Goal: Task Accomplishment & Management: Manage account settings

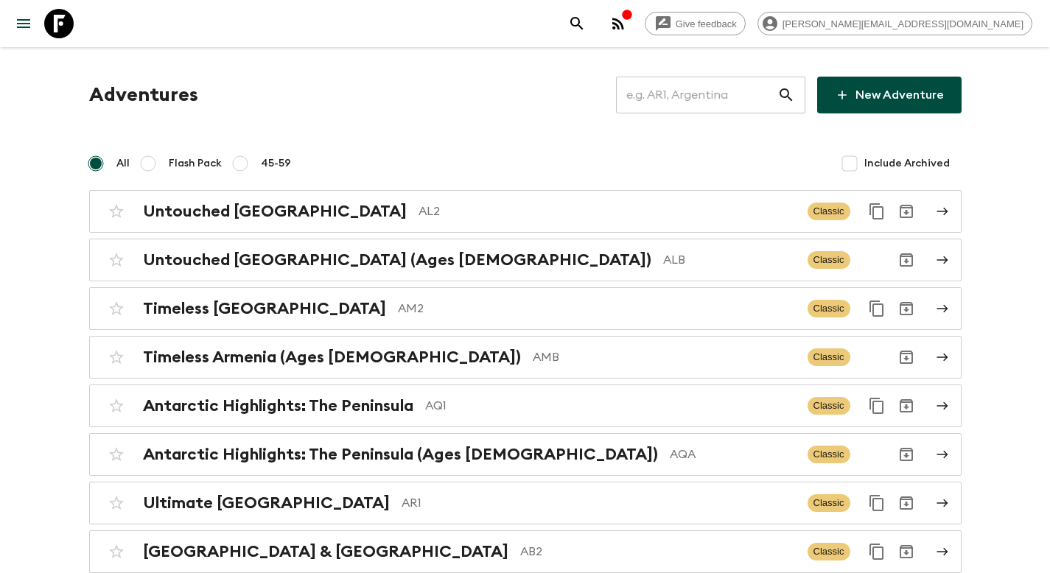
click at [677, 103] on input "text" at bounding box center [696, 94] width 161 height 41
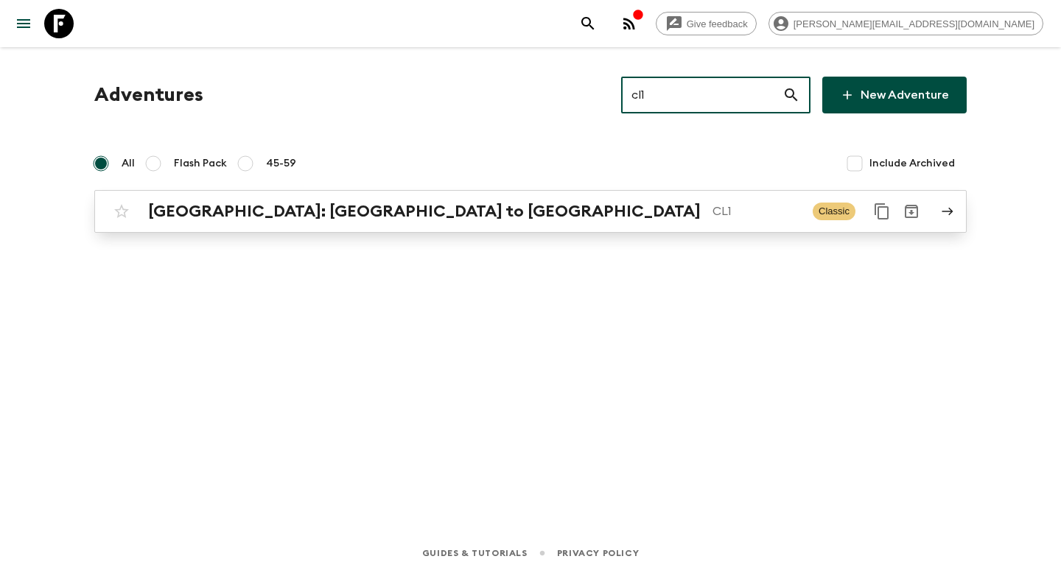
type input "cl1"
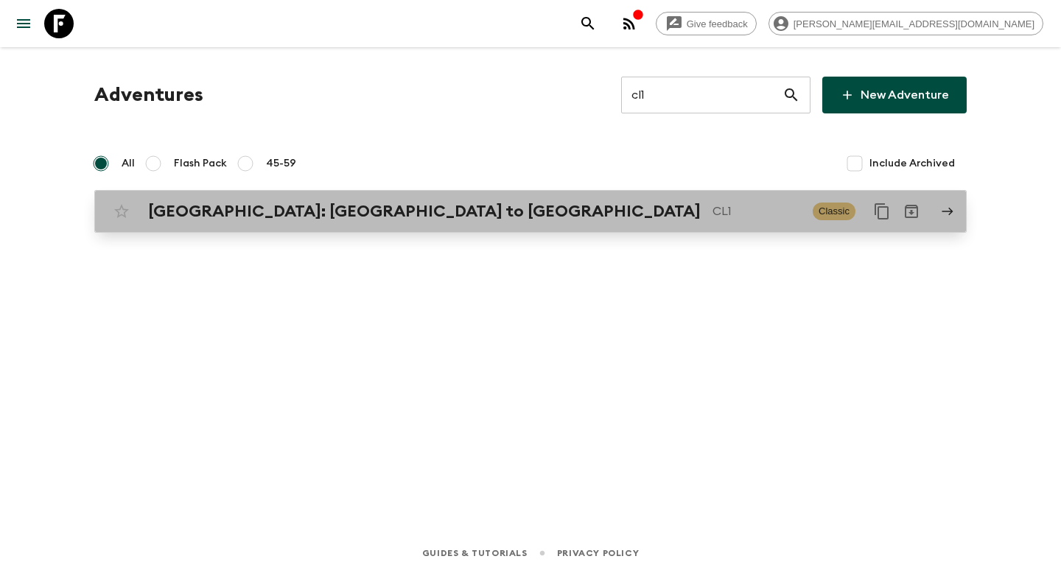
click at [492, 224] on div "Chile: Santiago to Patagonia CL1 Classic" at bounding box center [502, 211] width 790 height 29
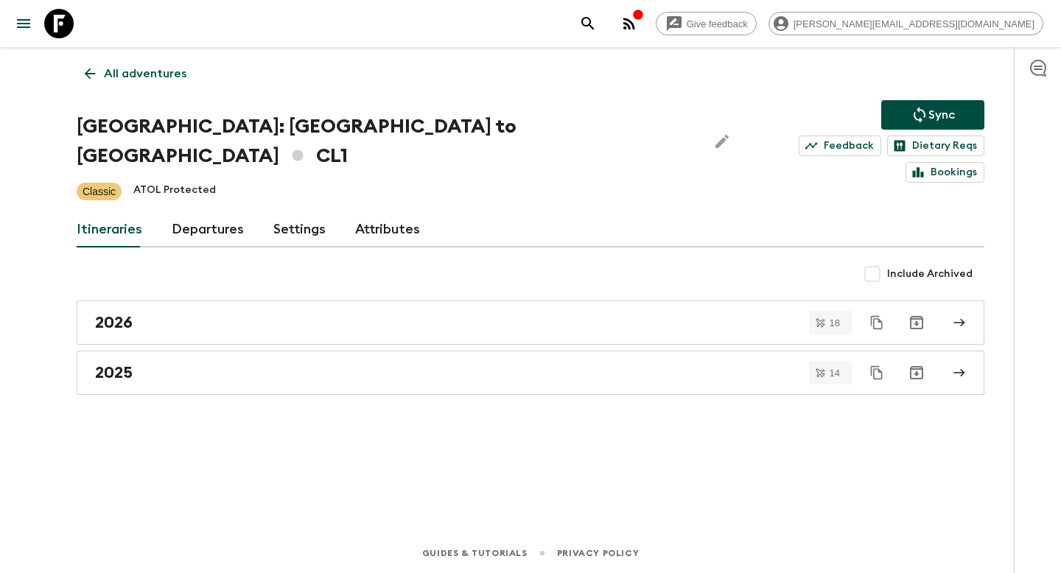
click at [213, 212] on link "Departures" at bounding box center [208, 229] width 72 height 35
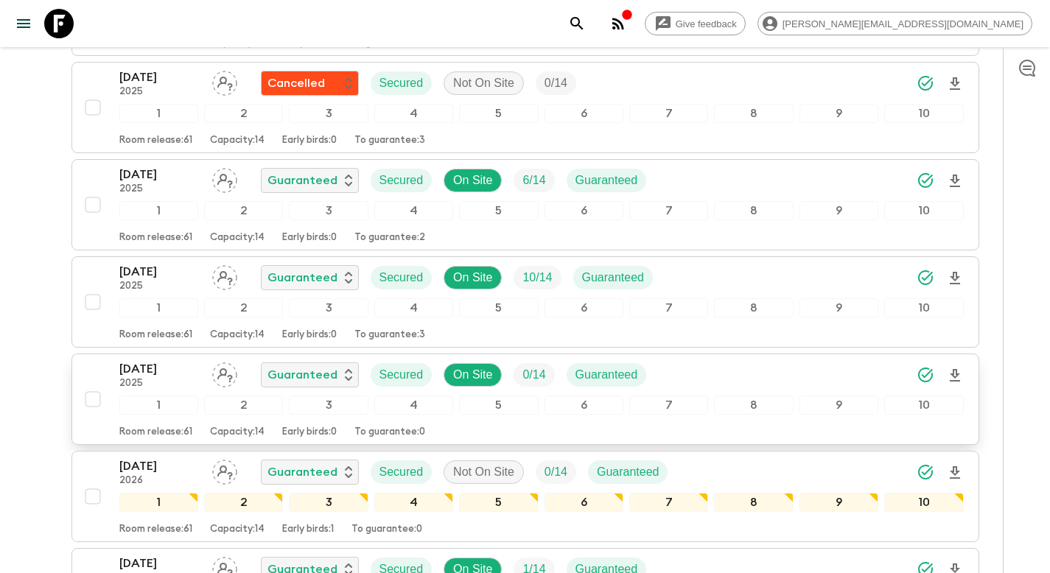
scroll to position [3756, 0]
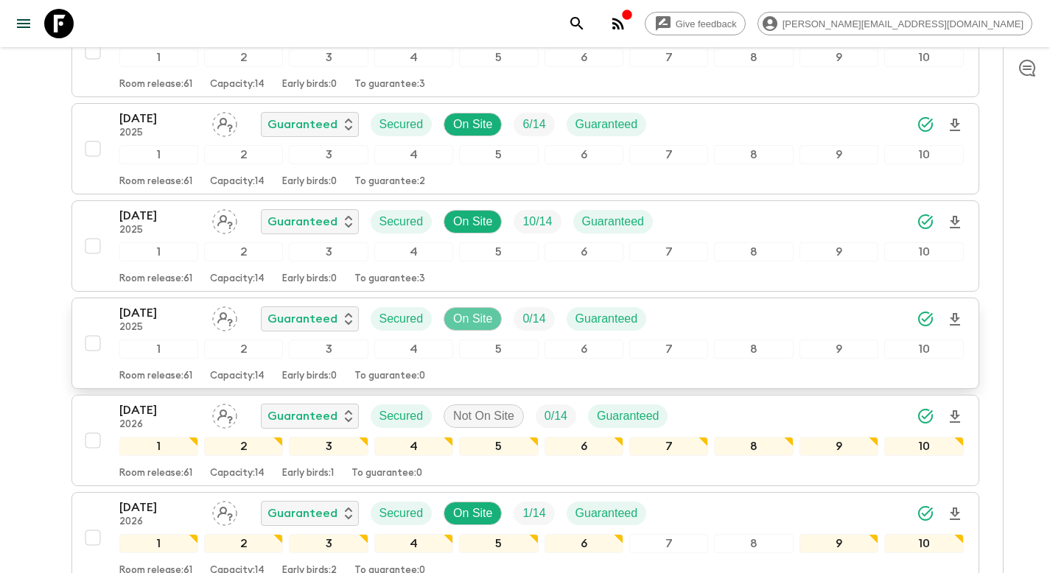
click at [466, 310] on p "On Site" at bounding box center [472, 319] width 39 height 18
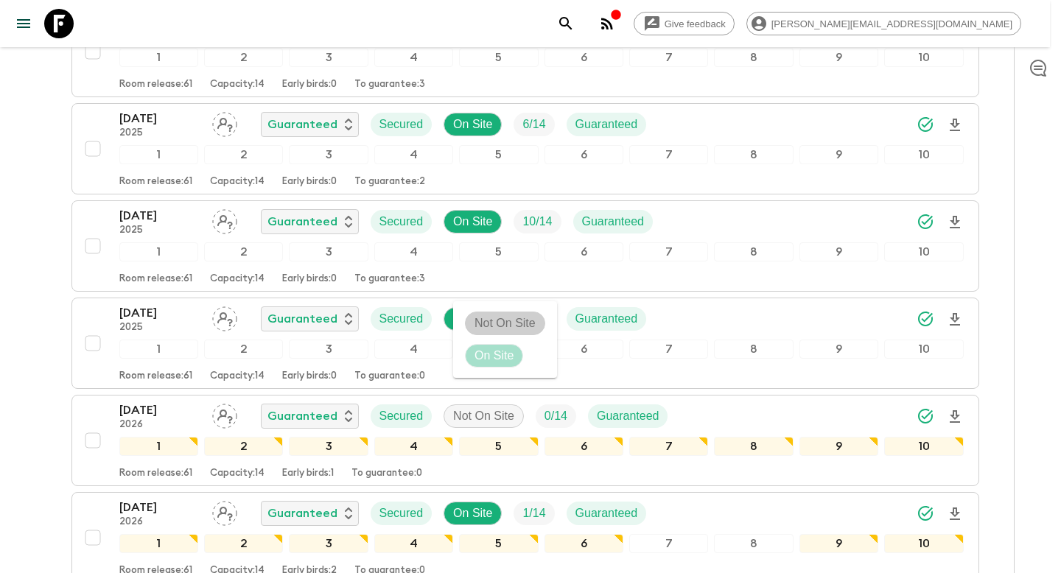
click at [479, 318] on p "Not On Site" at bounding box center [504, 324] width 61 height 18
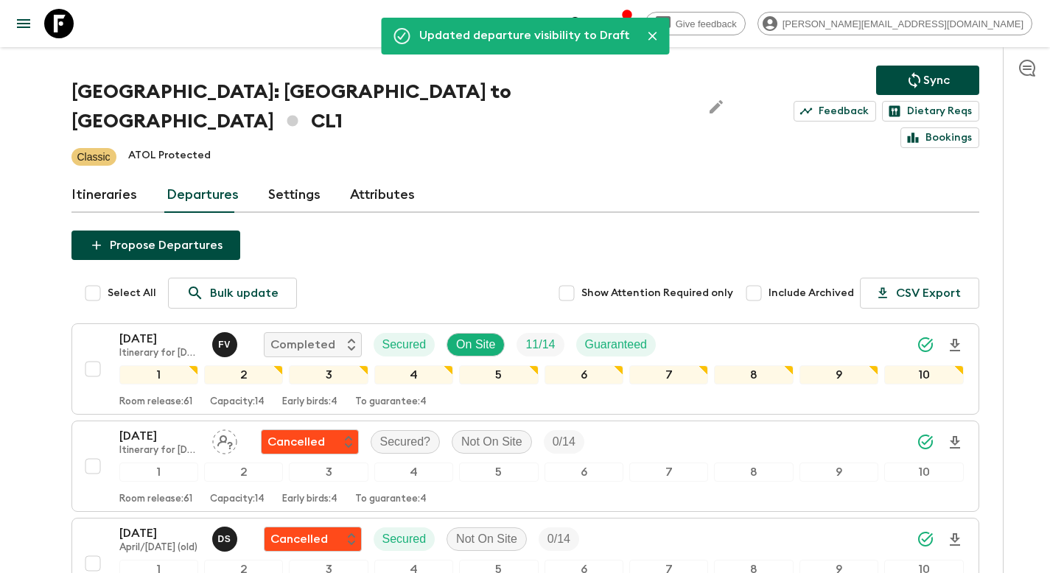
scroll to position [0, 0]
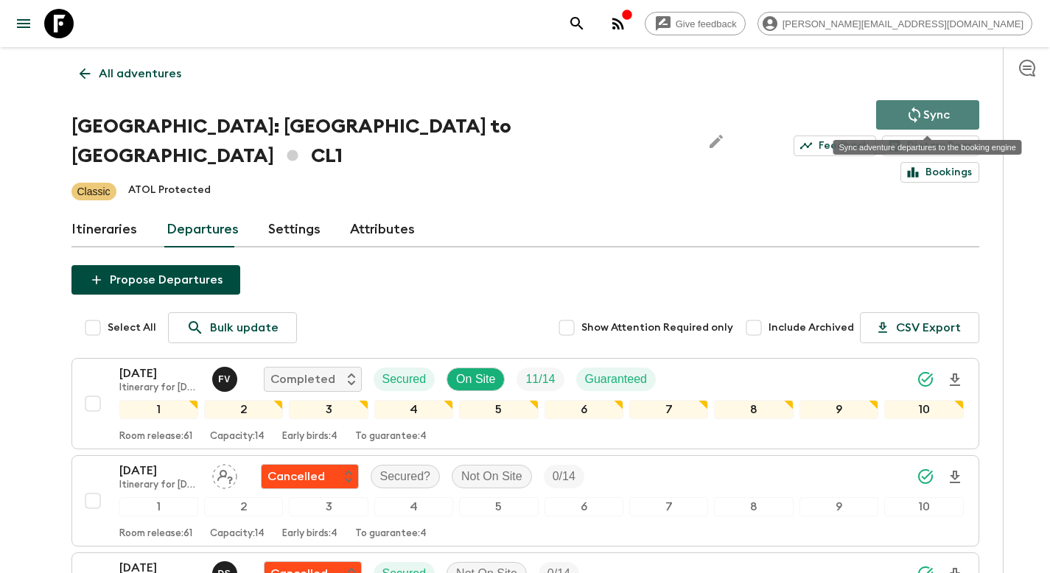
click at [905, 112] on icon "Sync adventure departures to the booking engine" at bounding box center [914, 115] width 18 height 18
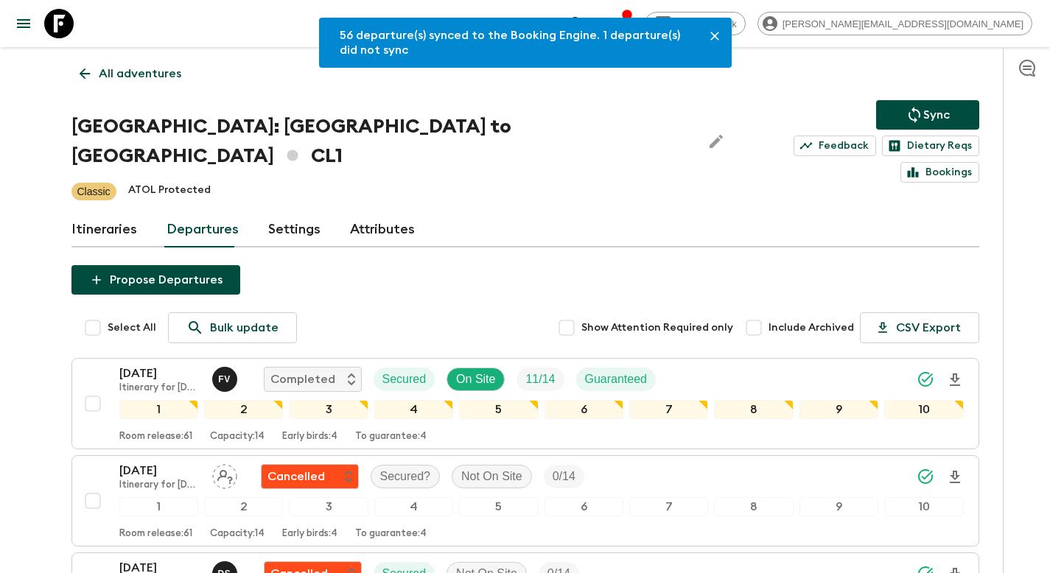
click at [159, 77] on p "All adventures" at bounding box center [140, 74] width 83 height 18
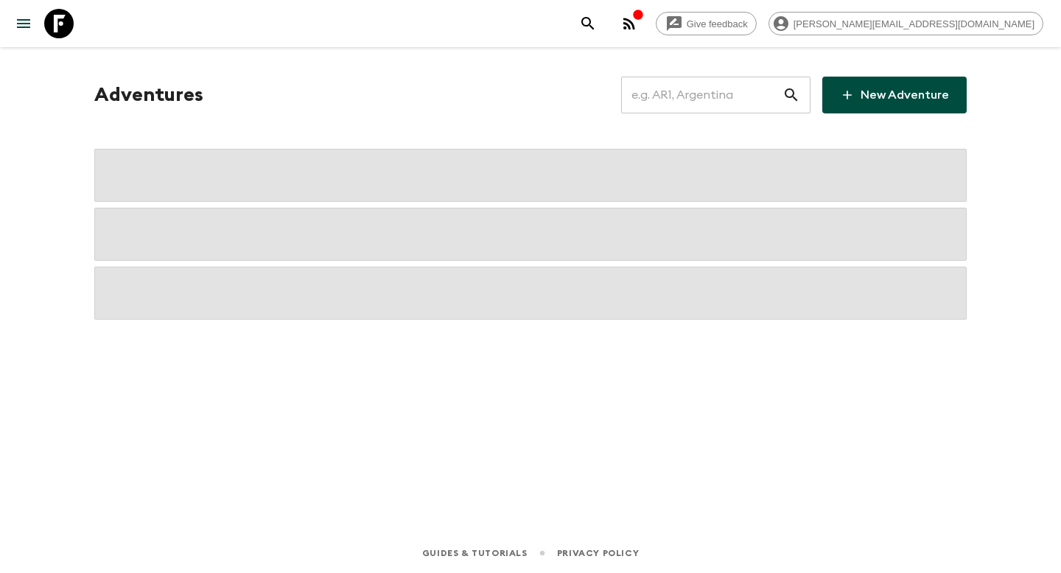
click at [704, 91] on input "text" at bounding box center [701, 94] width 161 height 41
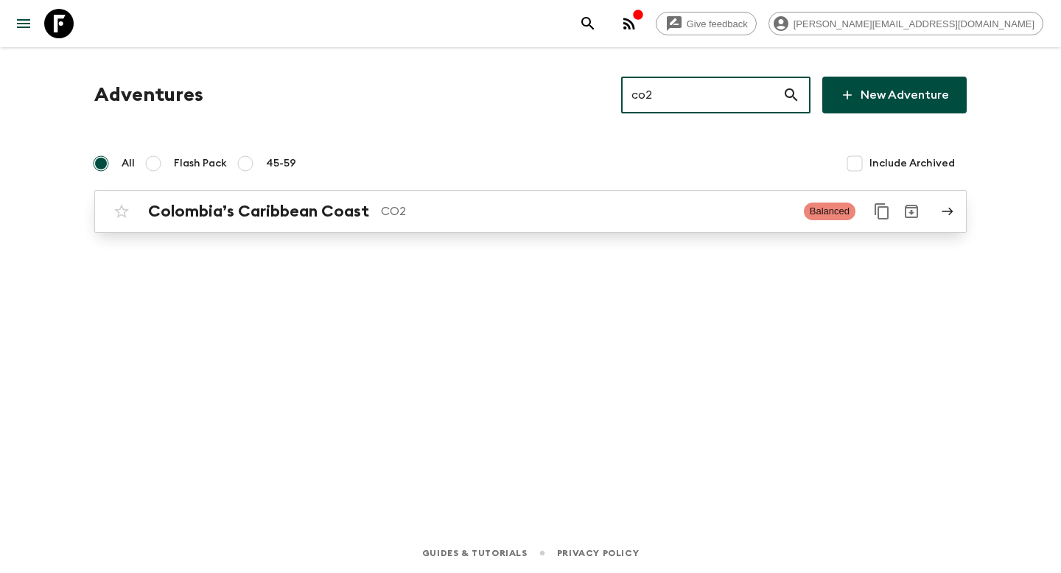
type input "co2"
click at [544, 217] on p "CO2" at bounding box center [586, 212] width 411 height 18
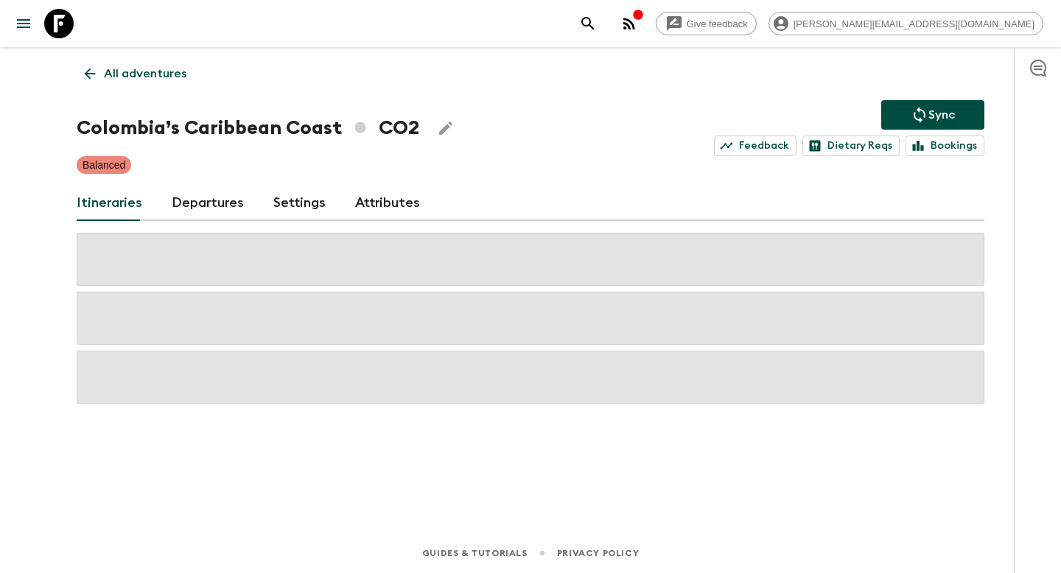
click at [199, 209] on link "Departures" at bounding box center [208, 203] width 72 height 35
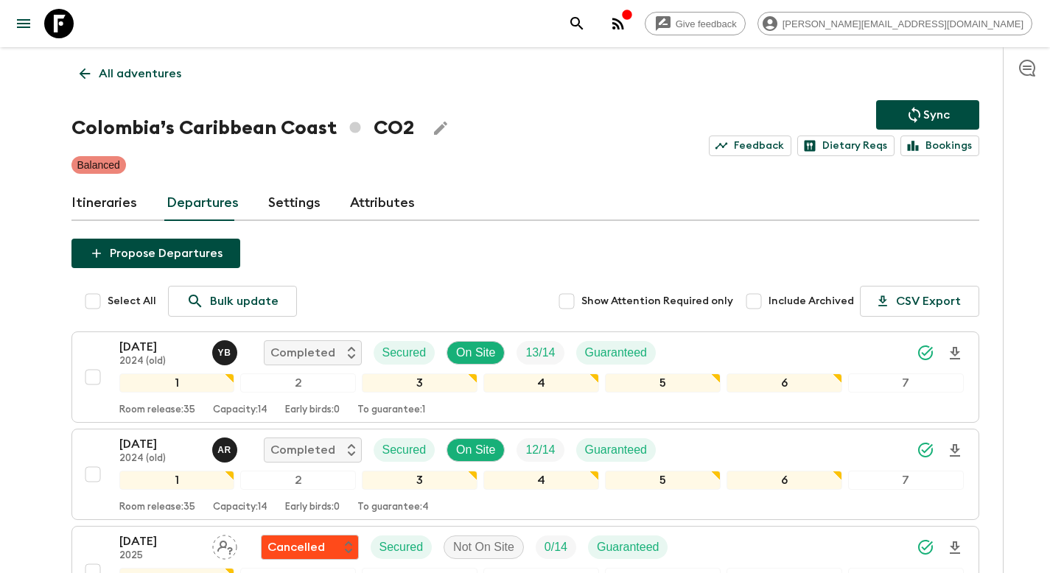
scroll to position [1325, 0]
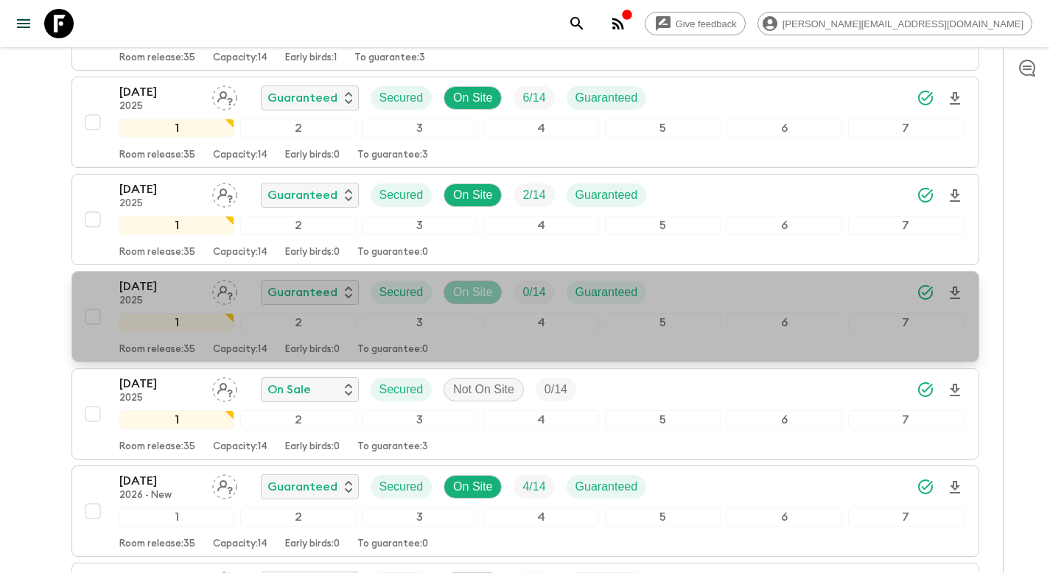
click at [458, 288] on p "On Site" at bounding box center [472, 293] width 39 height 18
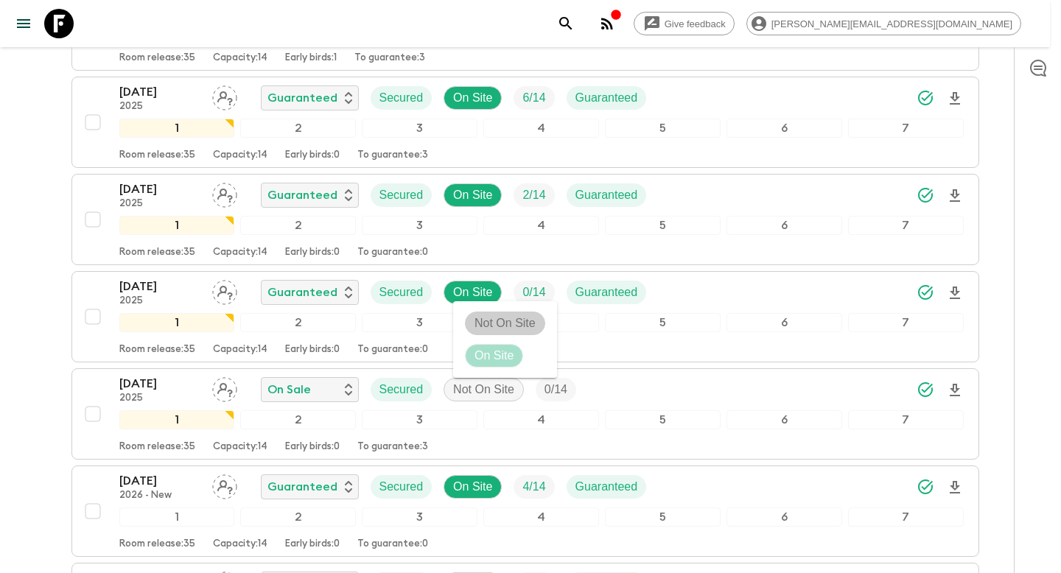
click at [483, 323] on p "Not On Site" at bounding box center [504, 324] width 61 height 18
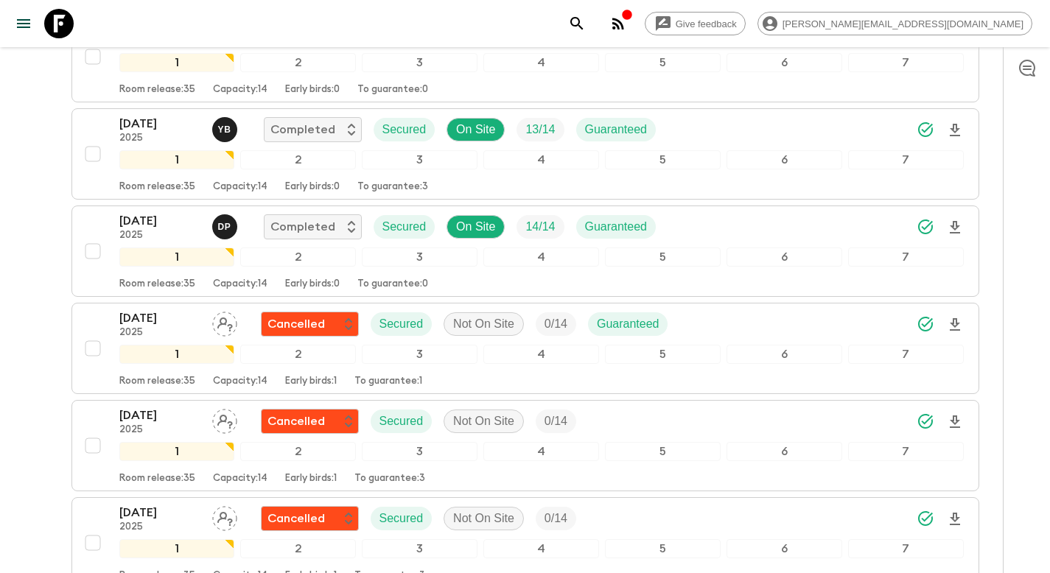
scroll to position [0, 0]
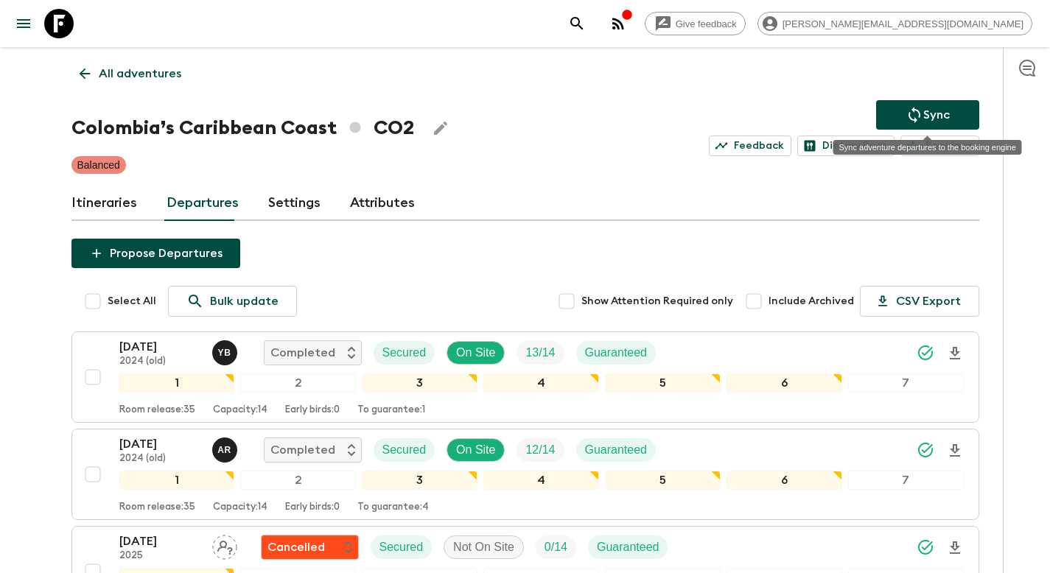
drag, startPoint x: 931, startPoint y: 111, endPoint x: 912, endPoint y: 121, distance: 20.8
click at [931, 111] on p "Sync" at bounding box center [936, 115] width 27 height 18
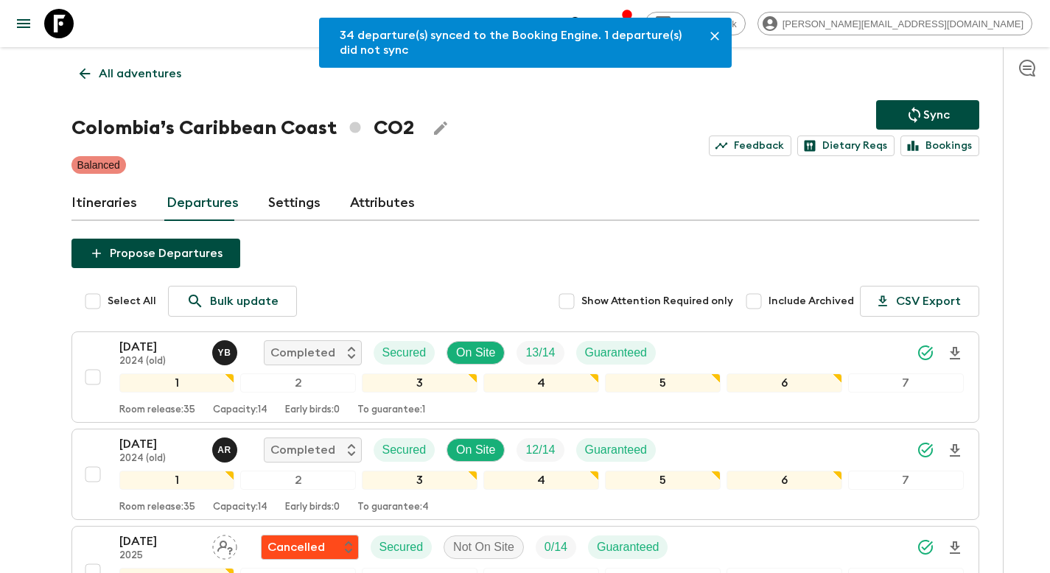
scroll to position [1325, 0]
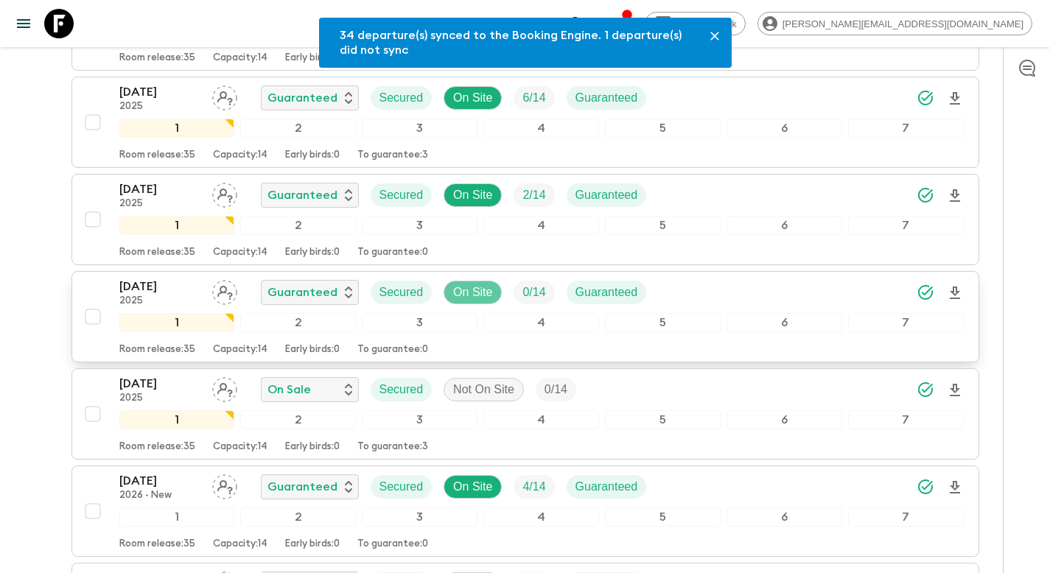
click at [480, 295] on p "On Site" at bounding box center [472, 293] width 39 height 18
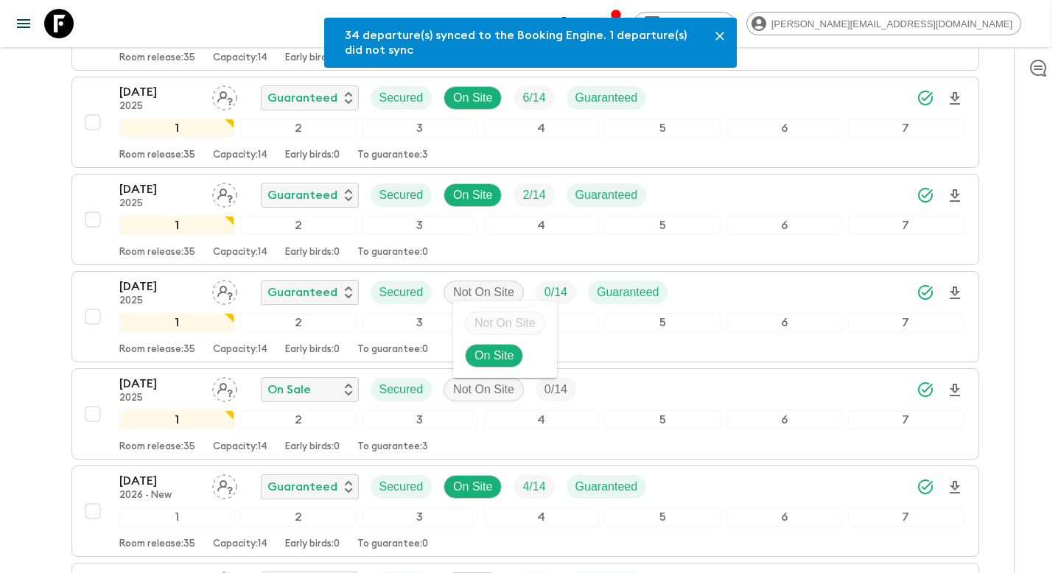
click at [35, 293] on div at bounding box center [530, 286] width 1061 height 573
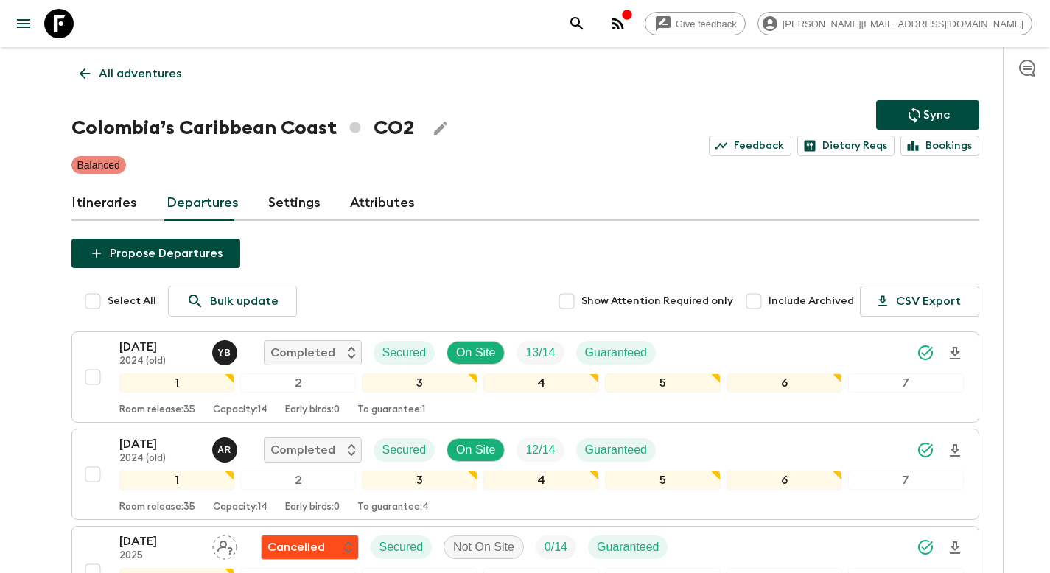
click at [132, 74] on p "All adventures" at bounding box center [140, 74] width 83 height 18
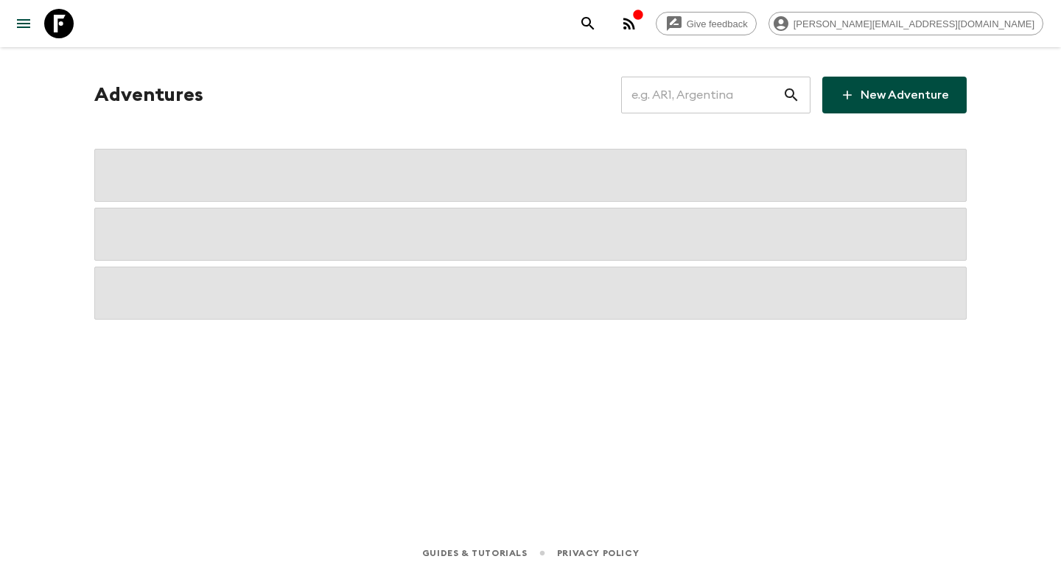
click at [726, 102] on input "text" at bounding box center [701, 94] width 161 height 41
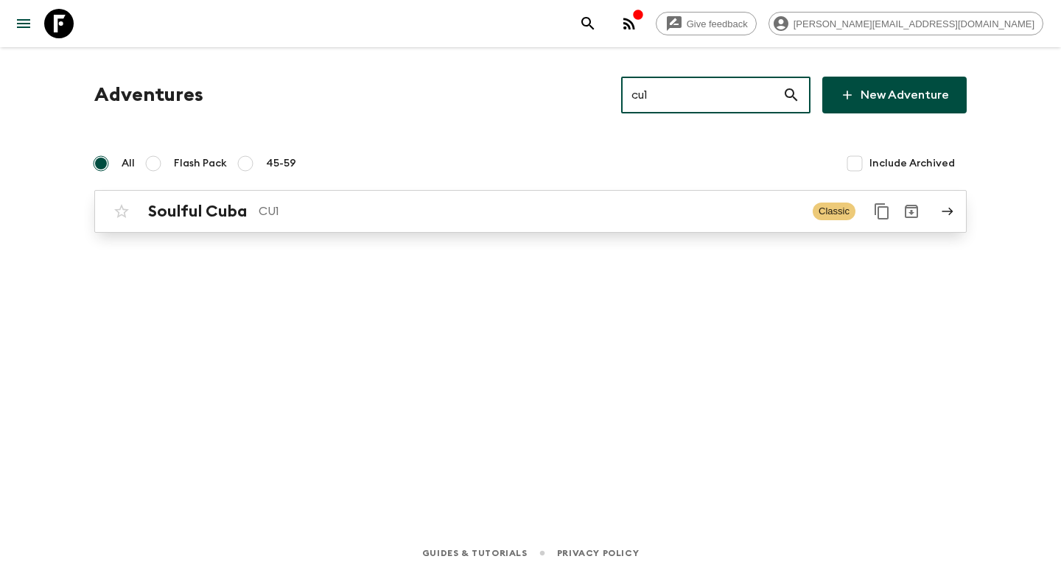
type input "cu1"
click at [310, 215] on p "CU1" at bounding box center [530, 212] width 542 height 18
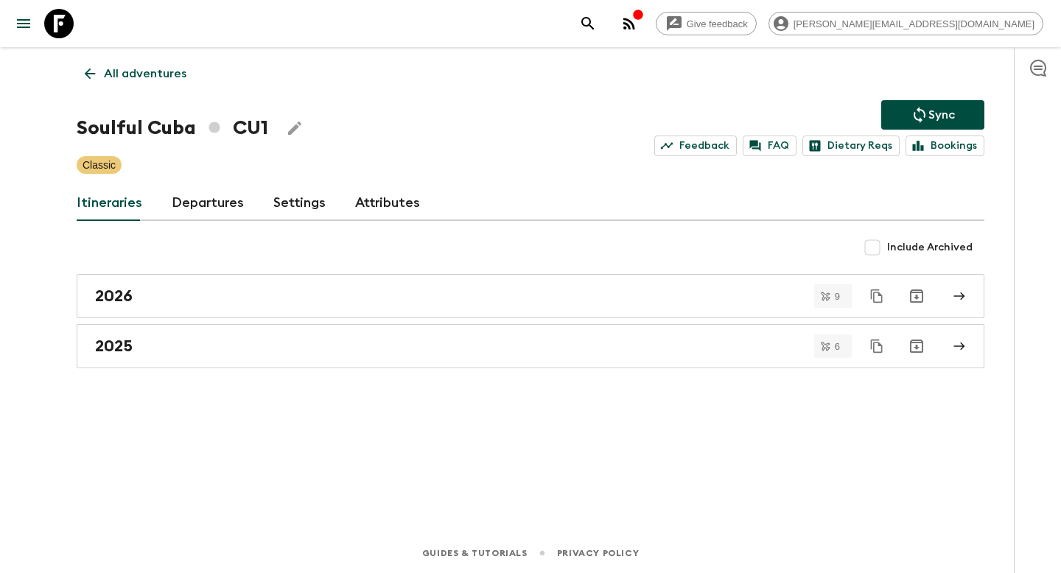
click at [204, 209] on link "Departures" at bounding box center [208, 203] width 72 height 35
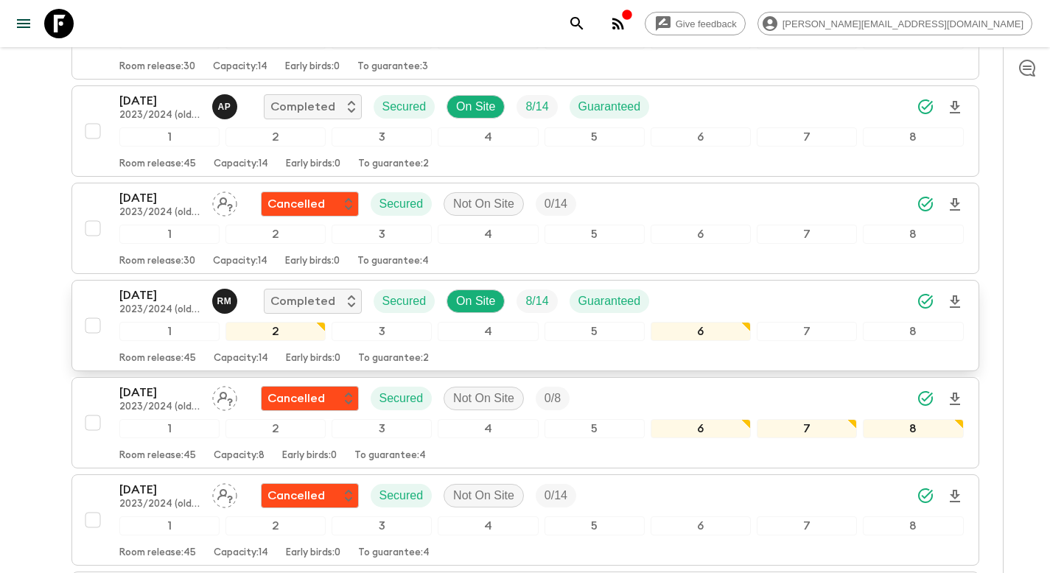
scroll to position [1325, 0]
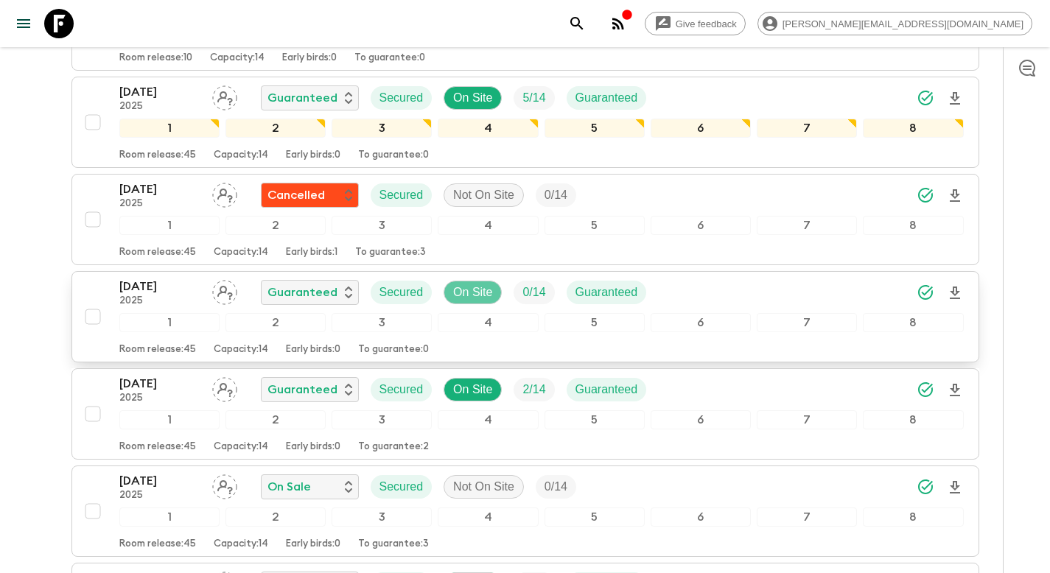
click at [479, 291] on p "On Site" at bounding box center [472, 293] width 39 height 18
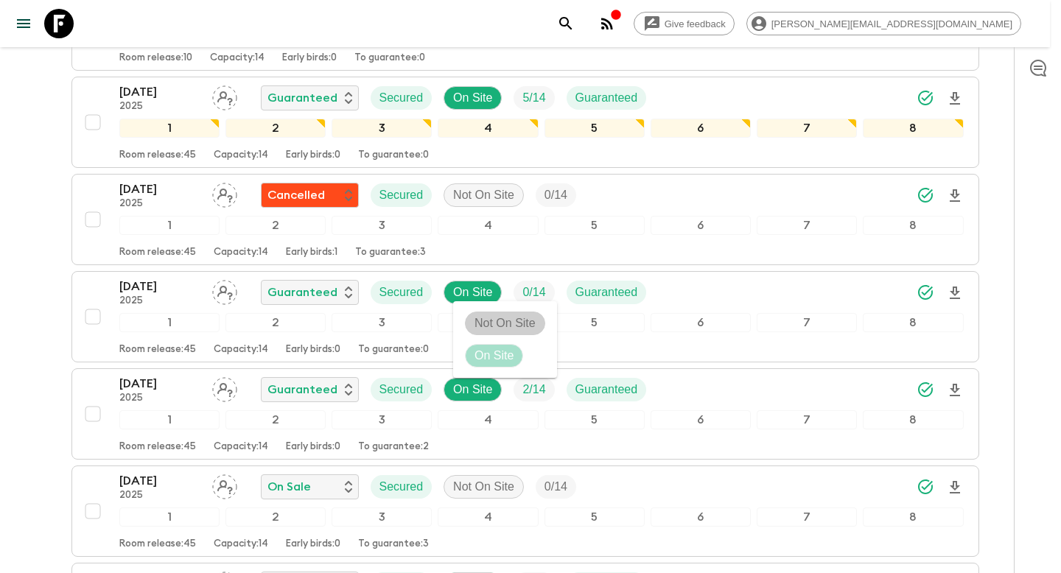
click at [490, 320] on p "Not On Site" at bounding box center [504, 324] width 61 height 18
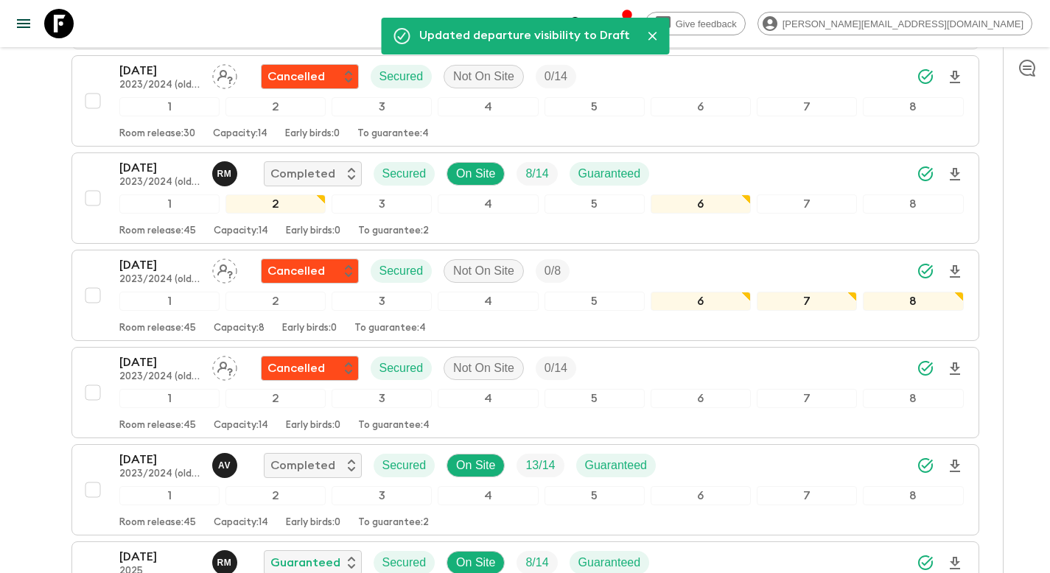
scroll to position [0, 0]
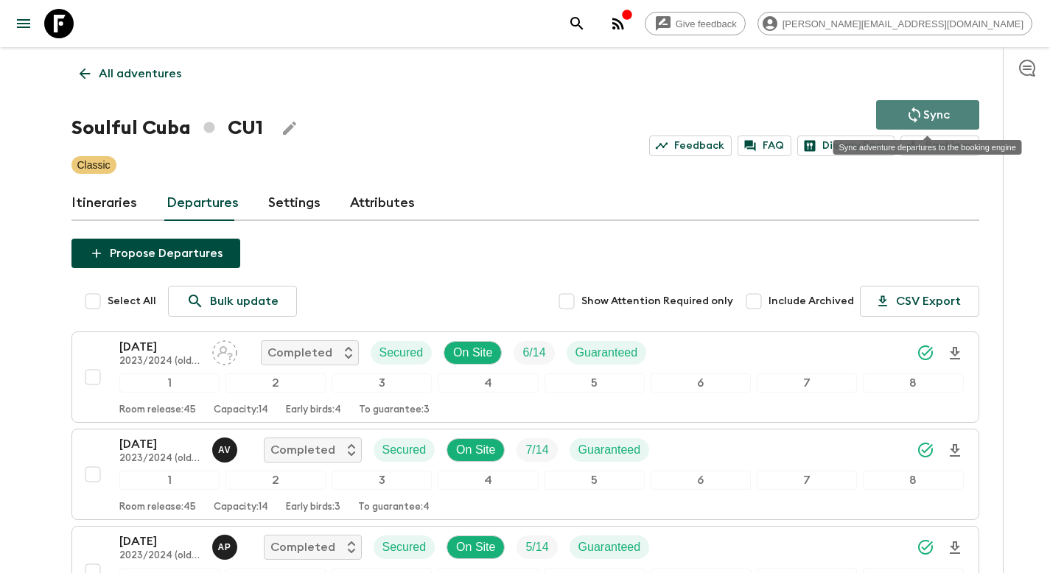
click at [924, 107] on p "Sync" at bounding box center [936, 115] width 27 height 18
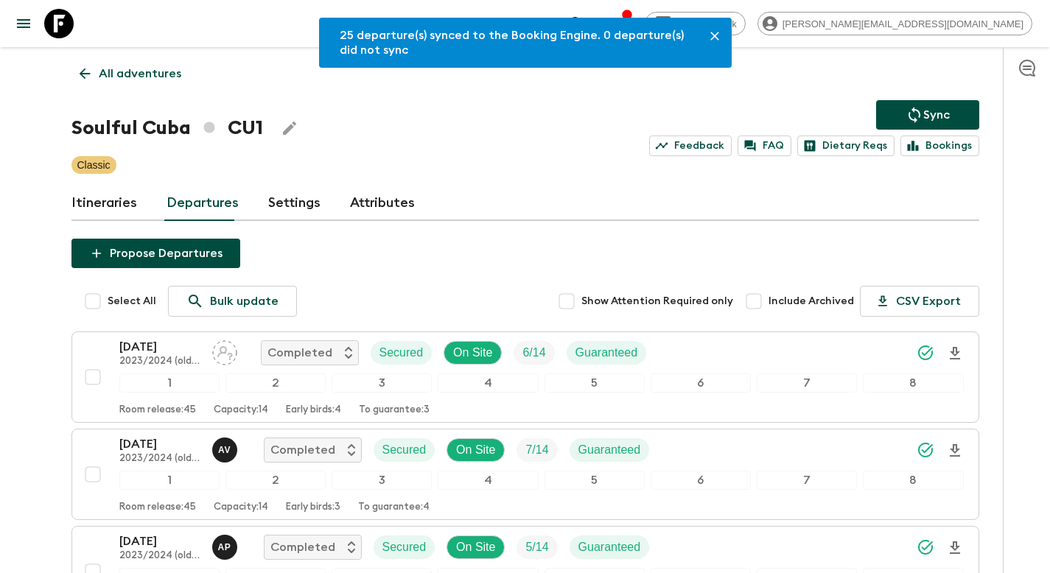
click at [135, 73] on p "All adventures" at bounding box center [140, 74] width 83 height 18
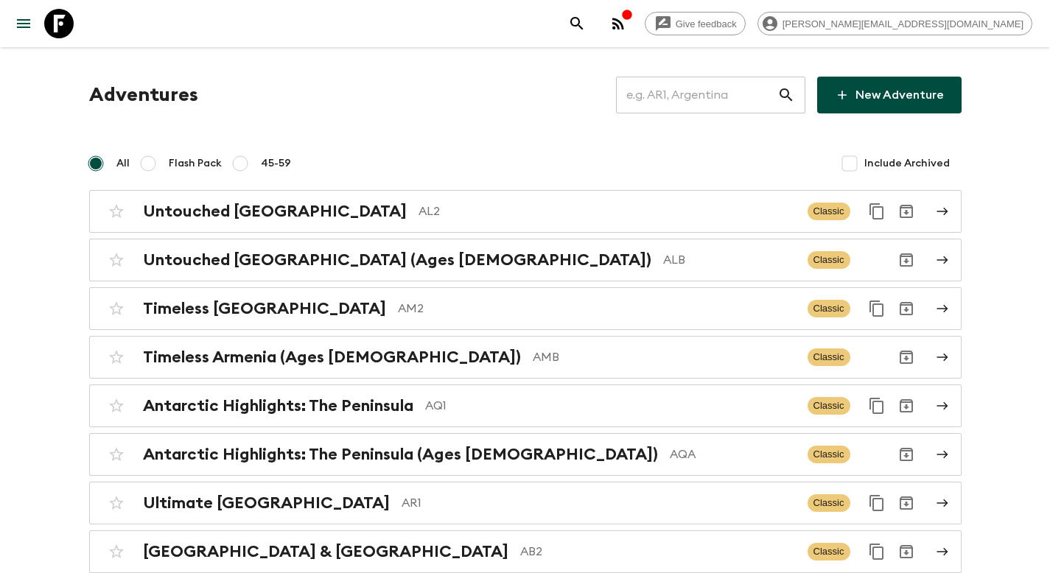
click at [688, 96] on input "text" at bounding box center [696, 94] width 161 height 41
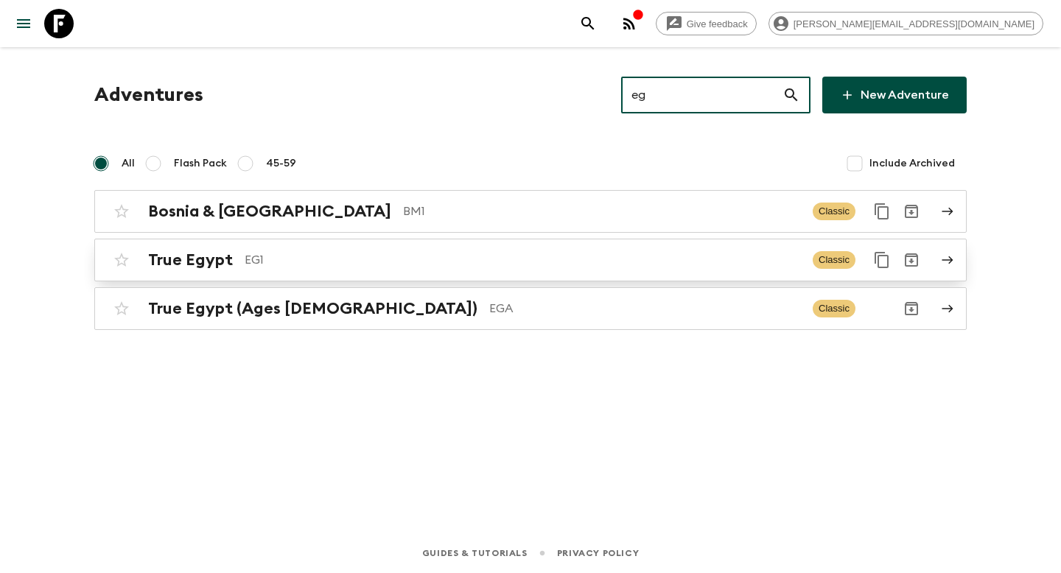
type input "eg"
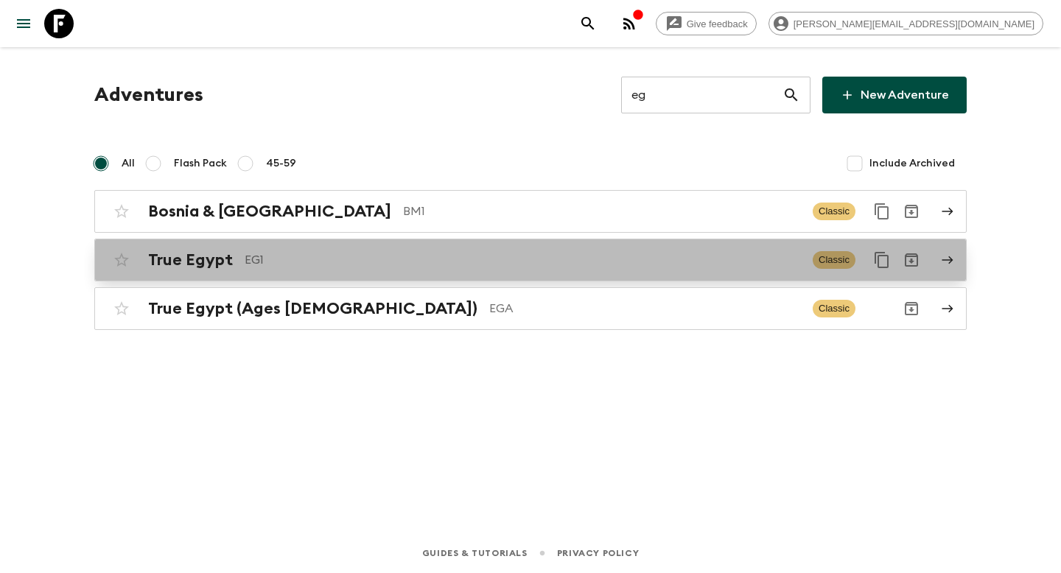
click at [379, 257] on p "EG1" at bounding box center [523, 260] width 556 height 18
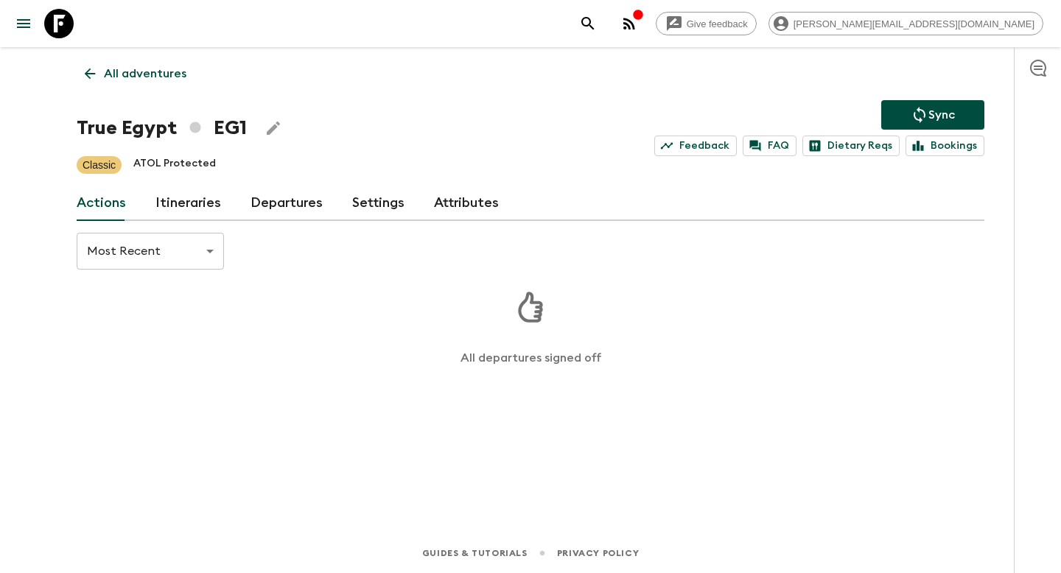
click at [280, 203] on link "Departures" at bounding box center [287, 203] width 72 height 35
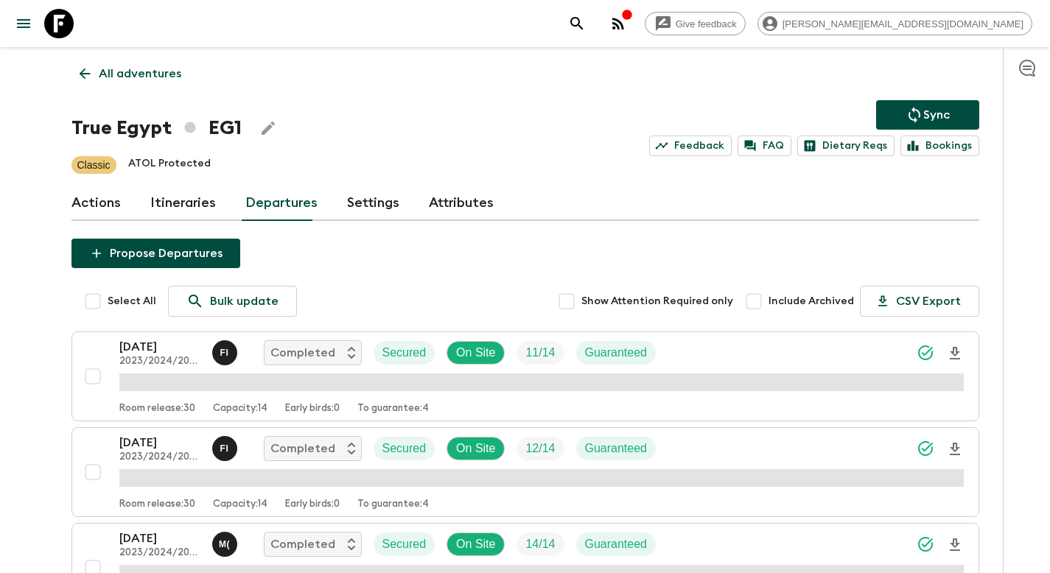
scroll to position [1593, 0]
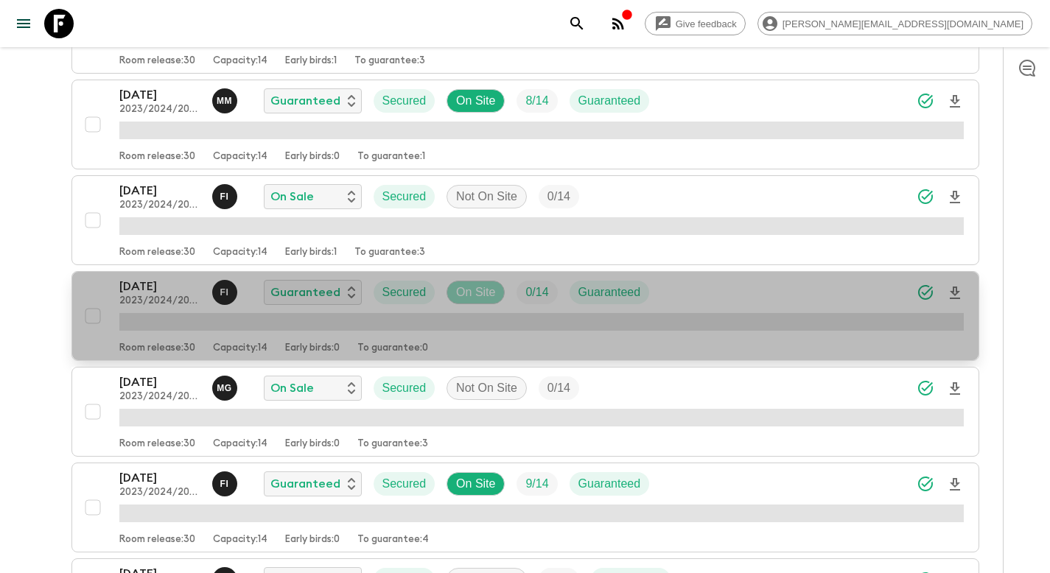
click at [474, 287] on p "On Site" at bounding box center [475, 293] width 39 height 18
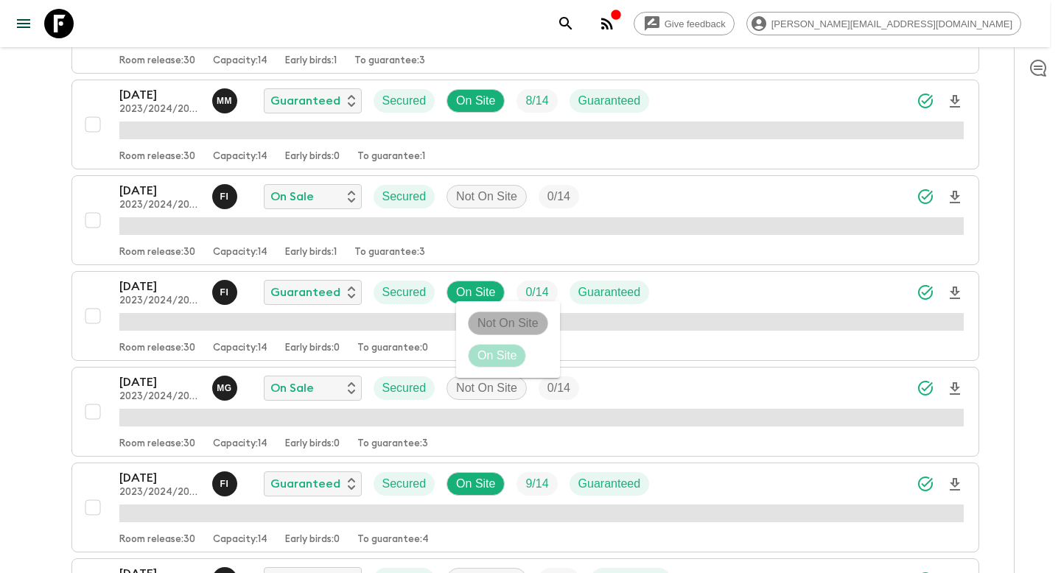
click at [491, 323] on p "Not On Site" at bounding box center [507, 324] width 61 height 18
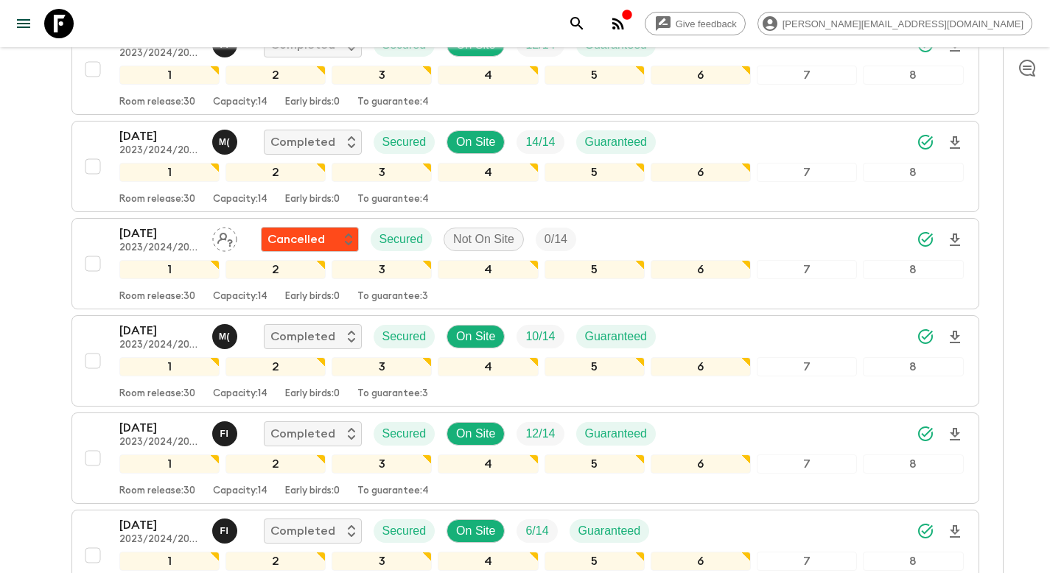
scroll to position [0, 0]
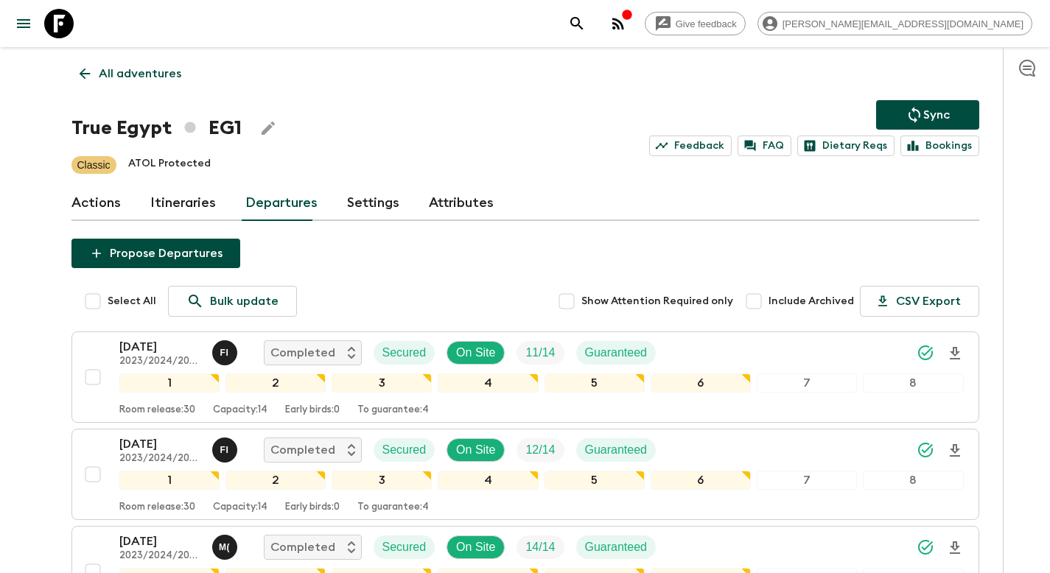
click at [913, 106] on icon "Sync adventure departures to the booking engine" at bounding box center [914, 115] width 18 height 18
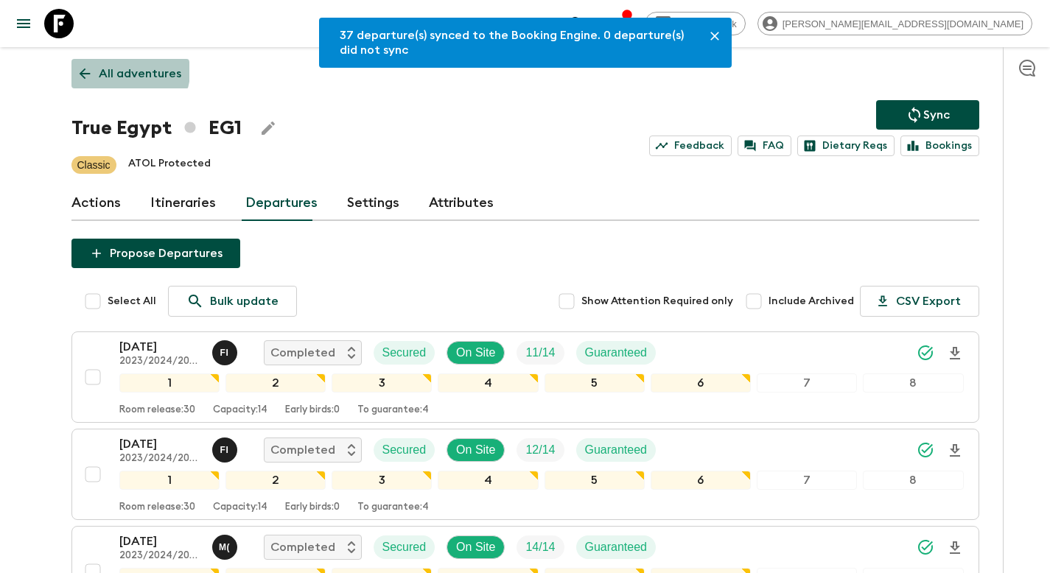
click at [128, 72] on p "All adventures" at bounding box center [140, 74] width 83 height 18
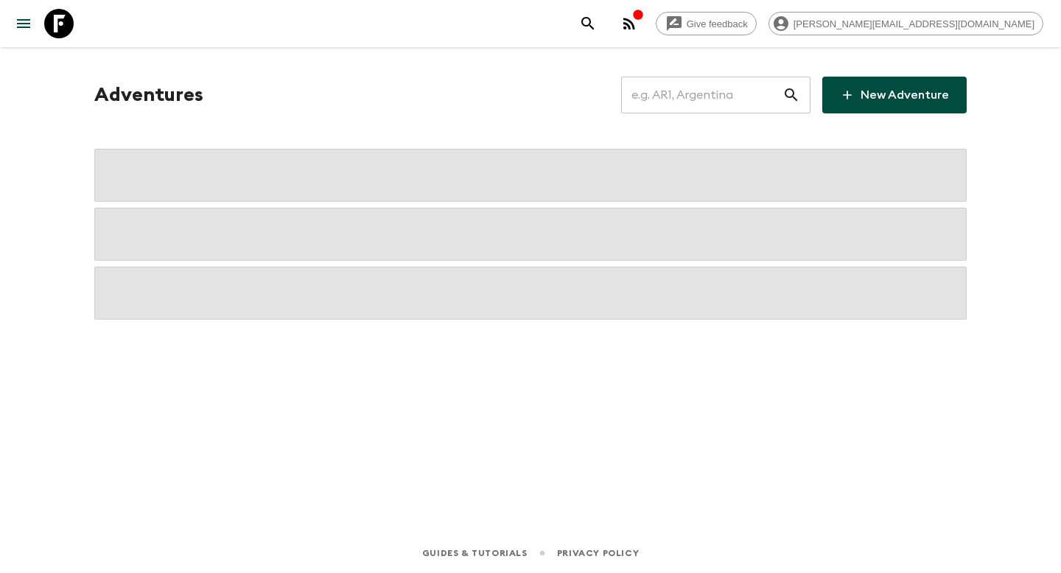
drag, startPoint x: 692, startPoint y: 74, endPoint x: 689, endPoint y: 83, distance: 9.3
click at [692, 74] on div "Adventures ​ New Adventure" at bounding box center [530, 269] width 943 height 445
click at [686, 94] on input "text" at bounding box center [701, 94] width 161 height 41
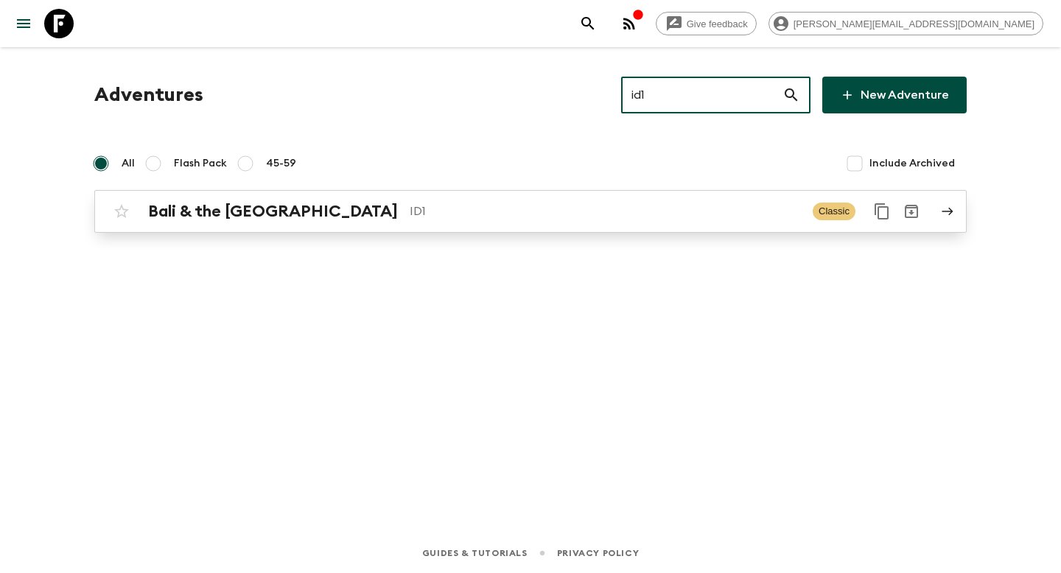
type input "id1"
click at [443, 214] on p "ID1" at bounding box center [605, 212] width 391 height 18
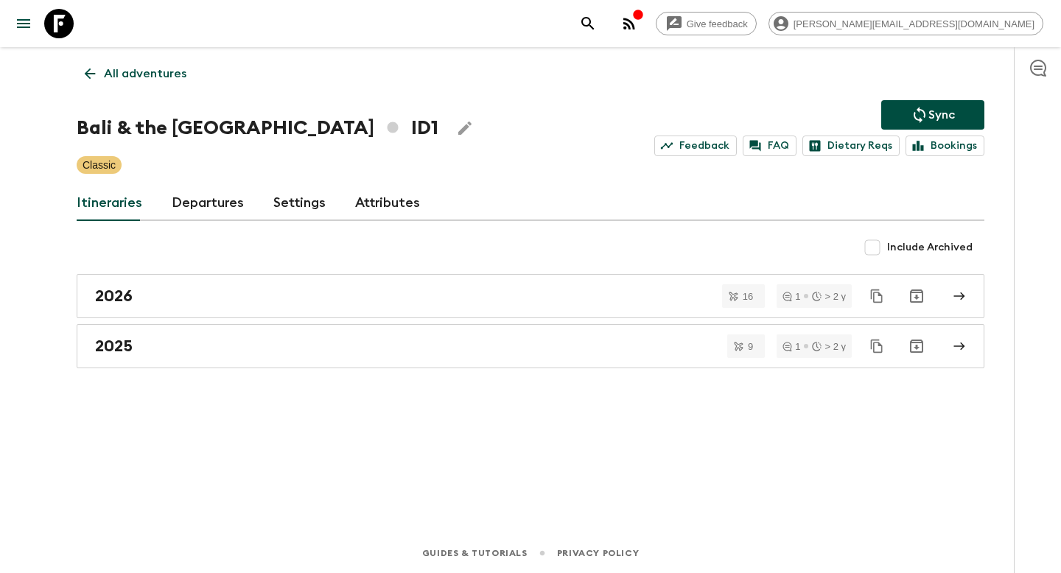
click at [206, 207] on link "Departures" at bounding box center [208, 203] width 72 height 35
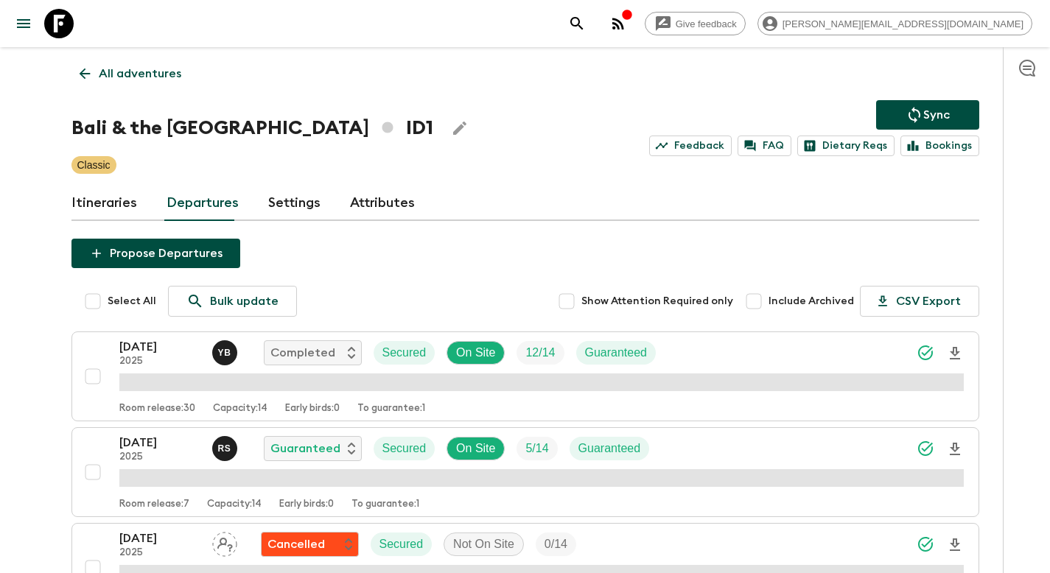
scroll to position [635, 0]
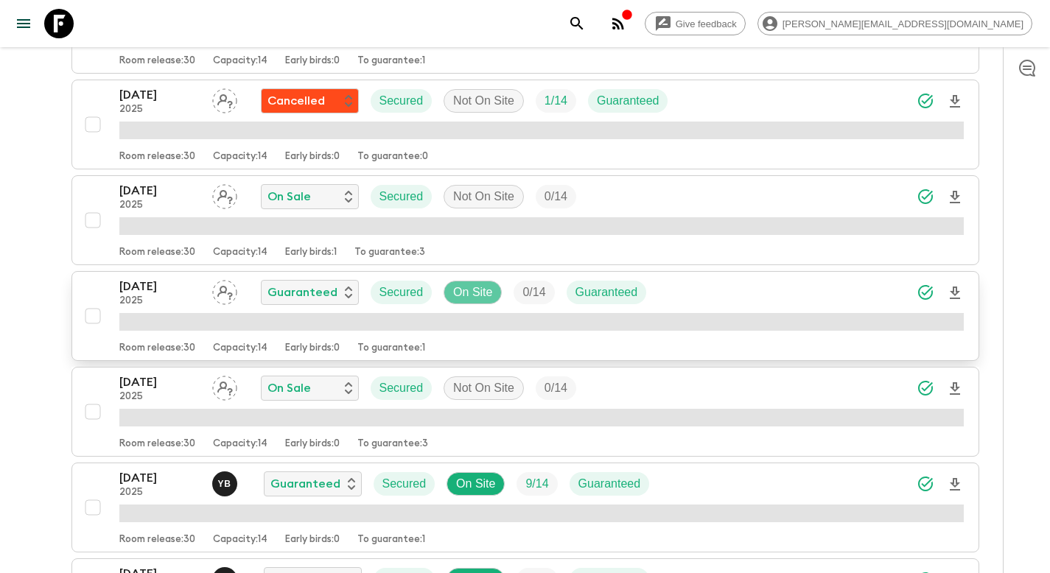
click at [463, 293] on p "On Site" at bounding box center [472, 293] width 39 height 18
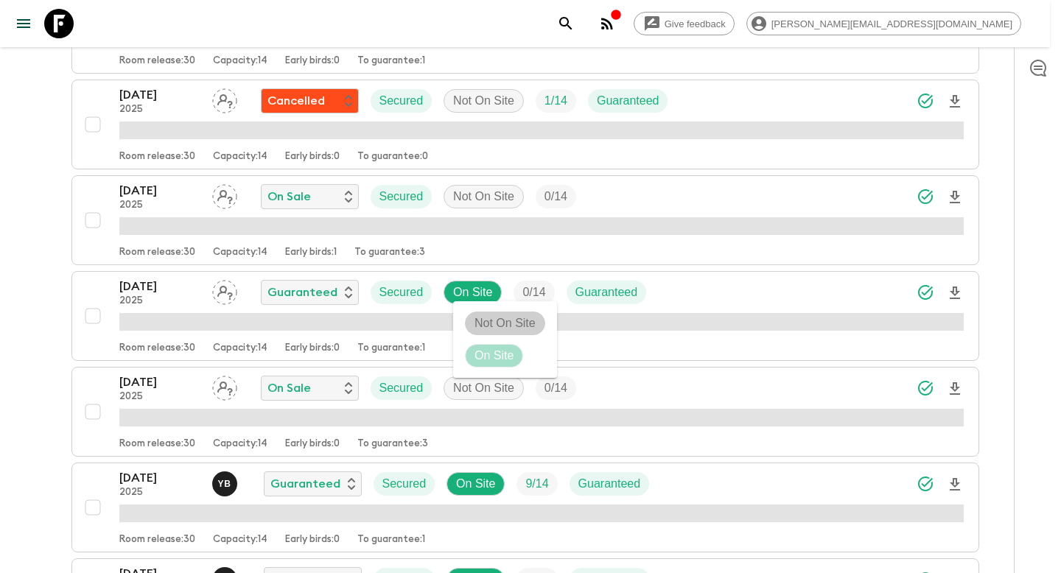
click at [491, 318] on p "Not On Site" at bounding box center [504, 324] width 61 height 18
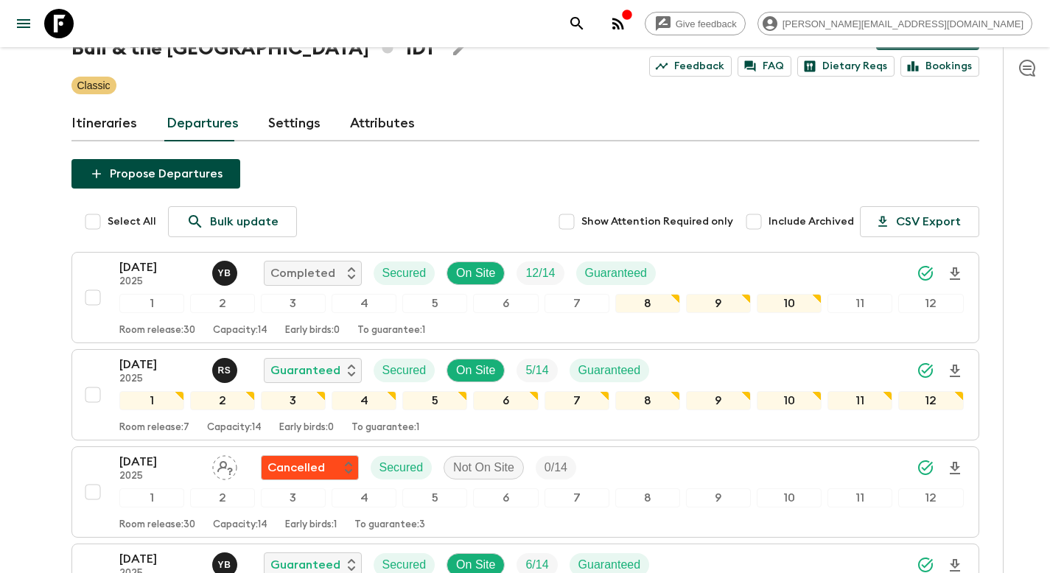
scroll to position [0, 0]
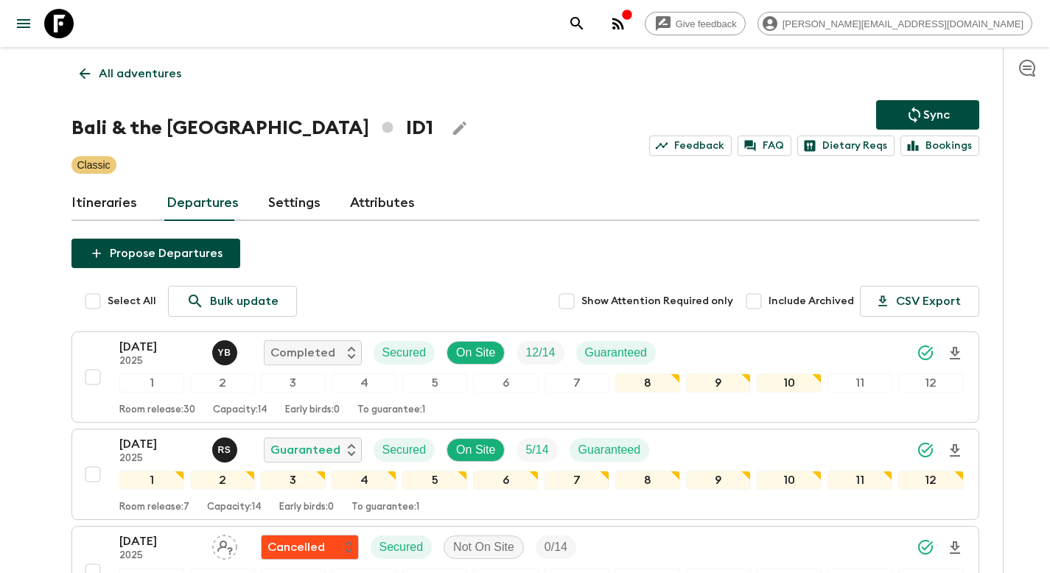
click at [893, 115] on button "Sync" at bounding box center [927, 114] width 103 height 29
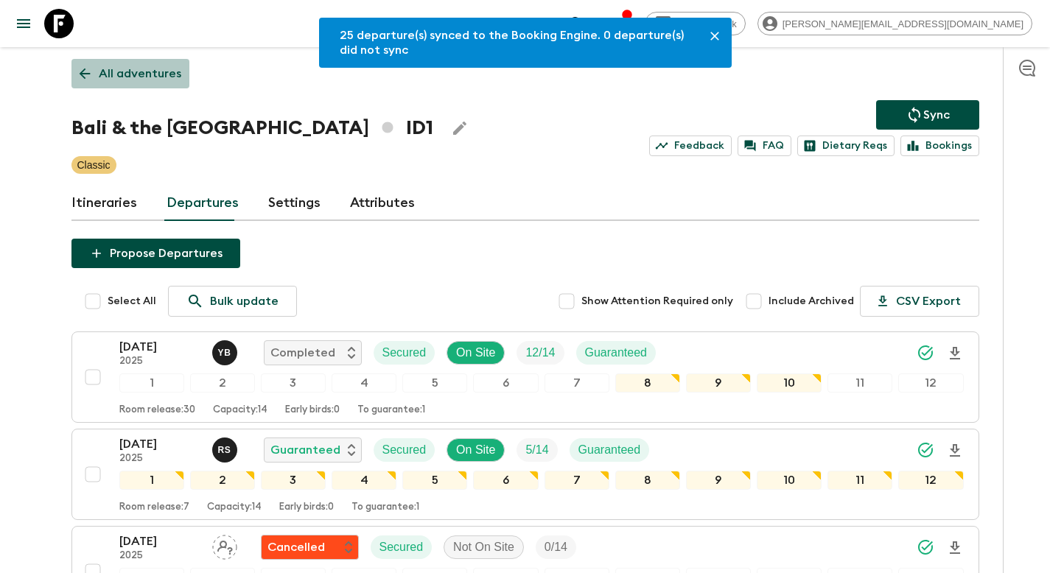
click at [153, 77] on p "All adventures" at bounding box center [140, 74] width 83 height 18
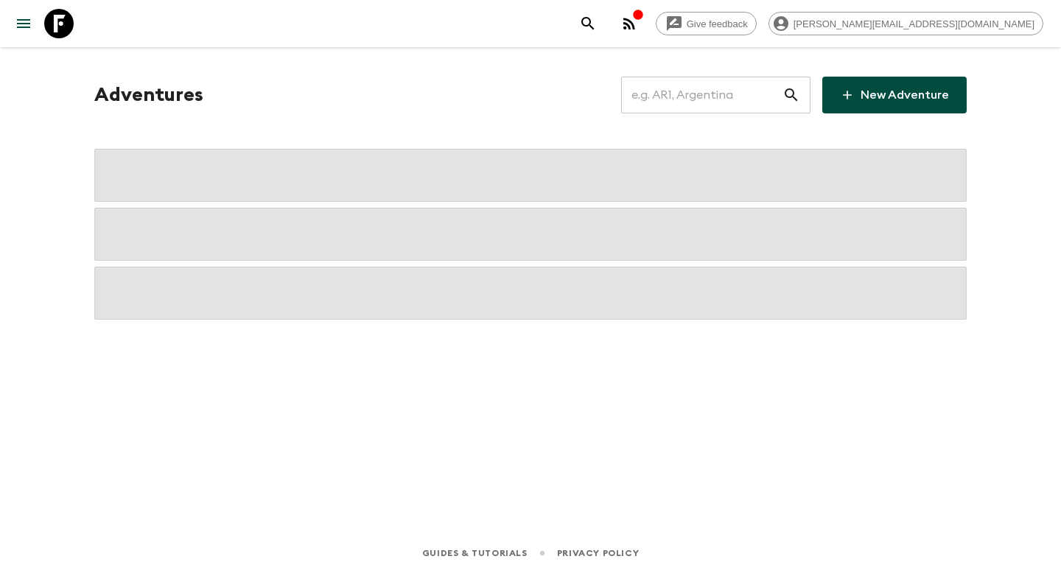
click at [687, 93] on input "text" at bounding box center [701, 94] width 161 height 41
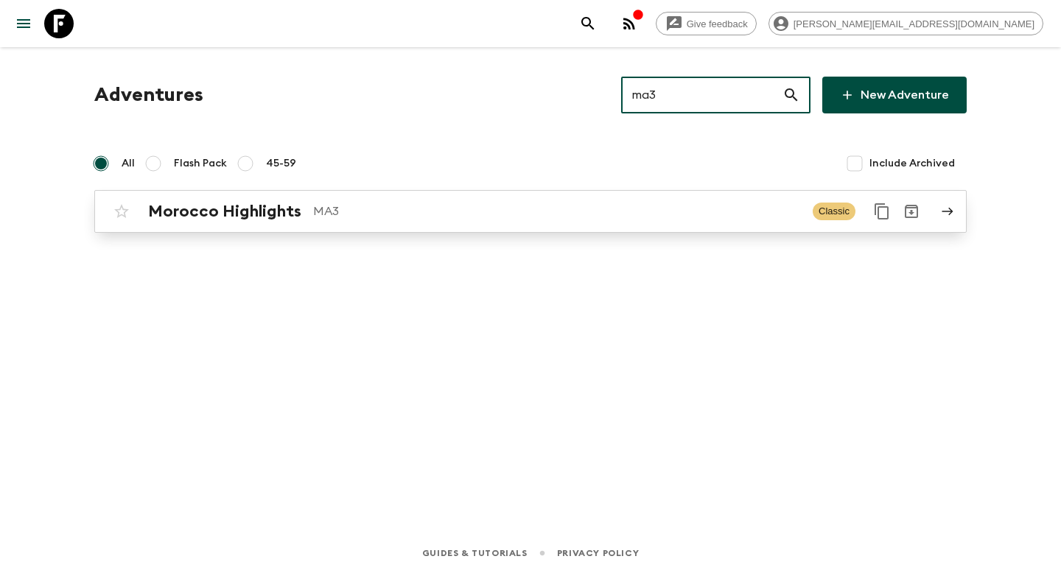
type input "ma3"
click at [501, 215] on p "MA3" at bounding box center [557, 212] width 488 height 18
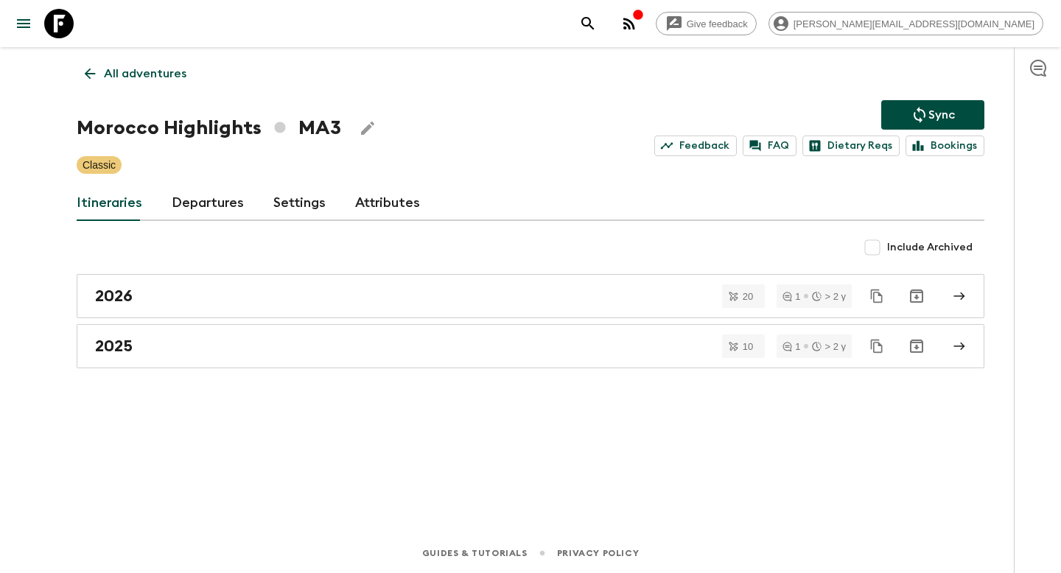
click at [209, 208] on link "Departures" at bounding box center [208, 203] width 72 height 35
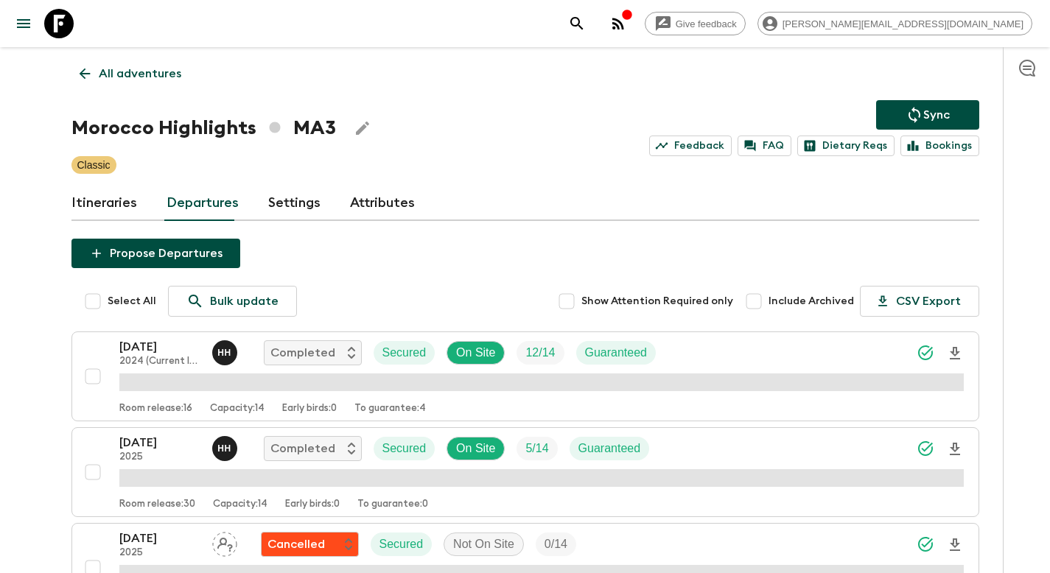
scroll to position [922, 0]
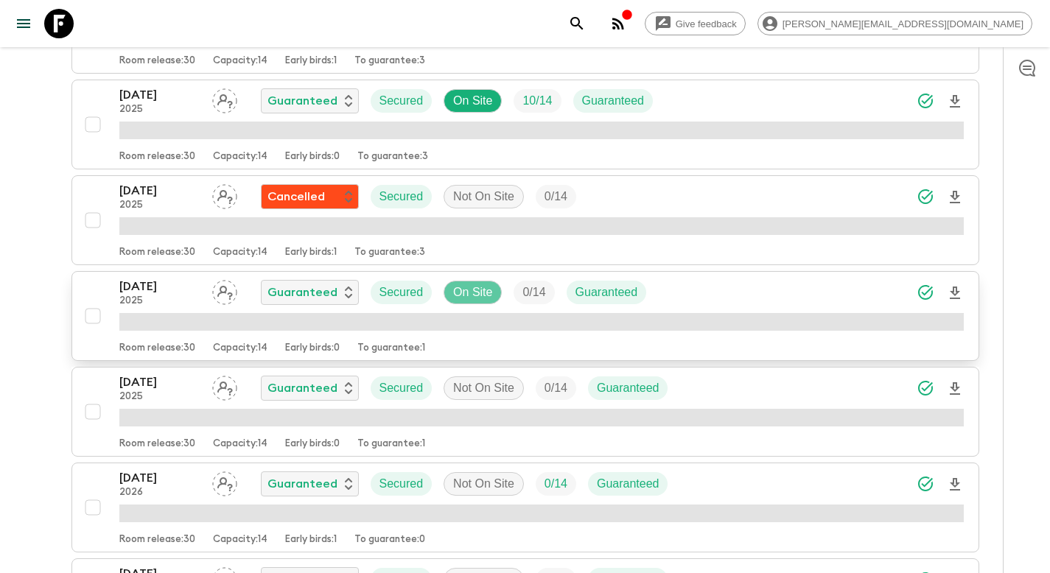
click at [490, 295] on p "On Site" at bounding box center [472, 293] width 39 height 18
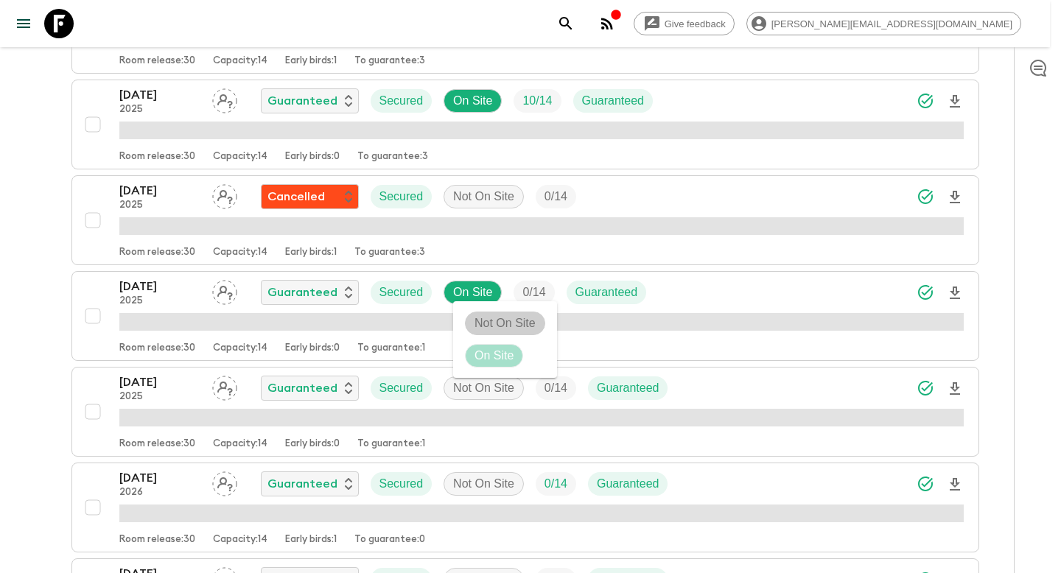
click at [493, 320] on p "Not On Site" at bounding box center [504, 324] width 61 height 18
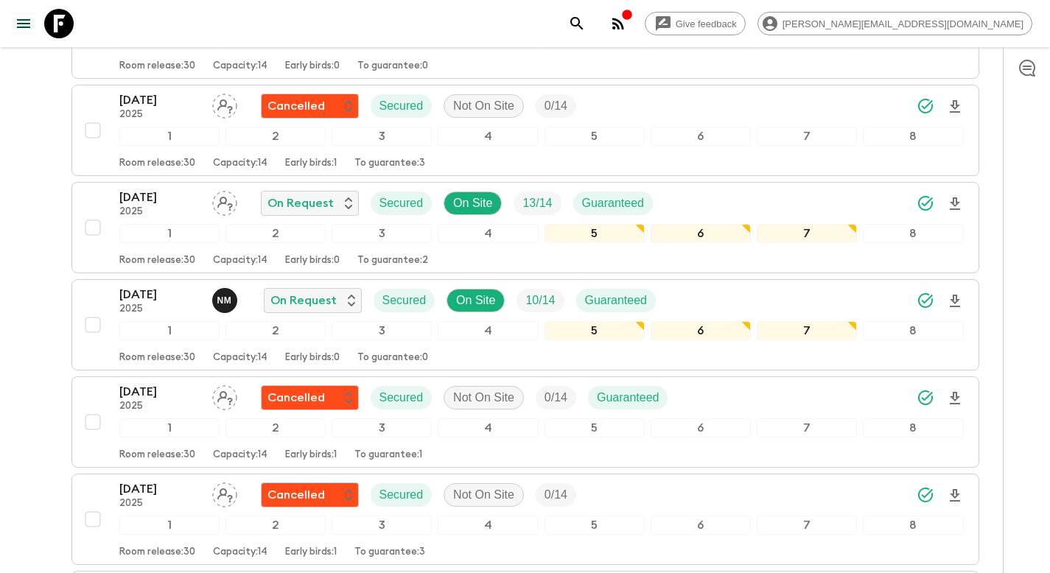
scroll to position [0, 0]
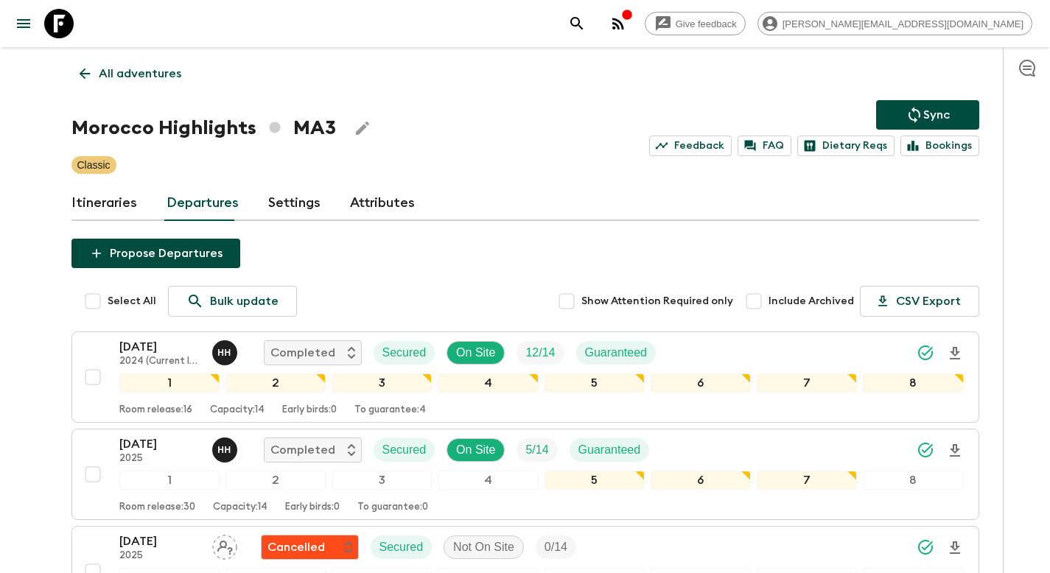
click at [934, 112] on p "Sync" at bounding box center [936, 115] width 27 height 18
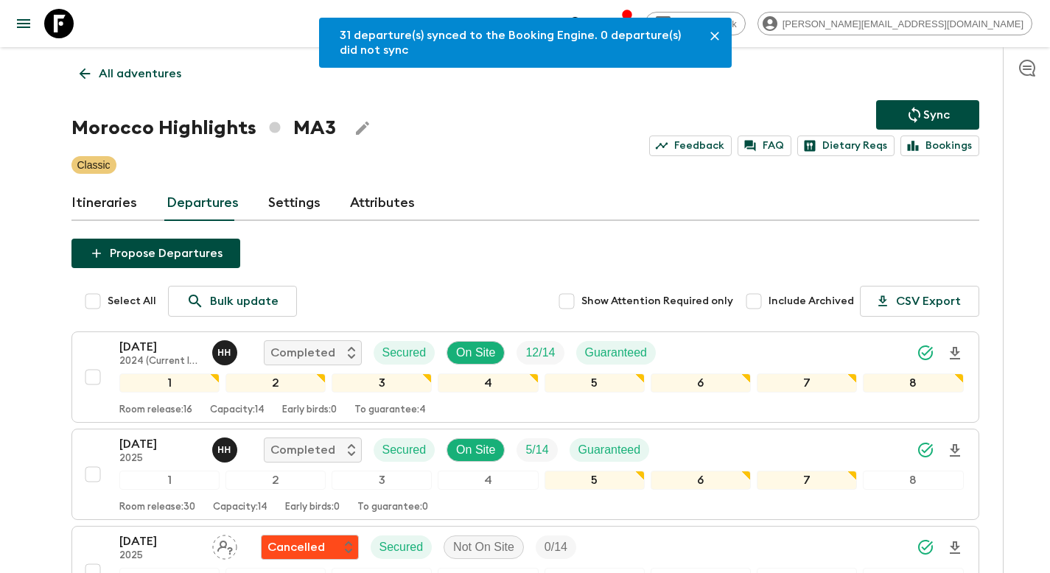
click at [120, 72] on p "All adventures" at bounding box center [140, 74] width 83 height 18
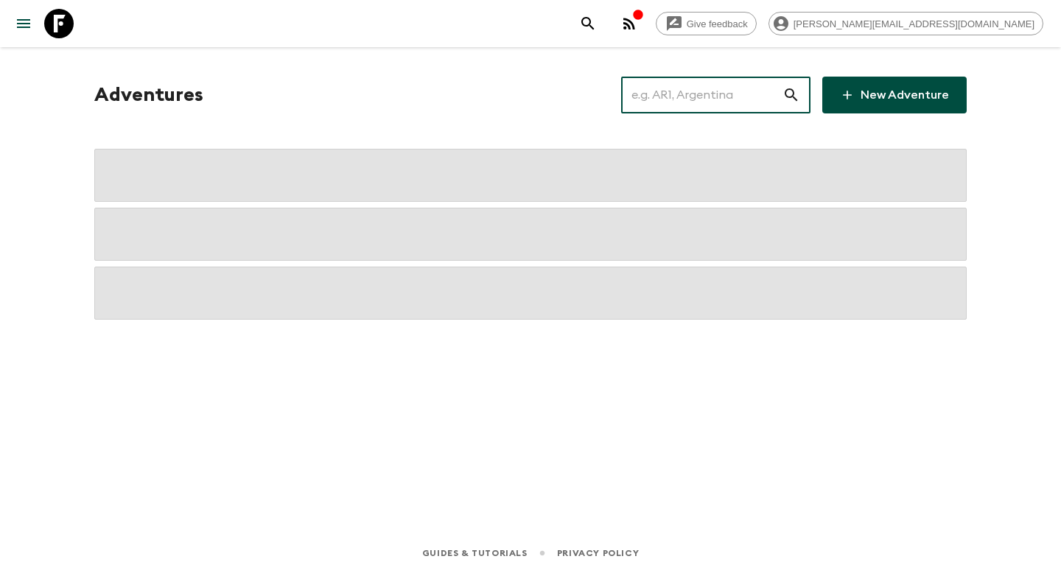
click at [670, 101] on input "text" at bounding box center [701, 94] width 161 height 41
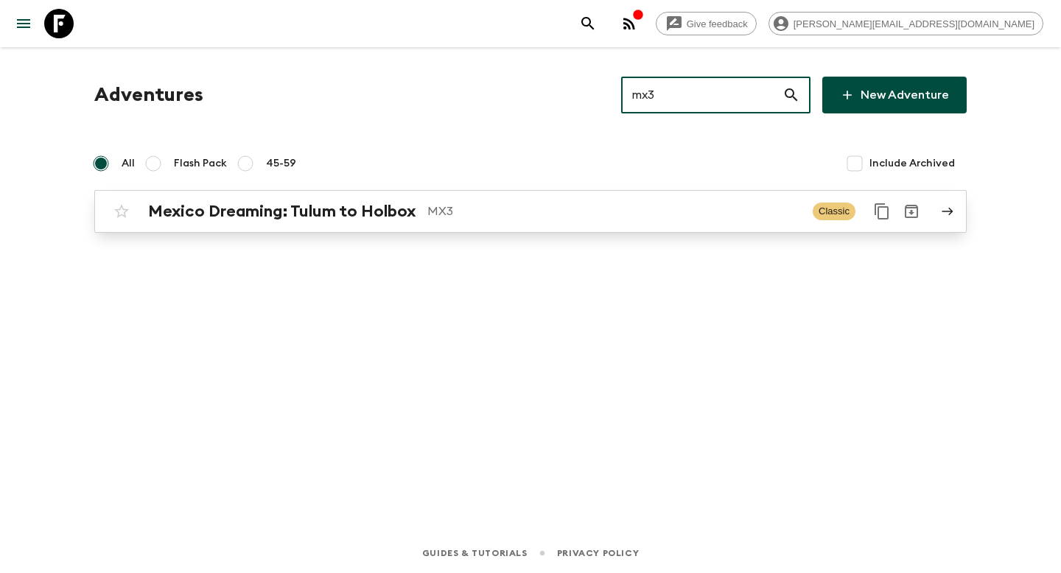
type input "mx3"
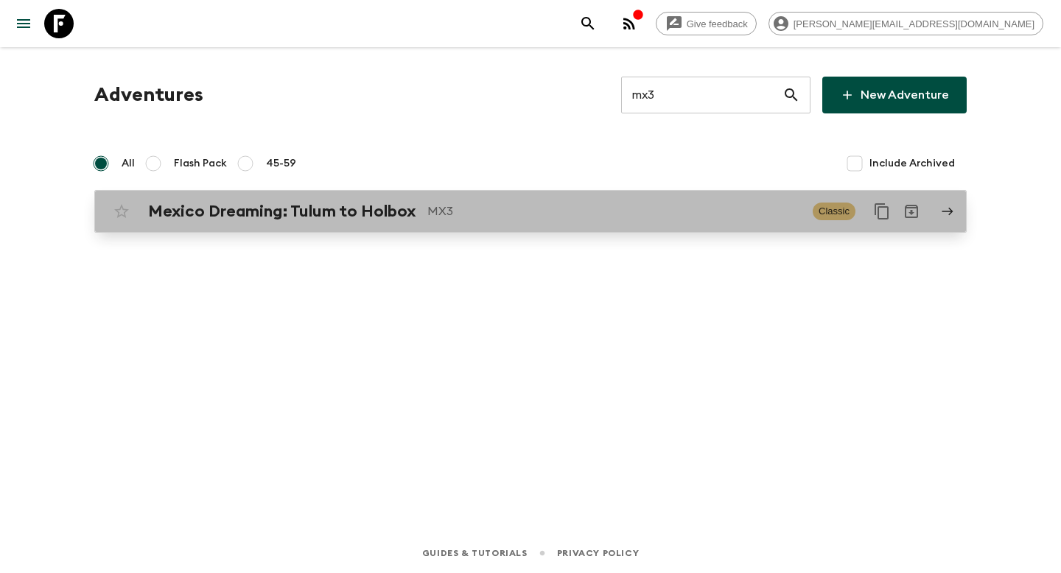
click at [482, 211] on p "MX3" at bounding box center [614, 212] width 374 height 18
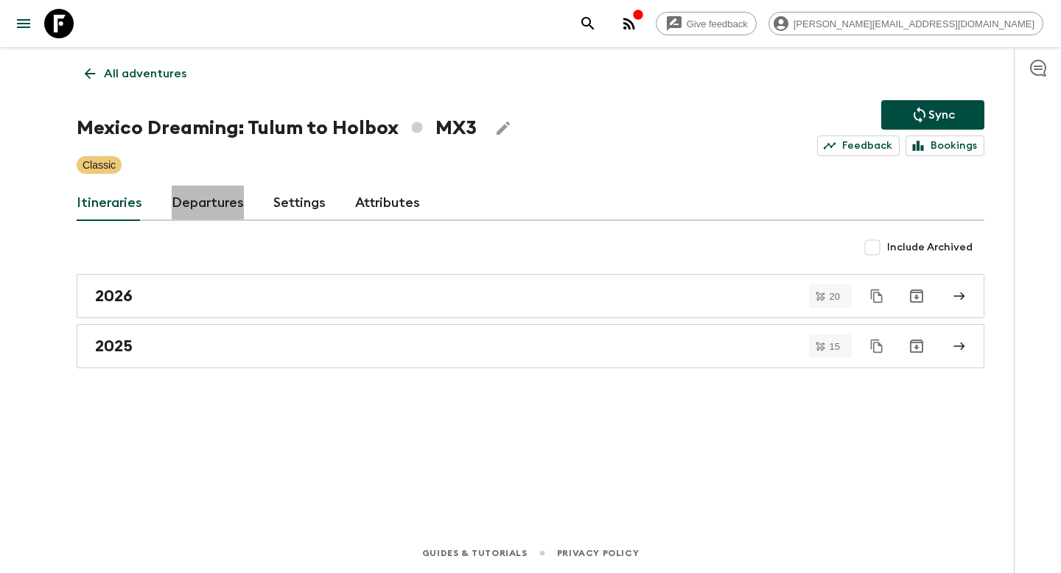
click at [213, 205] on link "Departures" at bounding box center [208, 203] width 72 height 35
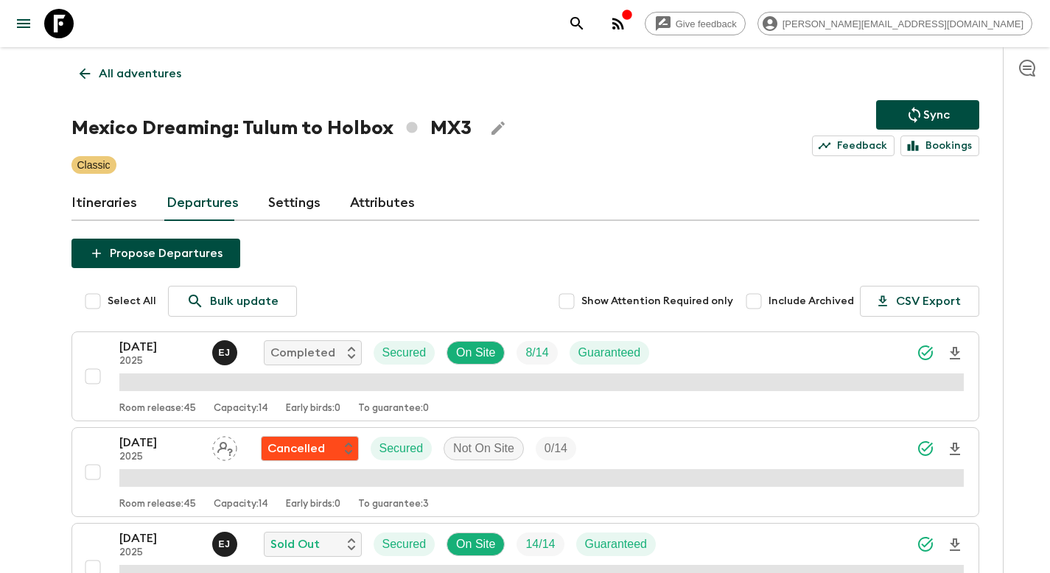
scroll to position [1210, 0]
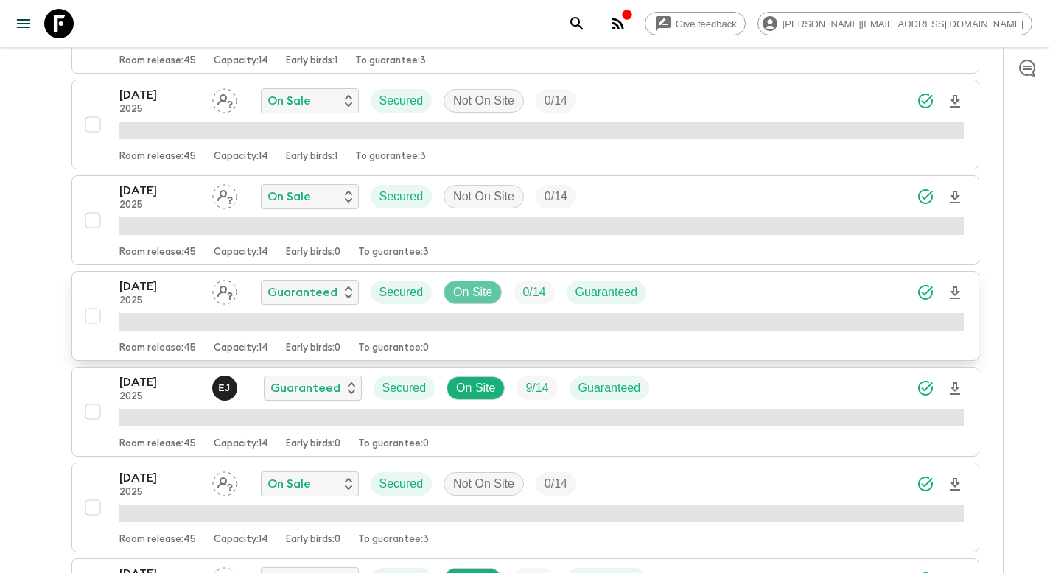
click at [474, 293] on p "On Site" at bounding box center [472, 293] width 39 height 18
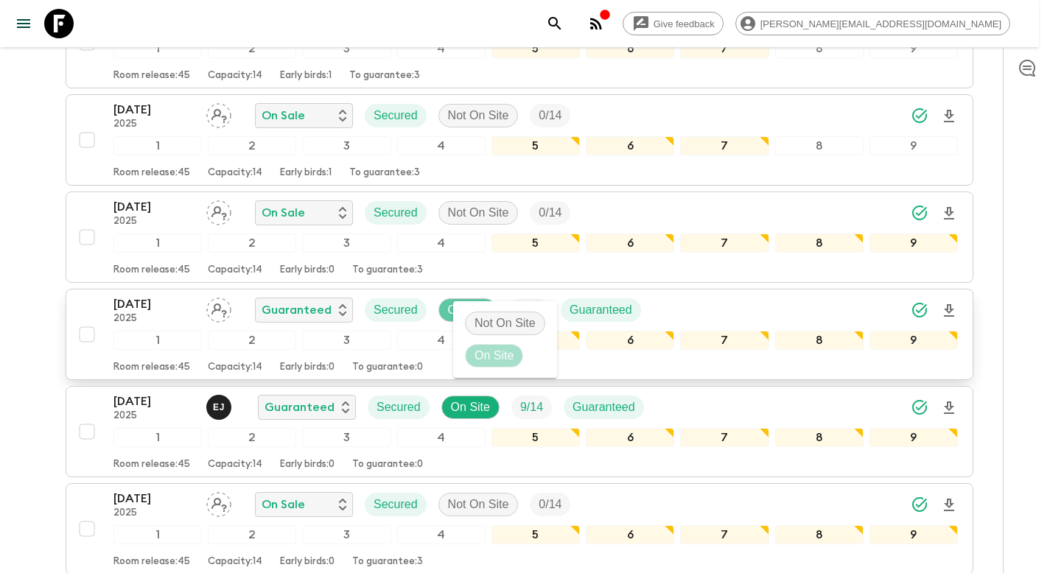
scroll to position [1227, 0]
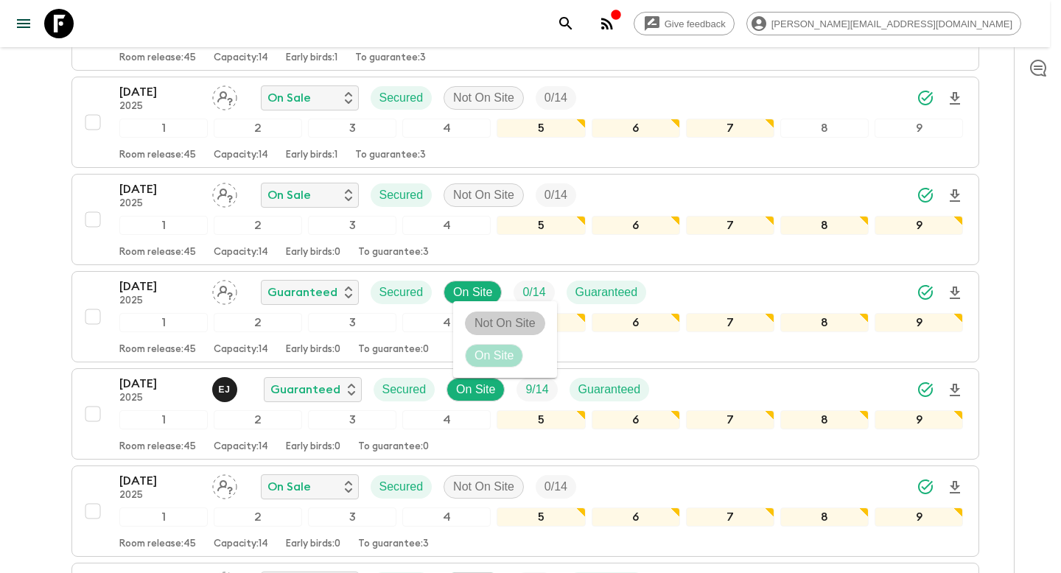
click at [494, 320] on p "Not On Site" at bounding box center [504, 324] width 61 height 18
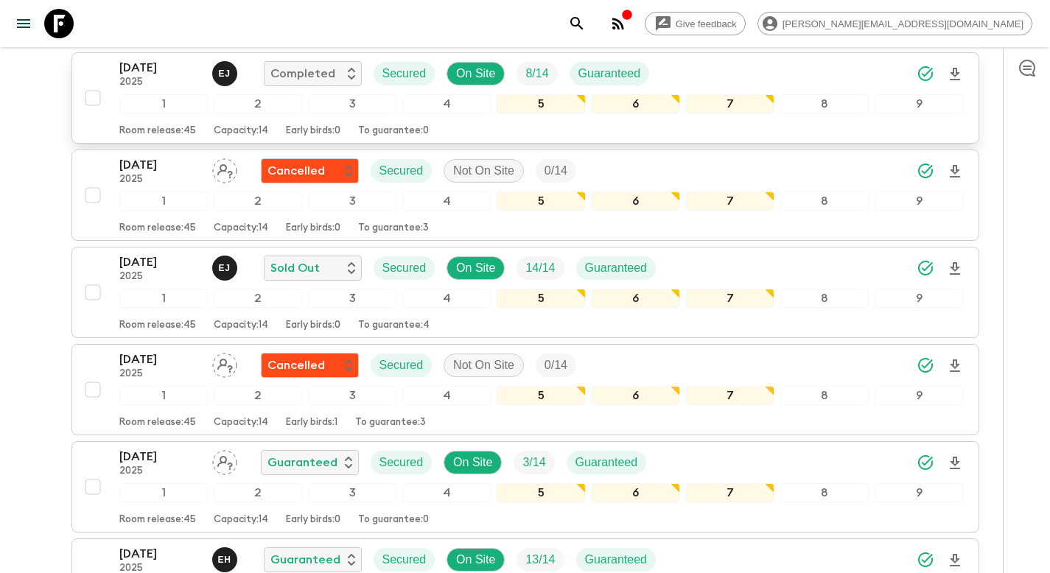
scroll to position [0, 0]
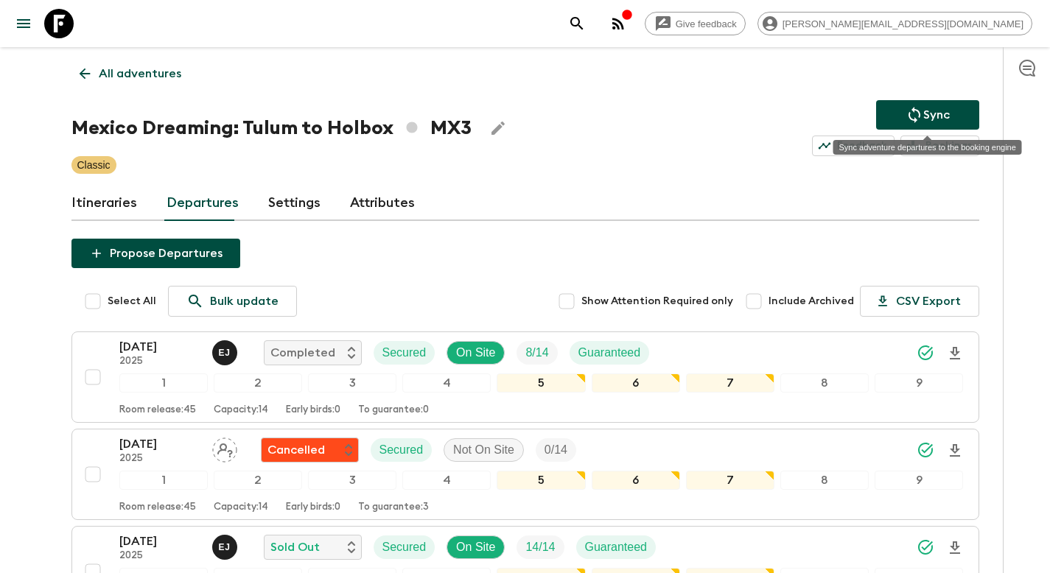
click at [894, 116] on button "Sync" at bounding box center [927, 114] width 103 height 29
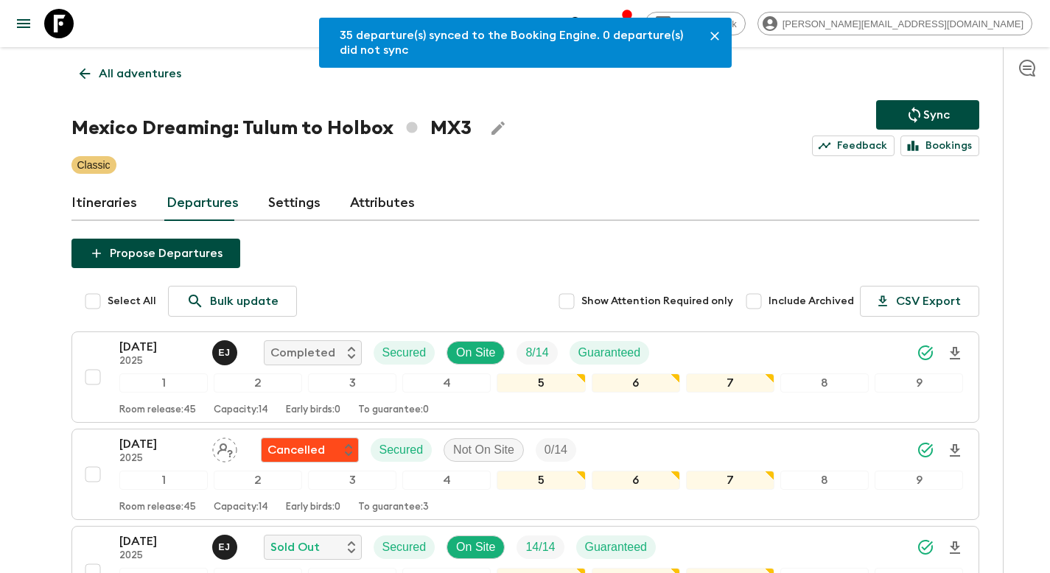
click at [130, 72] on p "All adventures" at bounding box center [140, 74] width 83 height 18
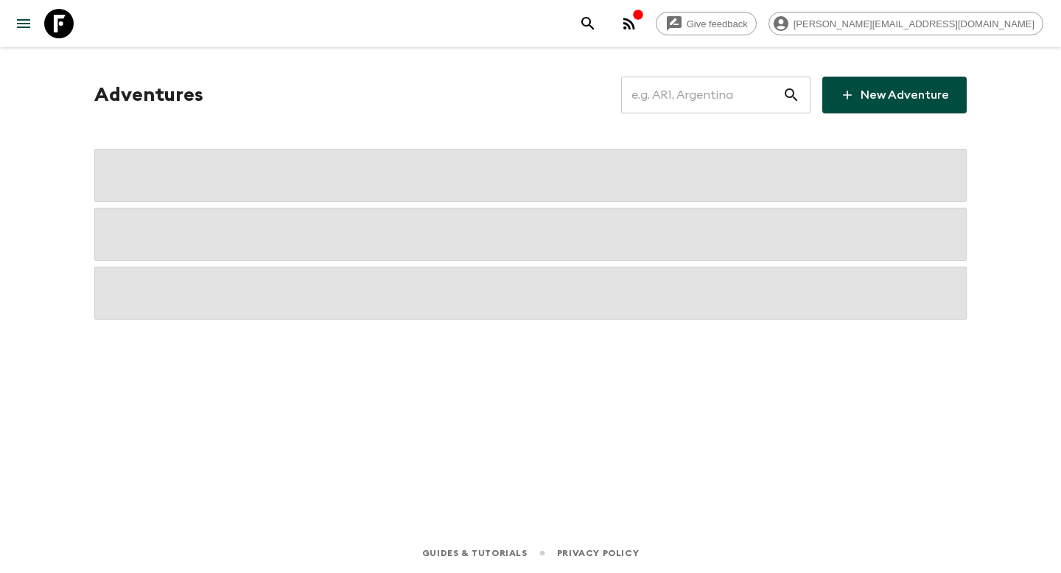
click at [717, 99] on input "text" at bounding box center [701, 94] width 161 height 41
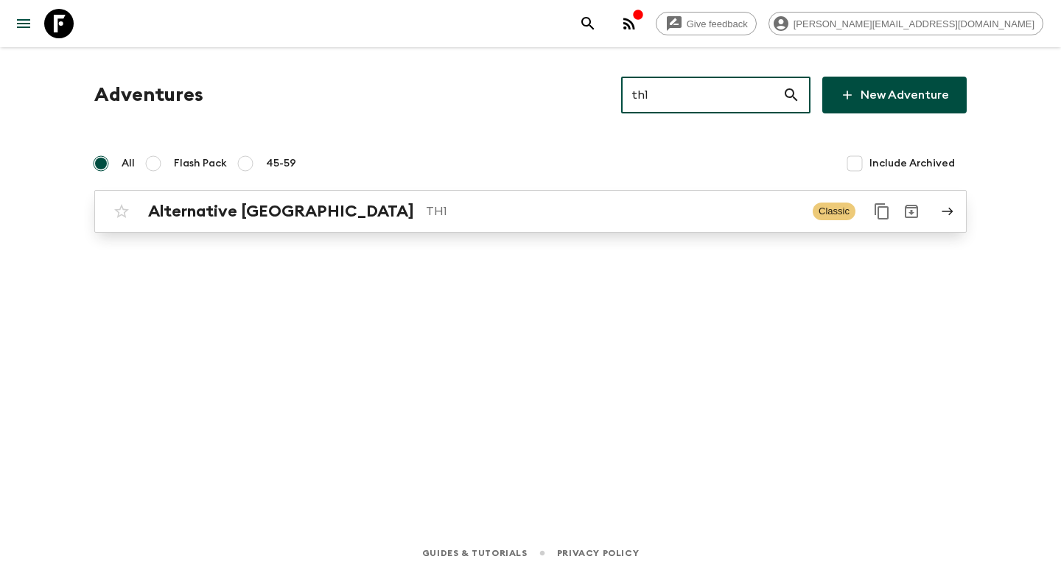
type input "th1"
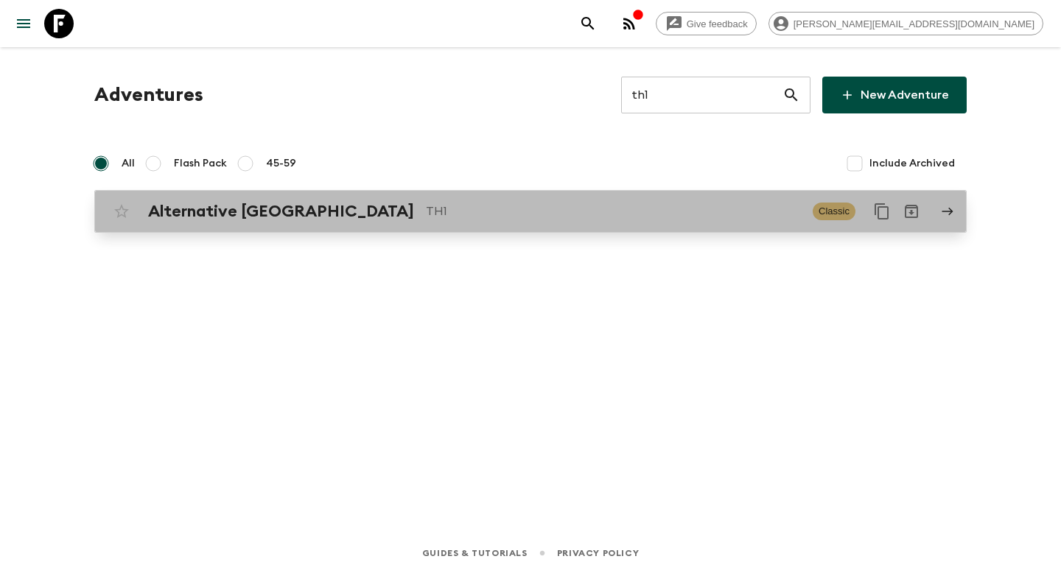
click at [475, 210] on p "TH1" at bounding box center [613, 212] width 375 height 18
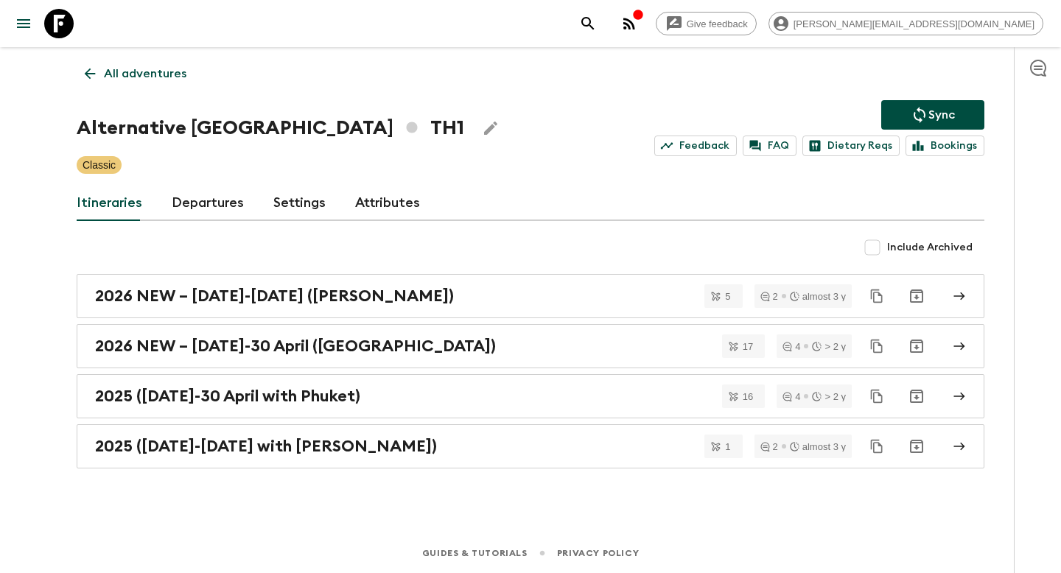
click at [223, 200] on link "Departures" at bounding box center [208, 203] width 72 height 35
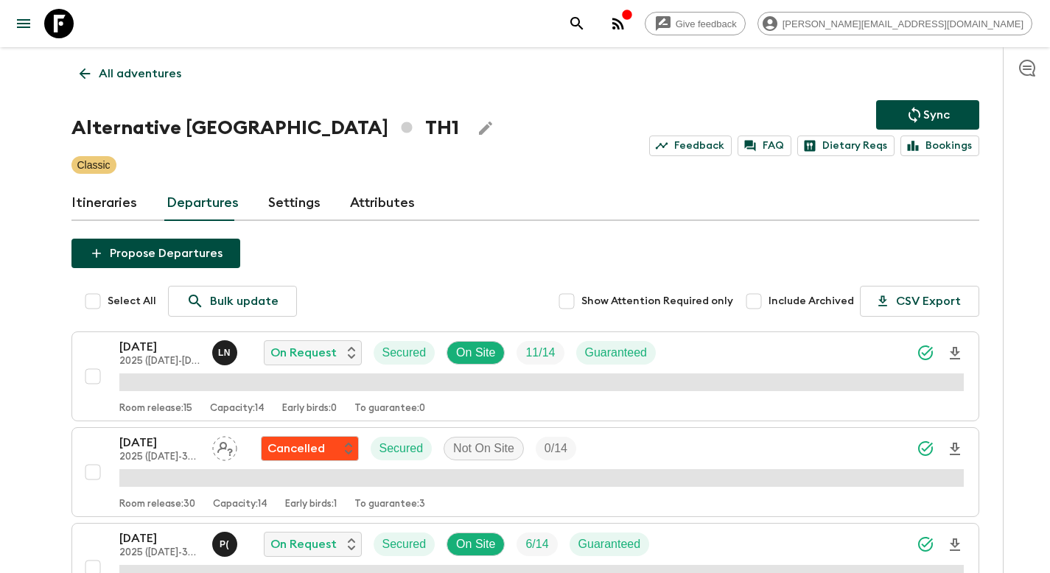
scroll to position [1210, 0]
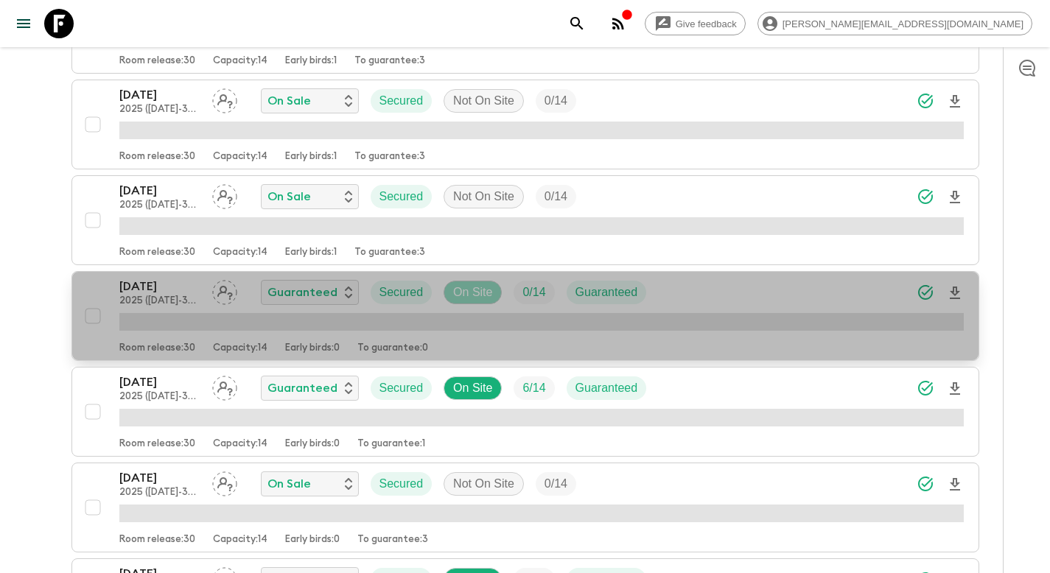
click at [481, 295] on p "On Site" at bounding box center [472, 293] width 39 height 18
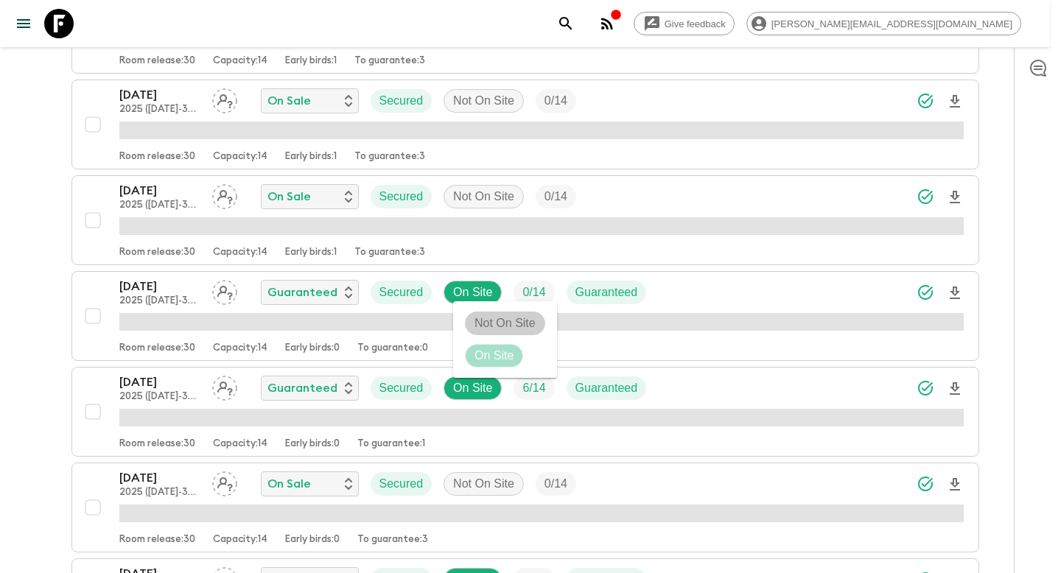
click at [494, 318] on p "Not On Site" at bounding box center [504, 324] width 61 height 18
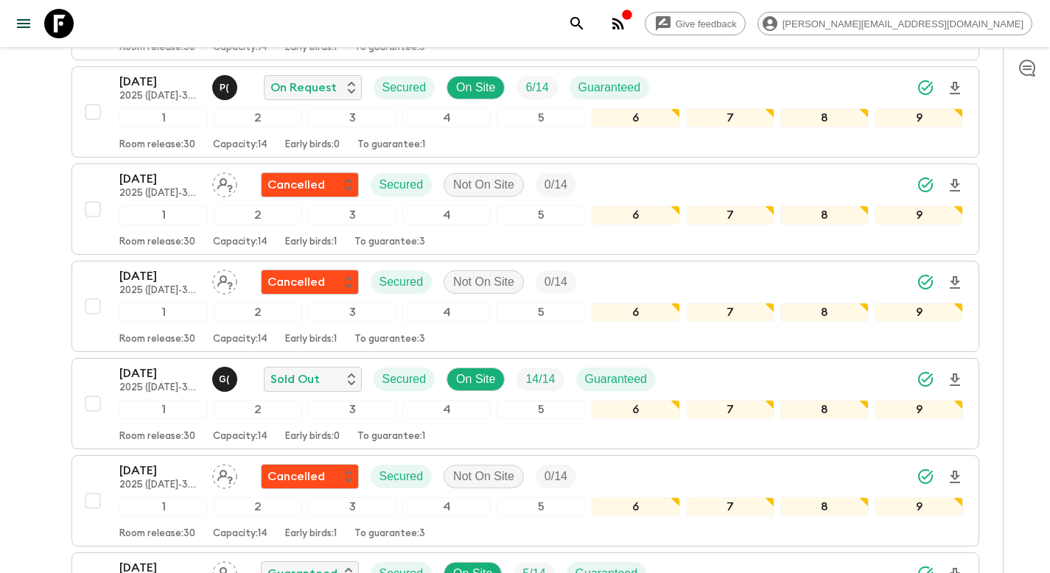
scroll to position [0, 0]
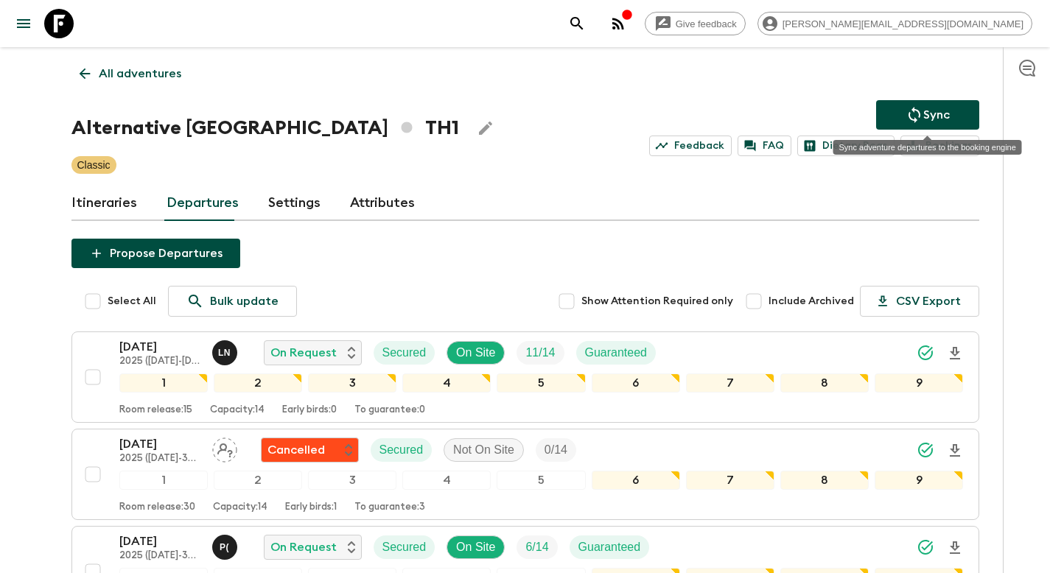
click at [907, 114] on icon "Sync adventure departures to the booking engine" at bounding box center [914, 115] width 18 height 18
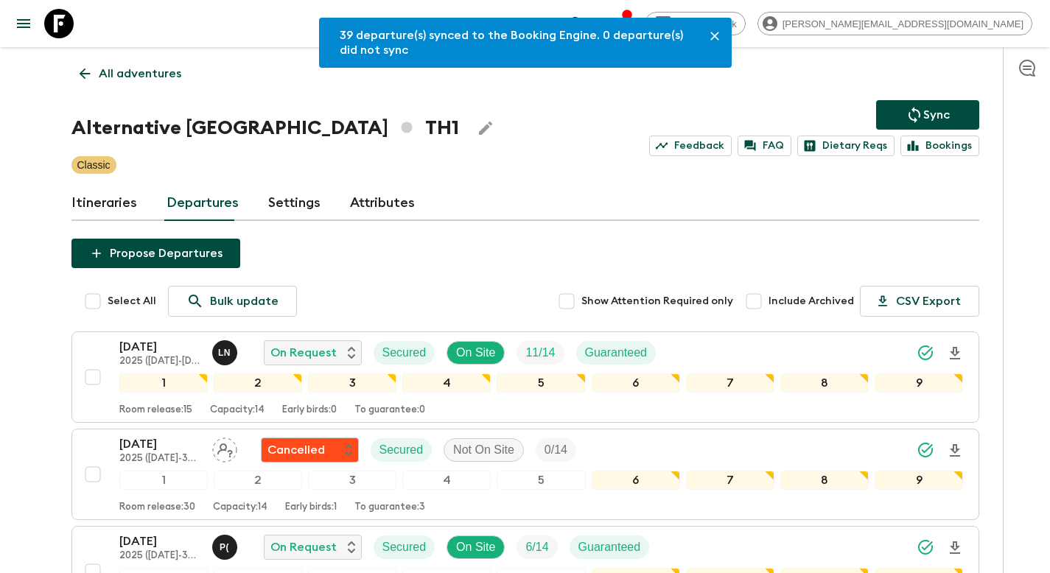
click at [165, 75] on p "All adventures" at bounding box center [140, 74] width 83 height 18
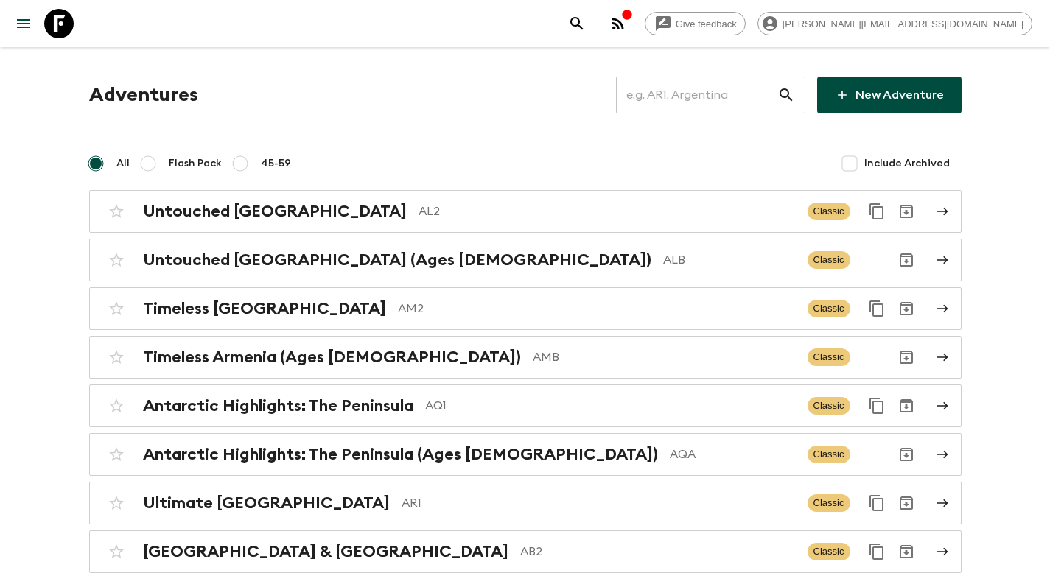
click at [690, 100] on input "text" at bounding box center [696, 94] width 161 height 41
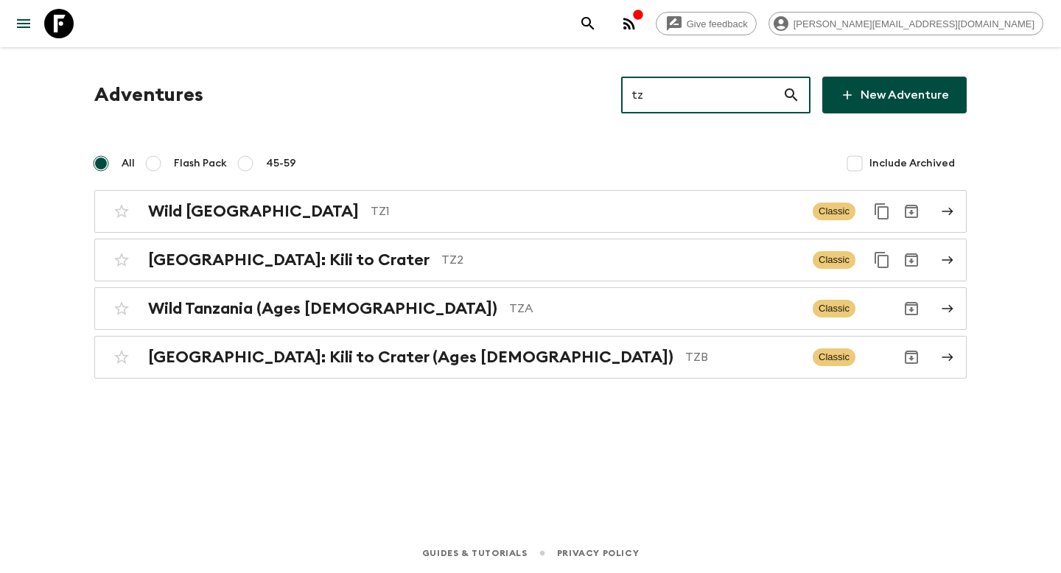
type input "tz2"
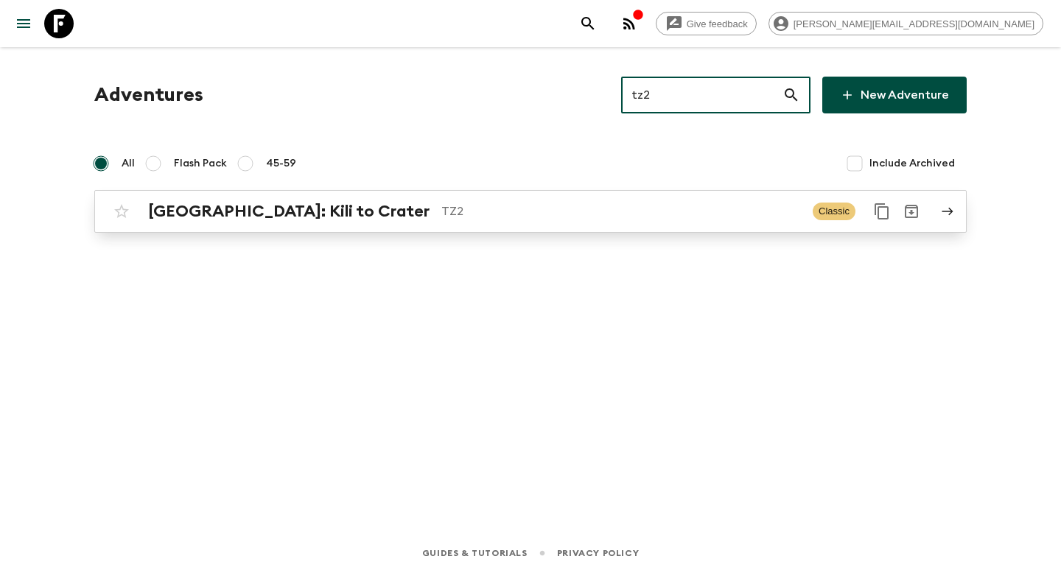
click at [536, 202] on div "[GEOGRAPHIC_DATA]: Kili to Crater TZ2" at bounding box center [474, 211] width 653 height 19
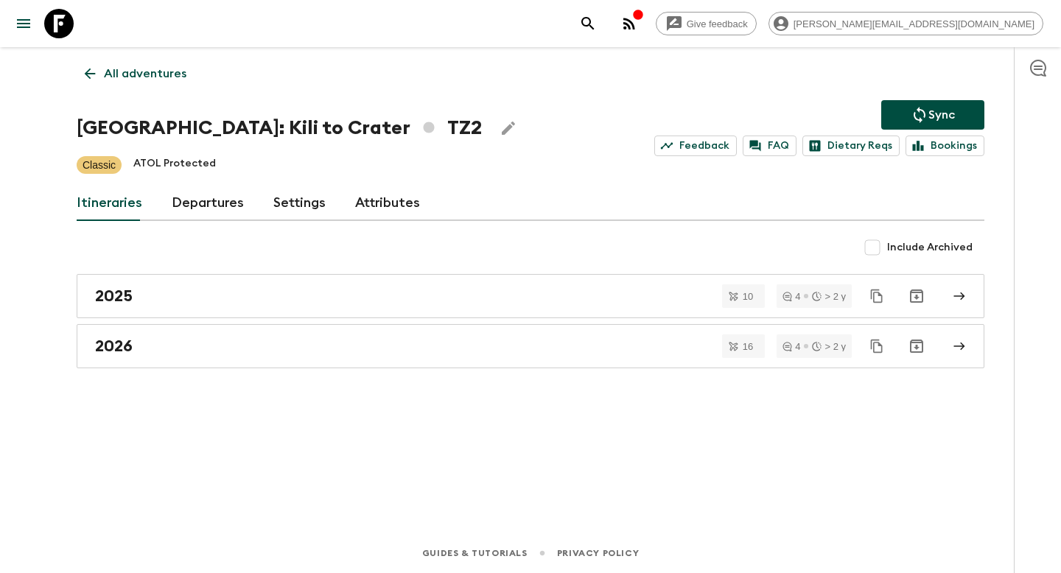
click at [209, 205] on link "Departures" at bounding box center [208, 203] width 72 height 35
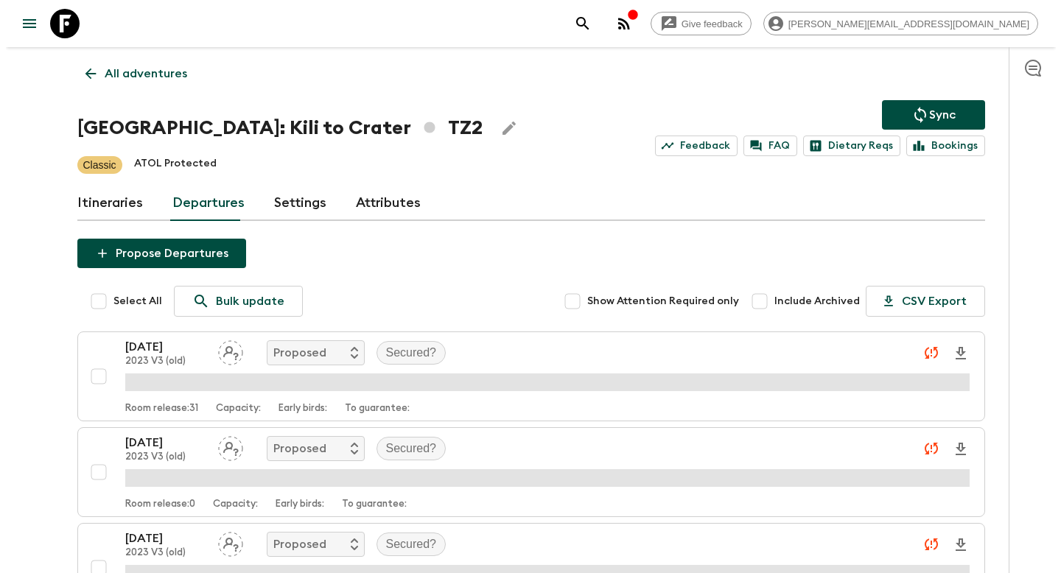
scroll to position [2263, 0]
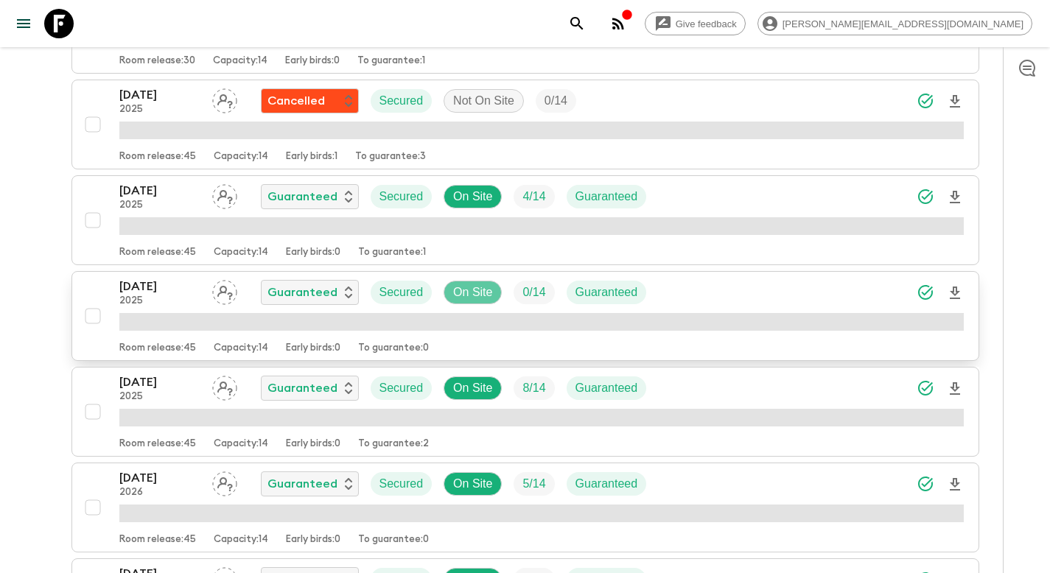
click at [483, 293] on p "On Site" at bounding box center [472, 293] width 39 height 18
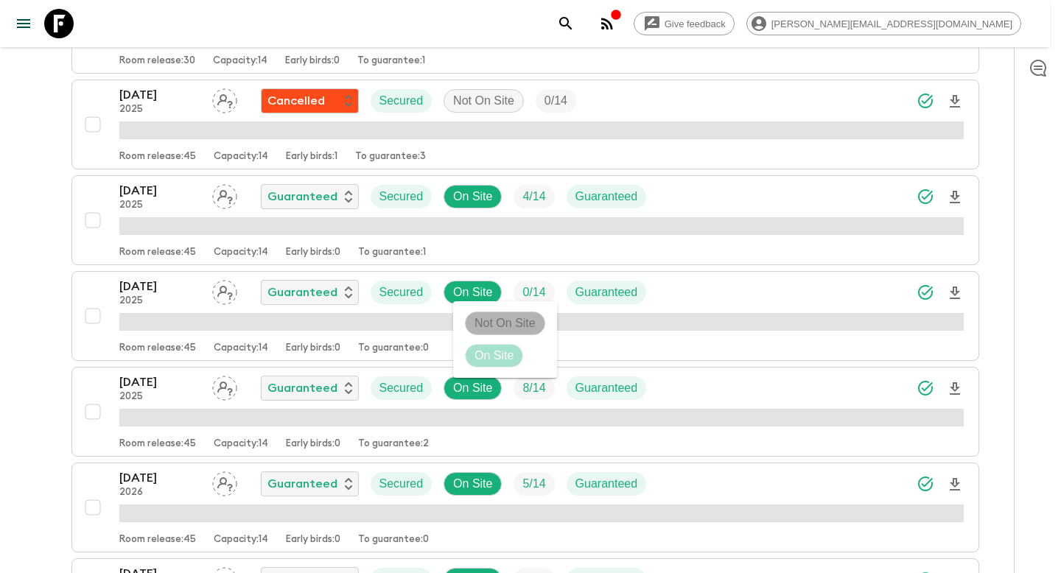
click at [496, 318] on p "Not On Site" at bounding box center [504, 324] width 61 height 18
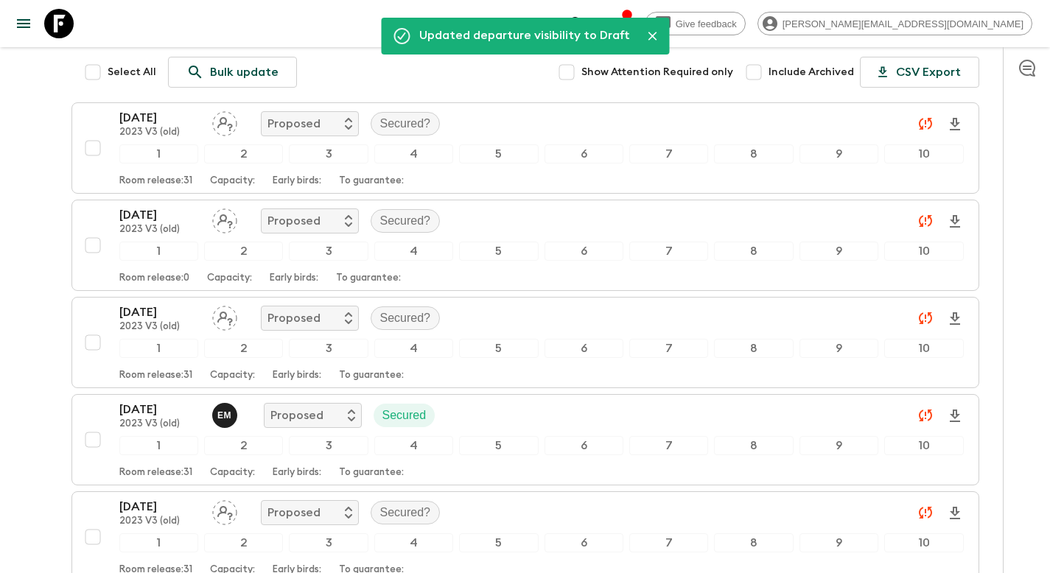
scroll to position [0, 0]
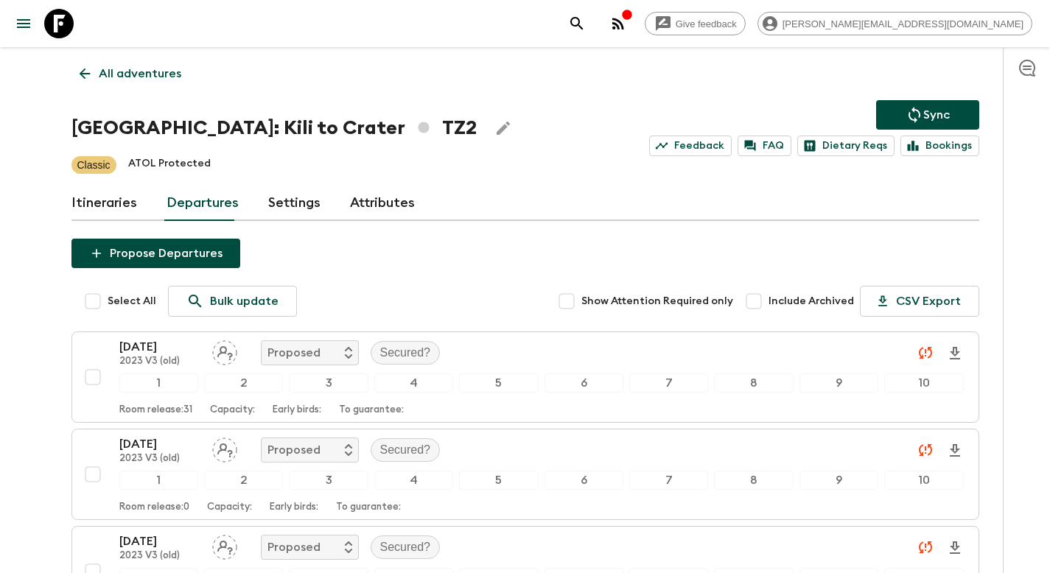
click at [905, 111] on icon "Sync adventure departures to the booking engine" at bounding box center [914, 115] width 18 height 18
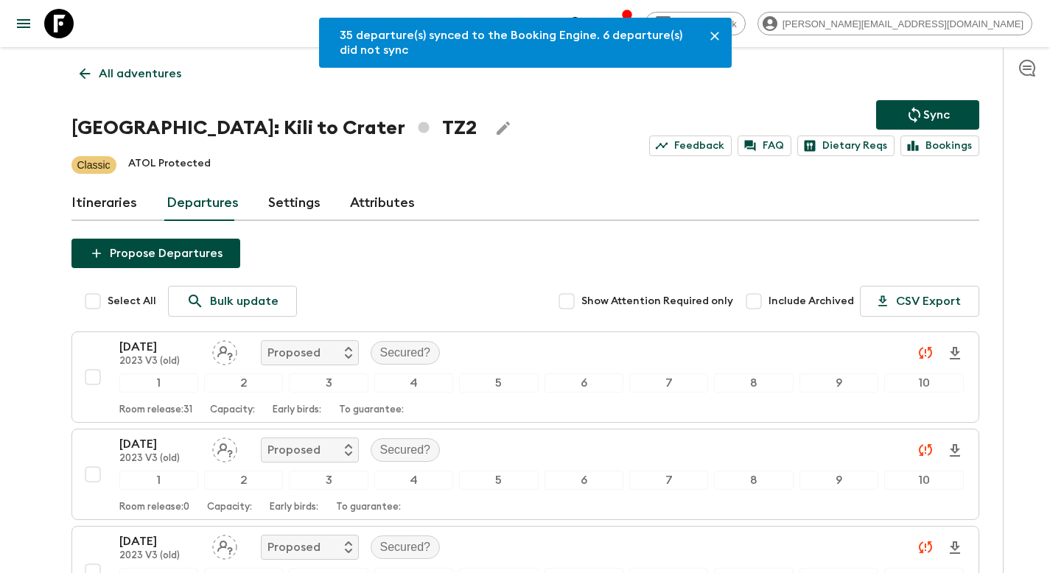
click at [157, 74] on p "All adventures" at bounding box center [140, 74] width 83 height 18
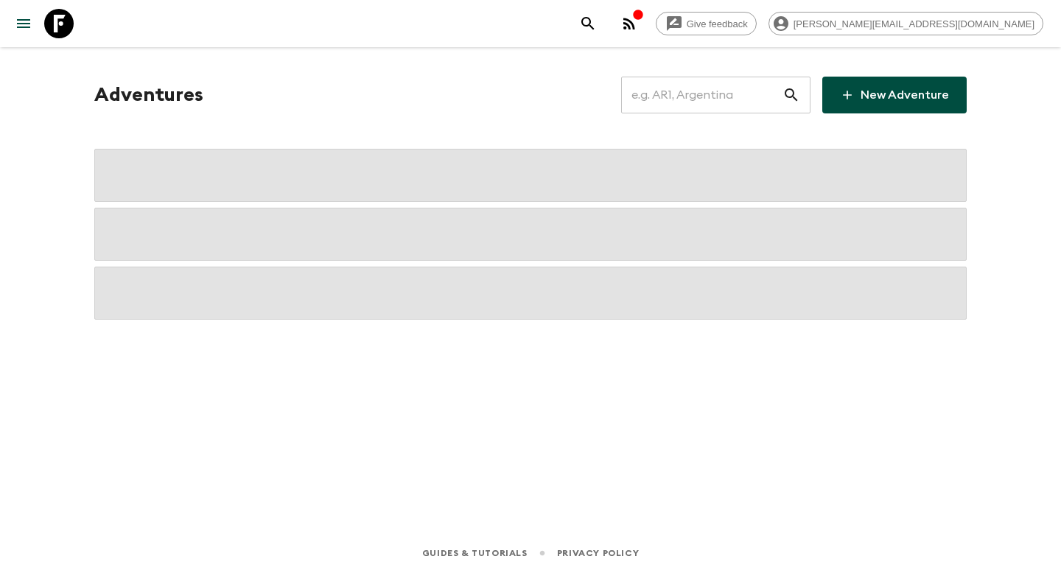
click at [738, 96] on input "text" at bounding box center [701, 94] width 161 height 41
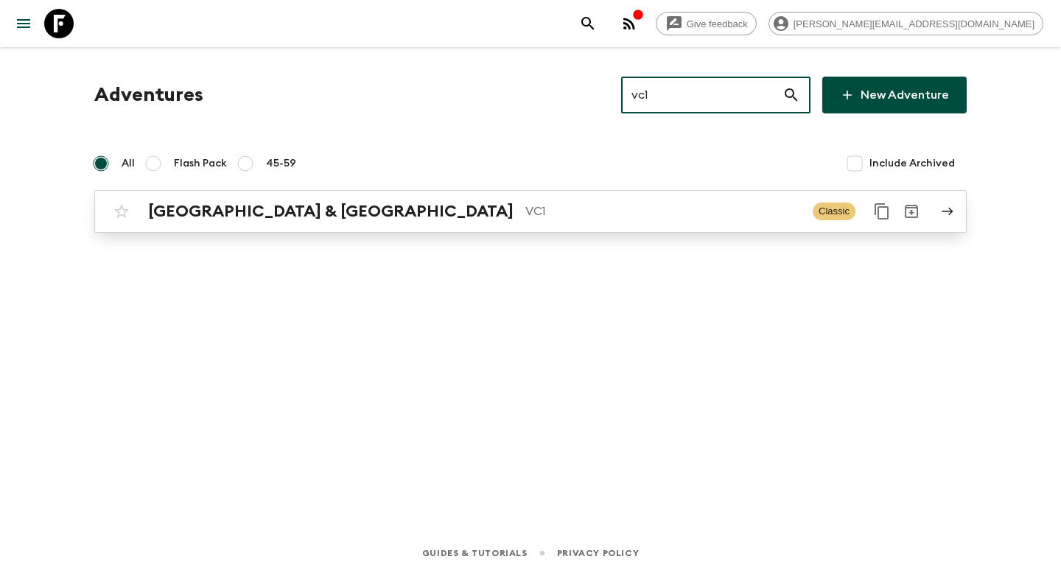
type input "vc1"
click at [420, 220] on div "Vietnam & Cambodia VC1" at bounding box center [474, 211] width 653 height 19
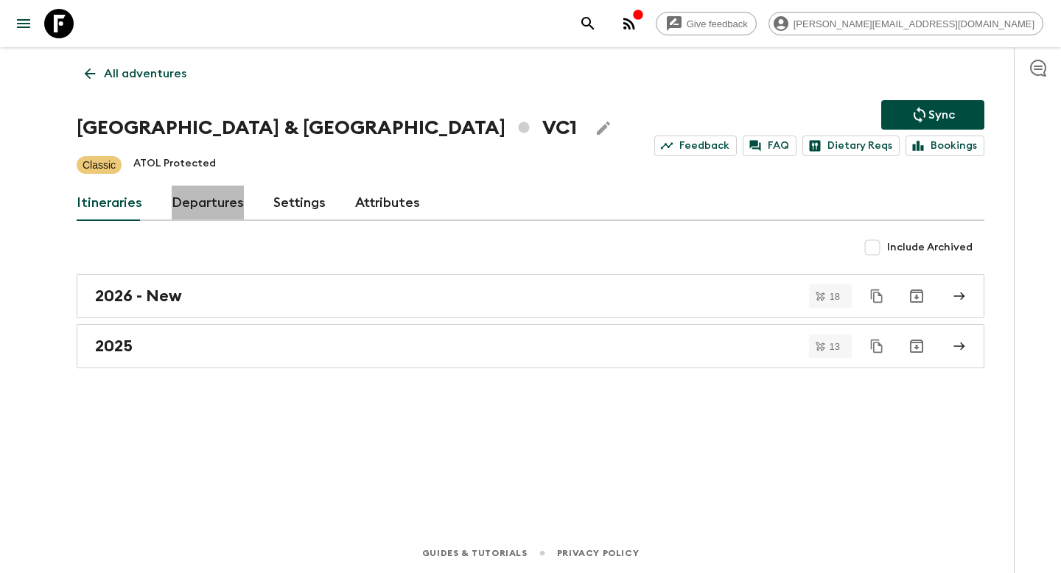
click at [207, 204] on link "Departures" at bounding box center [208, 203] width 72 height 35
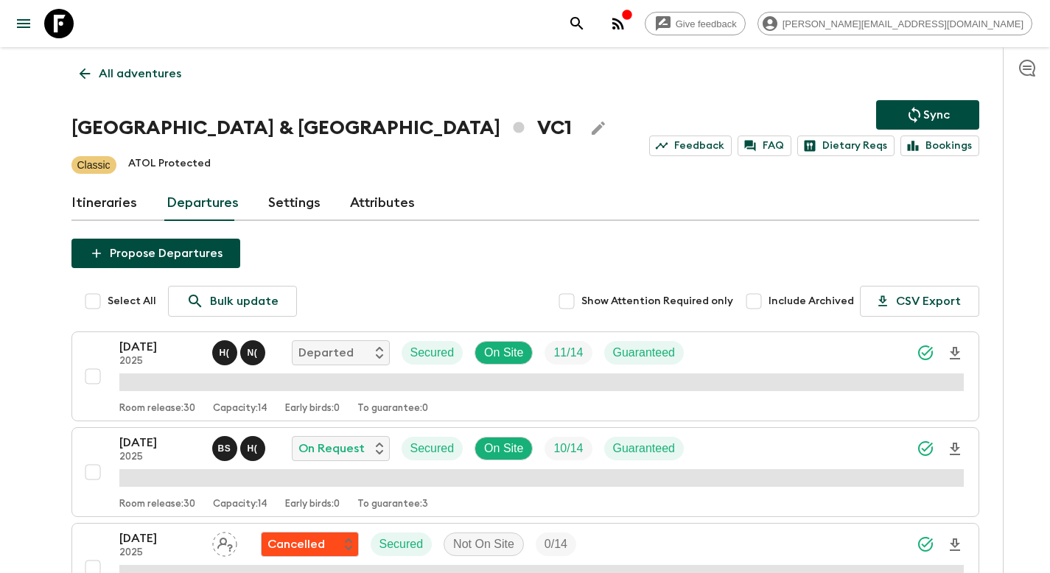
scroll to position [922, 0]
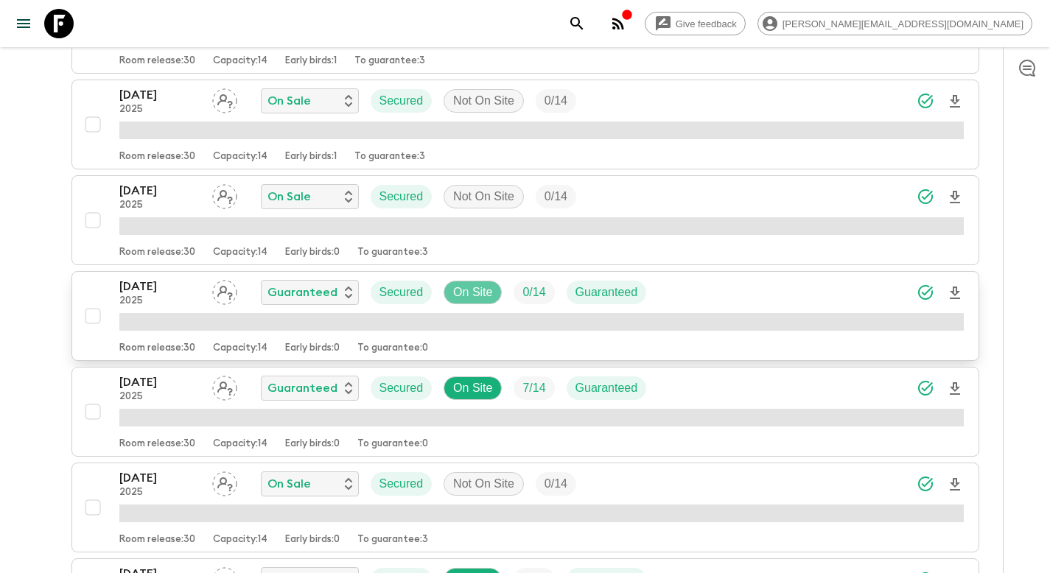
click at [474, 293] on p "On Site" at bounding box center [472, 293] width 39 height 18
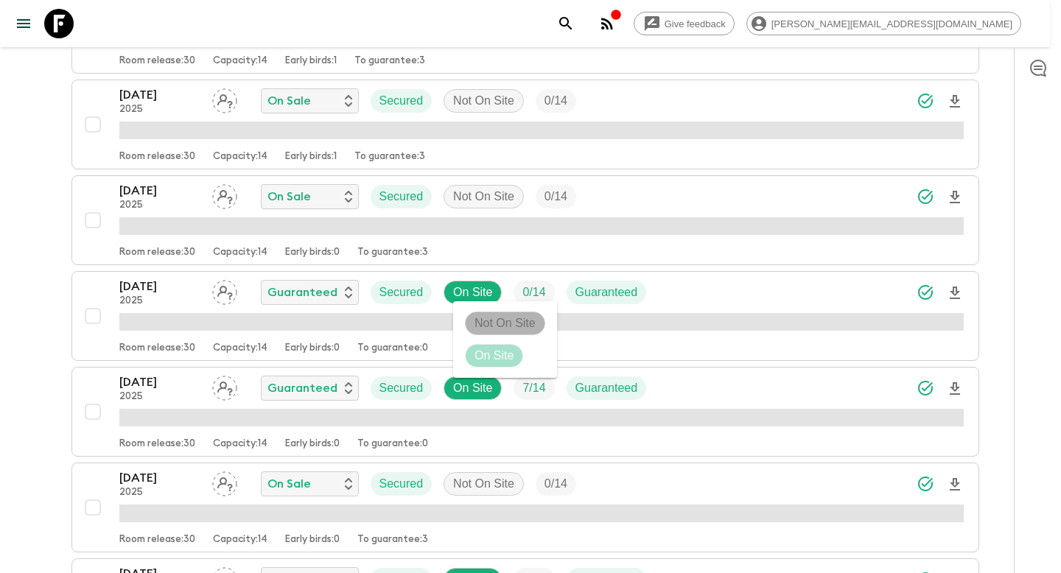
click at [485, 320] on p "Not On Site" at bounding box center [504, 324] width 61 height 18
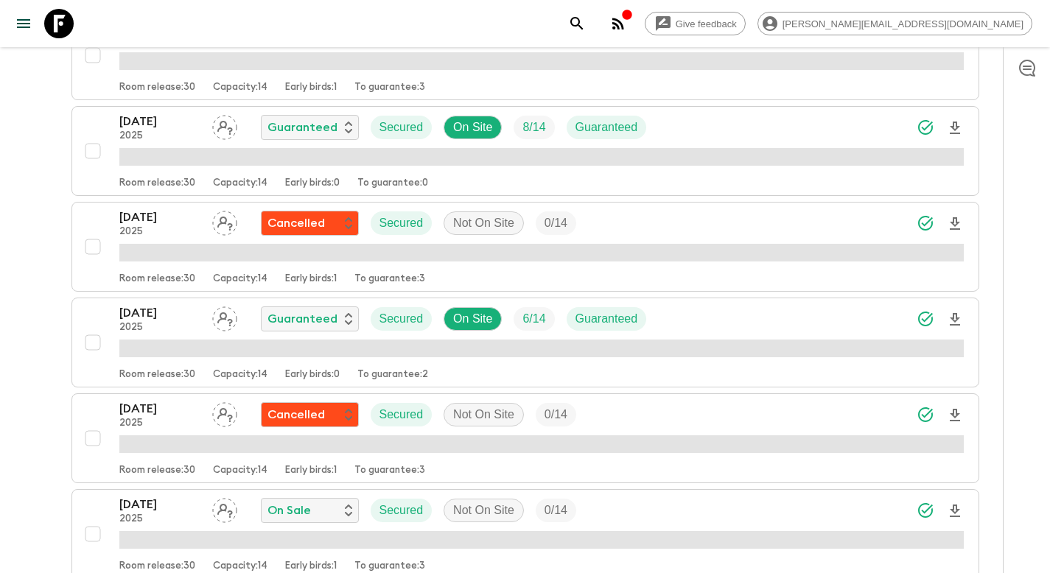
scroll to position [0, 0]
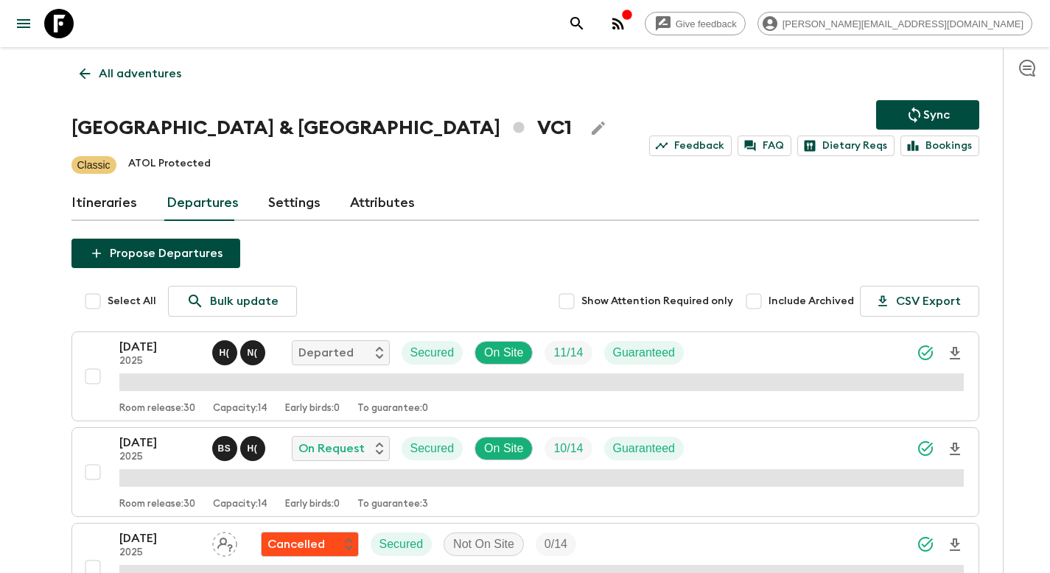
click at [905, 118] on icon "Sync adventure departures to the booking engine" at bounding box center [914, 115] width 18 height 18
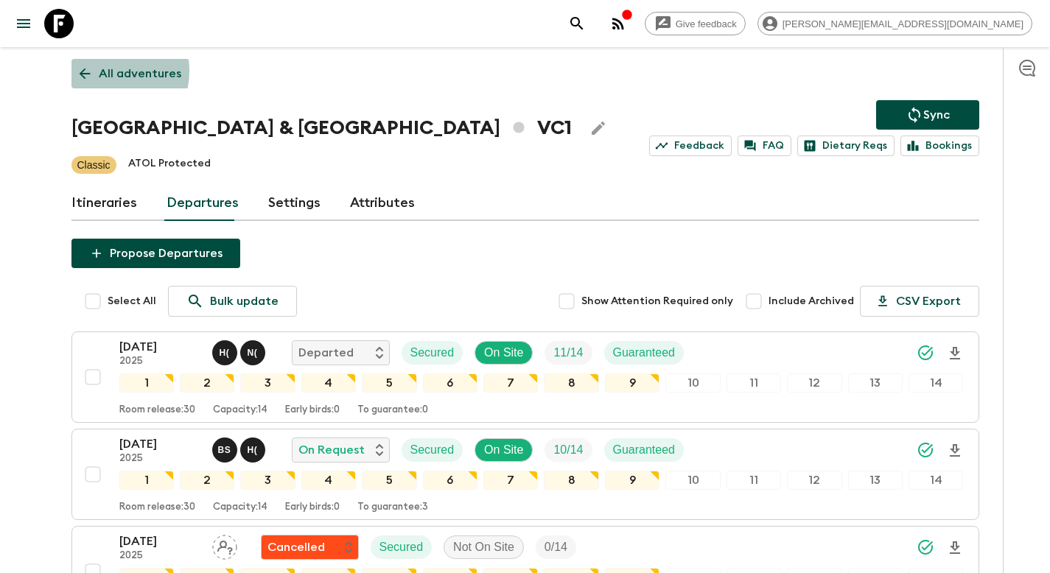
click at [103, 71] on p "All adventures" at bounding box center [140, 74] width 83 height 18
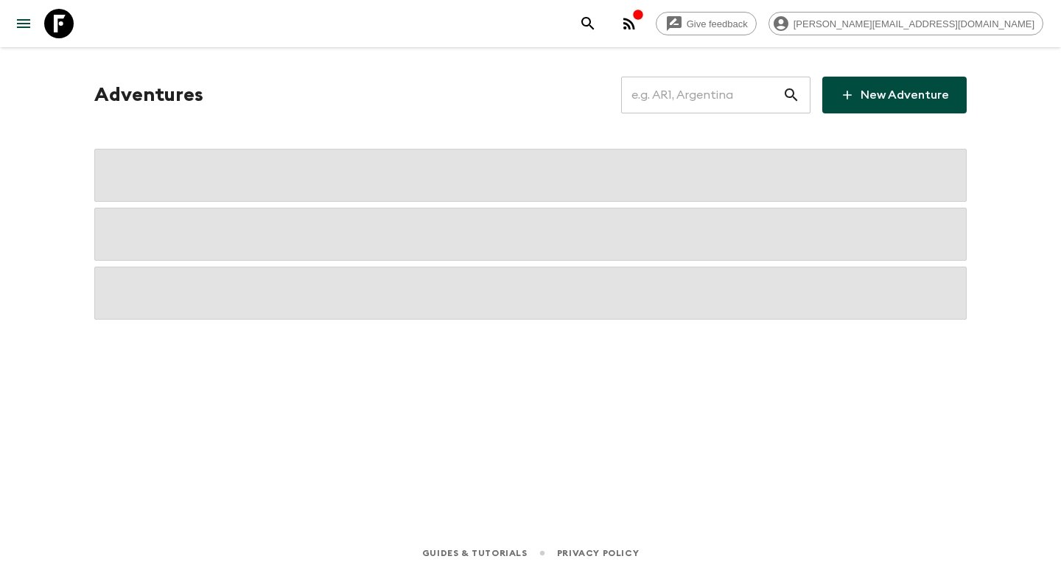
click at [695, 97] on input "text" at bounding box center [701, 94] width 161 height 41
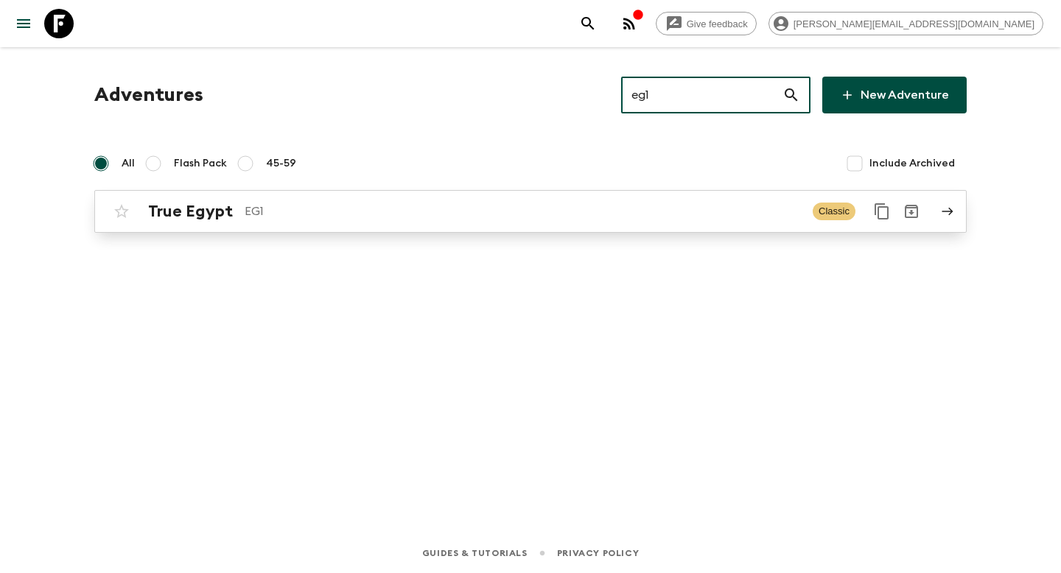
type input "eg1"
click at [377, 206] on p "EG1" at bounding box center [523, 212] width 556 height 18
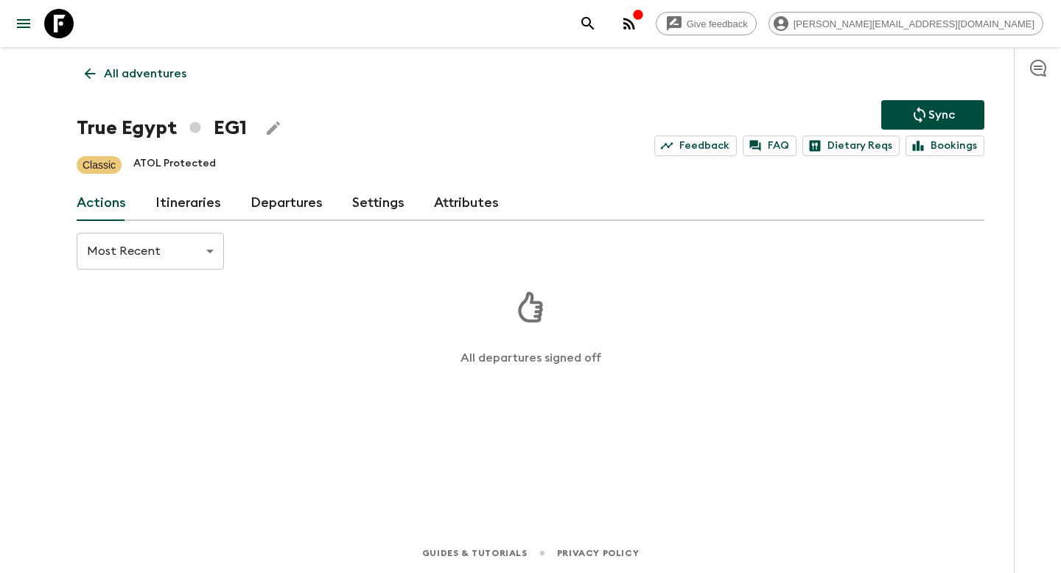
click at [290, 207] on link "Departures" at bounding box center [287, 203] width 72 height 35
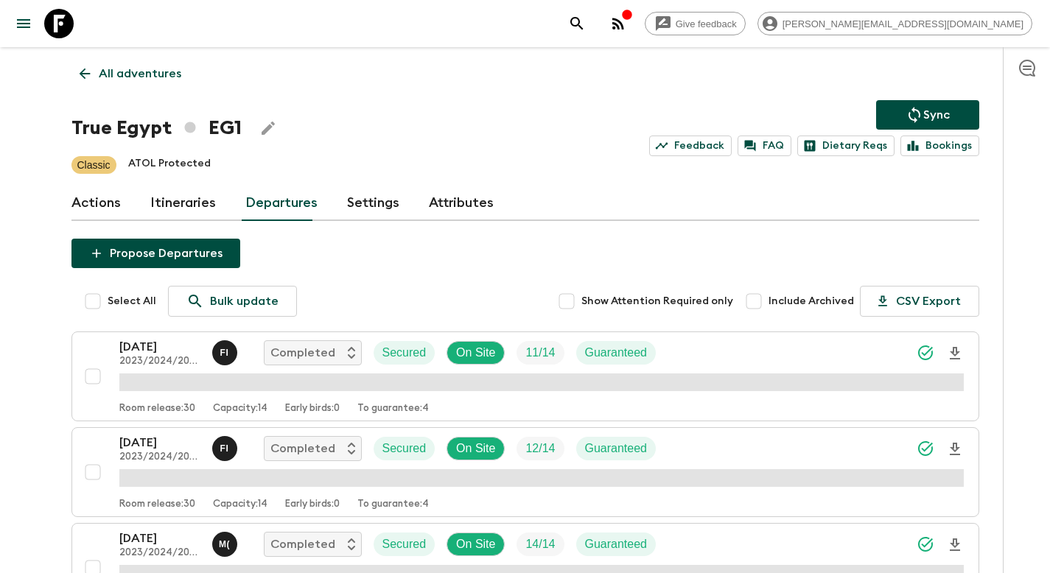
scroll to position [1880, 0]
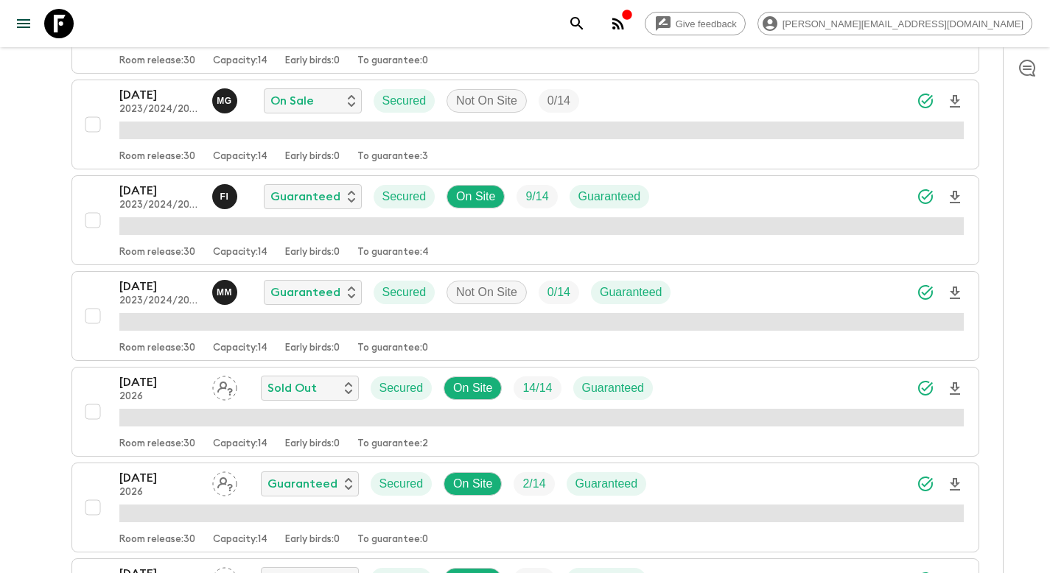
click at [736, 293] on div "[DATE] 2023/2024/2025 M M Guaranteed Secured Not On Site 0 / 14 Guaranteed" at bounding box center [541, 292] width 844 height 29
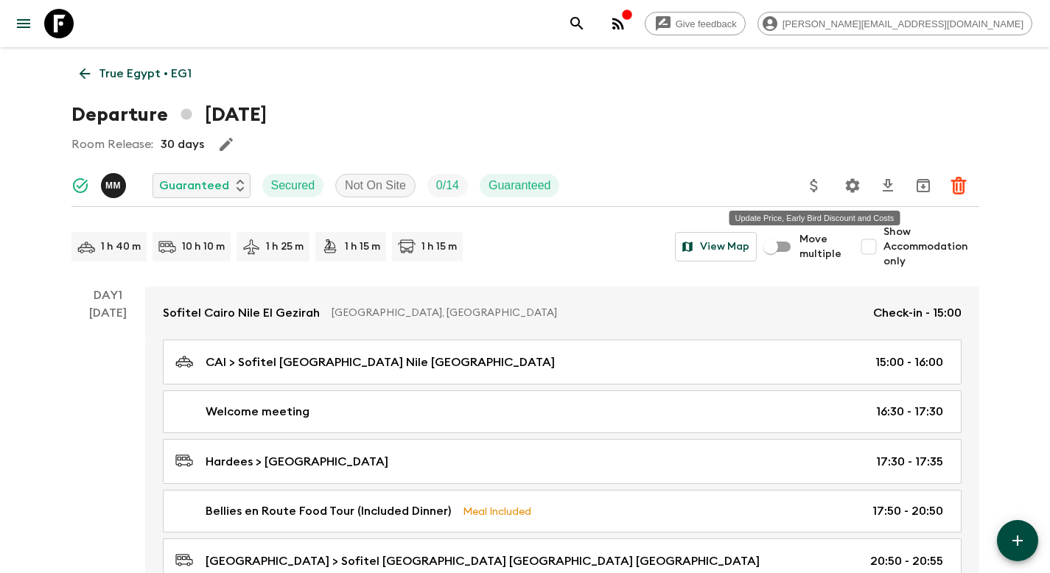
click at [813, 184] on icon "Update Price, Early Bird Discount and Costs" at bounding box center [814, 186] width 18 height 18
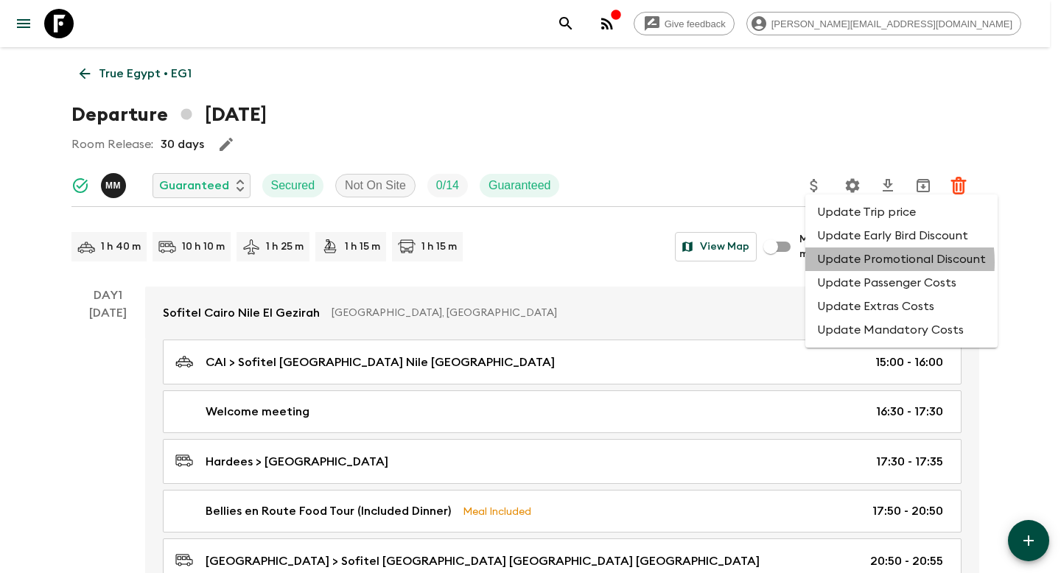
click at [856, 263] on li "Update Promotional Discount" at bounding box center [901, 260] width 192 height 24
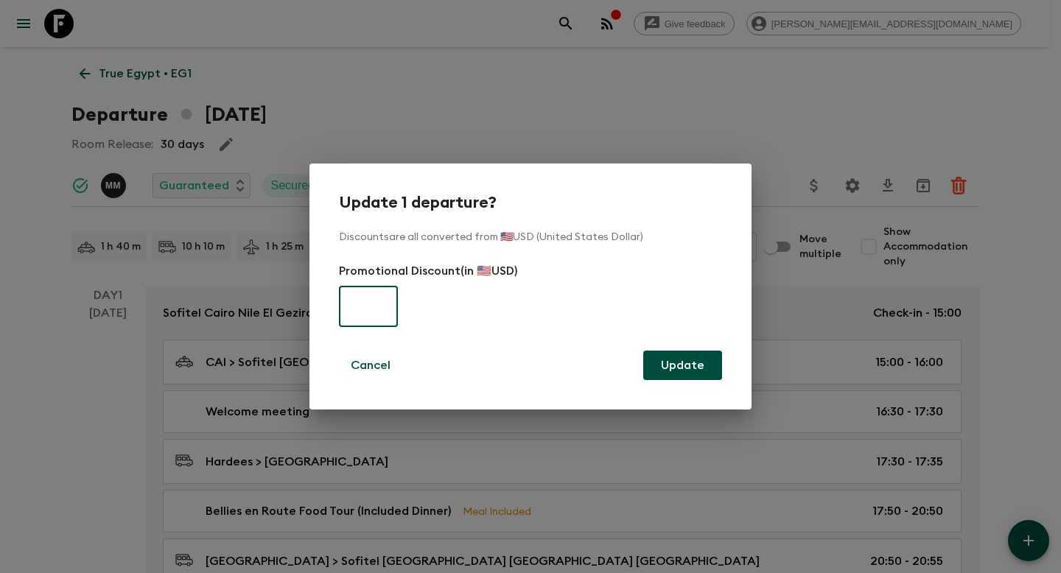
paste input "660"
type input "660"
click at [692, 367] on button "Update" at bounding box center [682, 365] width 79 height 29
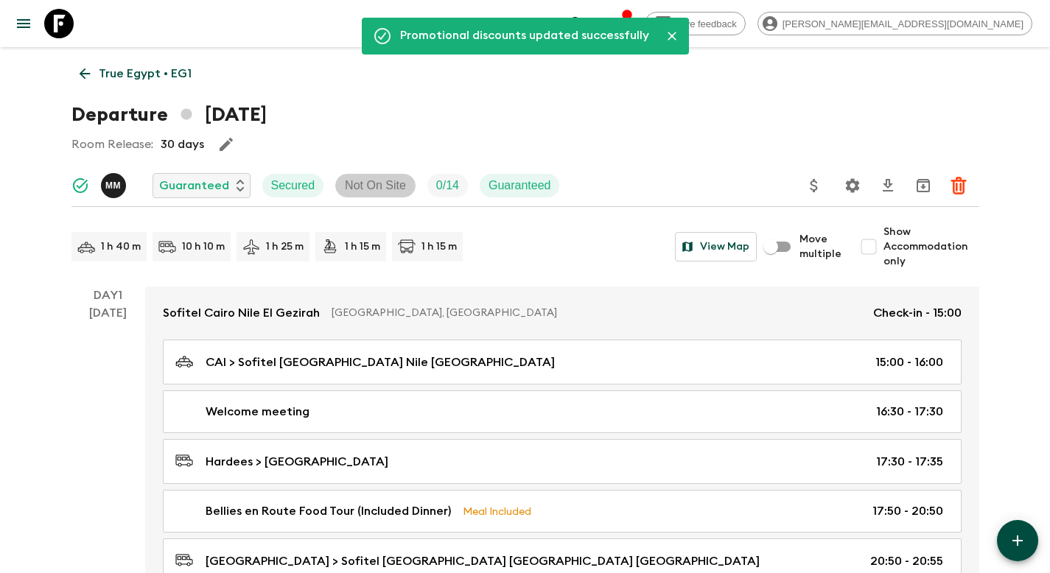
click at [388, 186] on p "Not On Site" at bounding box center [375, 186] width 61 height 18
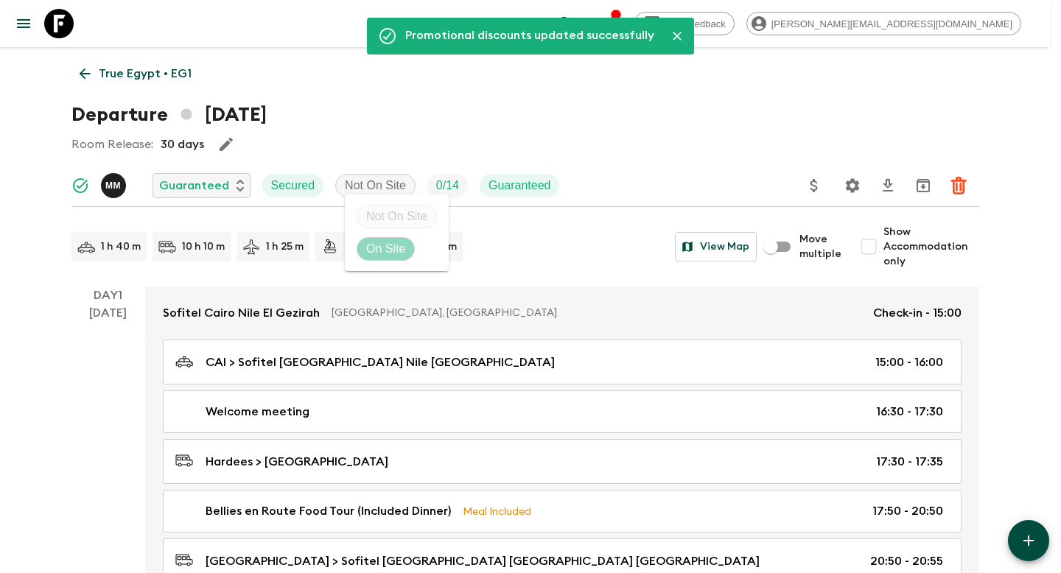
click at [398, 249] on p "On Site" at bounding box center [385, 249] width 39 height 18
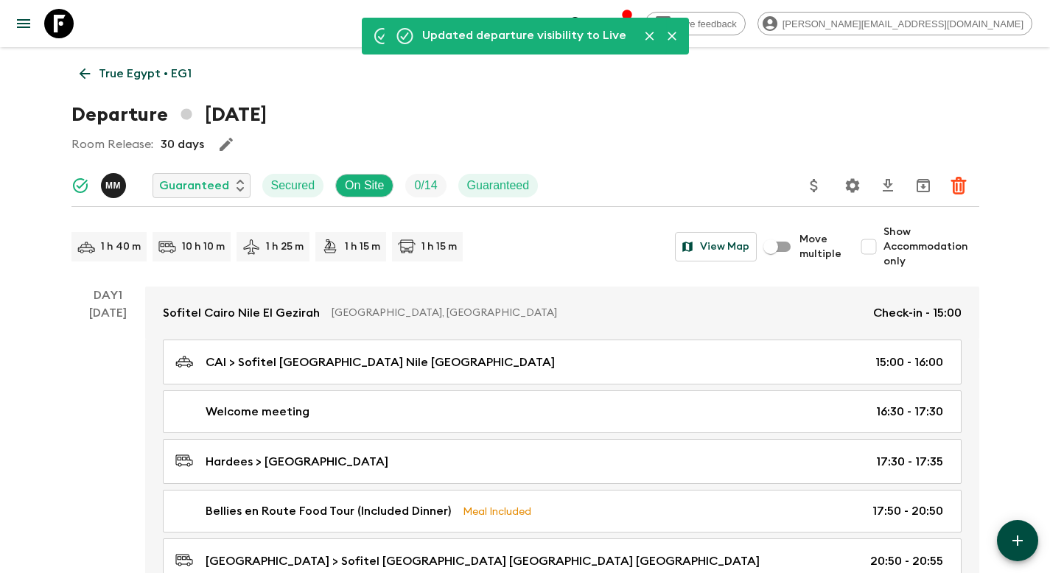
click at [162, 77] on p "True Egypt • EG1" at bounding box center [145, 74] width 93 height 18
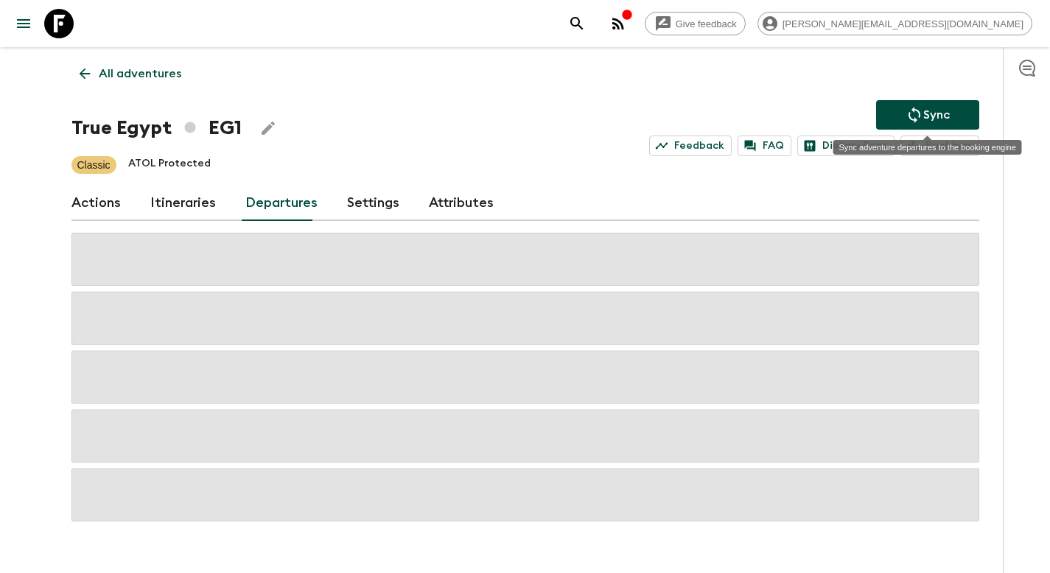
click at [923, 113] on p "Sync" at bounding box center [936, 115] width 27 height 18
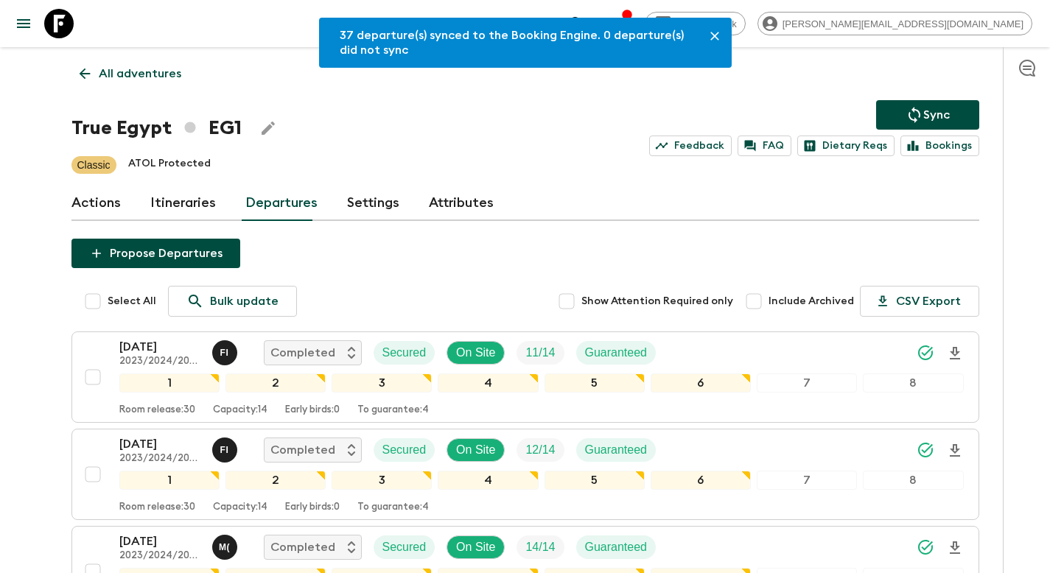
click at [144, 78] on p "All adventures" at bounding box center [140, 74] width 83 height 18
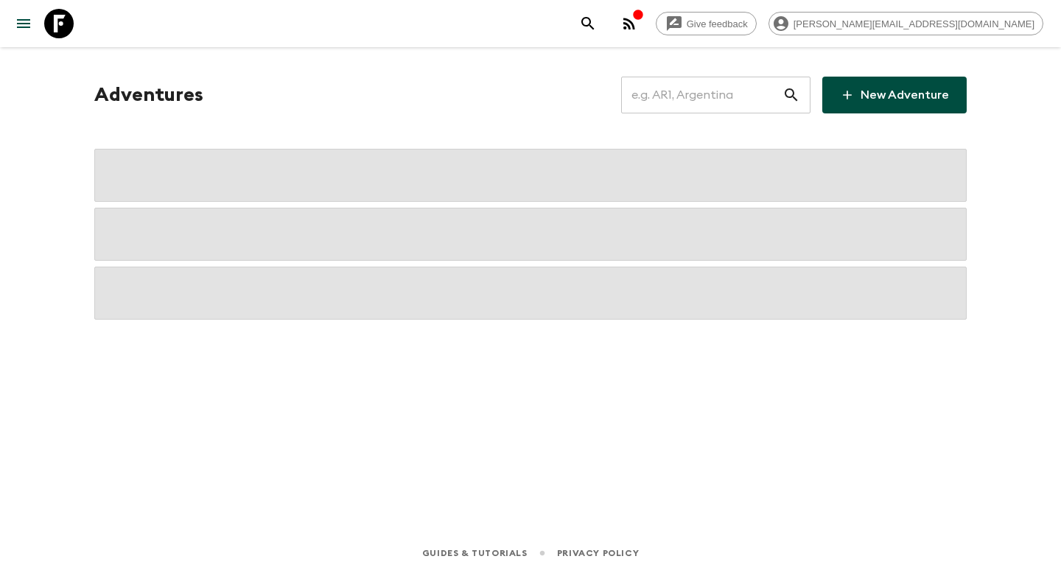
click at [681, 93] on input "text" at bounding box center [701, 94] width 161 height 41
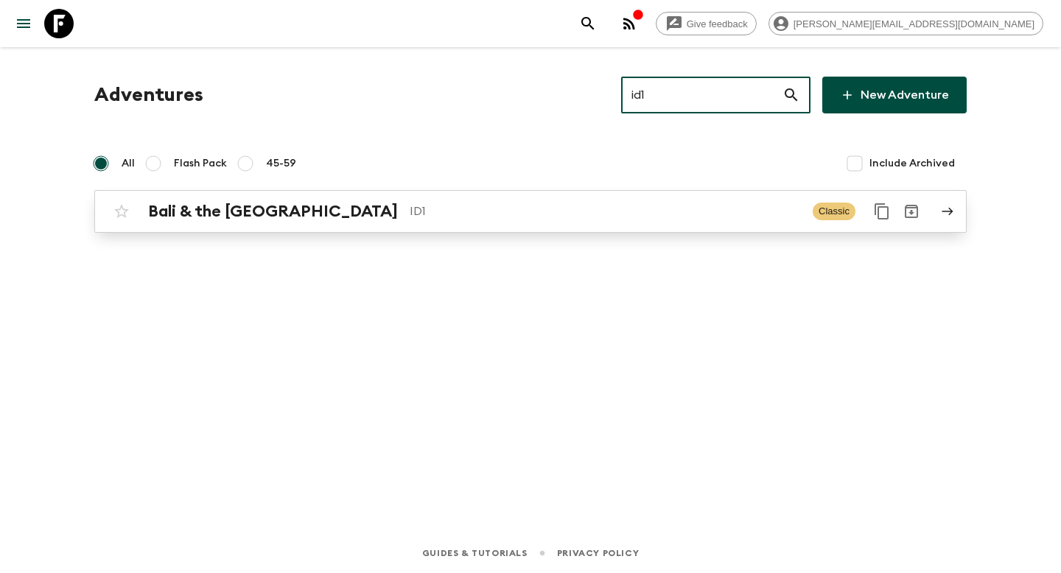
type input "id1"
click at [472, 218] on p "ID1" at bounding box center [605, 212] width 391 height 18
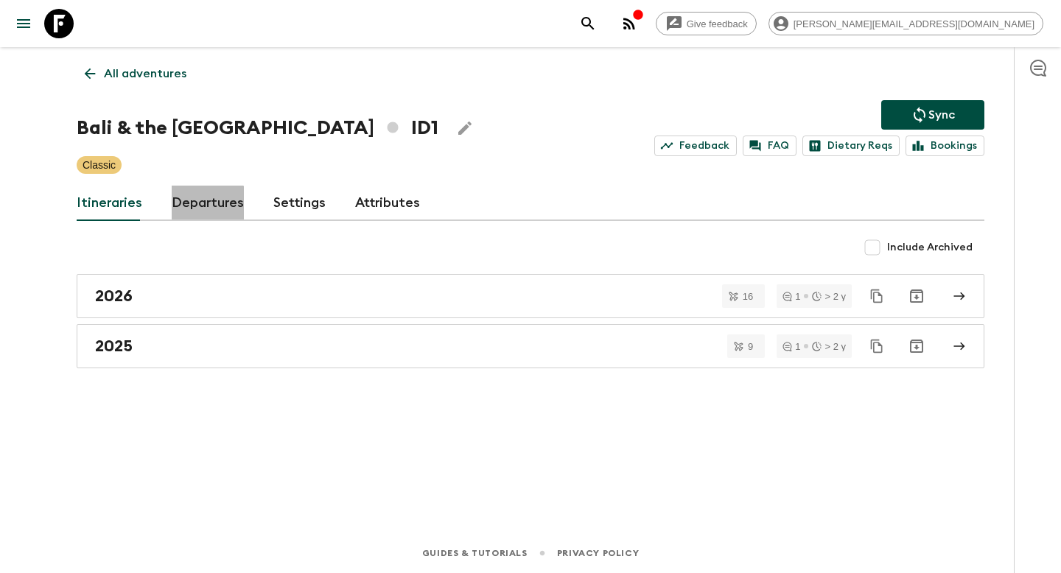
click at [203, 210] on link "Departures" at bounding box center [208, 203] width 72 height 35
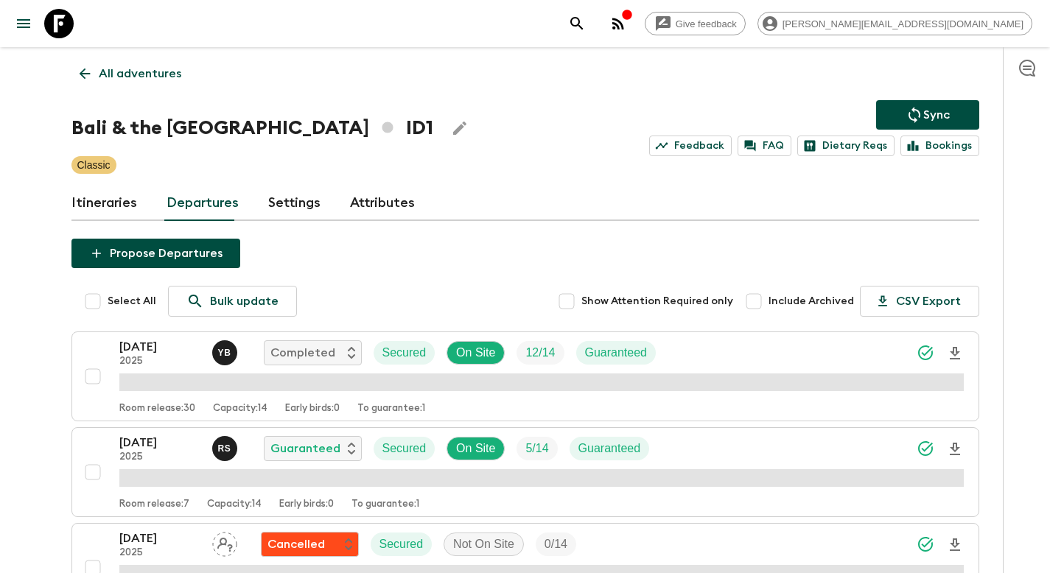
scroll to position [731, 0]
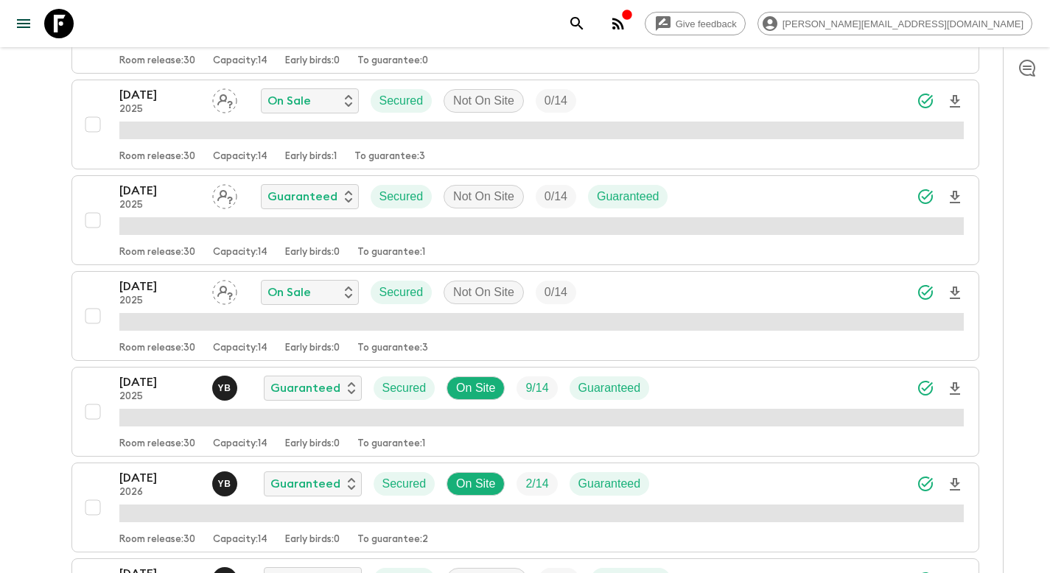
click at [650, 301] on div "[DATE] 2025 On Sale Secured Not On Site 0 / 14" at bounding box center [541, 292] width 844 height 29
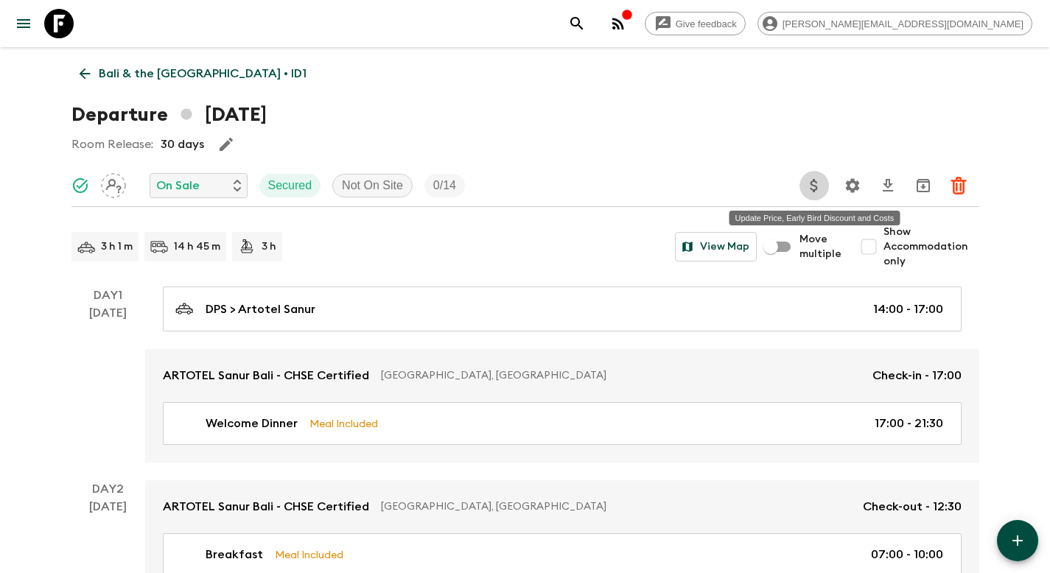
click at [815, 188] on icon "Update Price, Early Bird Discount and Costs" at bounding box center [814, 186] width 18 height 18
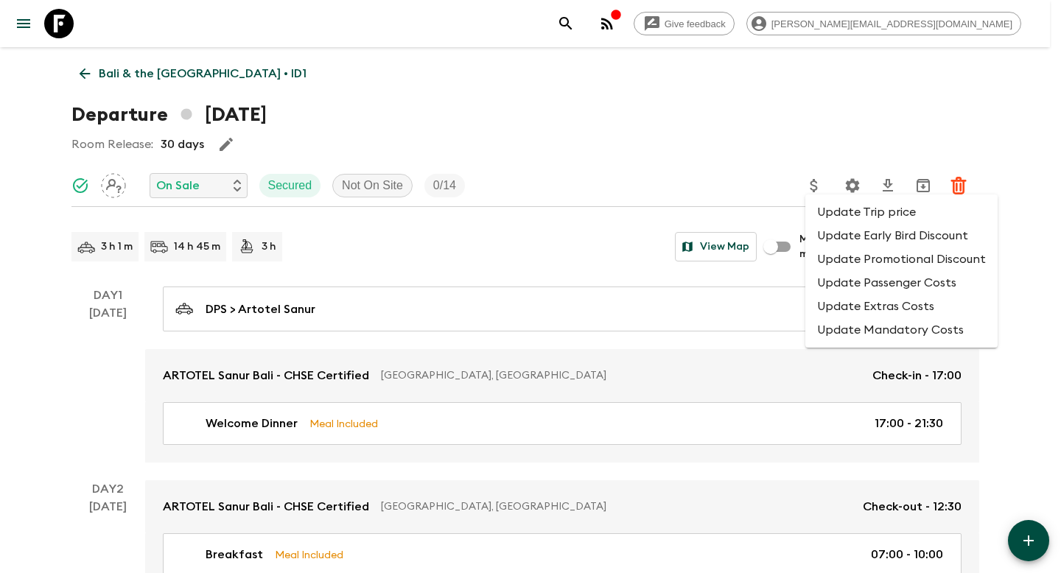
click at [844, 253] on li "Update Promotional Discount" at bounding box center [901, 260] width 192 height 24
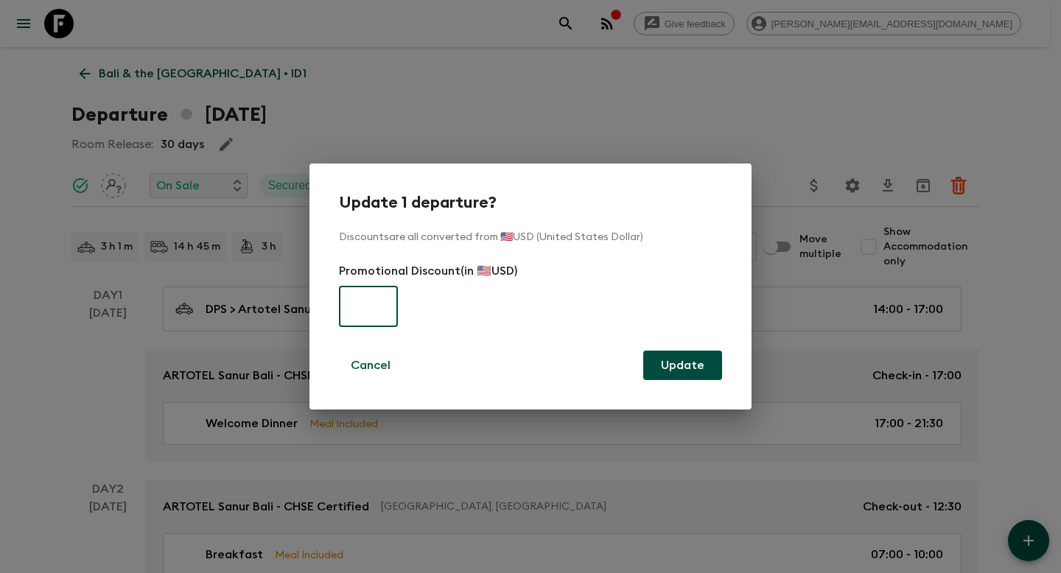
click at [375, 312] on input "text" at bounding box center [368, 306] width 59 height 41
paste input "660"
type input "660"
click at [679, 367] on button "Update" at bounding box center [682, 365] width 79 height 29
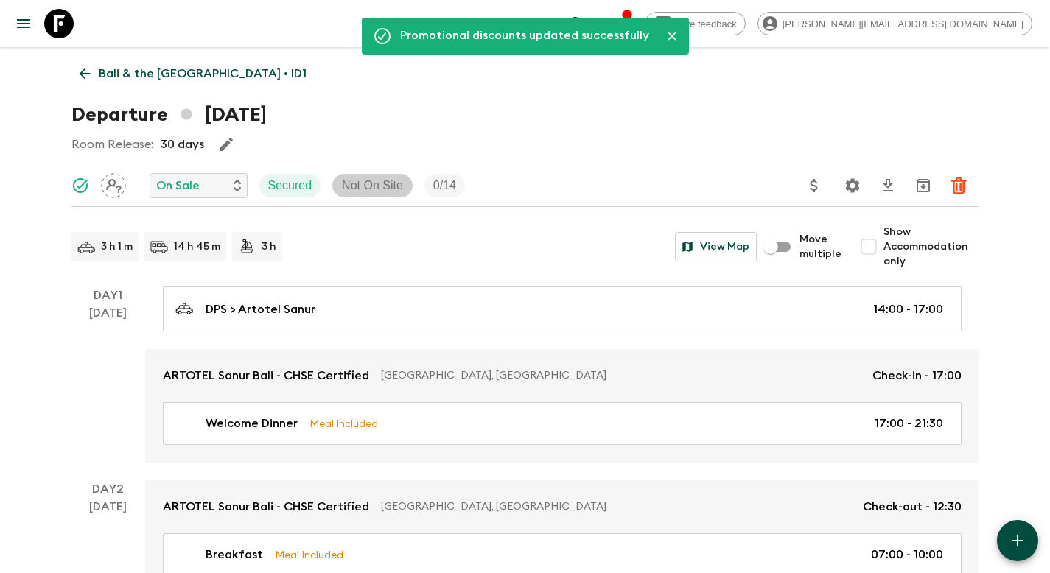
click at [353, 190] on p "Not On Site" at bounding box center [372, 186] width 61 height 18
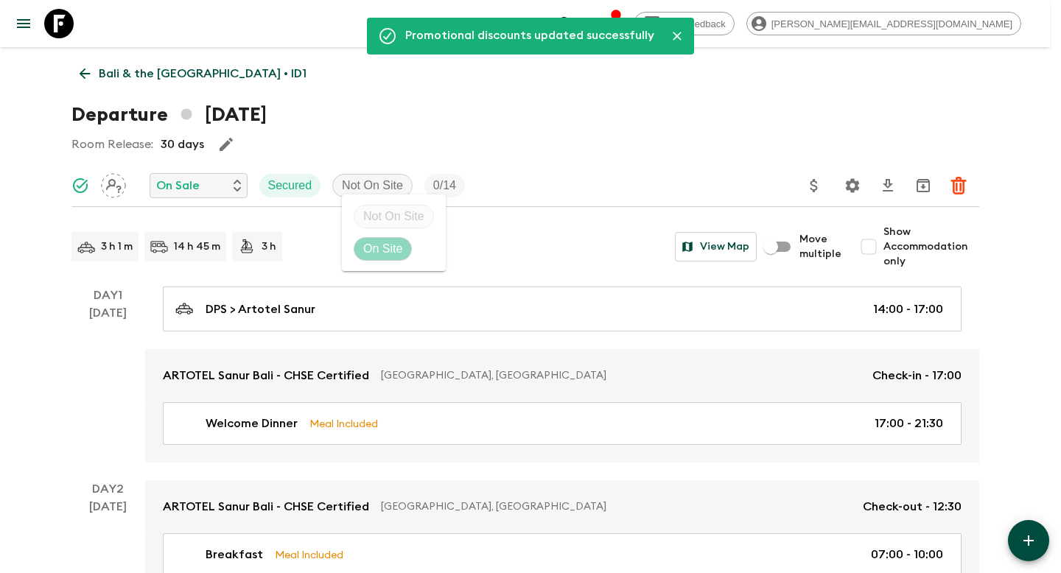
click at [380, 246] on p "On Site" at bounding box center [382, 249] width 39 height 18
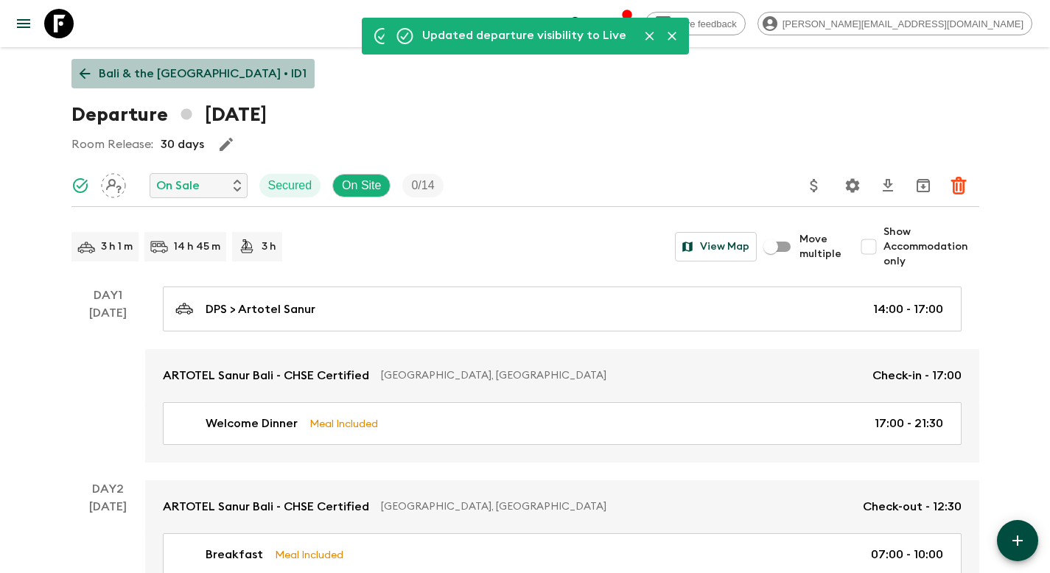
click at [201, 67] on p "Bali & the [GEOGRAPHIC_DATA] • ID1" at bounding box center [203, 74] width 208 height 18
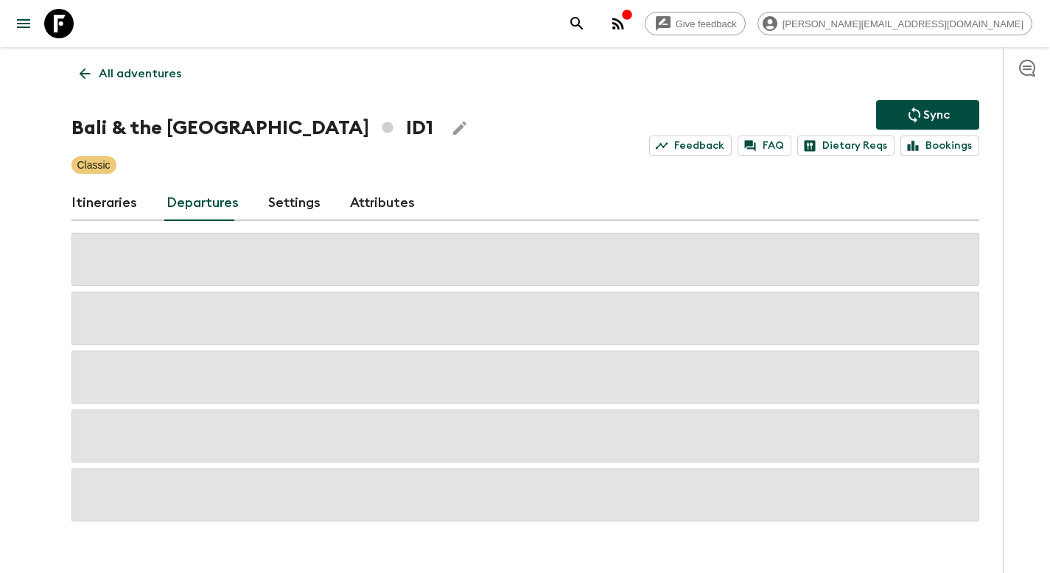
click at [931, 117] on p "Sync" at bounding box center [936, 115] width 27 height 18
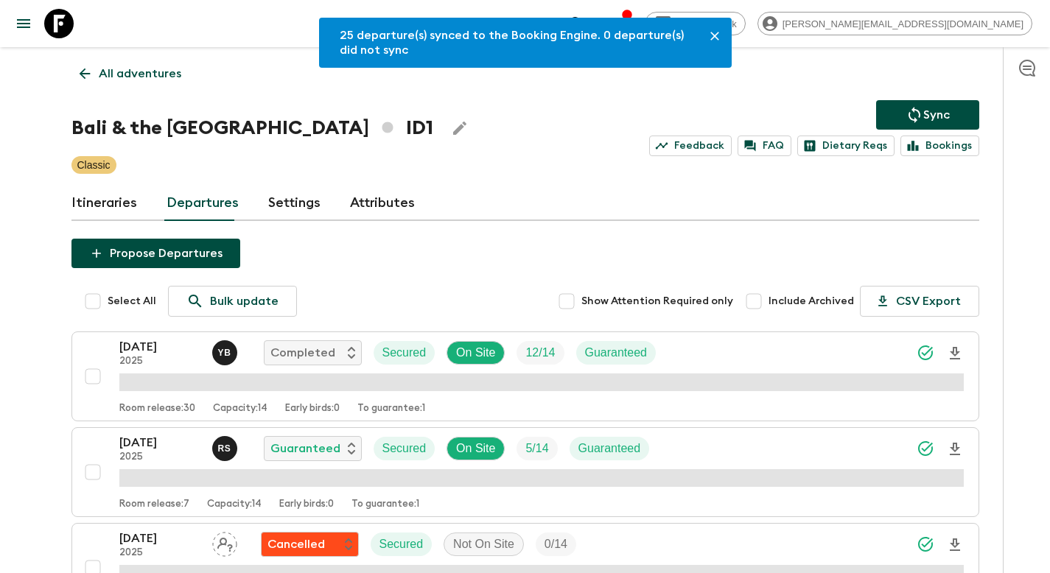
click at [141, 74] on p "All adventures" at bounding box center [140, 74] width 83 height 18
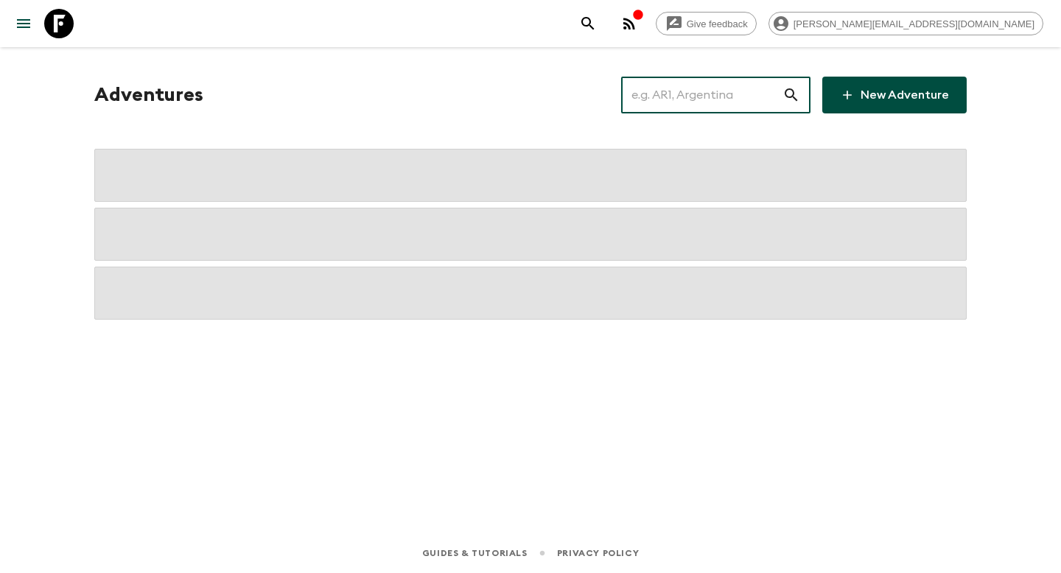
click at [693, 104] on input "text" at bounding box center [701, 94] width 161 height 41
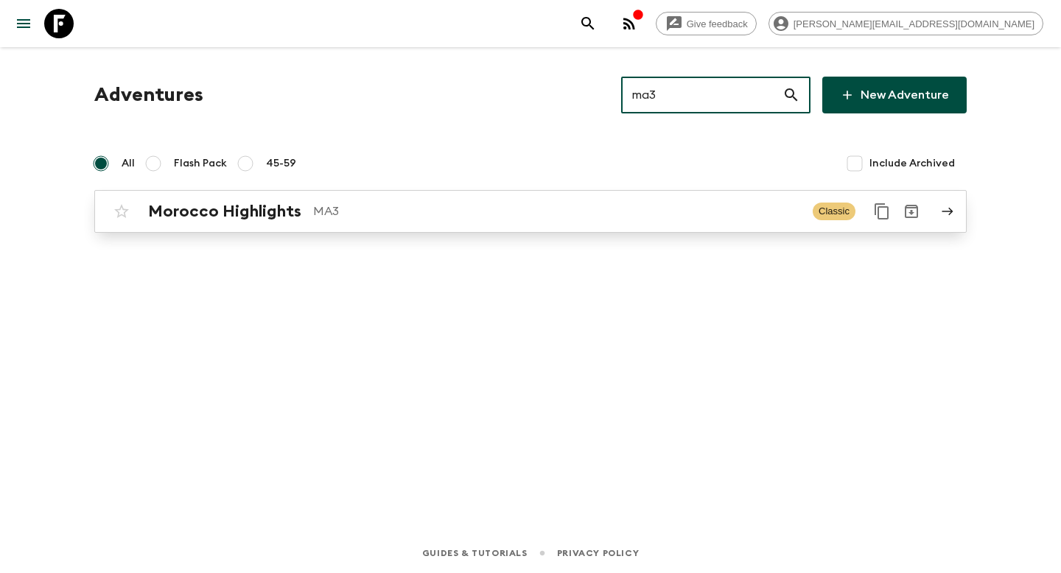
type input "ma3"
click at [530, 209] on p "MA3" at bounding box center [557, 212] width 488 height 18
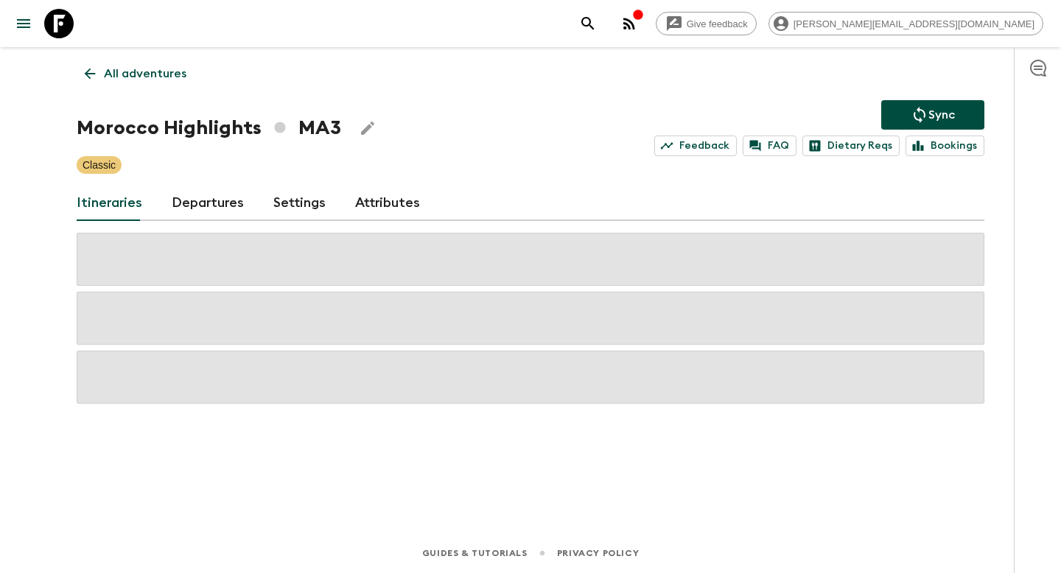
click at [211, 200] on link "Departures" at bounding box center [208, 203] width 72 height 35
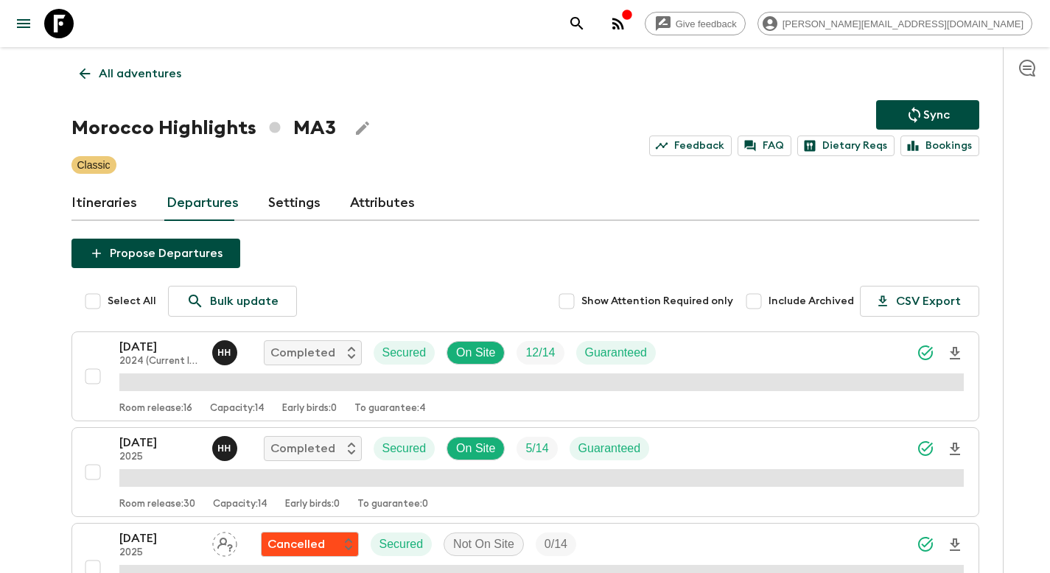
scroll to position [1018, 0]
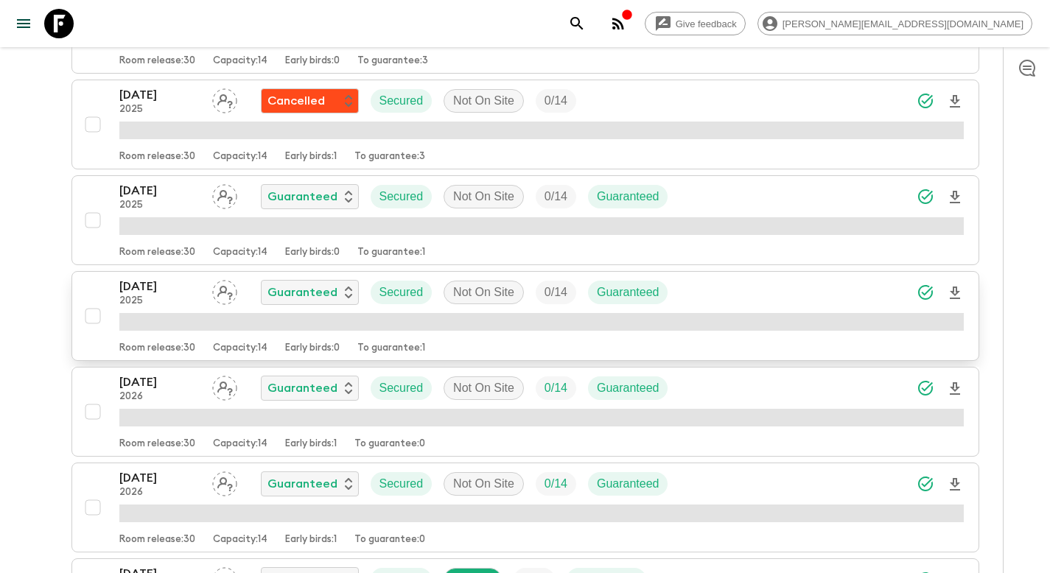
click at [727, 295] on div "[DATE] 2025 Guaranteed Secured Not On Site 0 / 14 Guaranteed" at bounding box center [541, 292] width 844 height 29
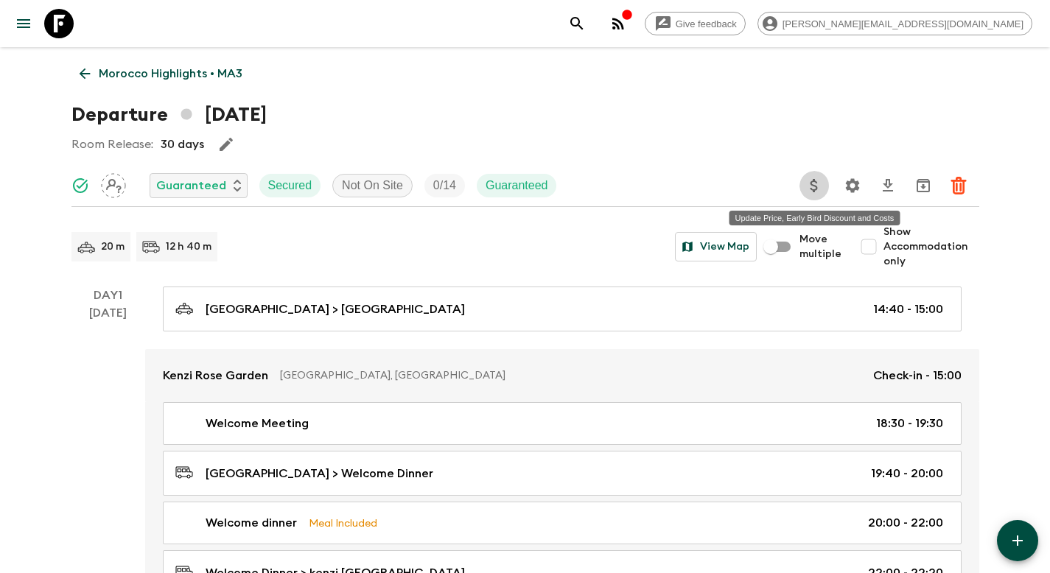
click at [816, 183] on icon "Update Price, Early Bird Discount and Costs" at bounding box center [814, 186] width 18 height 18
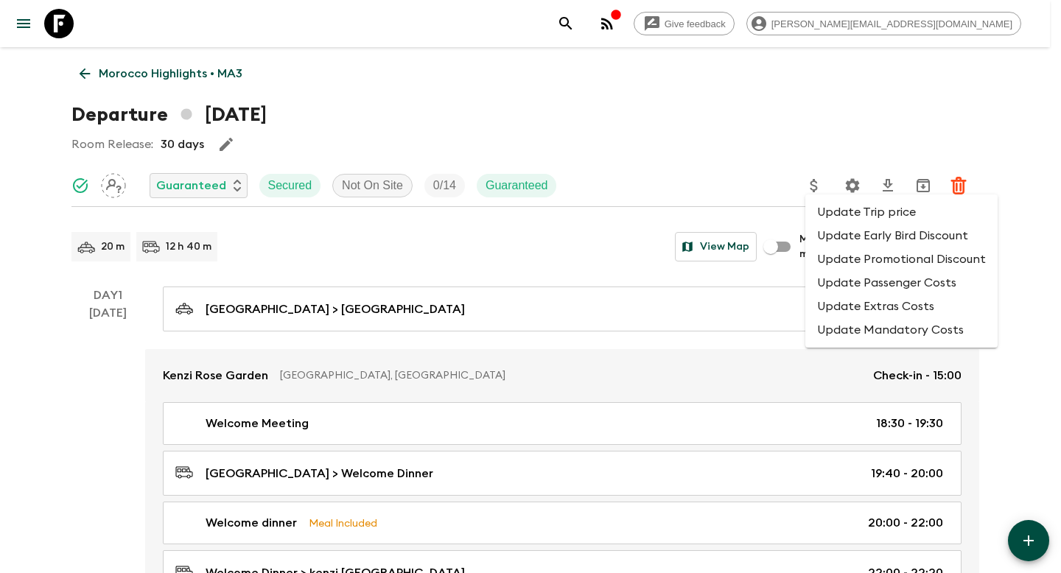
click at [847, 264] on li "Update Promotional Discount" at bounding box center [901, 260] width 192 height 24
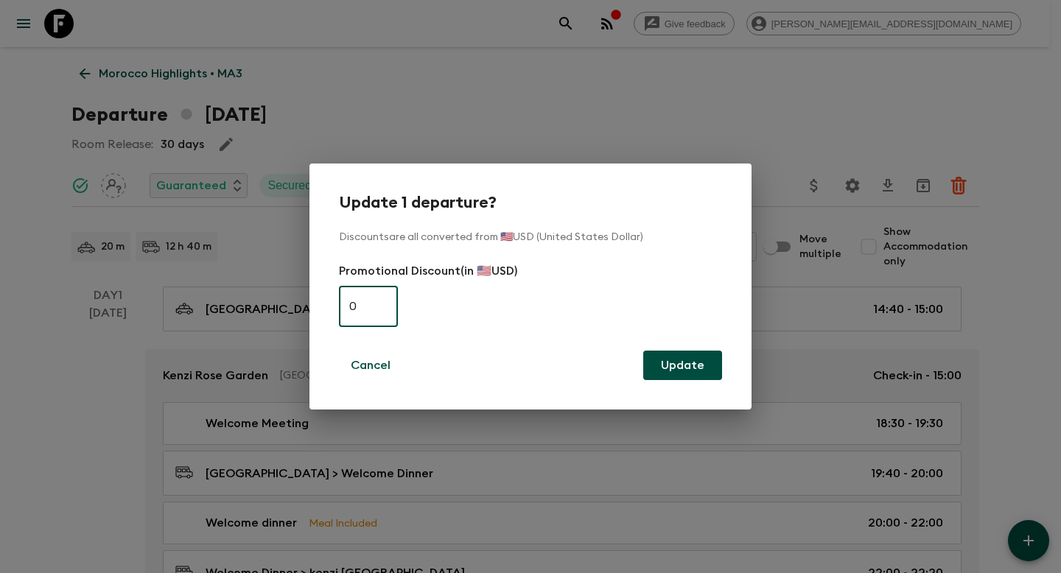
click at [377, 307] on input "0" at bounding box center [368, 306] width 59 height 41
paste input "495"
type input "495"
click at [679, 365] on button "Update" at bounding box center [682, 365] width 79 height 29
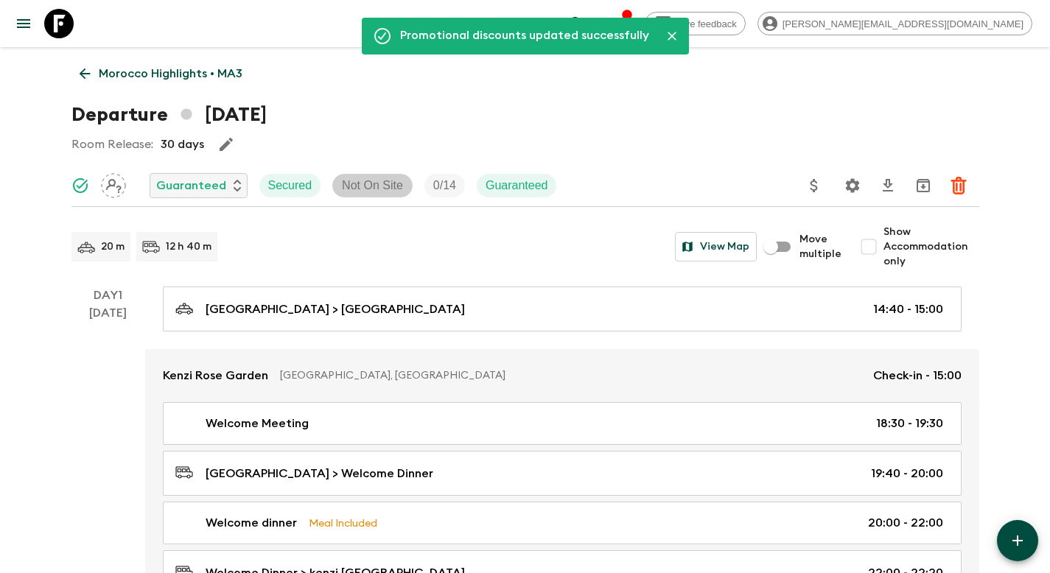
click at [379, 186] on p "Not On Site" at bounding box center [372, 186] width 61 height 18
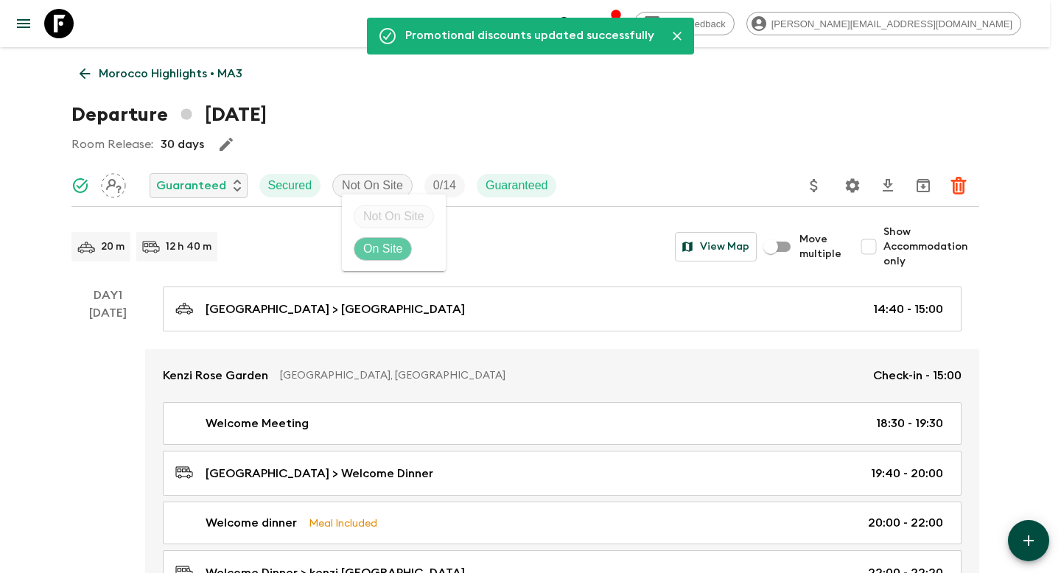
click at [391, 250] on p "On Site" at bounding box center [382, 249] width 39 height 18
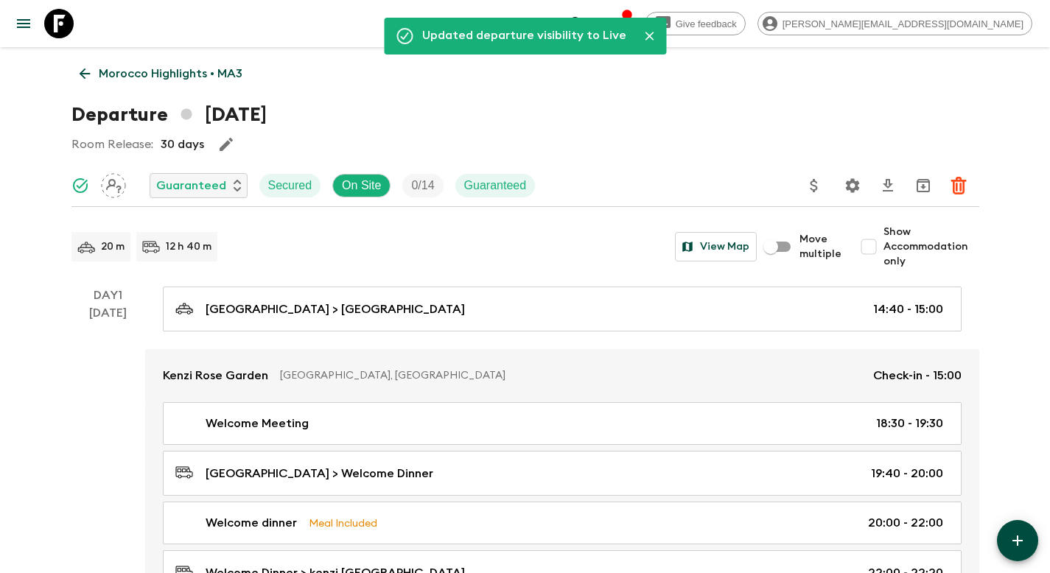
click at [217, 73] on p "Morocco Highlights • MA3" at bounding box center [171, 74] width 144 height 18
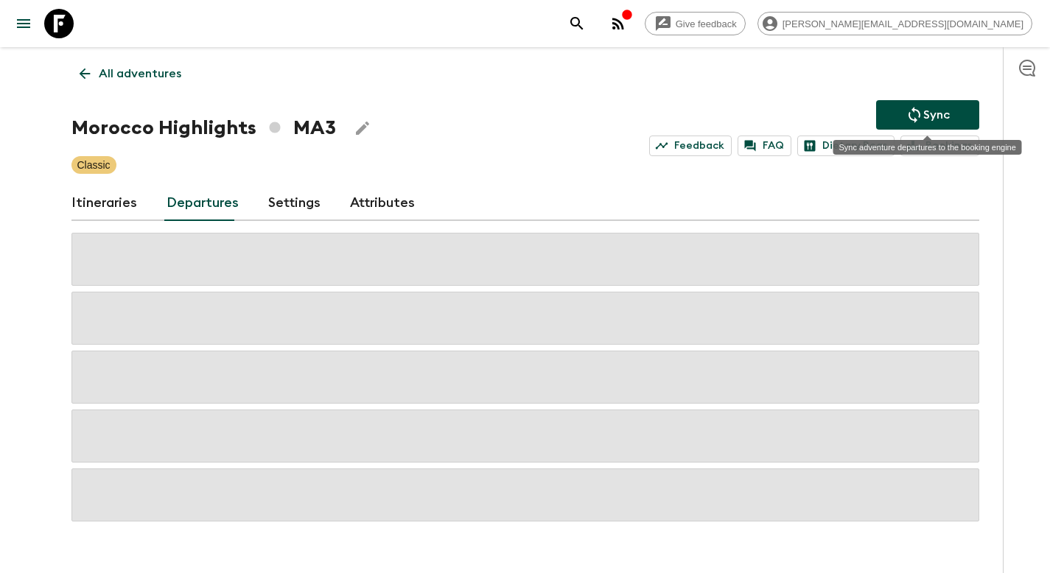
click at [951, 115] on button "Sync" at bounding box center [927, 114] width 103 height 29
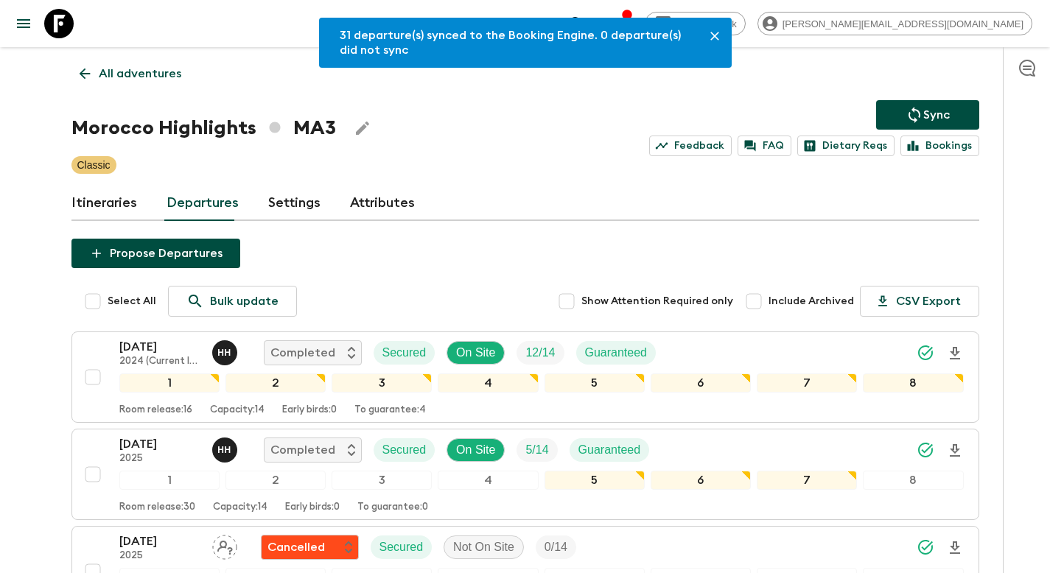
click at [149, 72] on p "All adventures" at bounding box center [140, 74] width 83 height 18
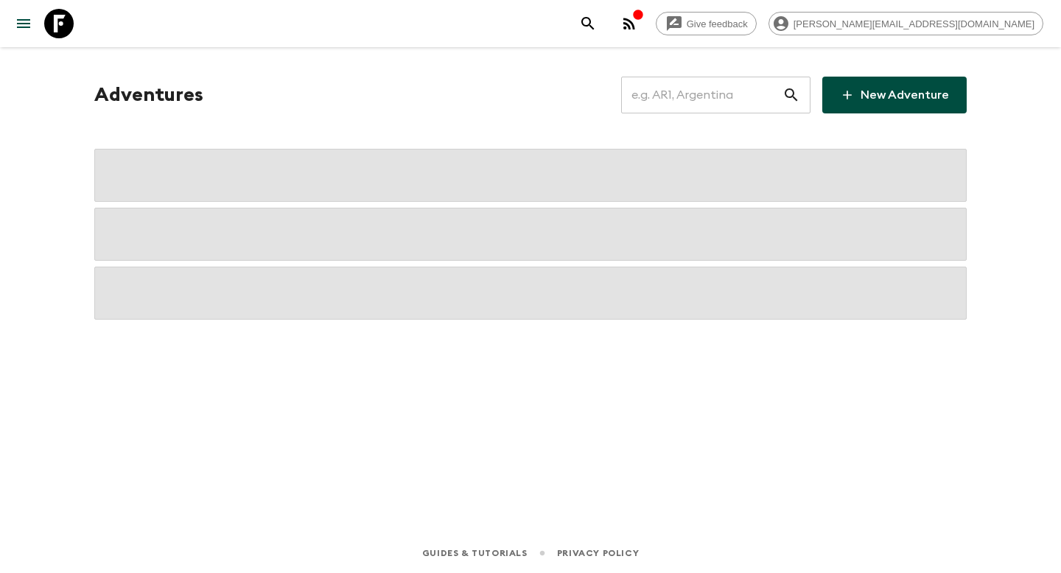
click at [674, 100] on input "text" at bounding box center [701, 94] width 161 height 41
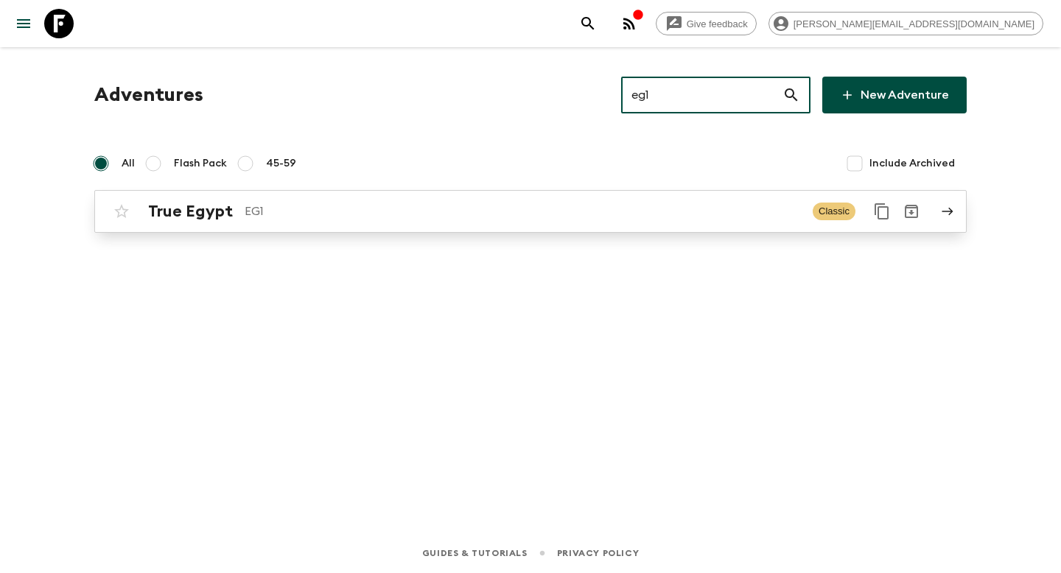
type input "eg1"
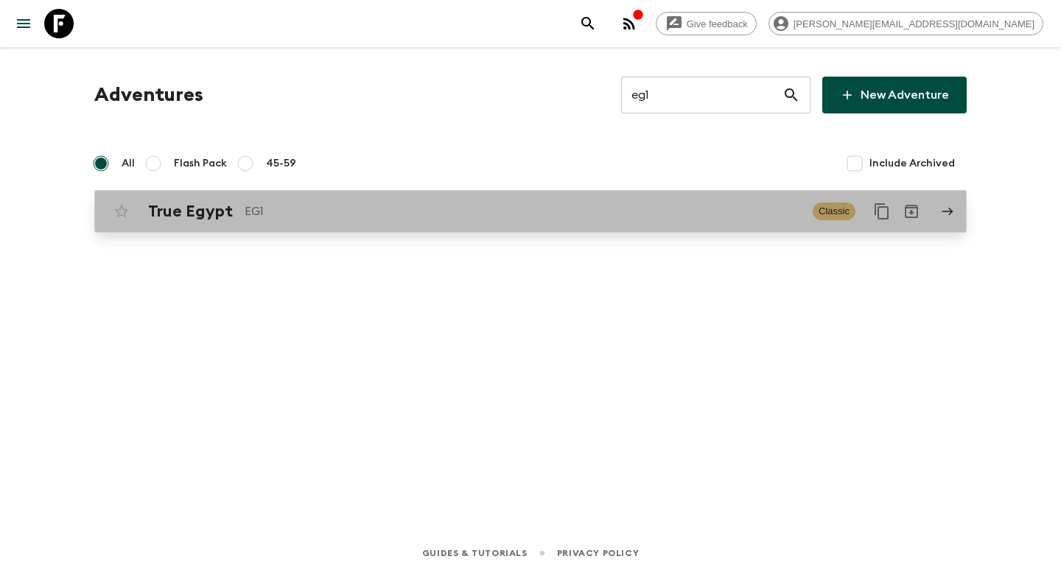
click at [408, 209] on p "EG1" at bounding box center [523, 212] width 556 height 18
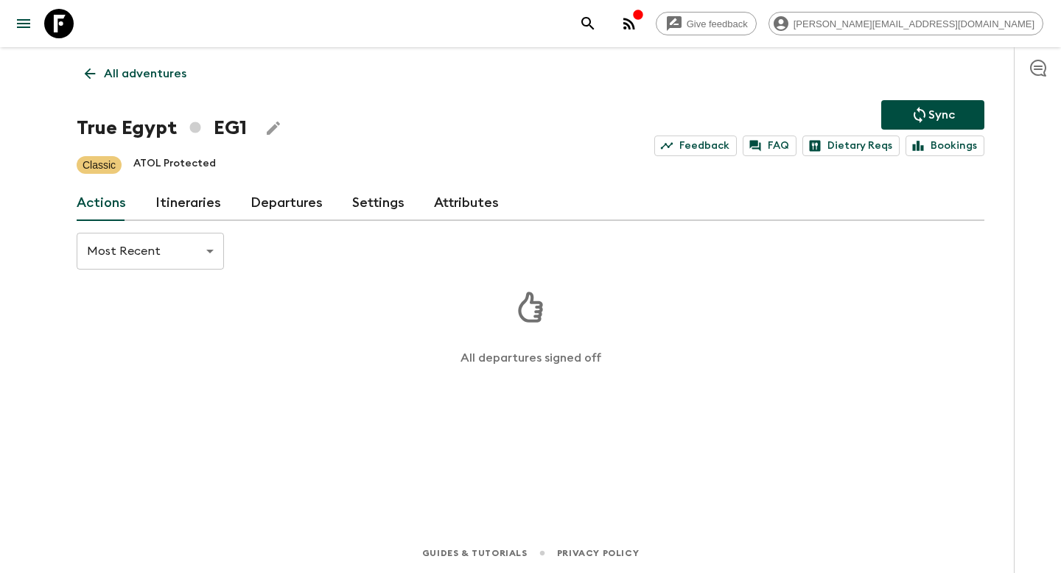
click at [274, 203] on link "Departures" at bounding box center [287, 203] width 72 height 35
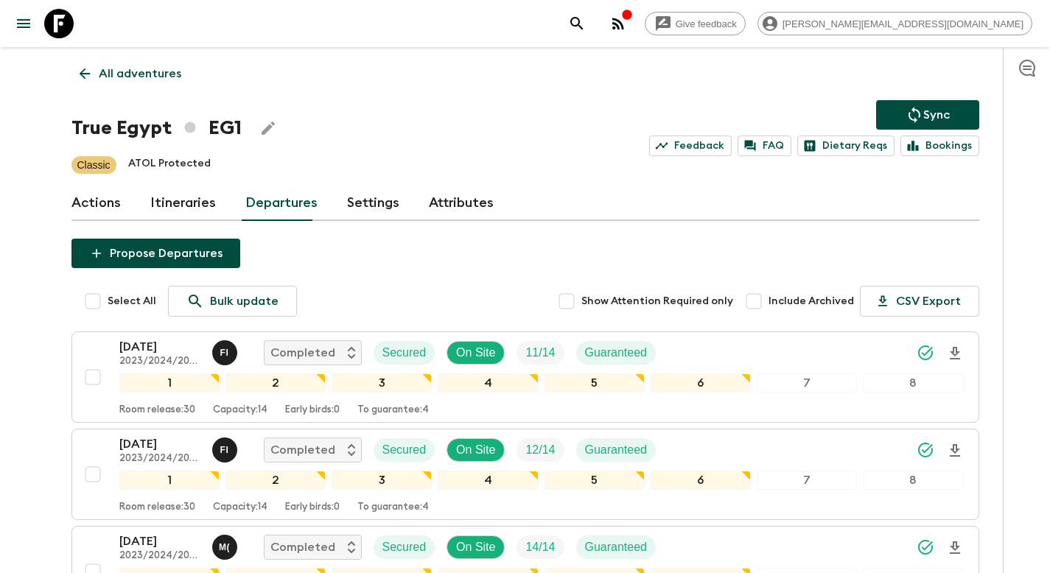
click at [99, 83] on link "All adventures" at bounding box center [130, 73] width 118 height 29
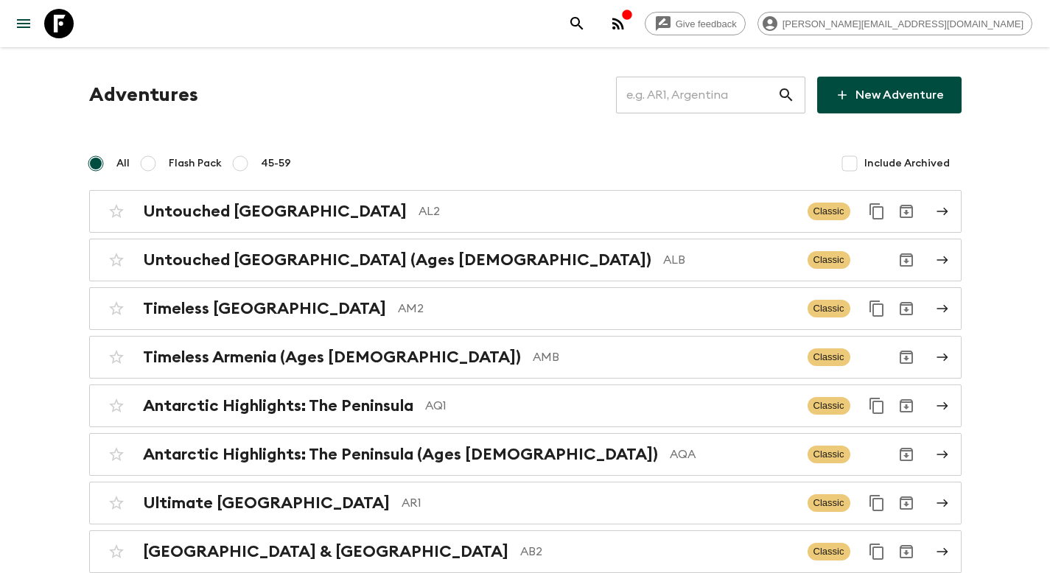
click at [715, 97] on input "text" at bounding box center [696, 94] width 161 height 41
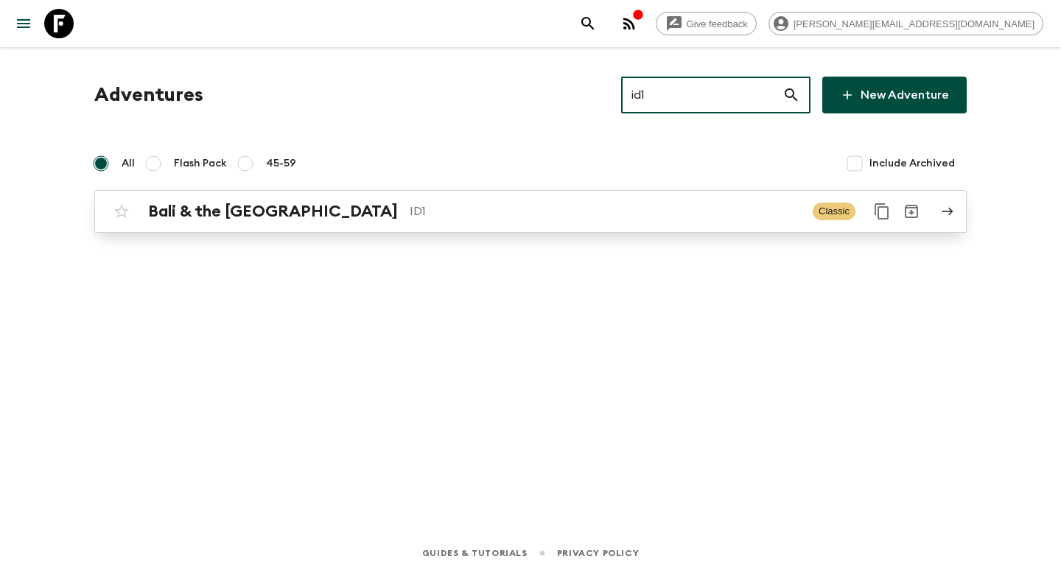
type input "id1"
click at [486, 220] on p "ID1" at bounding box center [605, 212] width 391 height 18
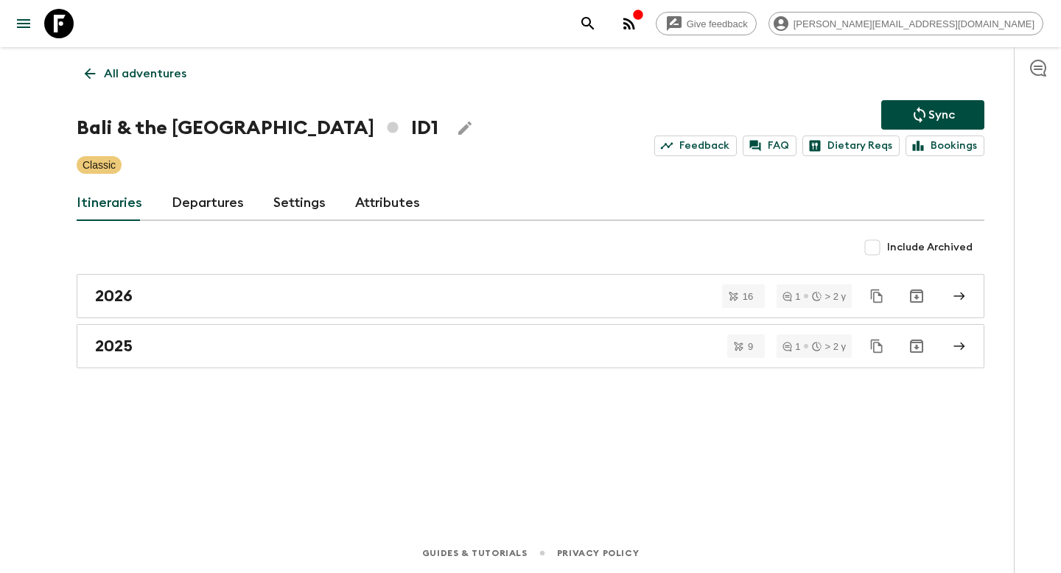
click at [200, 201] on link "Departures" at bounding box center [208, 203] width 72 height 35
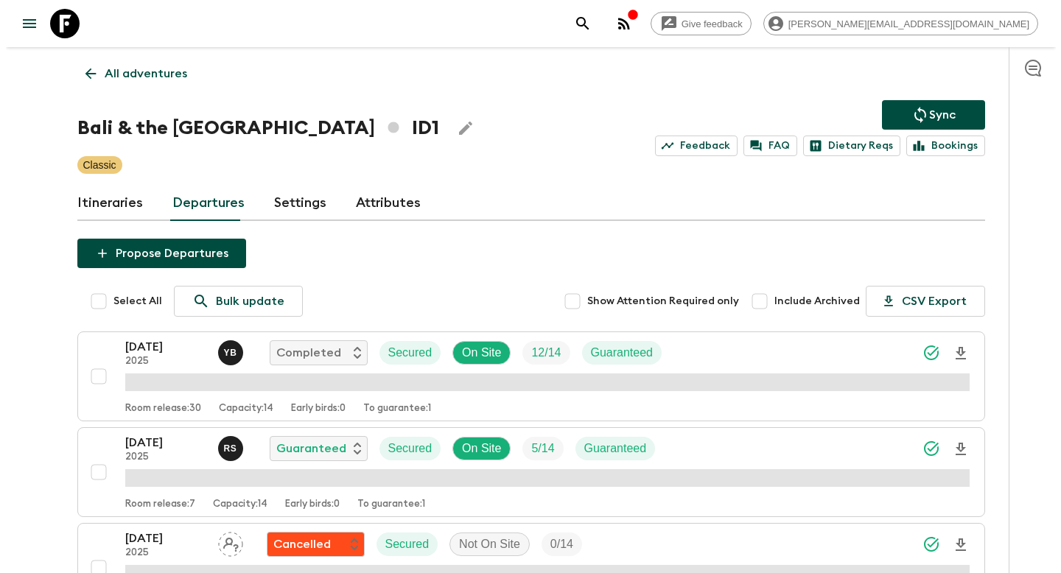
scroll to position [731, 0]
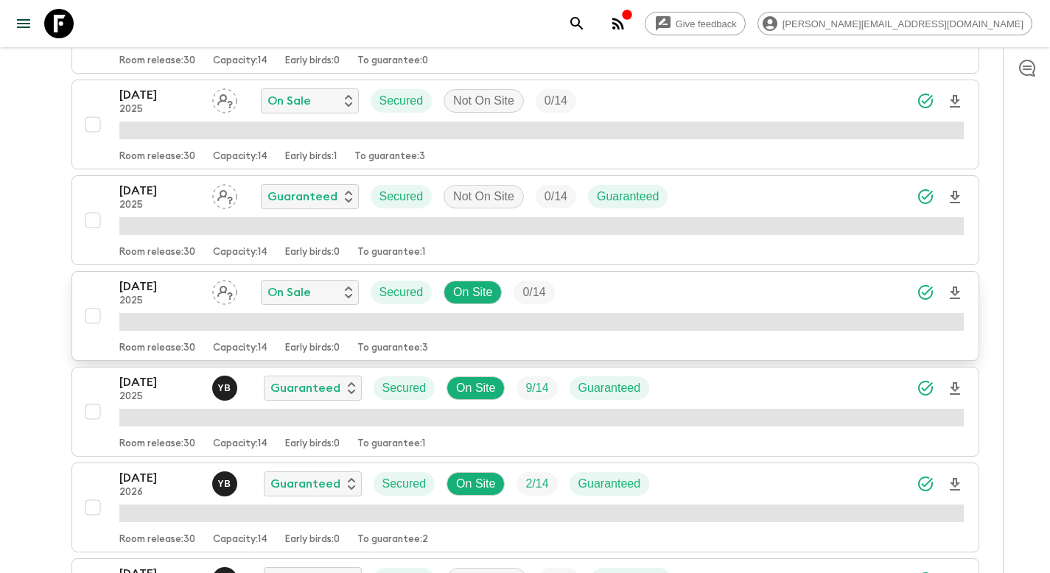
click at [90, 318] on input "checkbox" at bounding box center [92, 315] width 29 height 29
checkbox input "true"
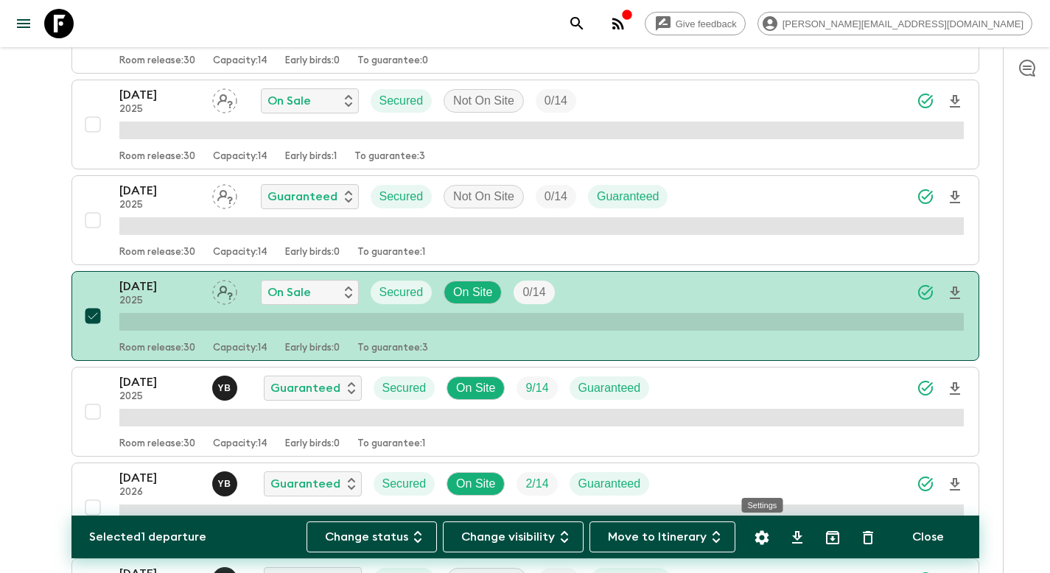
click at [764, 535] on icon "Settings" at bounding box center [761, 537] width 14 height 14
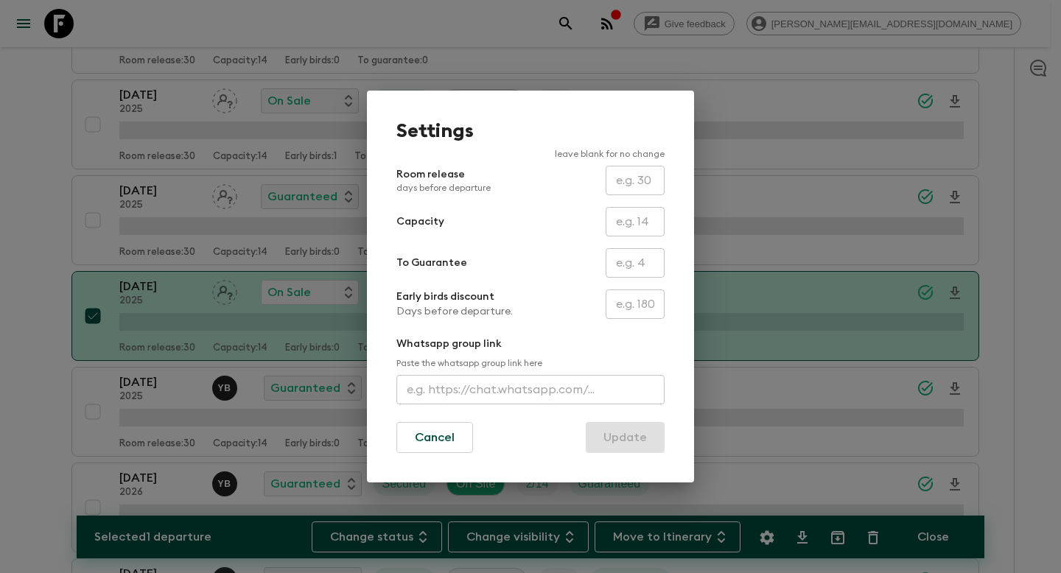
click at [627, 263] on input "text" at bounding box center [635, 262] width 59 height 29
type input "0"
click at [616, 439] on button "Update" at bounding box center [625, 437] width 79 height 31
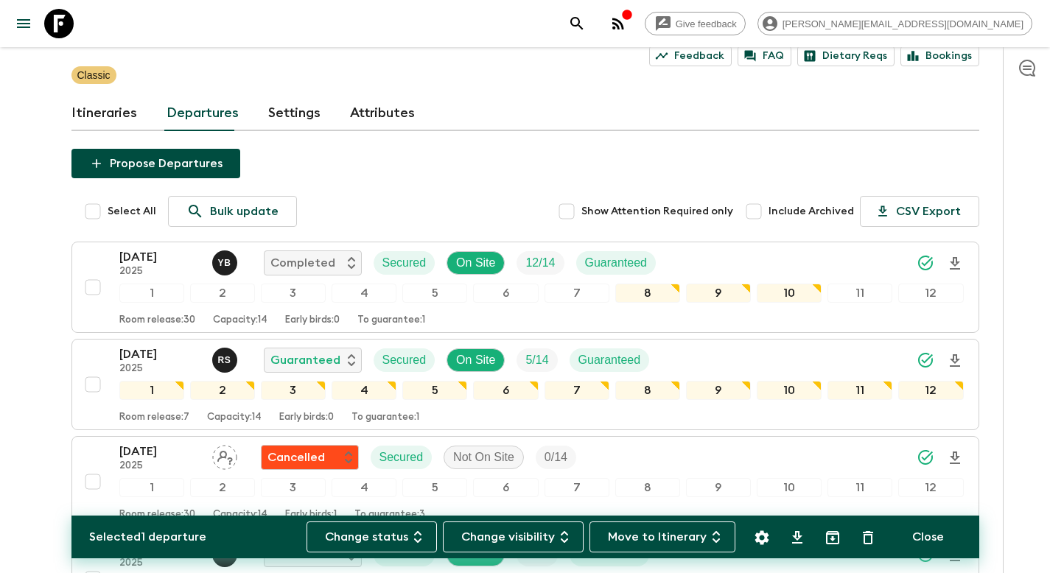
scroll to position [0, 0]
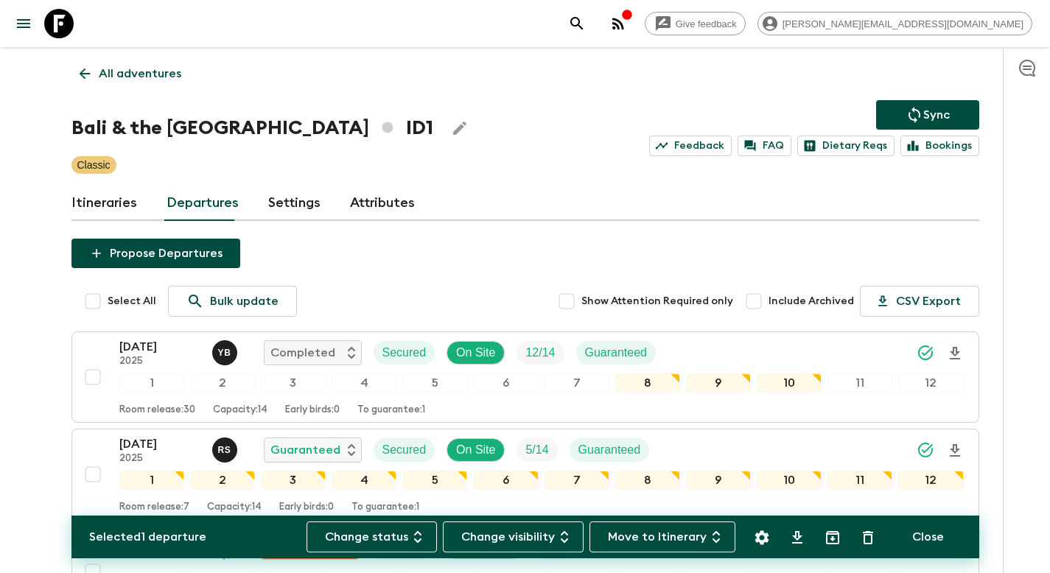
click at [921, 116] on icon "Sync adventure departures to the booking engine" at bounding box center [914, 115] width 18 height 18
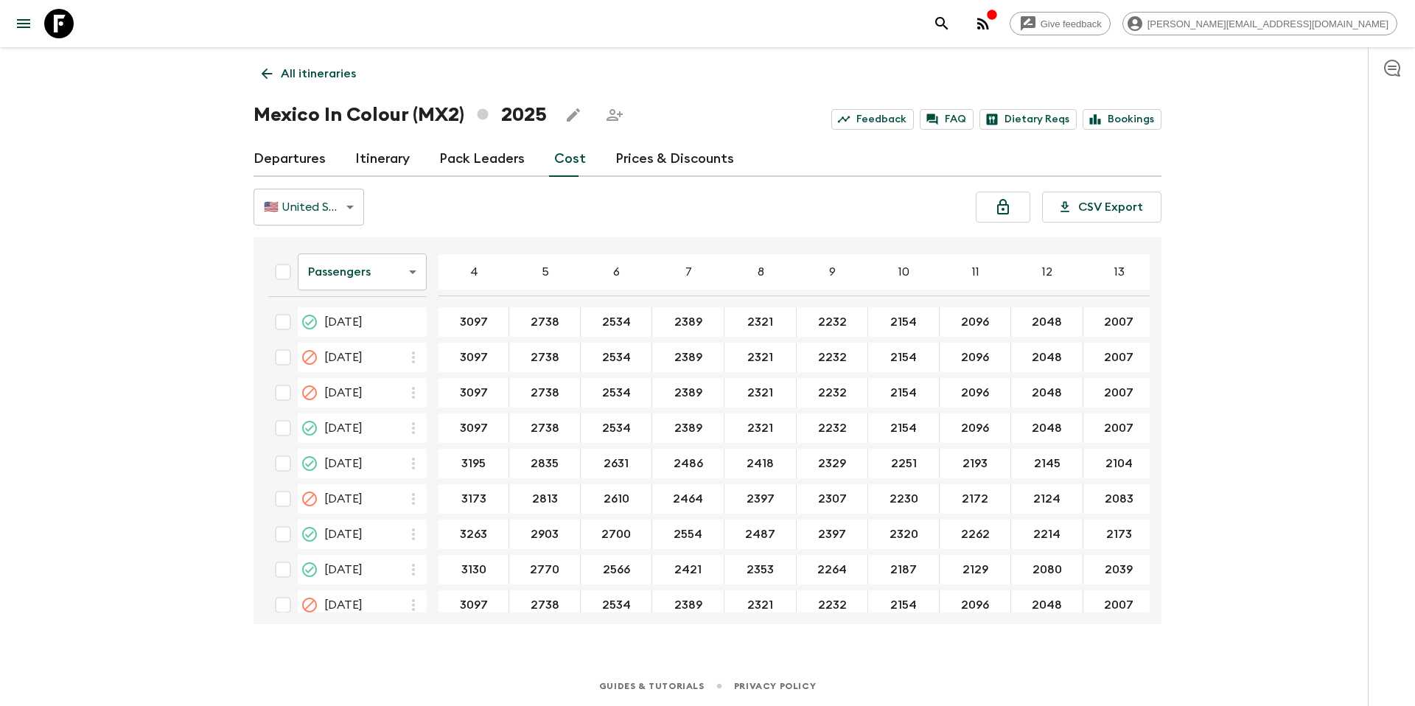
click at [343, 76] on p "All itineraries" at bounding box center [318, 74] width 75 height 18
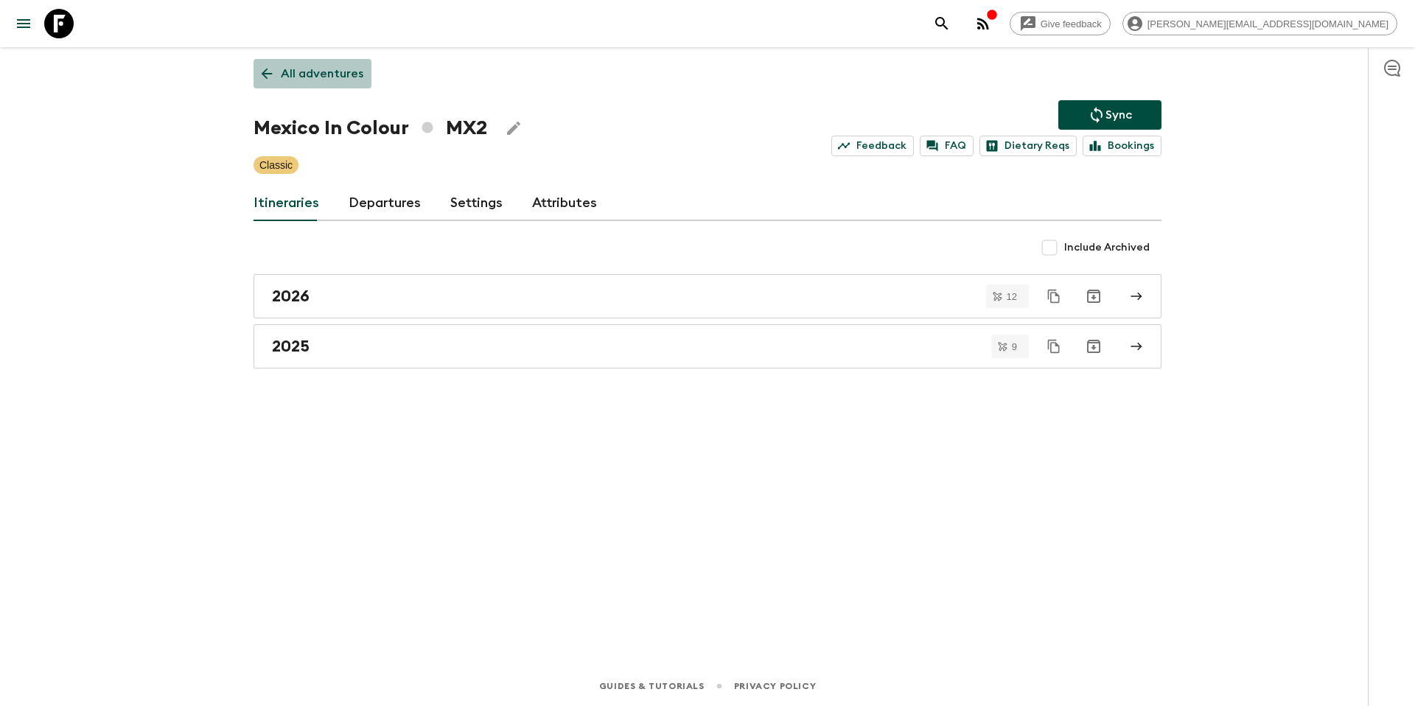
click at [327, 71] on p "All adventures" at bounding box center [322, 74] width 83 height 18
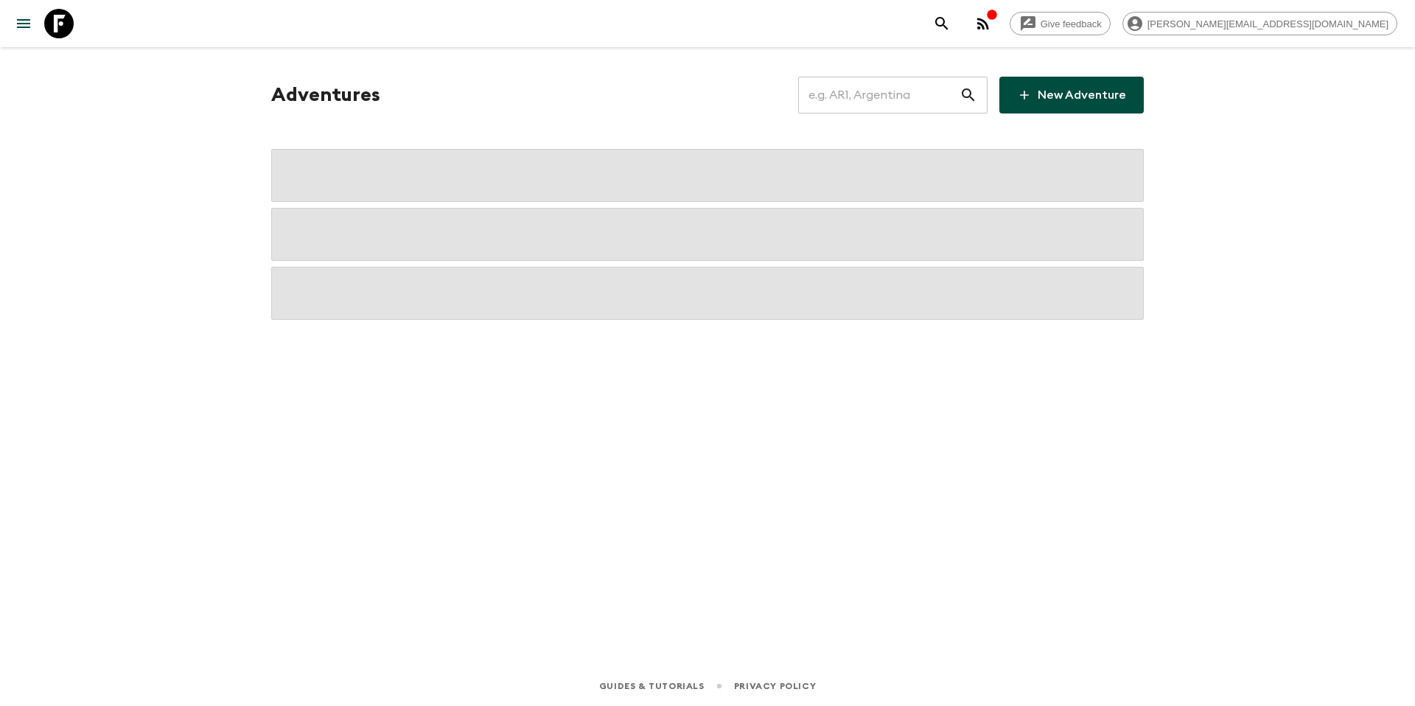
click at [848, 97] on input "text" at bounding box center [878, 94] width 161 height 41
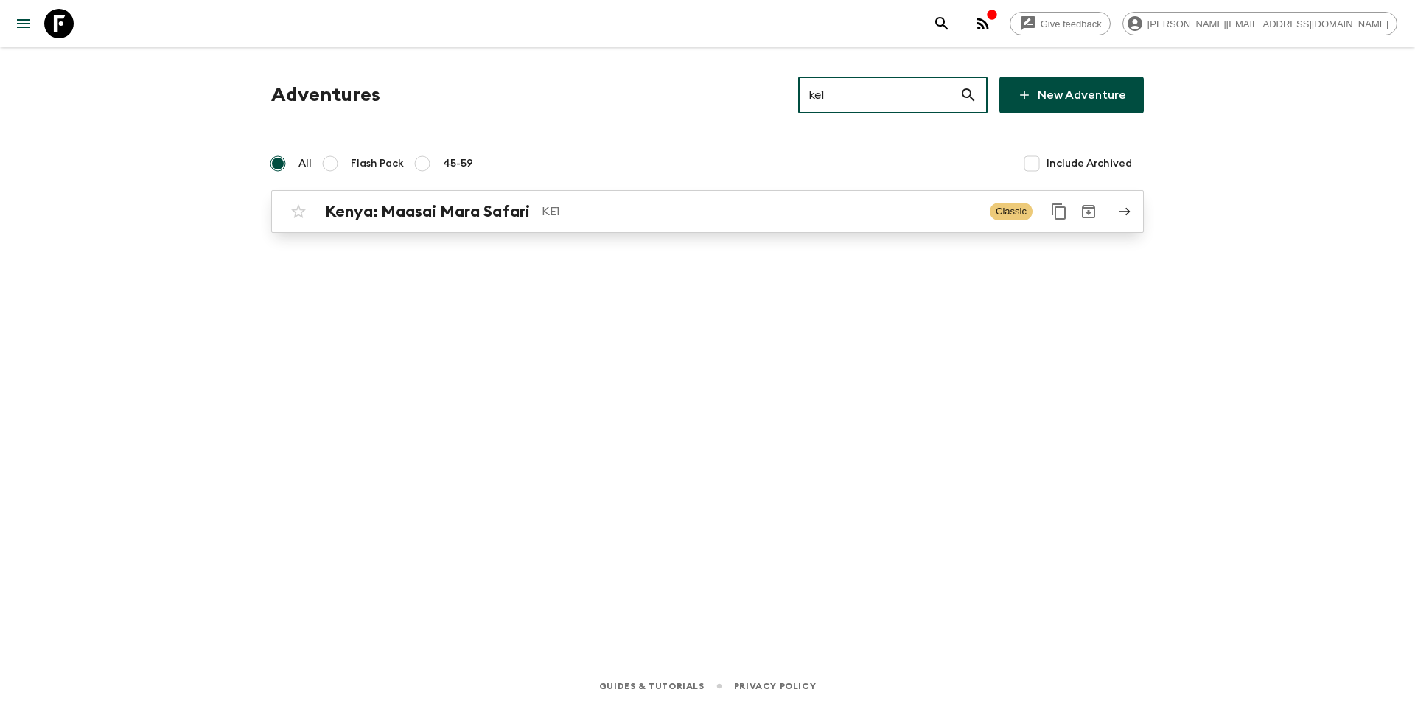
type input "ke1"
click at [633, 220] on div "Kenya: Maasai Mara Safari KE1" at bounding box center [651, 211] width 653 height 19
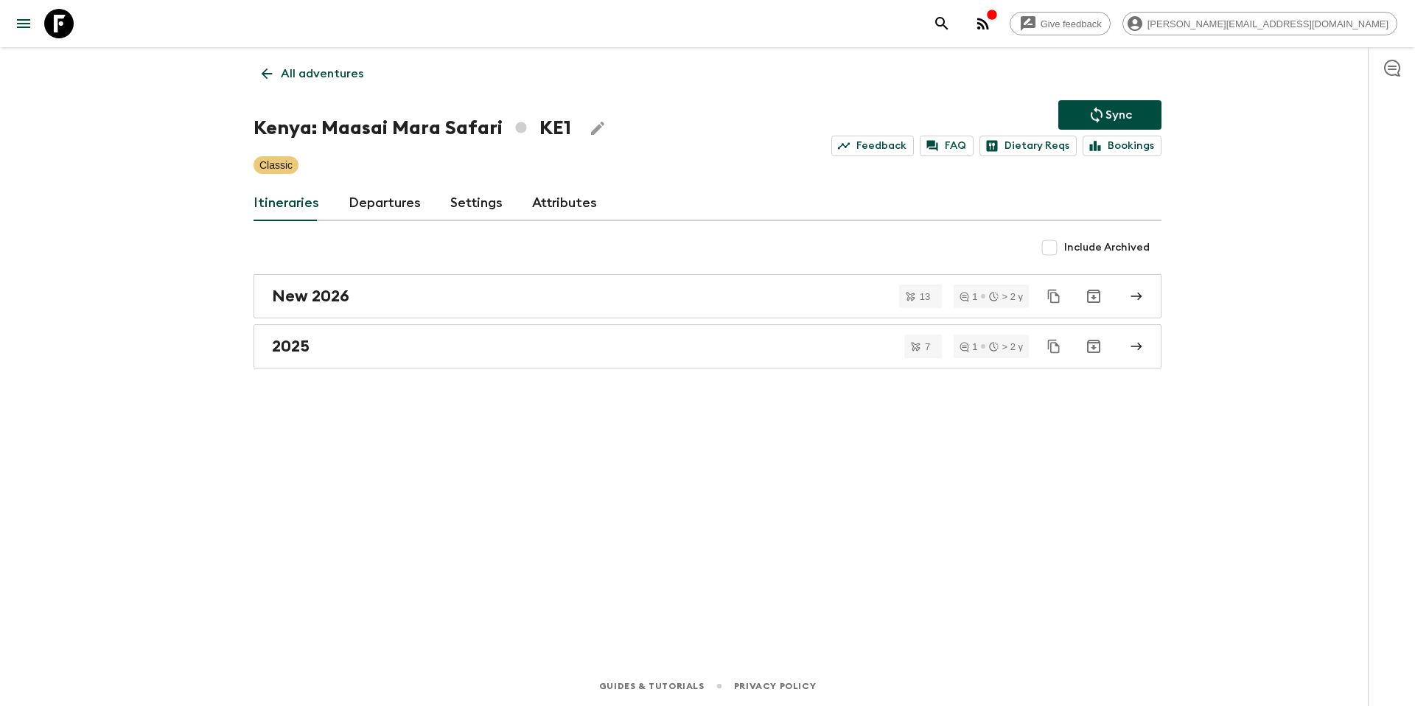
click at [388, 205] on link "Departures" at bounding box center [384, 203] width 72 height 35
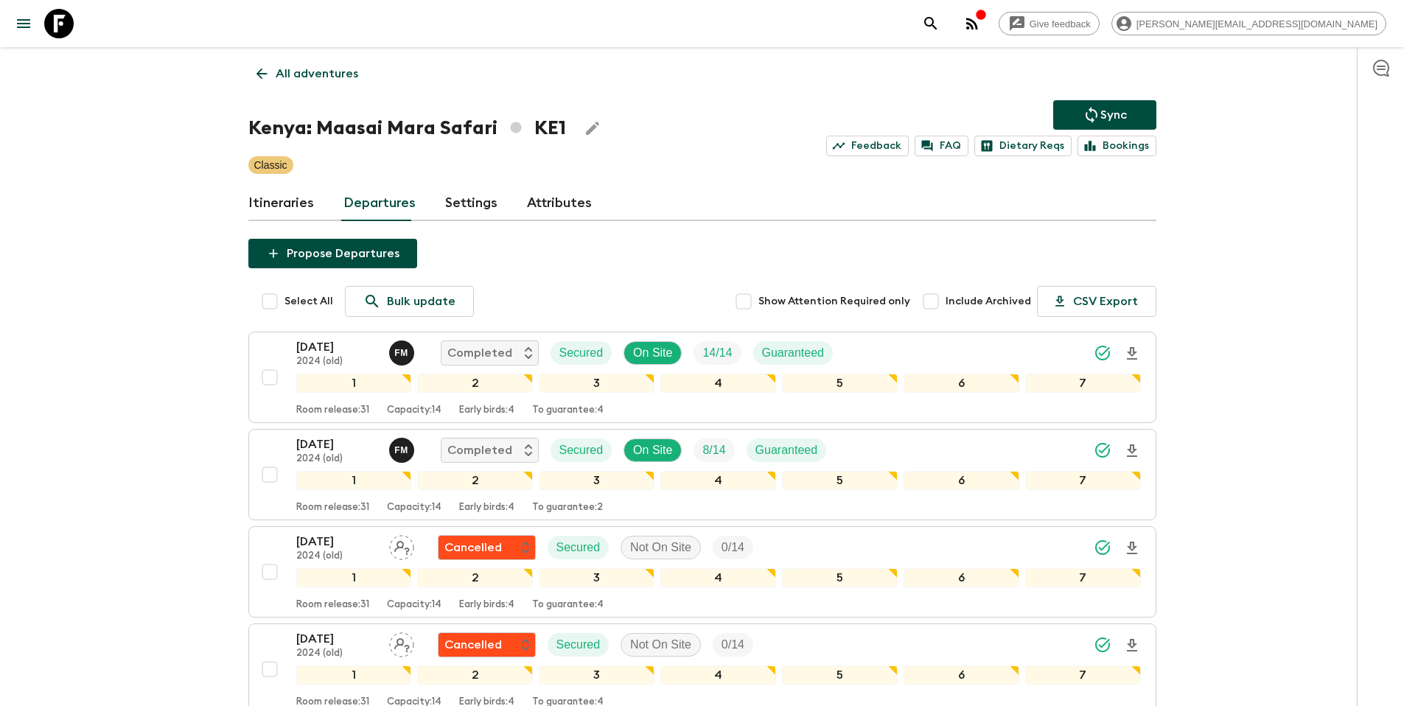
click at [294, 87] on link "All adventures" at bounding box center [307, 73] width 118 height 29
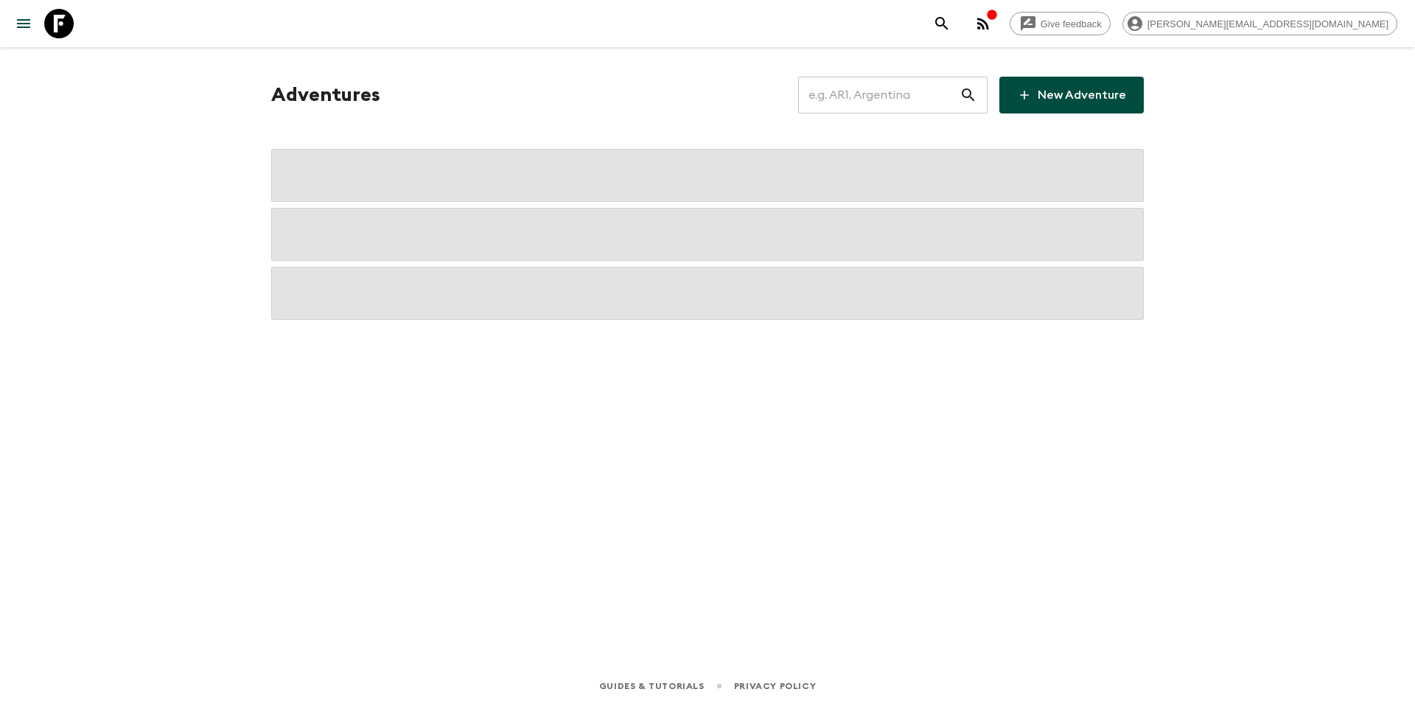
click at [327, 75] on div "Adventures ​ New Adventure" at bounding box center [707, 336] width 943 height 578
click at [900, 94] on input "text" at bounding box center [878, 94] width 161 height 41
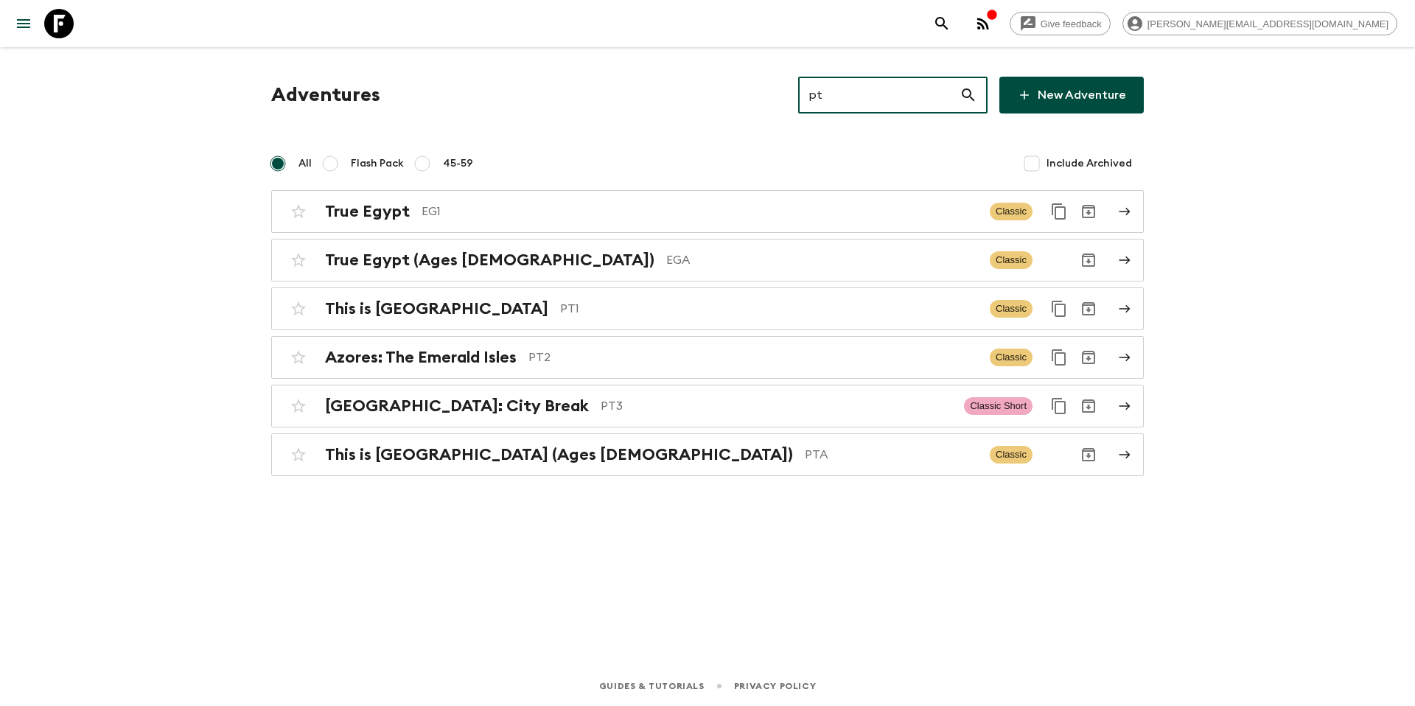
type input "pt3"
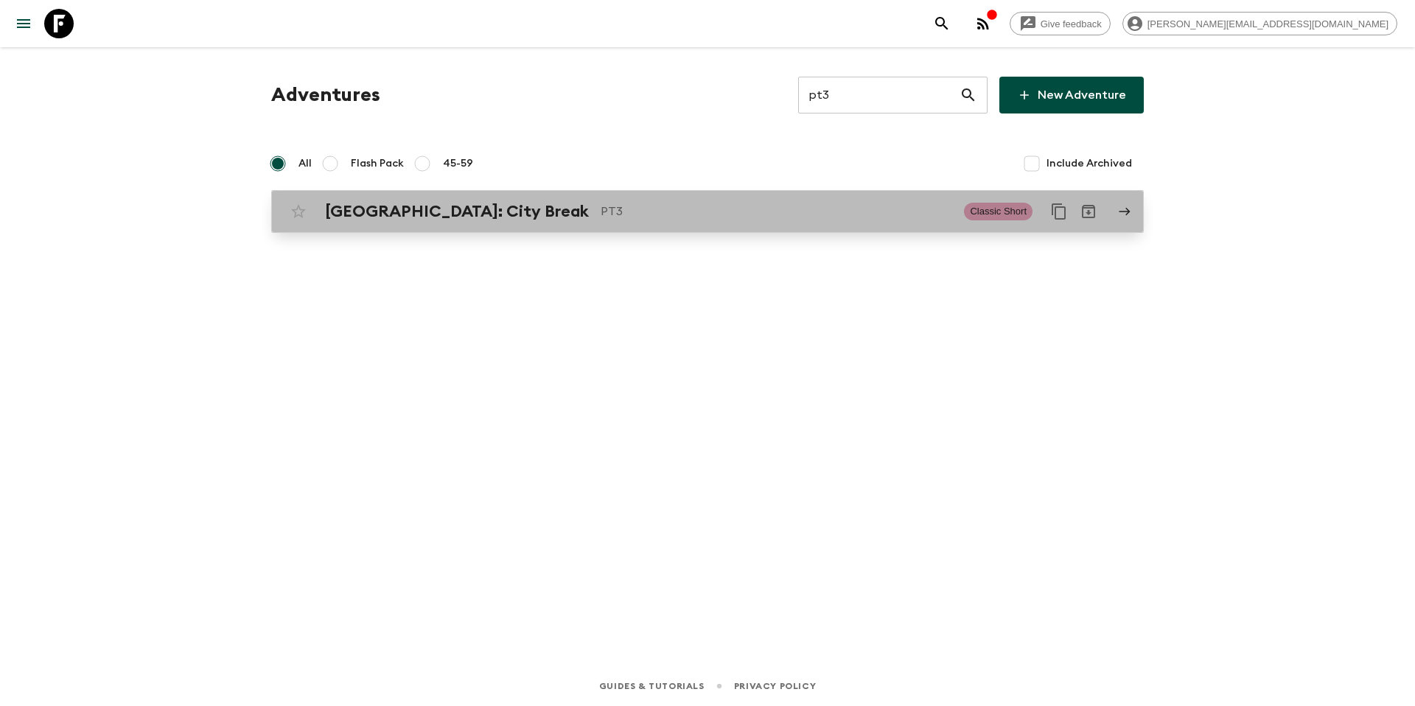
click at [684, 206] on p "PT3" at bounding box center [775, 212] width 351 height 18
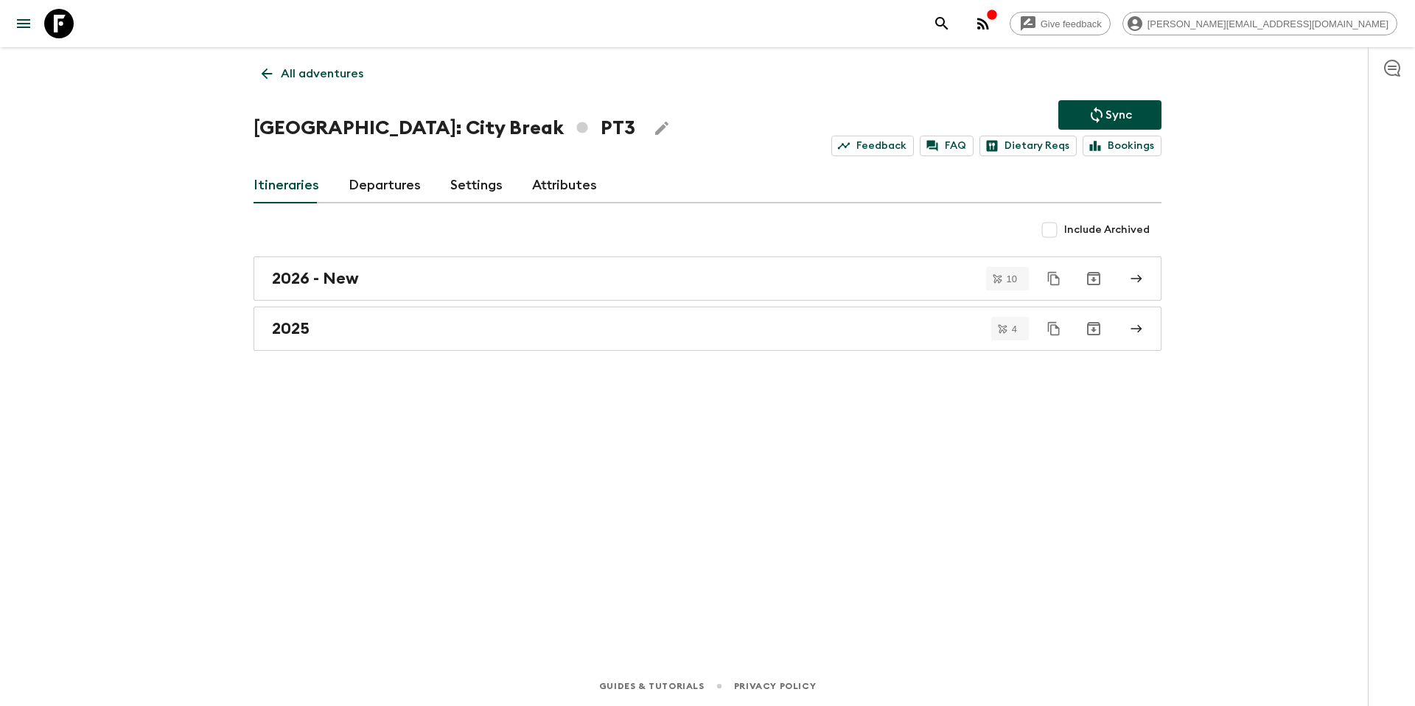
click at [374, 189] on link "Departures" at bounding box center [384, 185] width 72 height 35
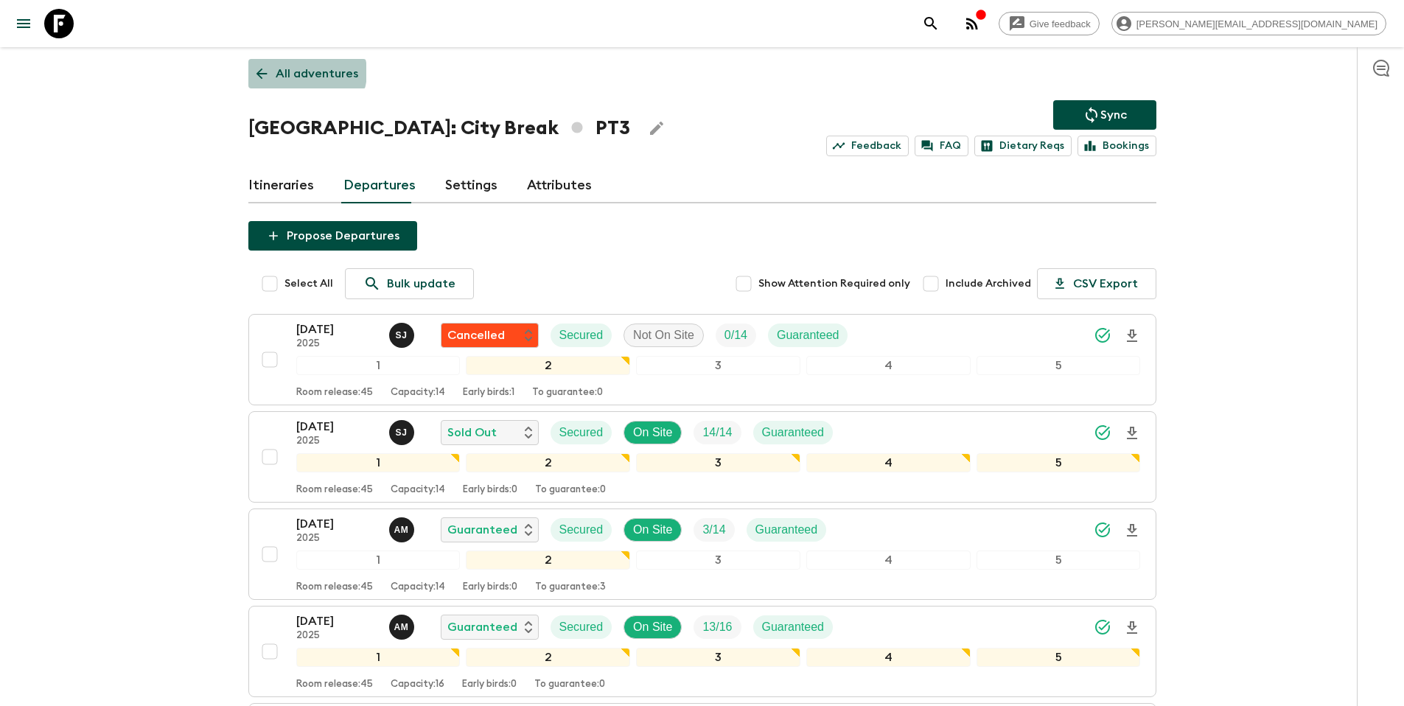
click at [305, 72] on p "All adventures" at bounding box center [317, 74] width 83 height 18
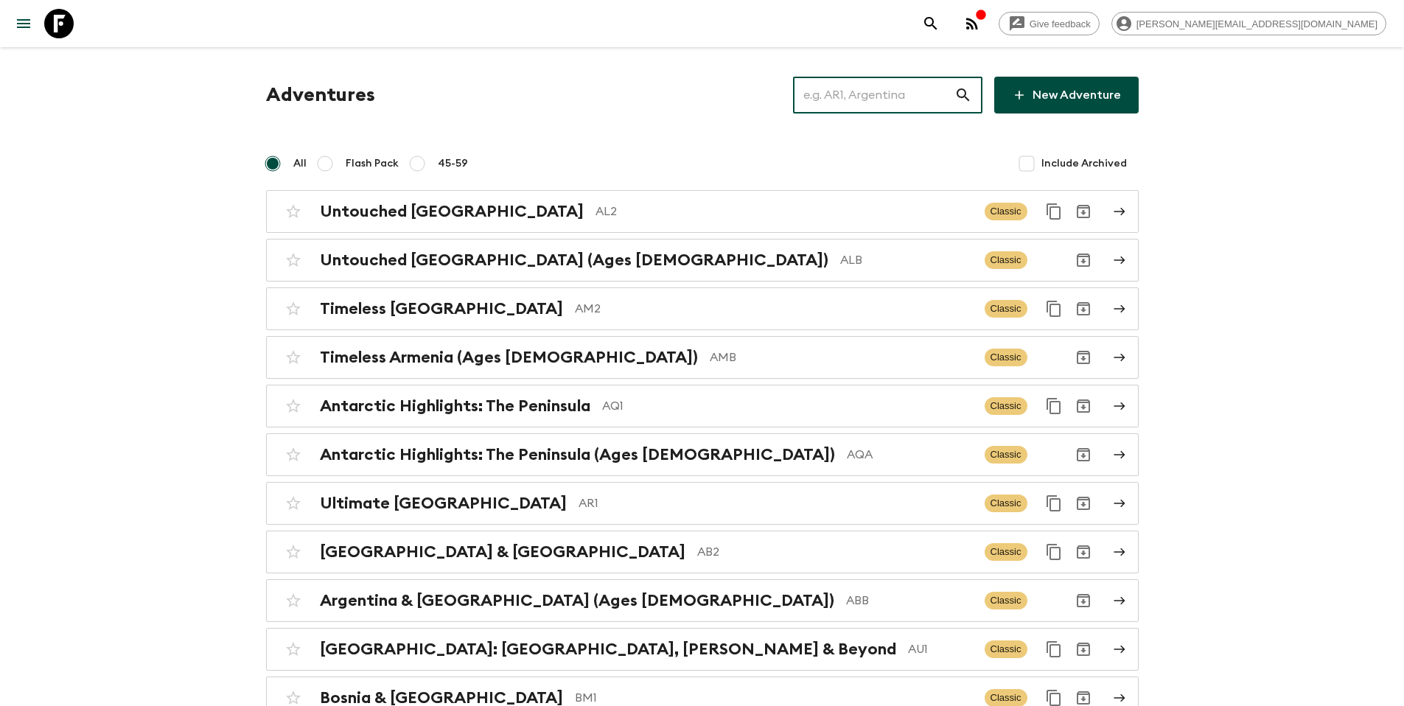
click at [869, 102] on input "text" at bounding box center [873, 94] width 161 height 41
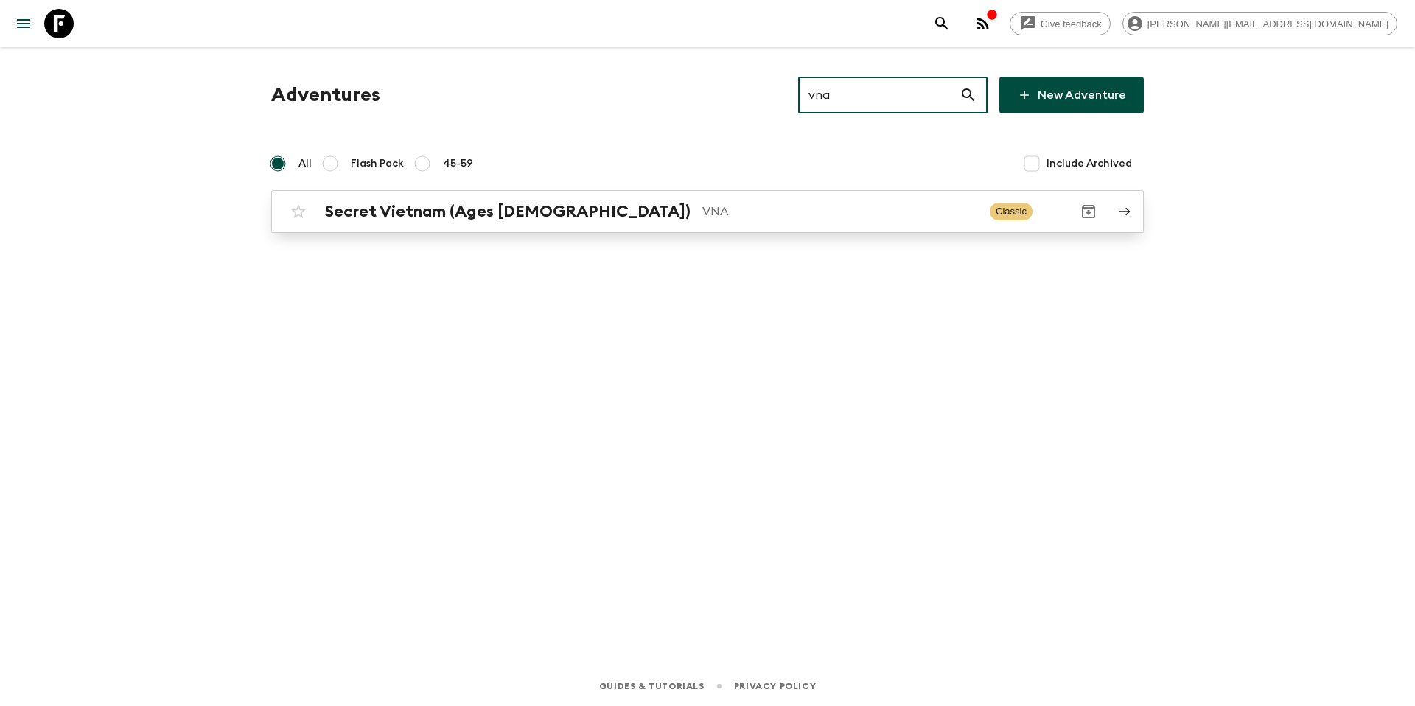
type input "vna"
click at [626, 223] on div "Secret Vietnam (Ages 45-59) VNA Classic" at bounding box center [679, 211] width 790 height 29
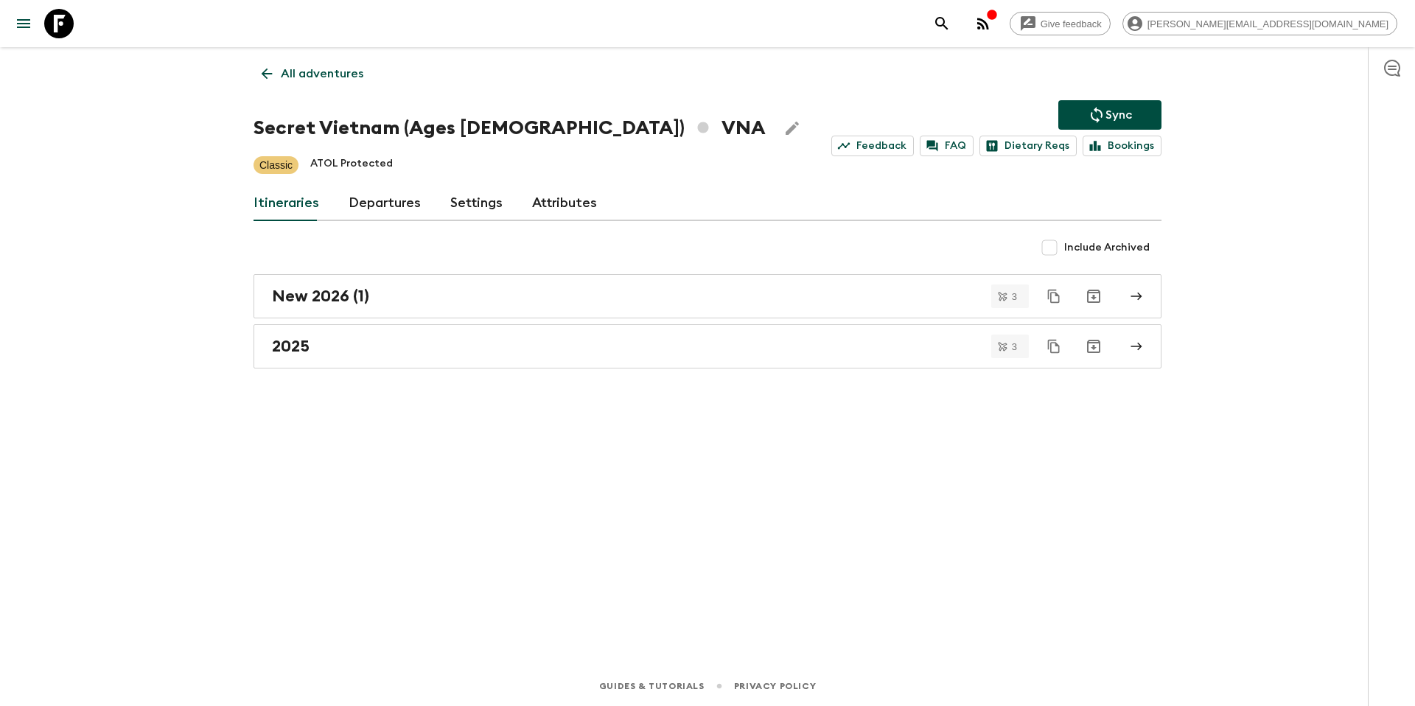
click at [373, 119] on h1 "Secret Vietnam (Ages 45-59) VNA" at bounding box center [509, 127] width 512 height 29
click at [372, 203] on link "Departures" at bounding box center [384, 203] width 72 height 35
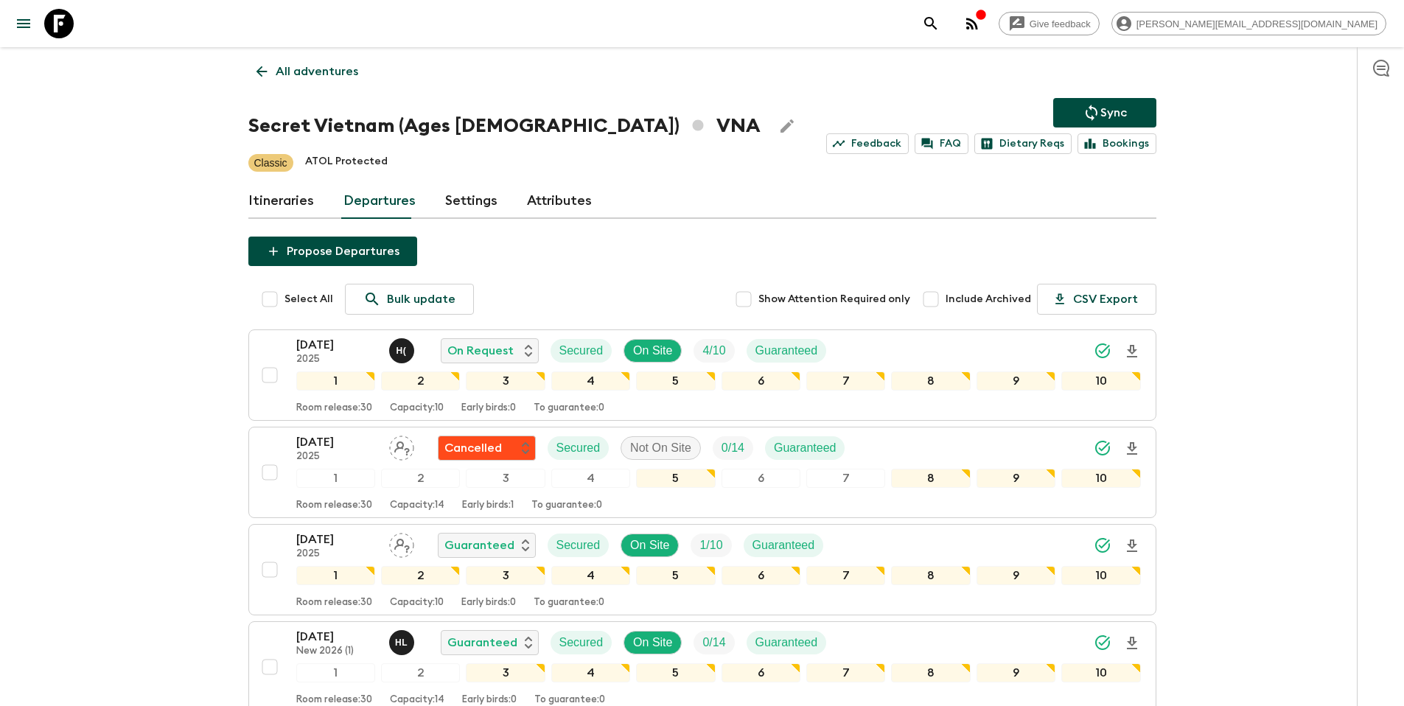
scroll to position [3, 0]
click at [936, 540] on div "17 Dec 2025 2025 Guaranteed Secured On Site 1 / 10 Guaranteed" at bounding box center [718, 544] width 844 height 29
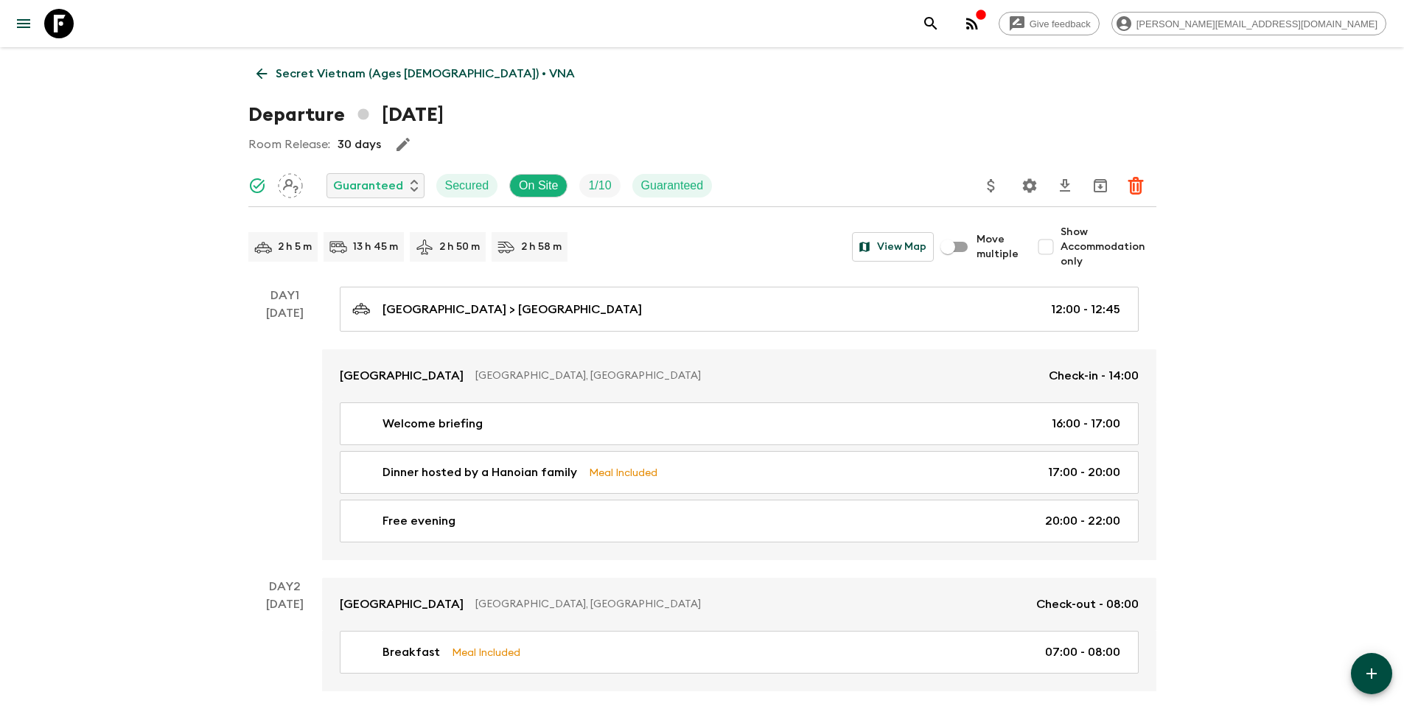
click at [992, 186] on icon "Update Price, Early Bird Discount and Costs" at bounding box center [990, 185] width 7 height 13
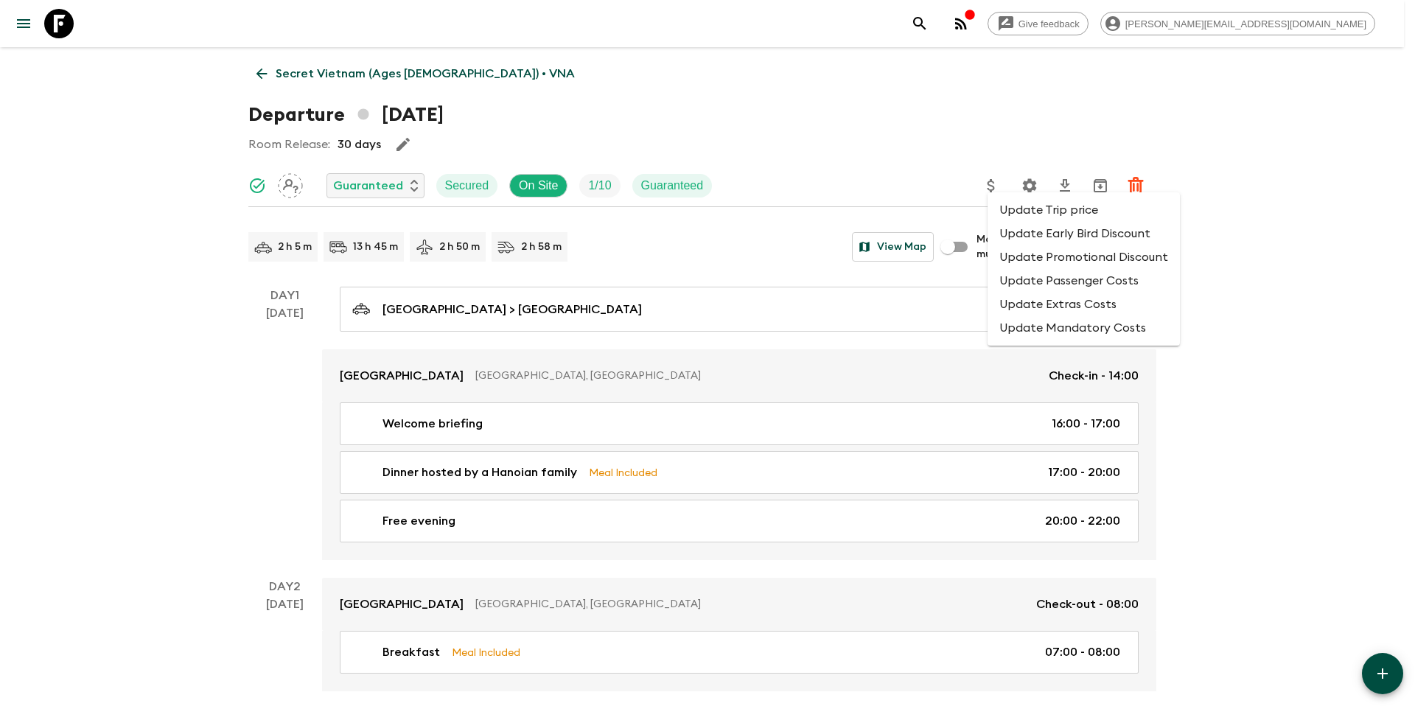
click at [1019, 256] on li "Update Promotional Discount" at bounding box center [1083, 257] width 192 height 24
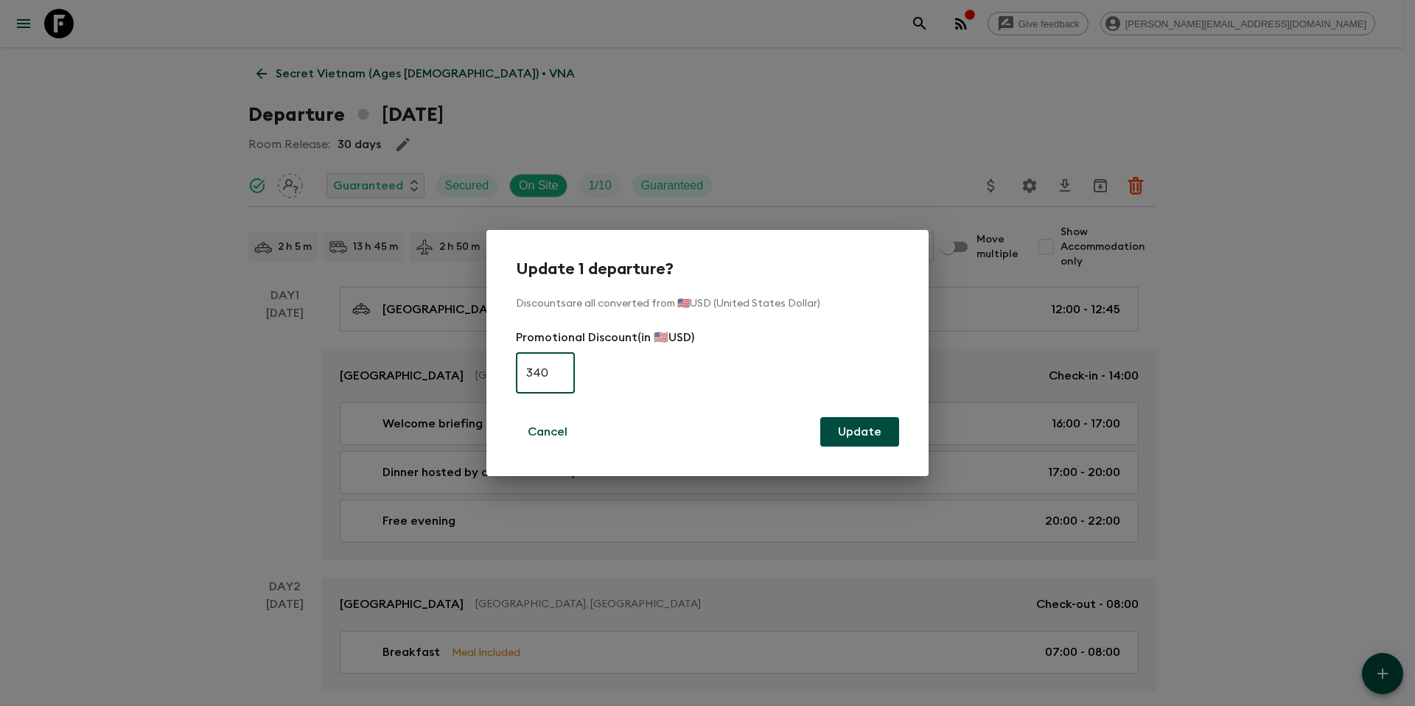
type input "340"
click at [884, 430] on button "Update" at bounding box center [859, 431] width 79 height 29
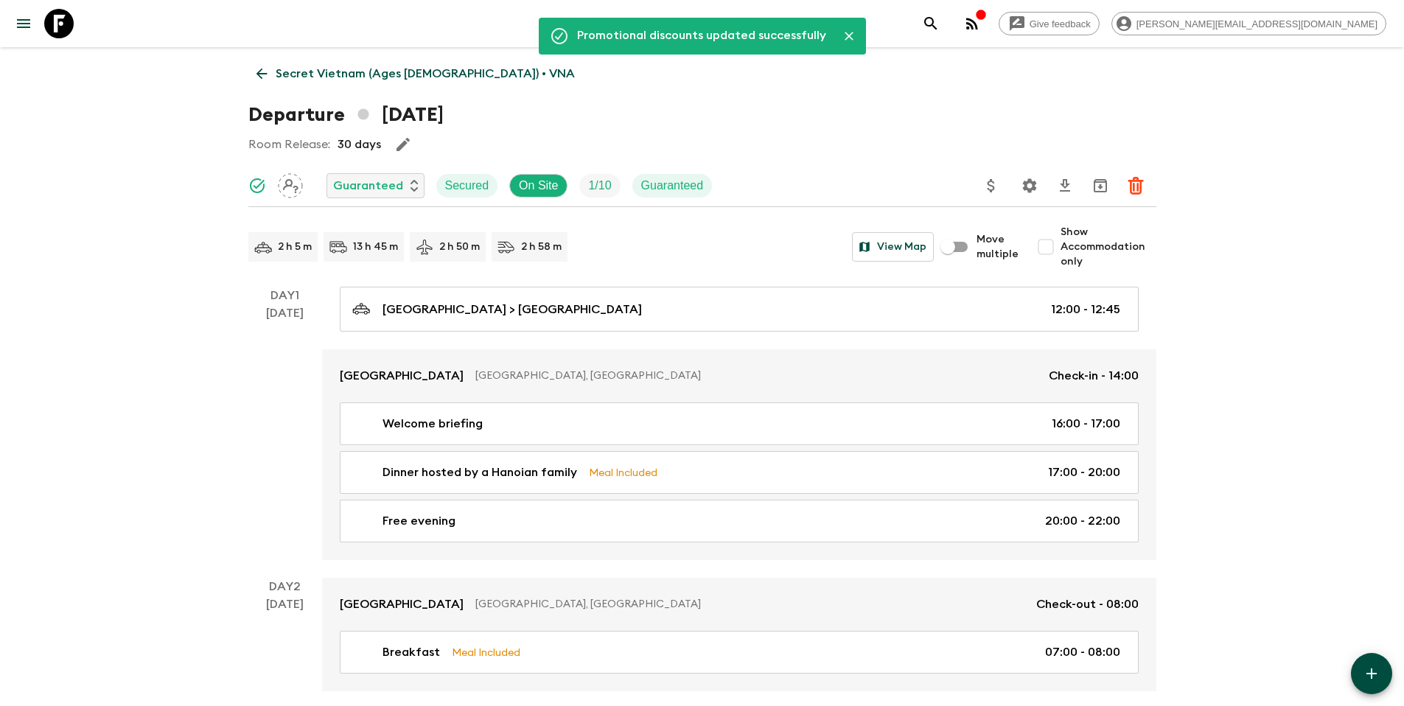
drag, startPoint x: 373, startPoint y: 74, endPoint x: 447, endPoint y: 82, distance: 74.9
click at [373, 74] on p "Secret Vietnam (Ages 45-59) • VNA" at bounding box center [425, 74] width 299 height 18
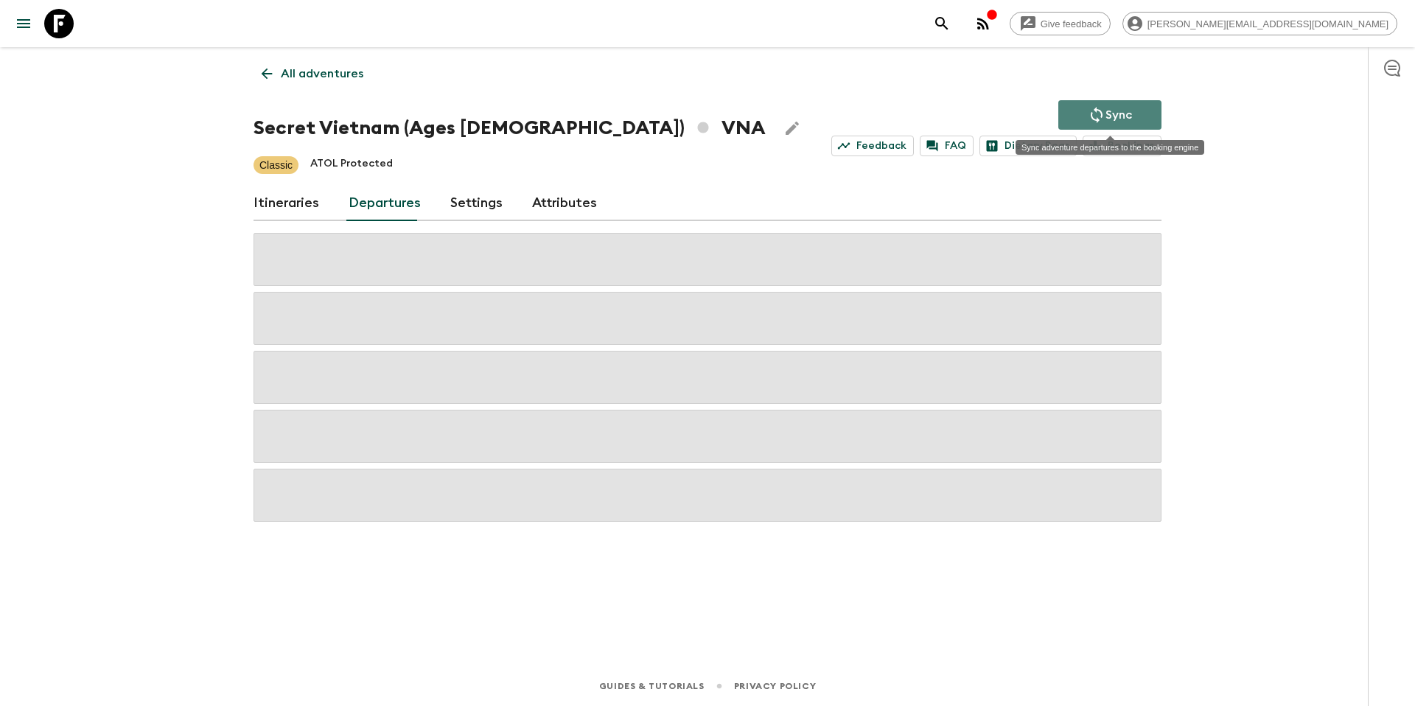
click at [1108, 112] on p "Sync" at bounding box center [1118, 115] width 27 height 18
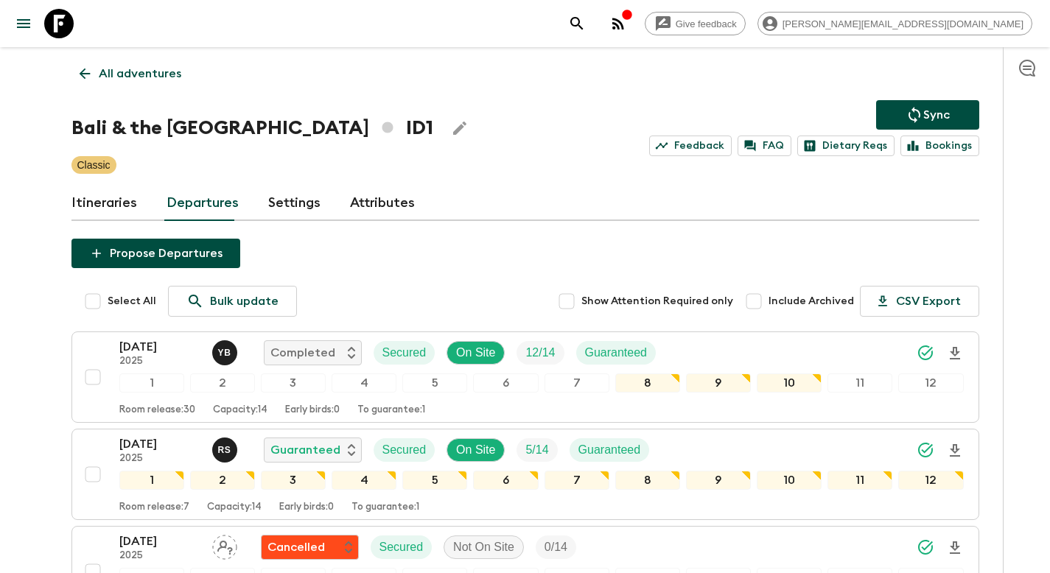
click at [140, 83] on link "All adventures" at bounding box center [130, 73] width 118 height 29
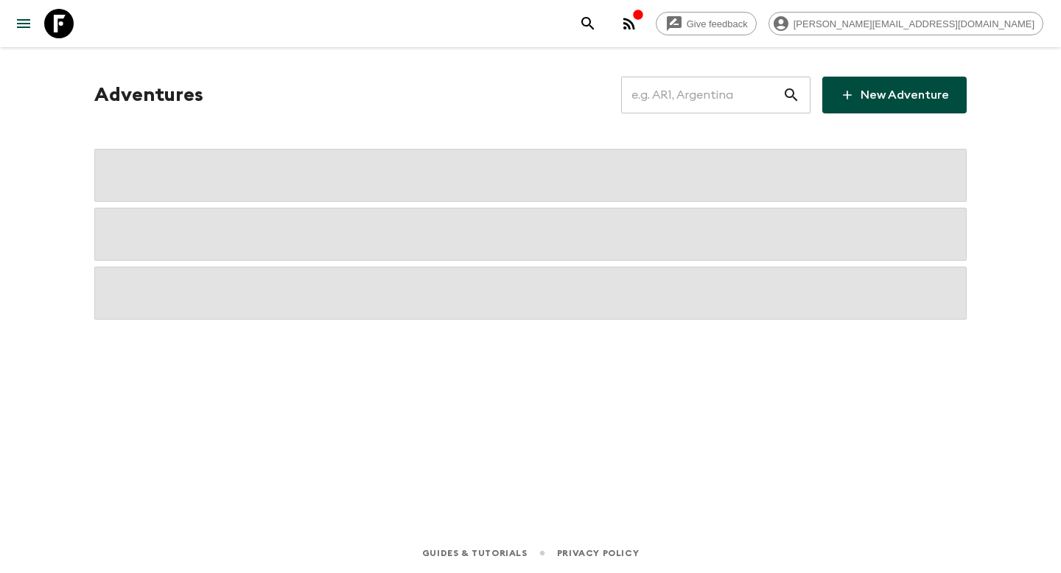
click at [690, 102] on input "text" at bounding box center [701, 94] width 161 height 41
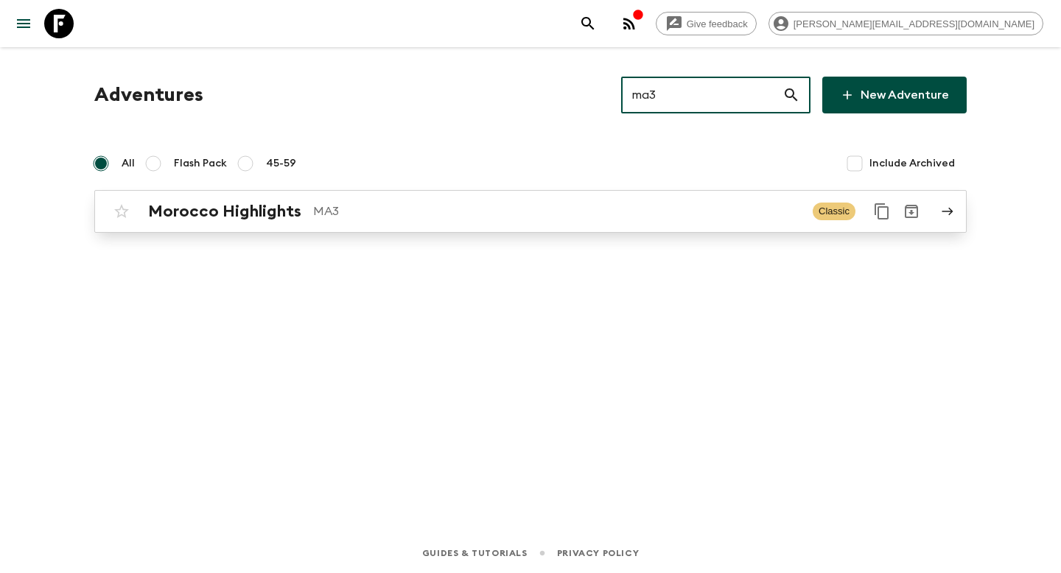
type input "ma3"
click at [557, 203] on p "MA3" at bounding box center [557, 212] width 488 height 18
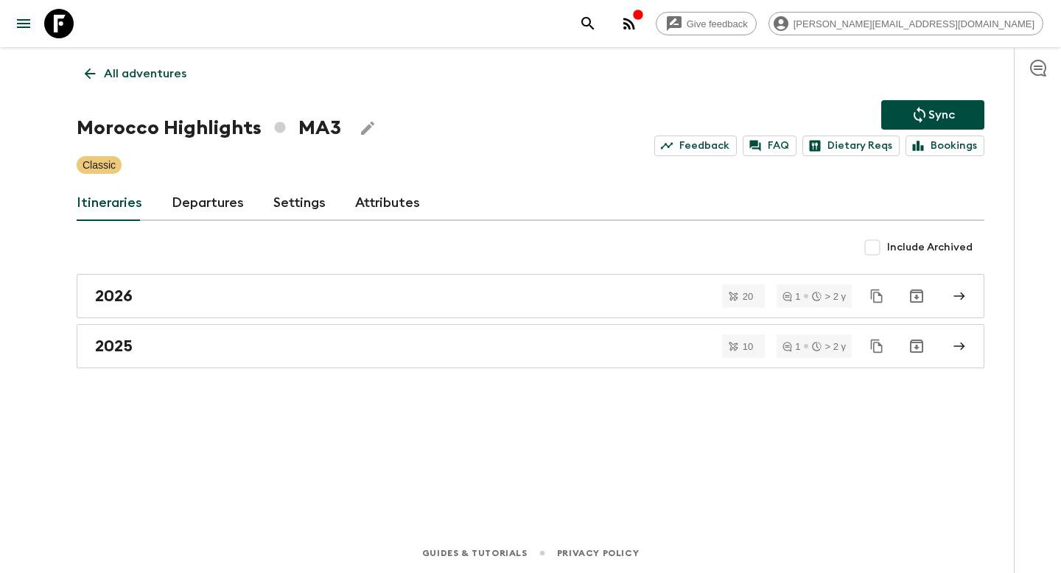
click at [200, 201] on link "Departures" at bounding box center [208, 203] width 72 height 35
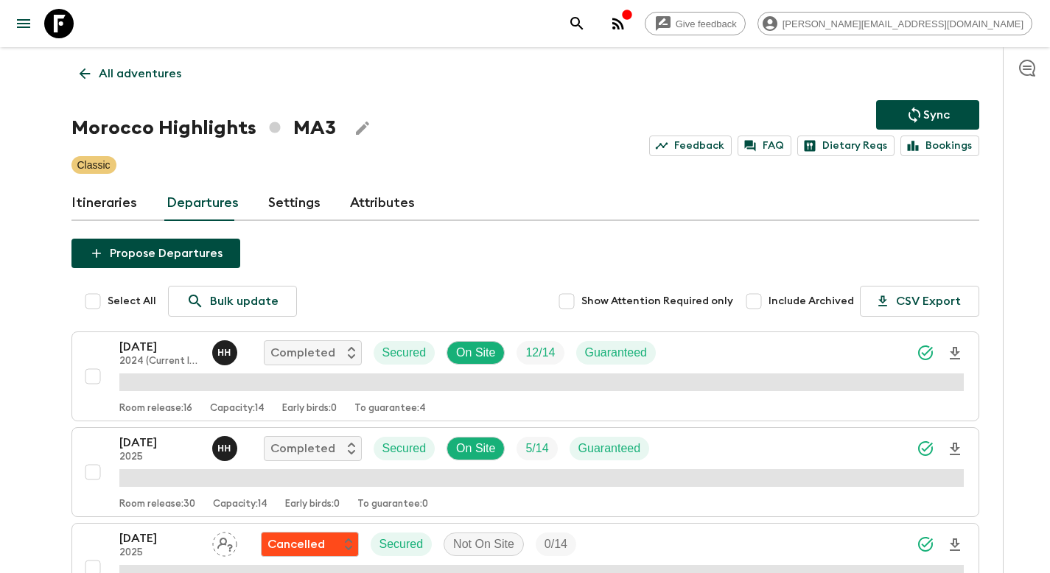
scroll to position [1018, 0]
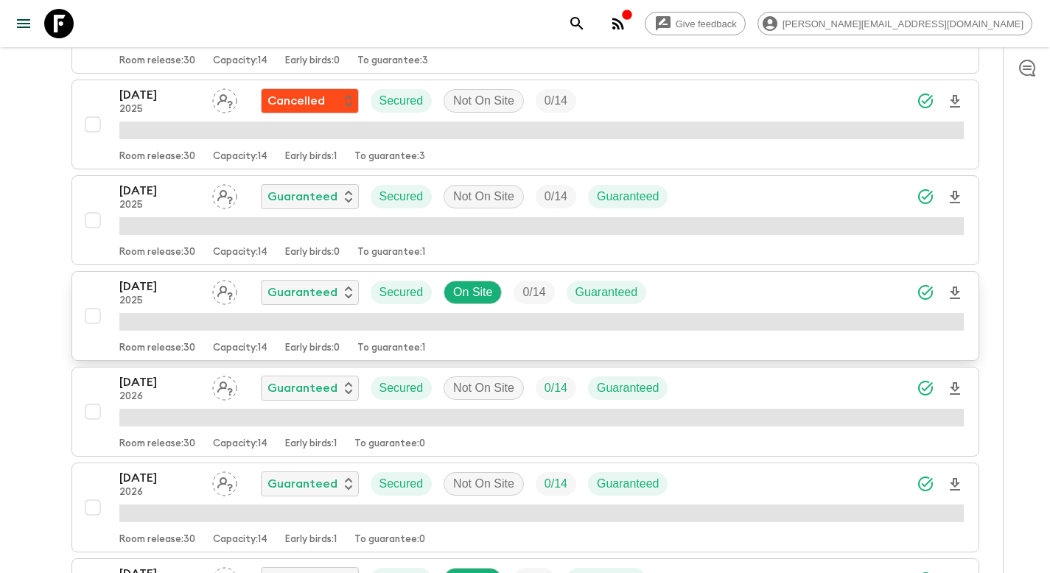
click at [693, 297] on div "28 Dec 2025 2025 Guaranteed Secured On Site 0 / 14 Guaranteed" at bounding box center [541, 292] width 844 height 29
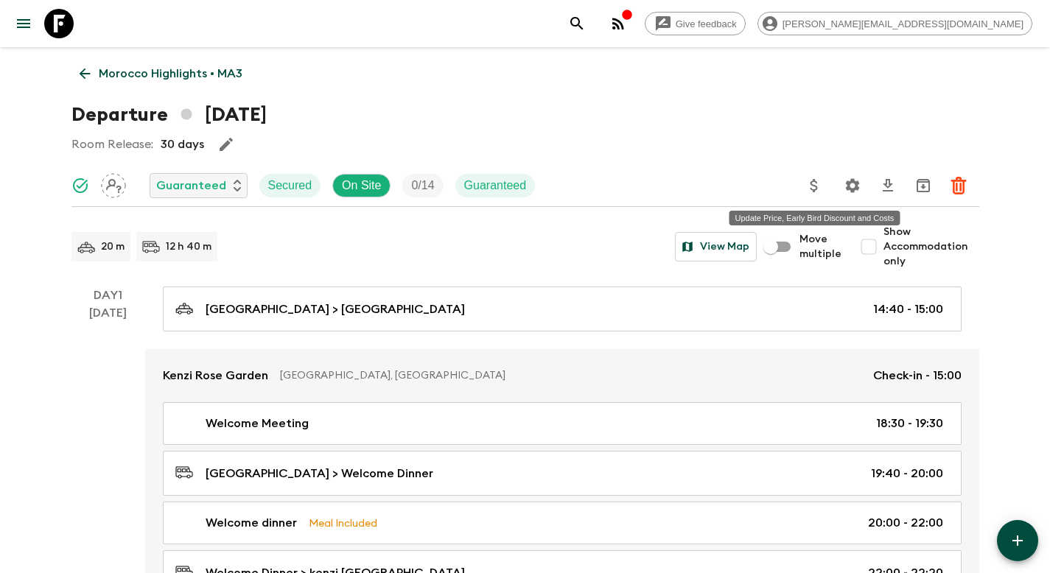
click at [819, 186] on icon "Update Price, Early Bird Discount and Costs" at bounding box center [814, 186] width 18 height 18
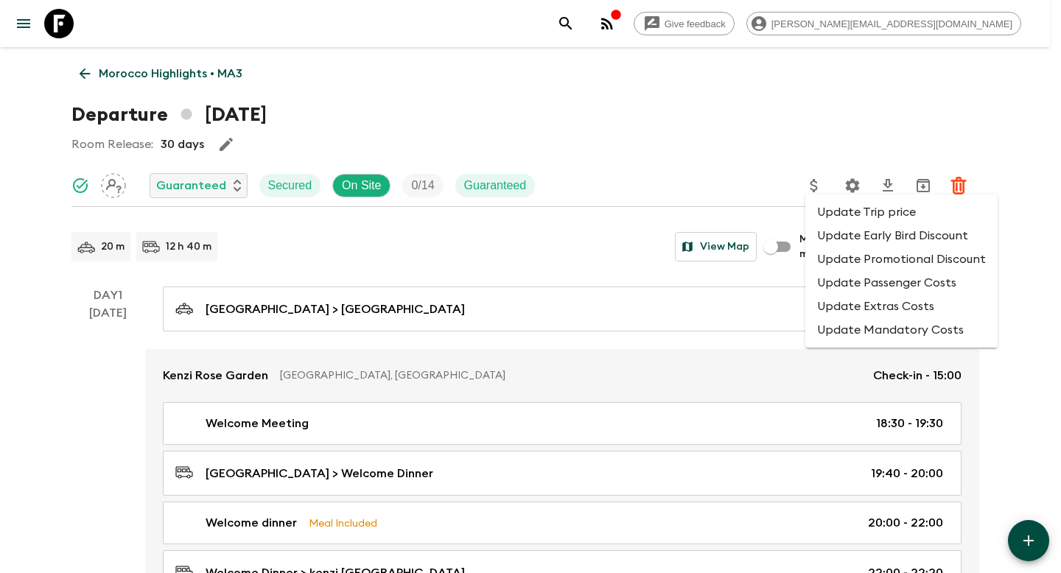
click at [835, 256] on li "Update Promotional Discount" at bounding box center [901, 260] width 192 height 24
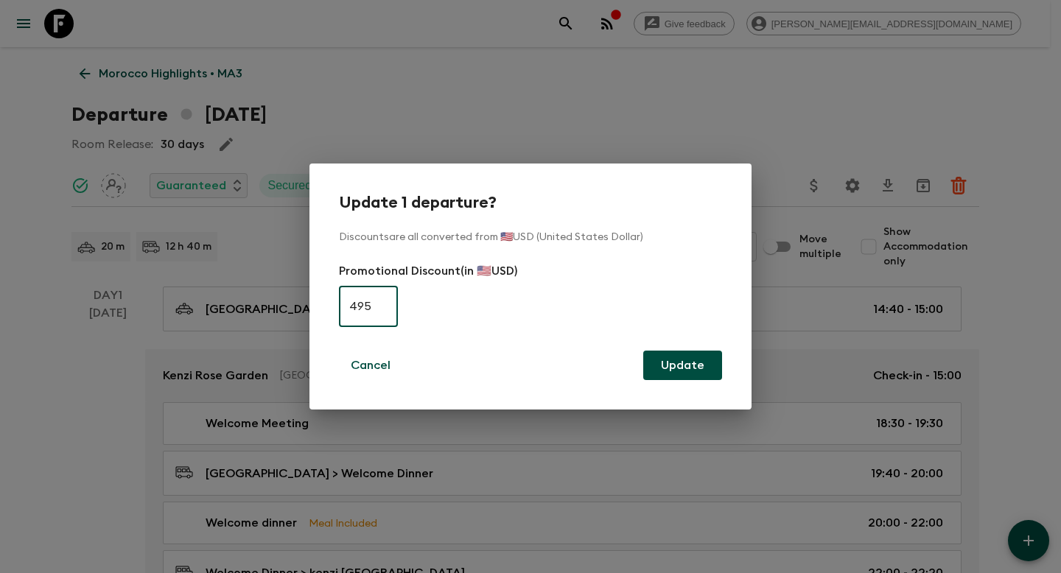
click at [680, 127] on div "Update 1 departure? Discounts are all converted from 🇺🇸USD (United States Dolla…" at bounding box center [530, 286] width 1061 height 573
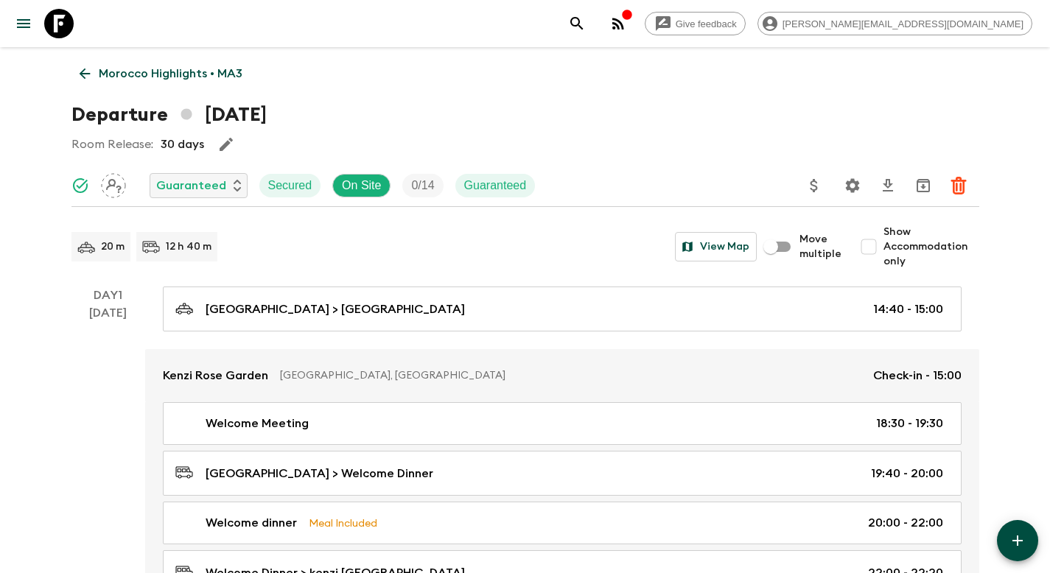
click at [200, 71] on p "Morocco Highlights • MA3" at bounding box center [171, 74] width 144 height 18
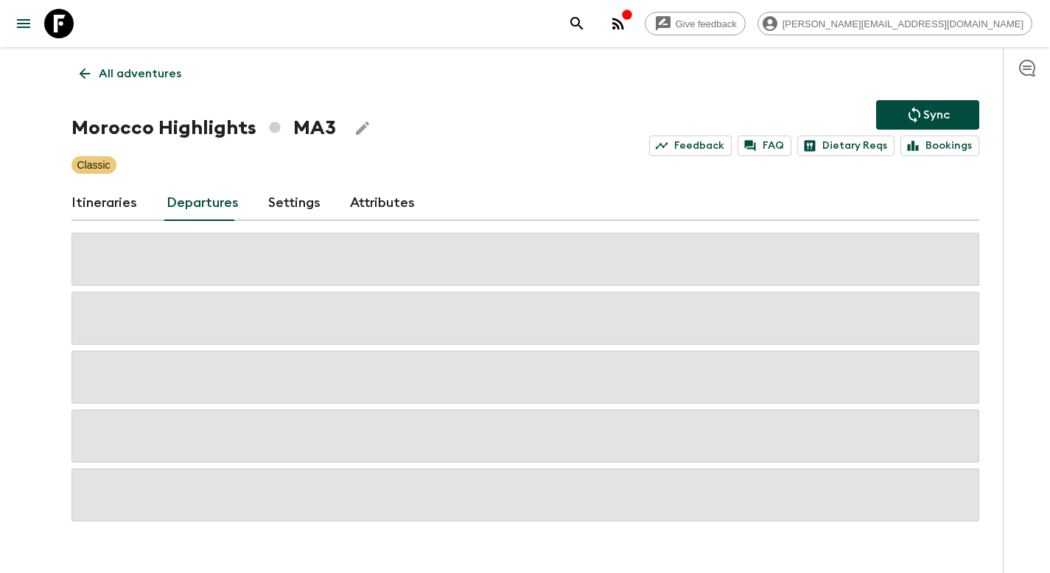
click at [933, 116] on p "Sync" at bounding box center [936, 115] width 27 height 18
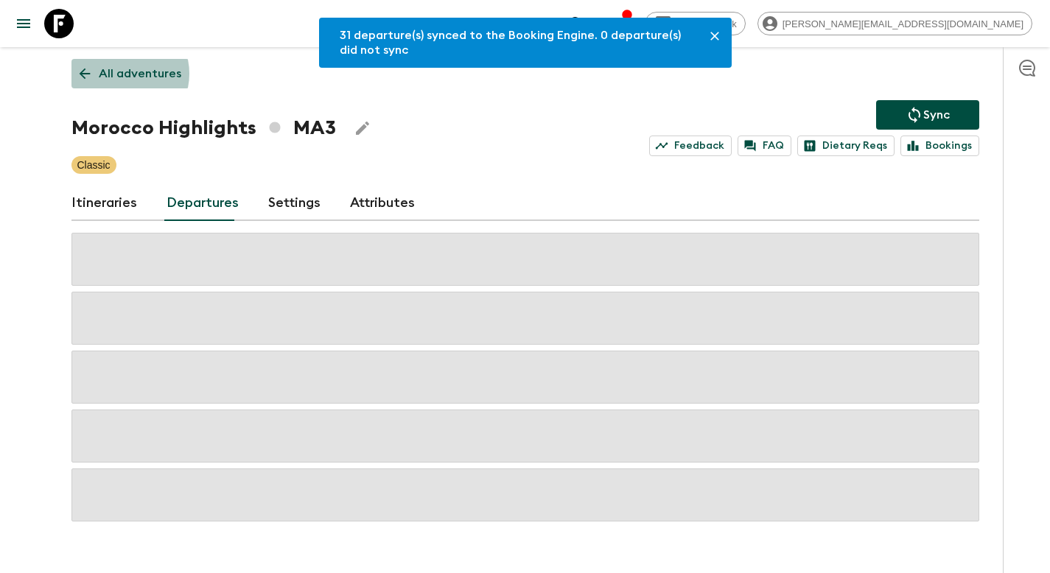
click at [121, 74] on p "All adventures" at bounding box center [140, 74] width 83 height 18
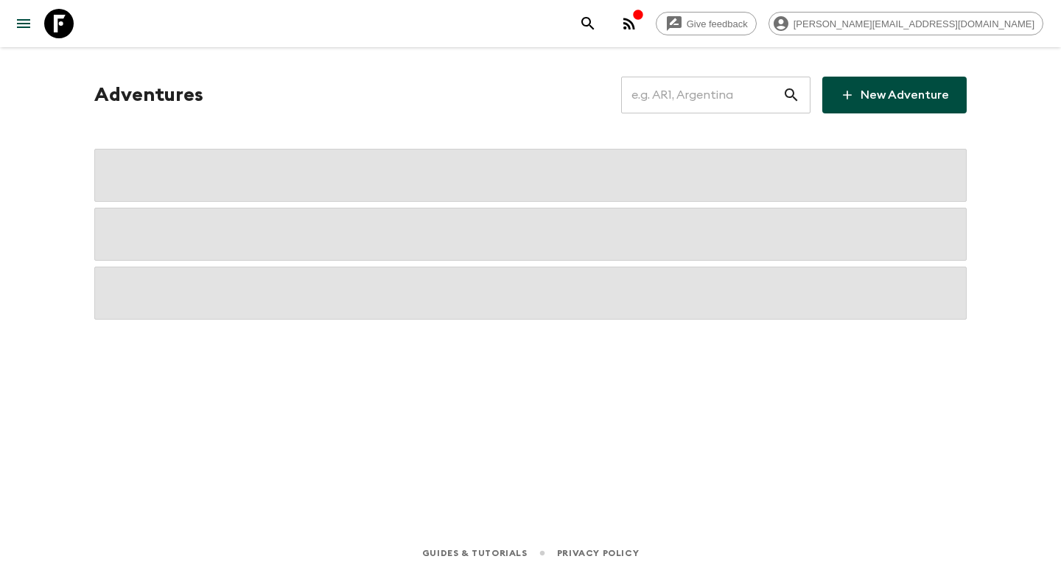
click at [704, 102] on input "text" at bounding box center [701, 94] width 161 height 41
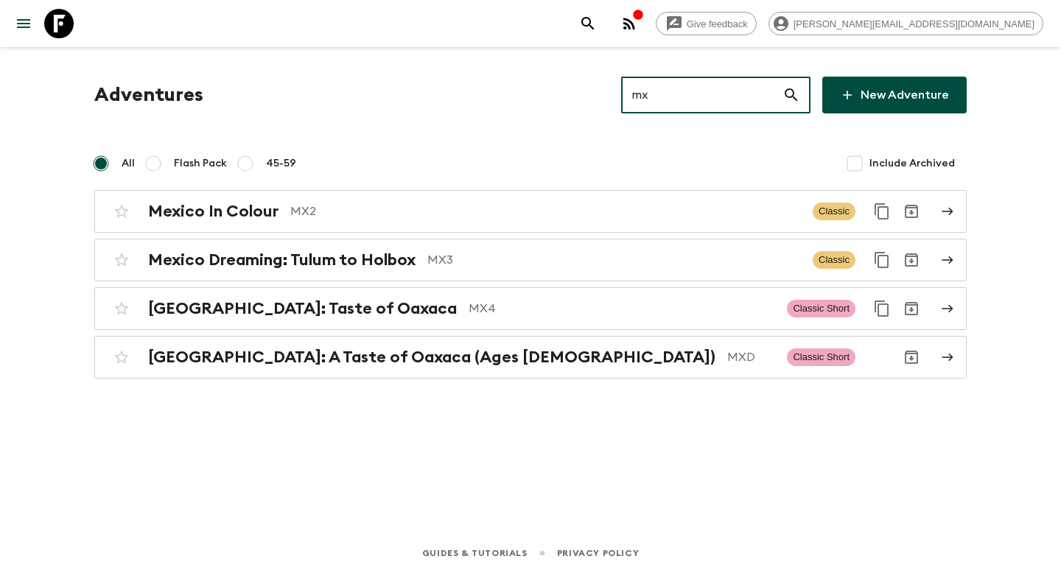
type input "mx2"
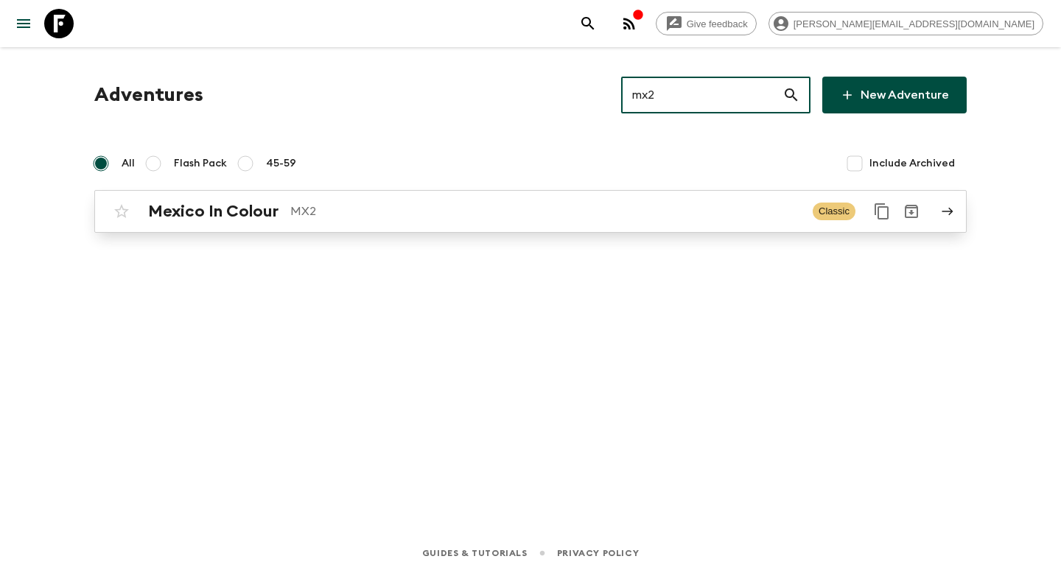
click at [557, 206] on p "MX2" at bounding box center [545, 212] width 511 height 18
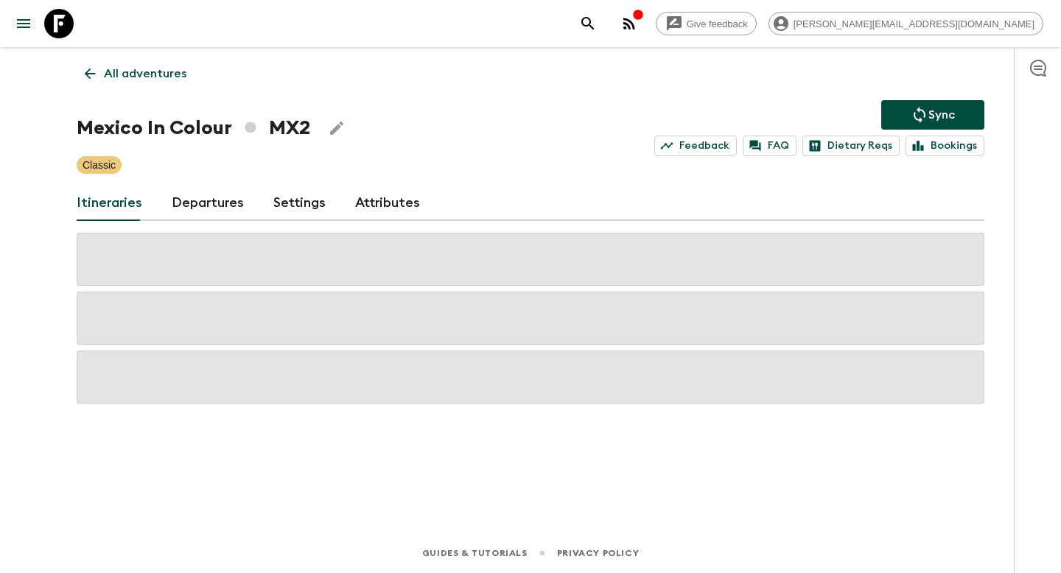
click at [209, 206] on link "Departures" at bounding box center [208, 203] width 72 height 35
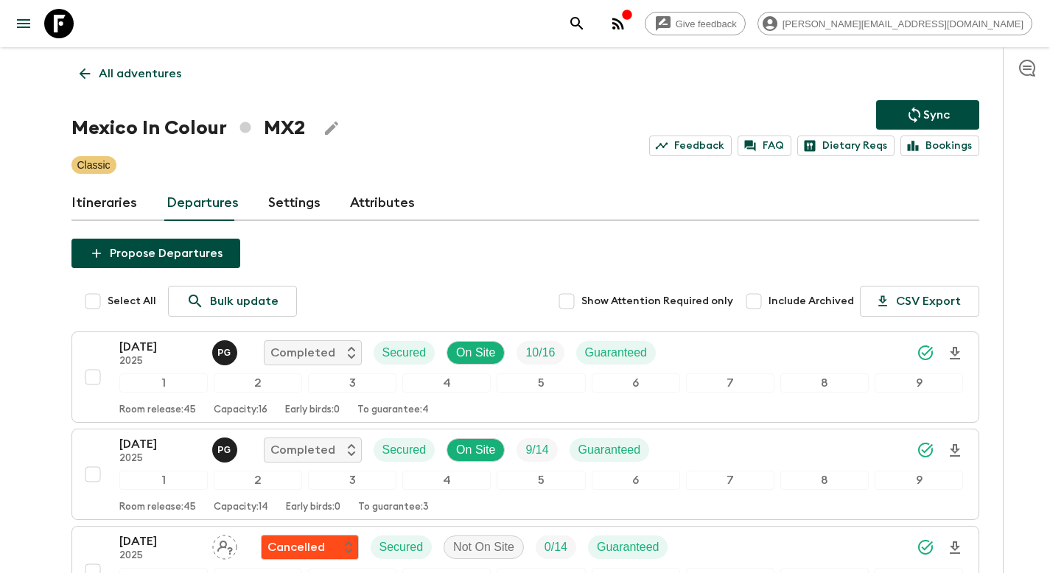
scroll to position [644, 0]
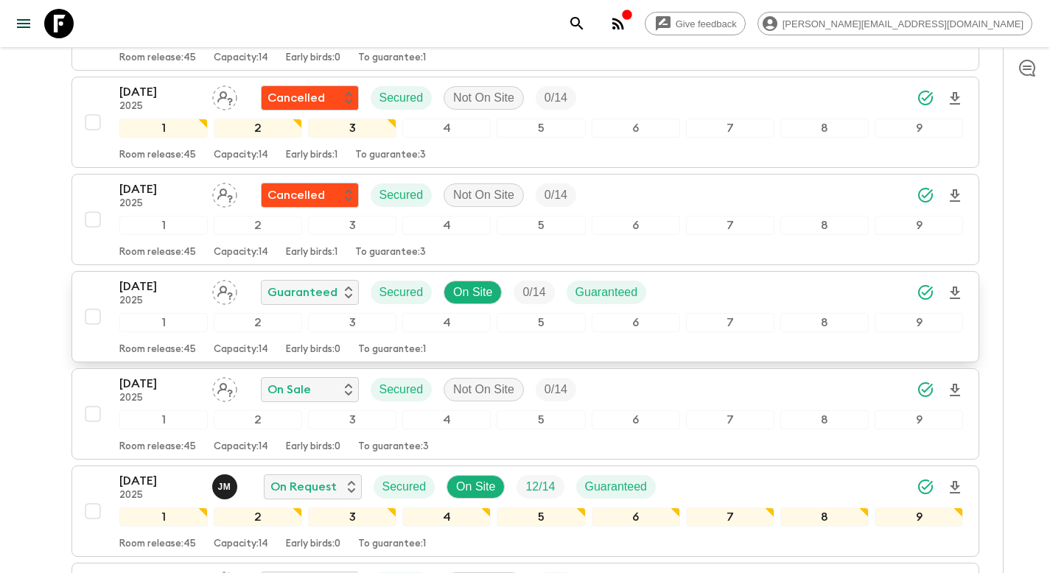
click at [688, 293] on div "20 Dec 2025 2025 Guaranteed Secured On Site 0 / 14 Guaranteed" at bounding box center [541, 292] width 844 height 29
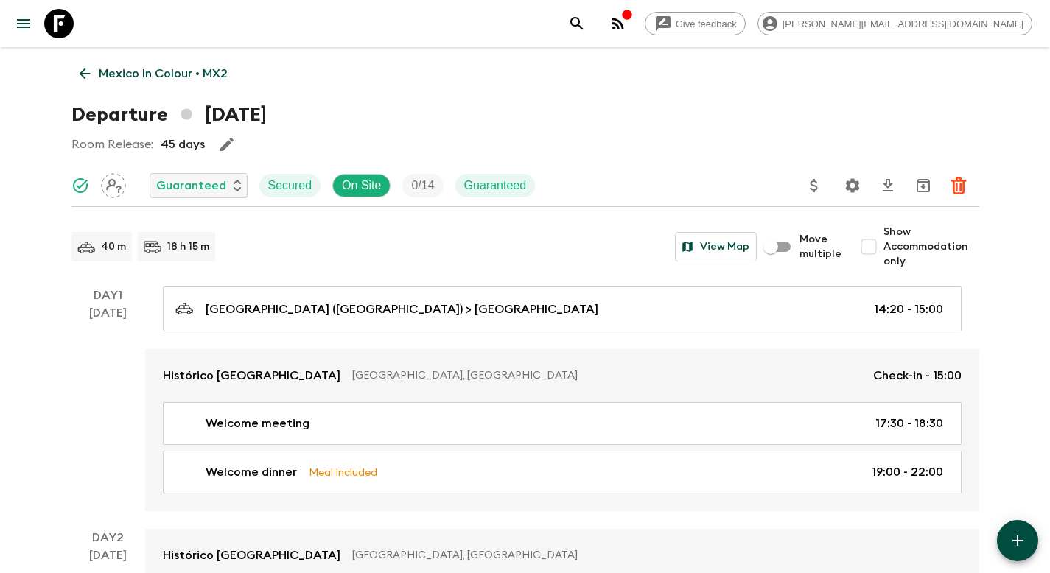
click at [810, 187] on icon "Update Price, Early Bird Discount and Costs" at bounding box center [814, 186] width 18 height 18
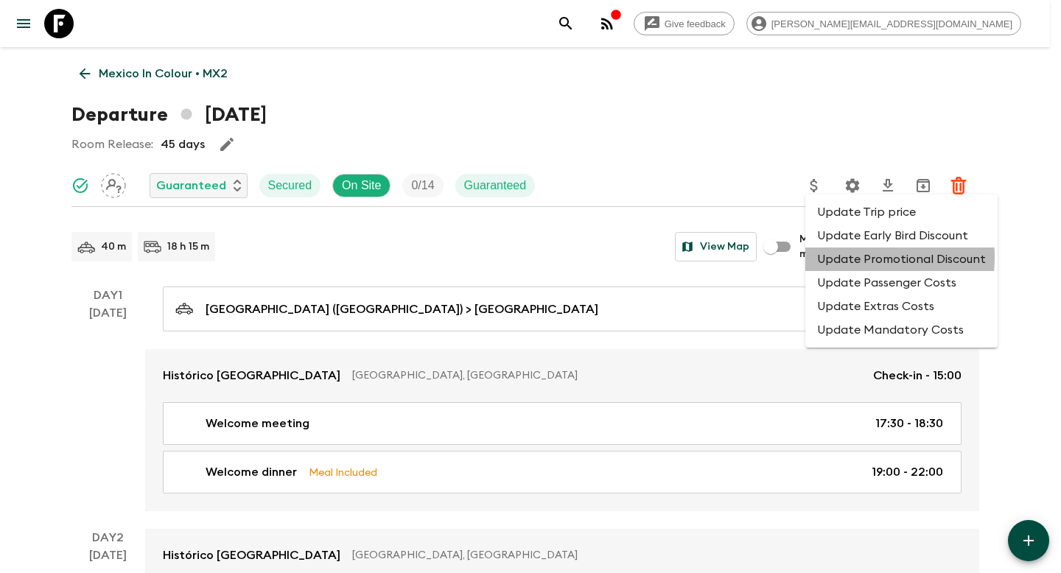
click at [839, 259] on li "Update Promotional Discount" at bounding box center [901, 260] width 192 height 24
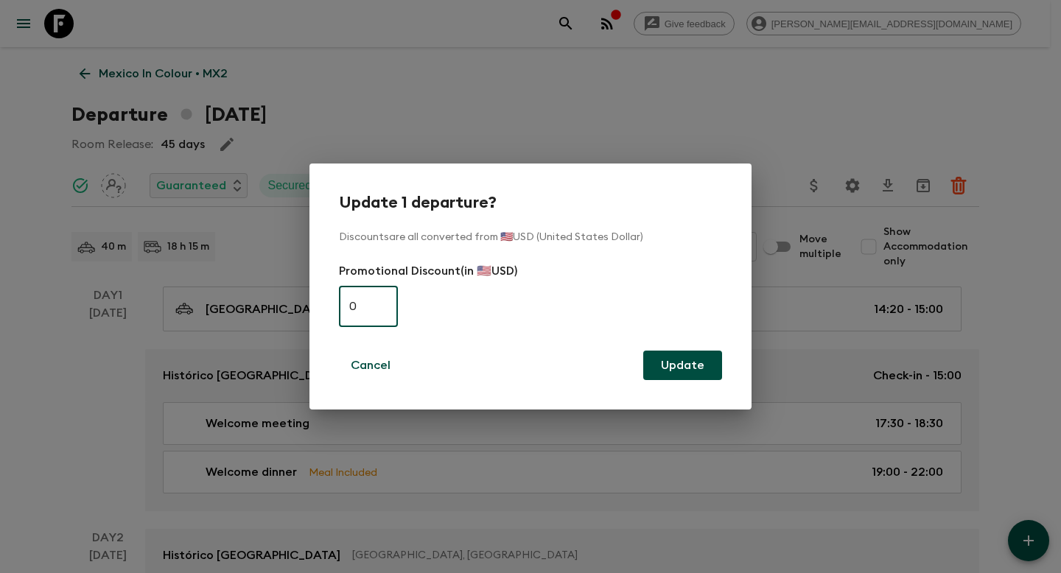
click at [361, 304] on input "0" at bounding box center [368, 306] width 59 height 41
click at [362, 303] on input "0" at bounding box center [368, 306] width 59 height 41
paste input "60"
type input "600"
click at [698, 368] on button "Update" at bounding box center [682, 365] width 79 height 29
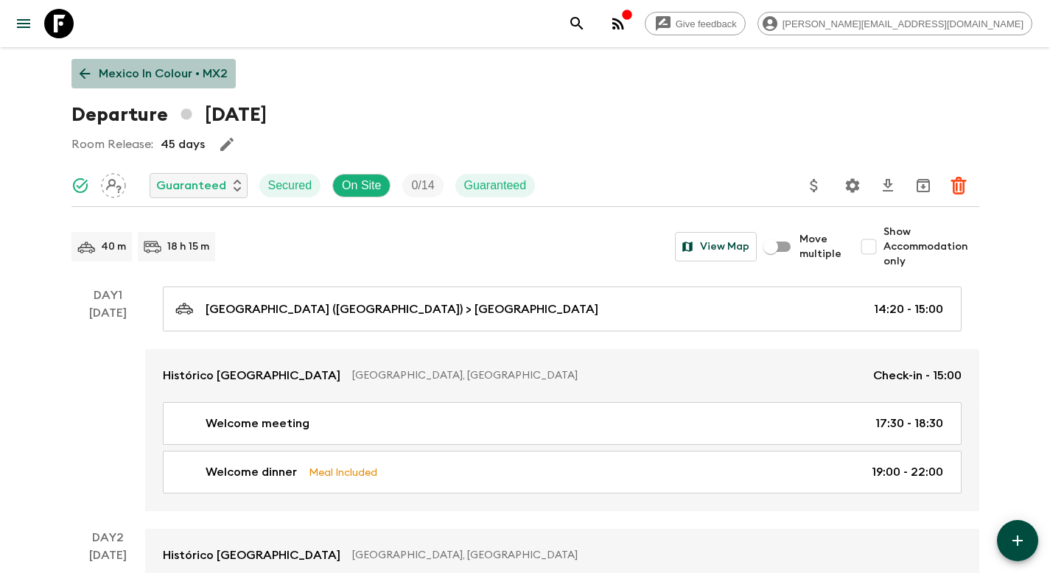
click at [147, 70] on p "Mexico In Colour • MX2" at bounding box center [163, 74] width 129 height 18
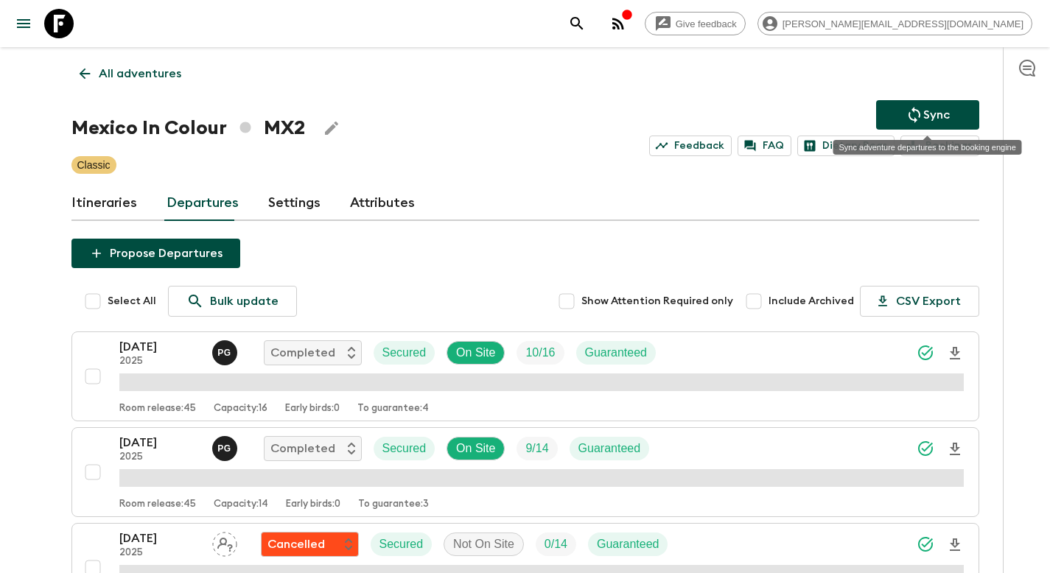
click at [899, 108] on button "Sync" at bounding box center [927, 114] width 103 height 29
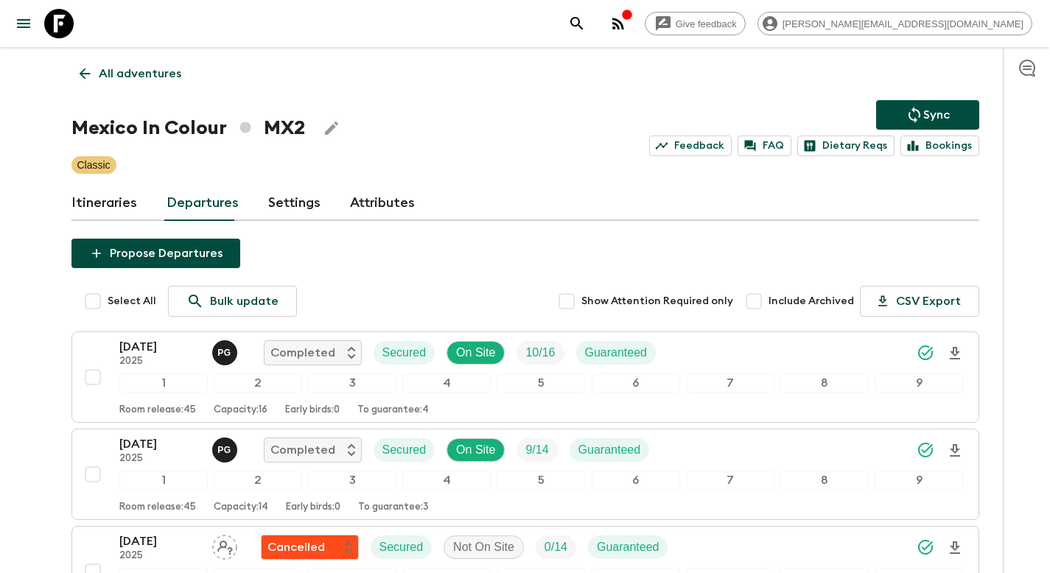
scroll to position [644, 0]
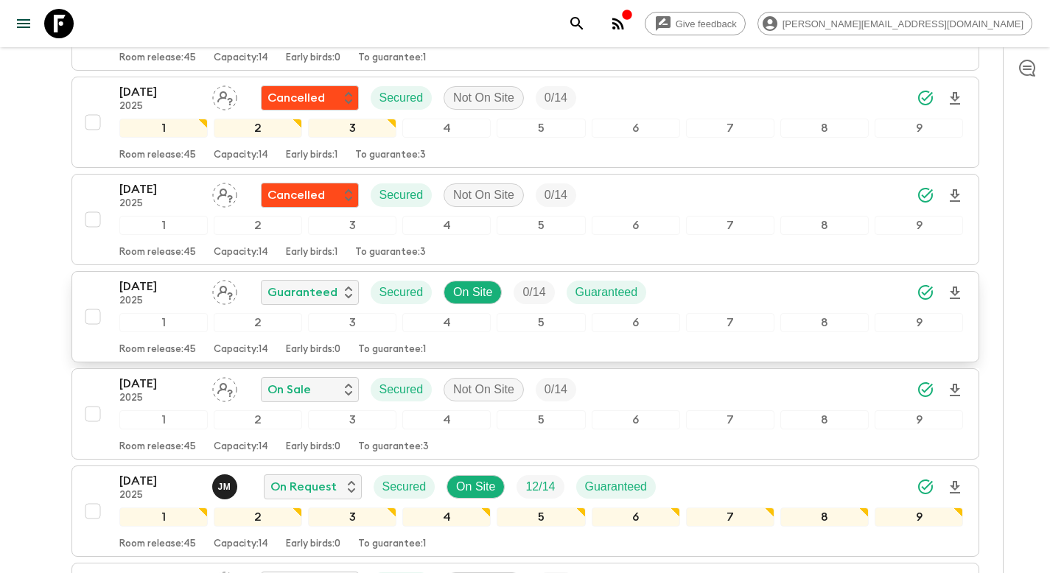
click at [689, 295] on div "20 Dec 2025 2025 Guaranteed Secured On Site 0 / 14 Guaranteed" at bounding box center [541, 292] width 844 height 29
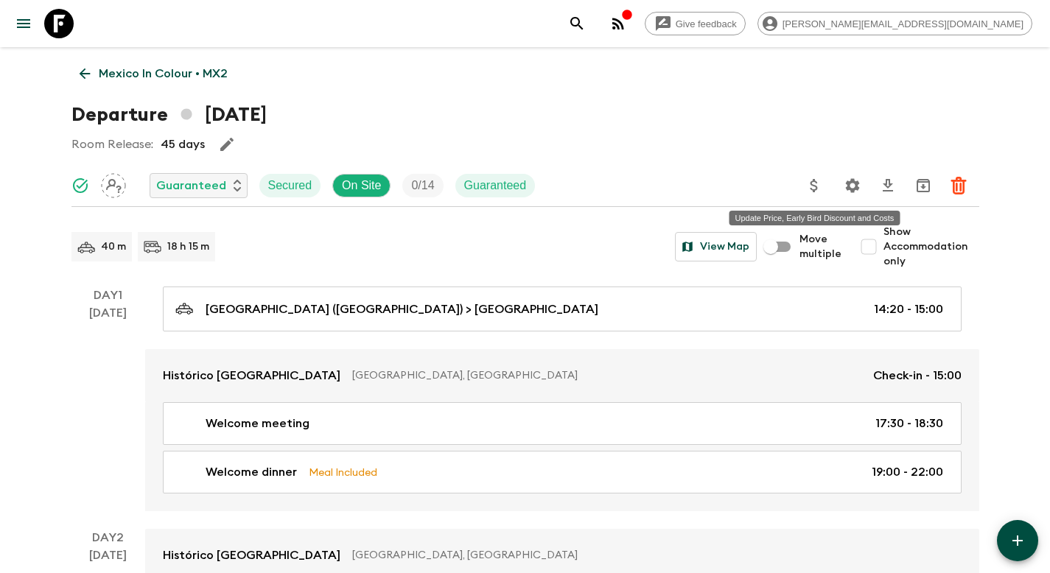
click at [810, 186] on icon "Update Price, Early Bird Discount and Costs" at bounding box center [814, 186] width 18 height 18
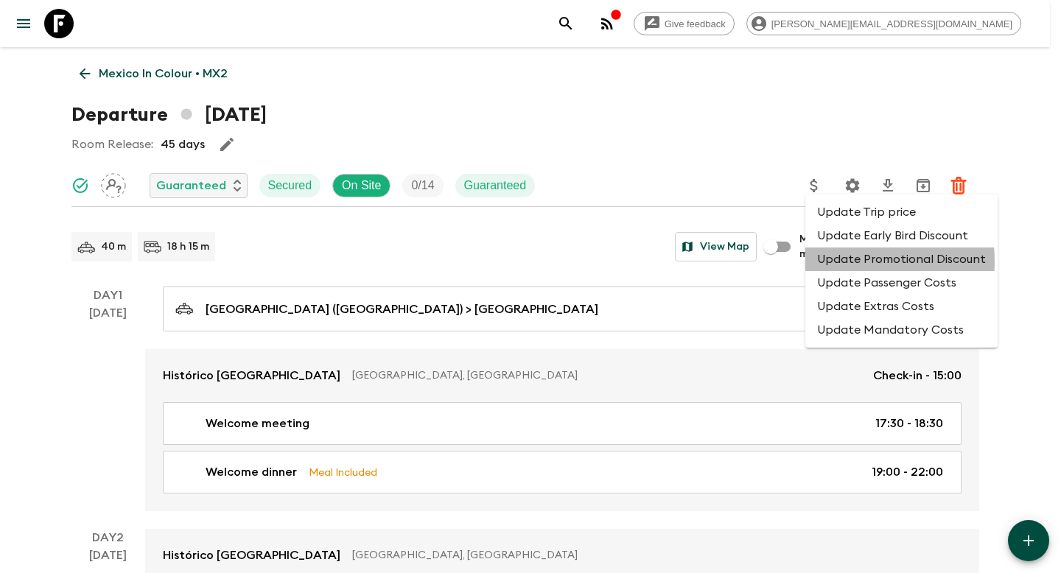
click at [829, 262] on li "Update Promotional Discount" at bounding box center [901, 260] width 192 height 24
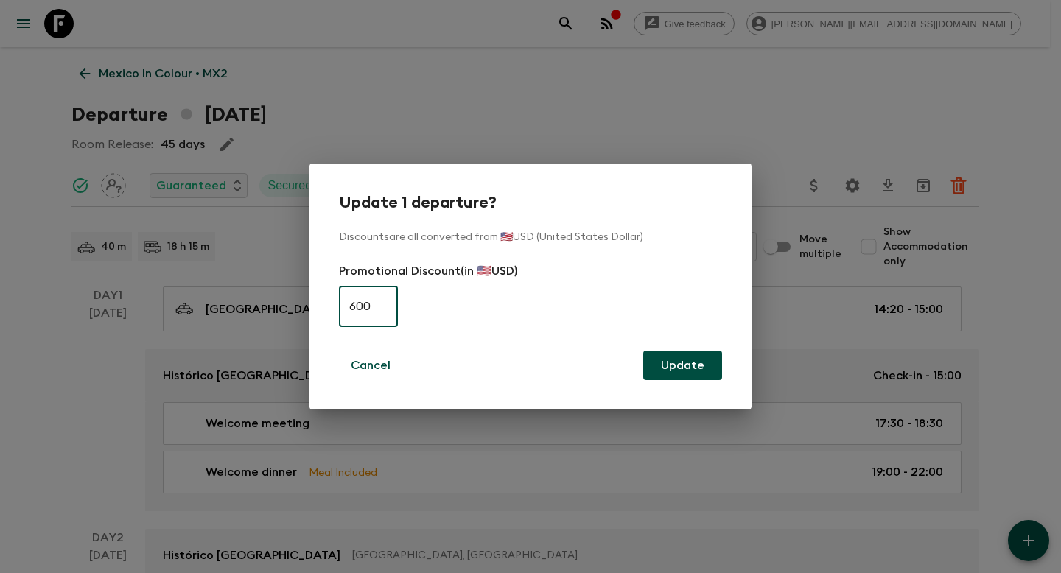
click at [676, 141] on div "Update 1 departure? Discounts are all converted from 🇺🇸USD (United States Dolla…" at bounding box center [530, 286] width 1061 height 573
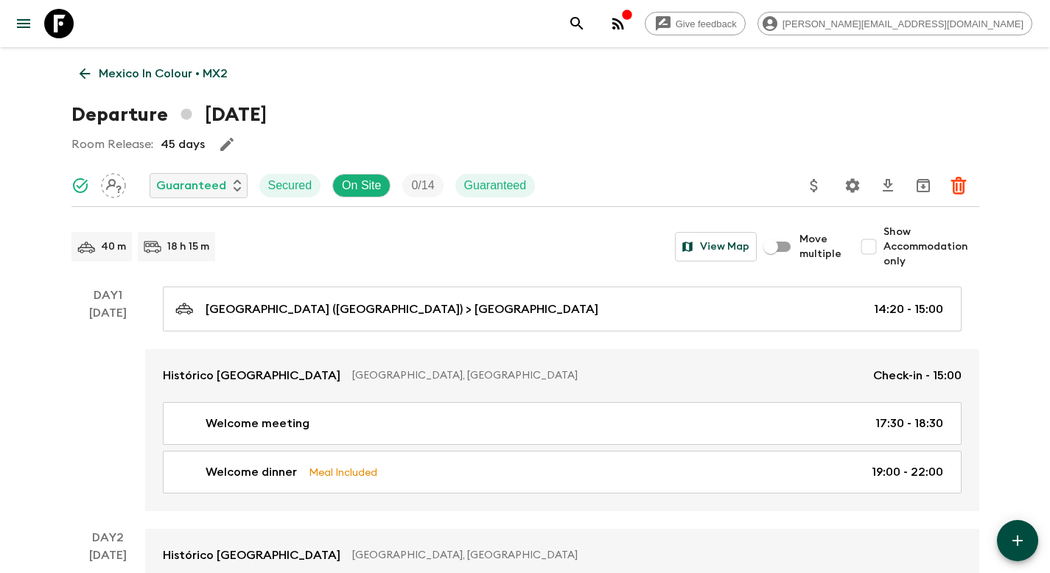
click at [164, 71] on p "Mexico In Colour • MX2" at bounding box center [163, 74] width 129 height 18
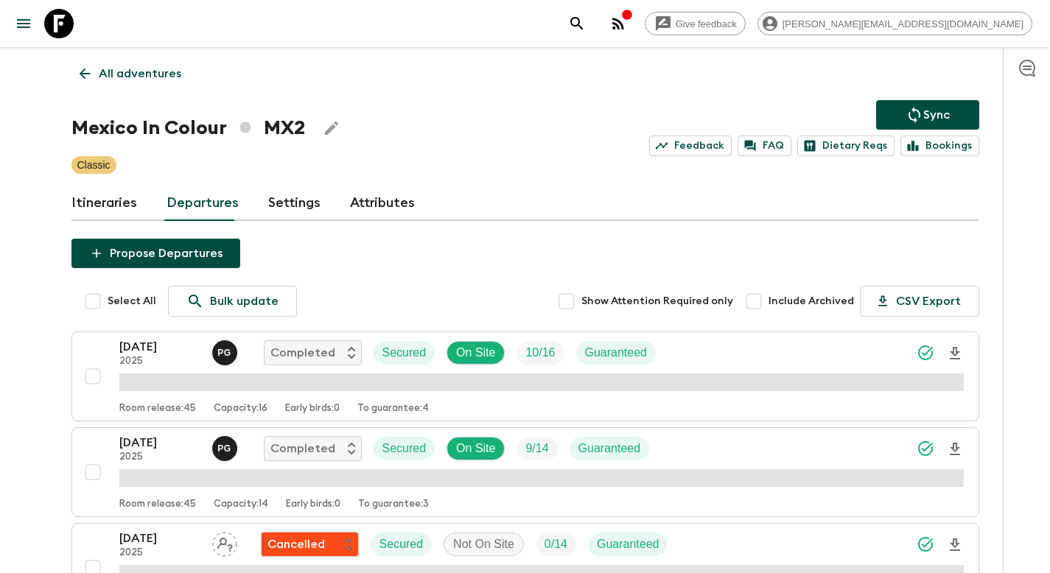
click at [141, 69] on p "All adventures" at bounding box center [140, 74] width 83 height 18
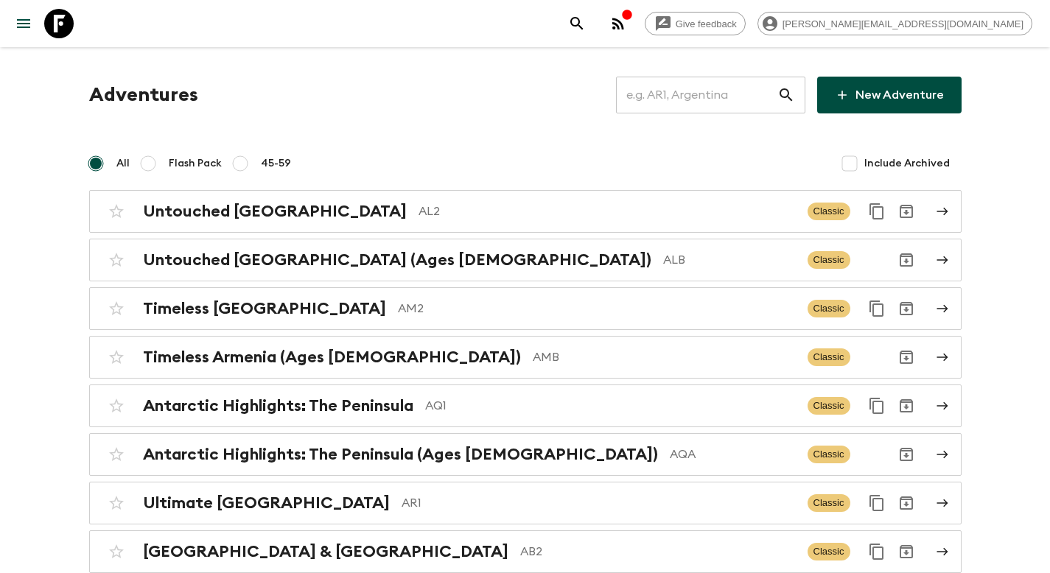
click at [701, 99] on input "text" at bounding box center [696, 94] width 161 height 41
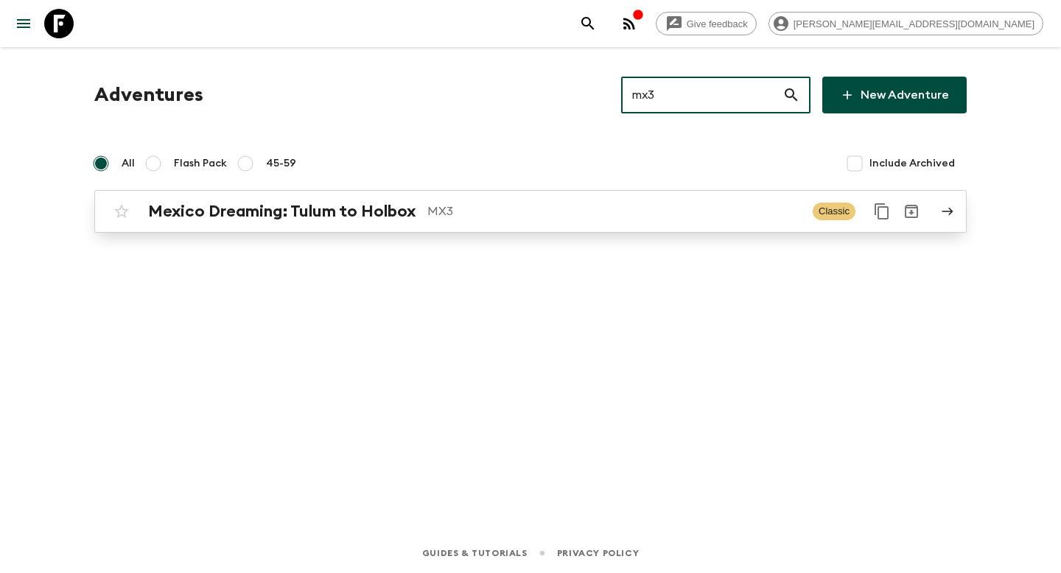
type input "mx3"
click at [569, 195] on link "Mexico Dreaming: Tulum to Holbox MX3 Classic" at bounding box center [530, 211] width 872 height 43
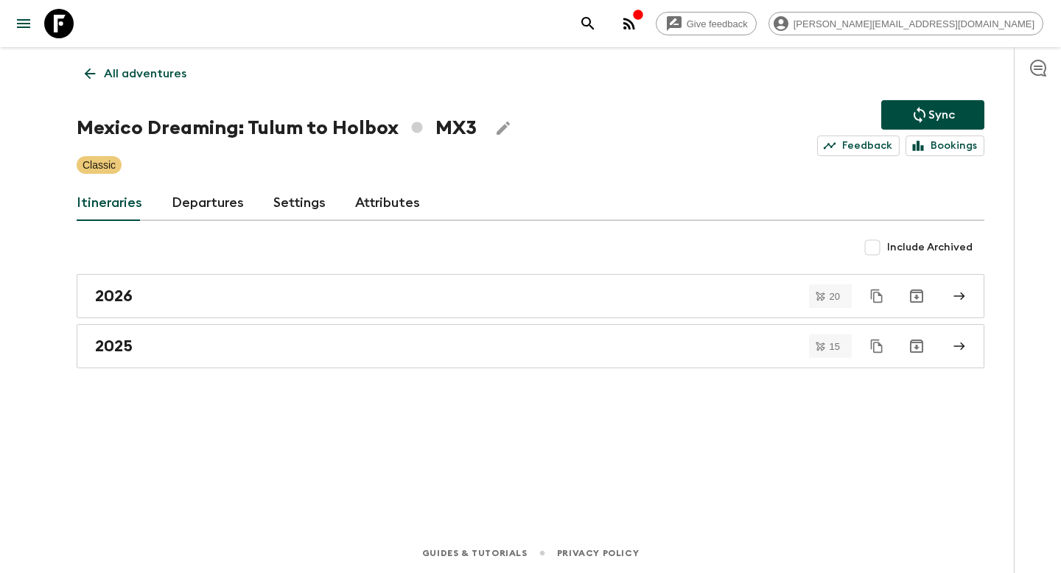
click at [209, 205] on link "Departures" at bounding box center [208, 203] width 72 height 35
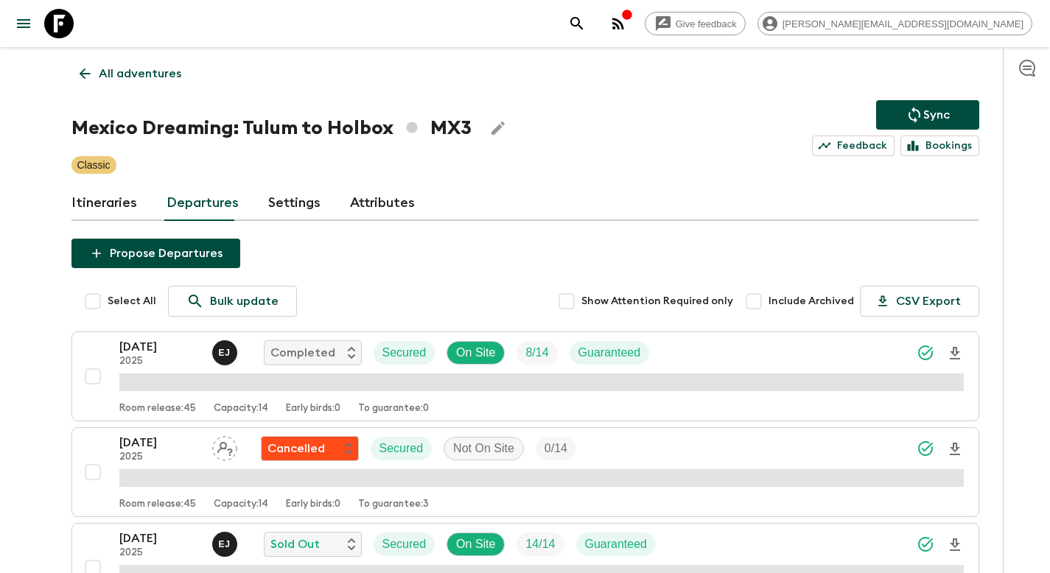
scroll to position [1401, 0]
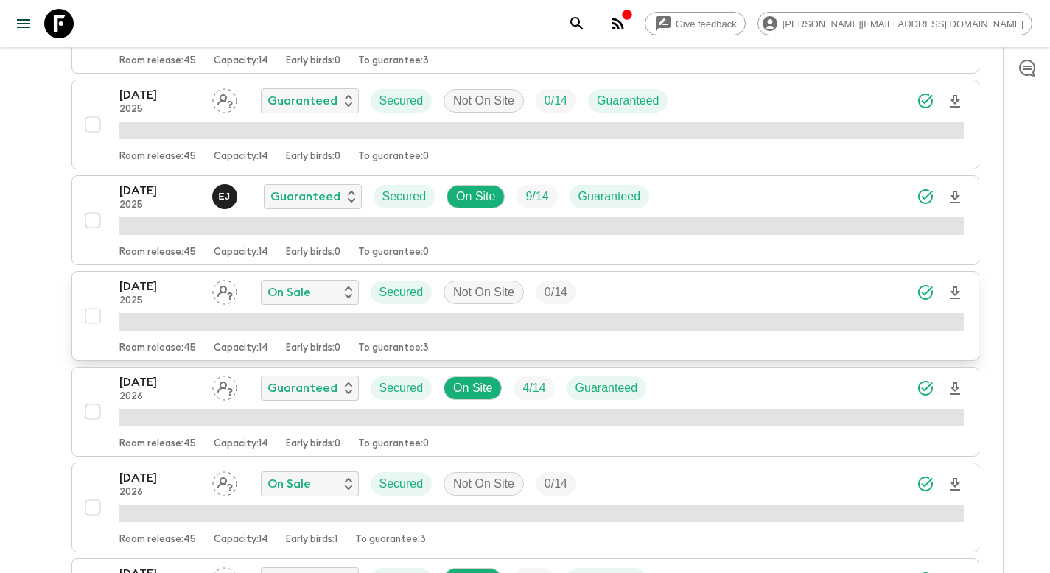
click at [662, 298] on div "30 Dec 2025 2025 On Sale Secured Not On Site 0 / 14" at bounding box center [541, 292] width 844 height 29
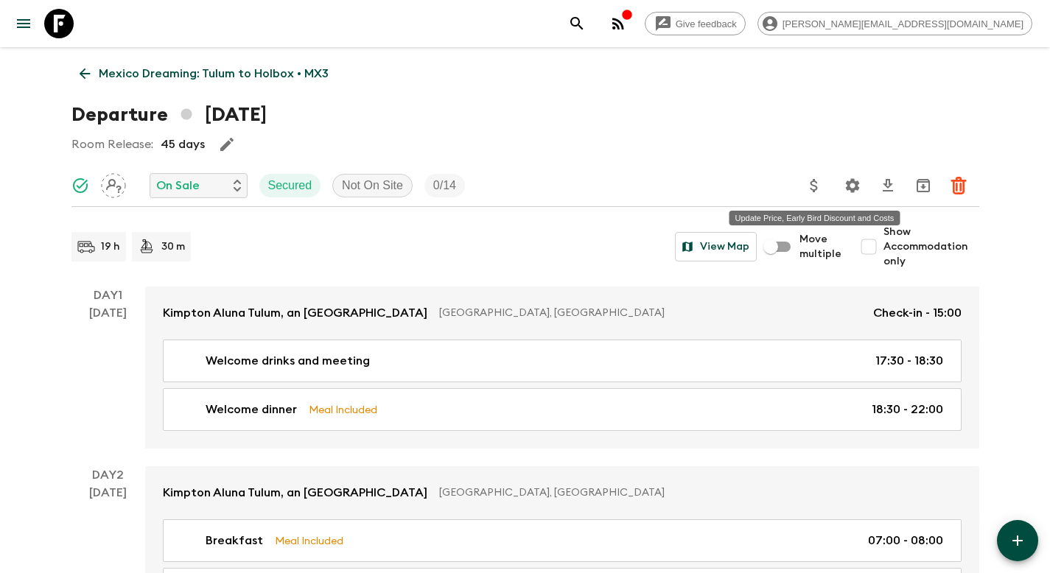
click at [816, 184] on icon "Update Price, Early Bird Discount and Costs" at bounding box center [814, 186] width 18 height 18
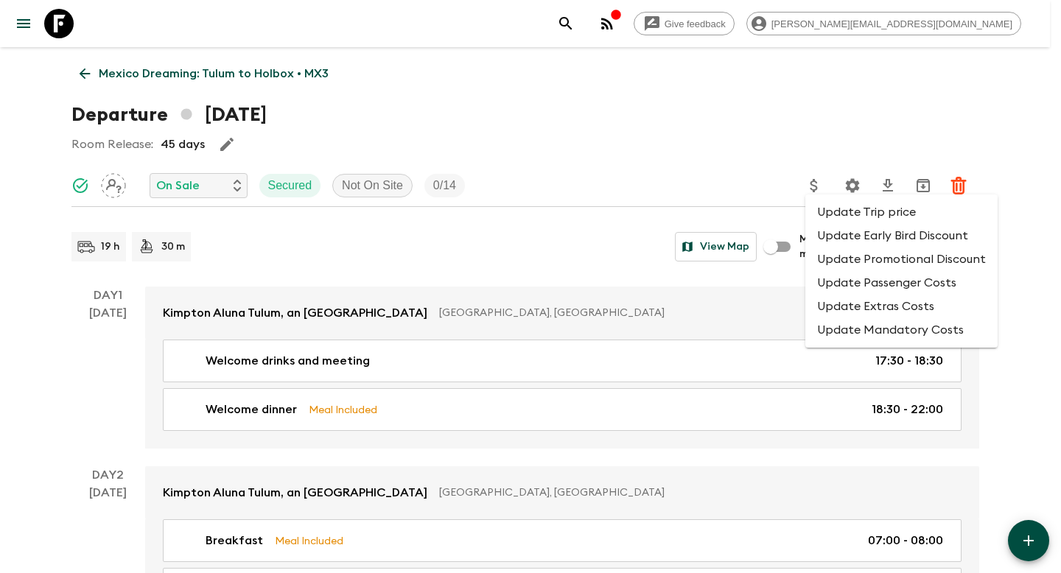
click at [850, 259] on li "Update Promotional Discount" at bounding box center [901, 260] width 192 height 24
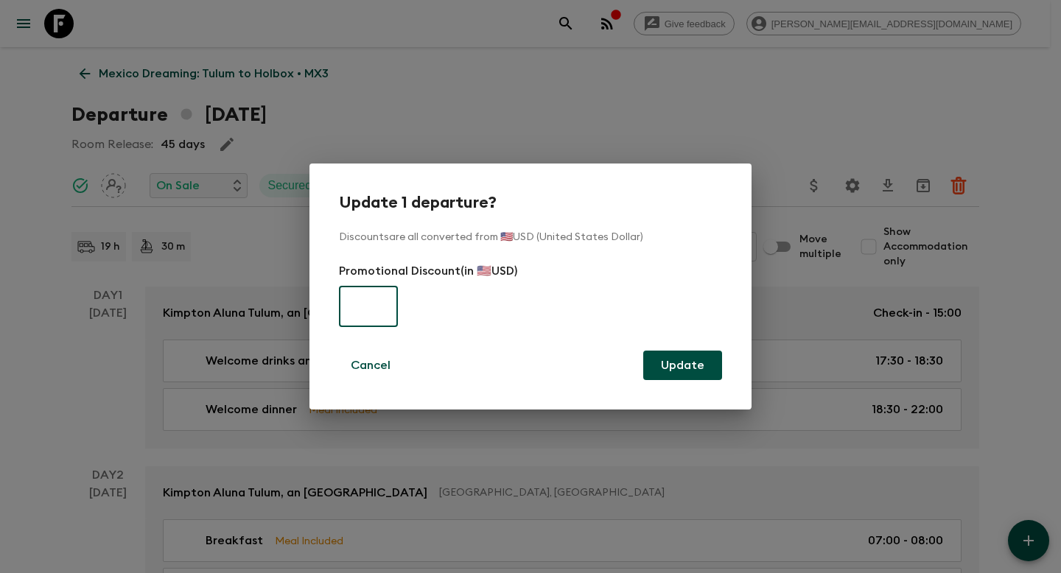
click at [372, 309] on input "text" at bounding box center [368, 306] width 59 height 41
type input "660"
click at [682, 368] on button "Update" at bounding box center [682, 365] width 79 height 29
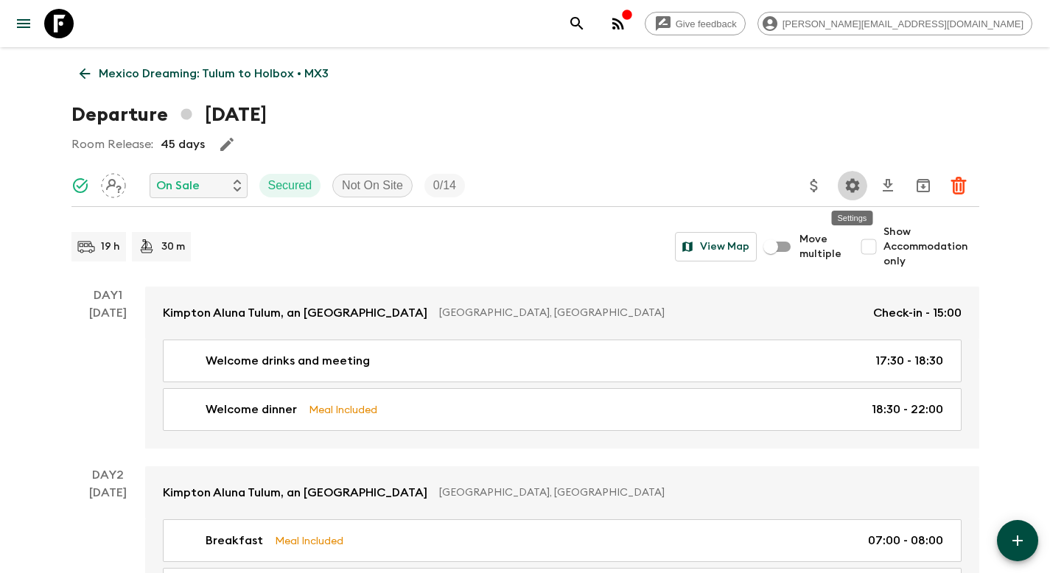
click at [850, 186] on icon "Settings" at bounding box center [853, 186] width 18 height 18
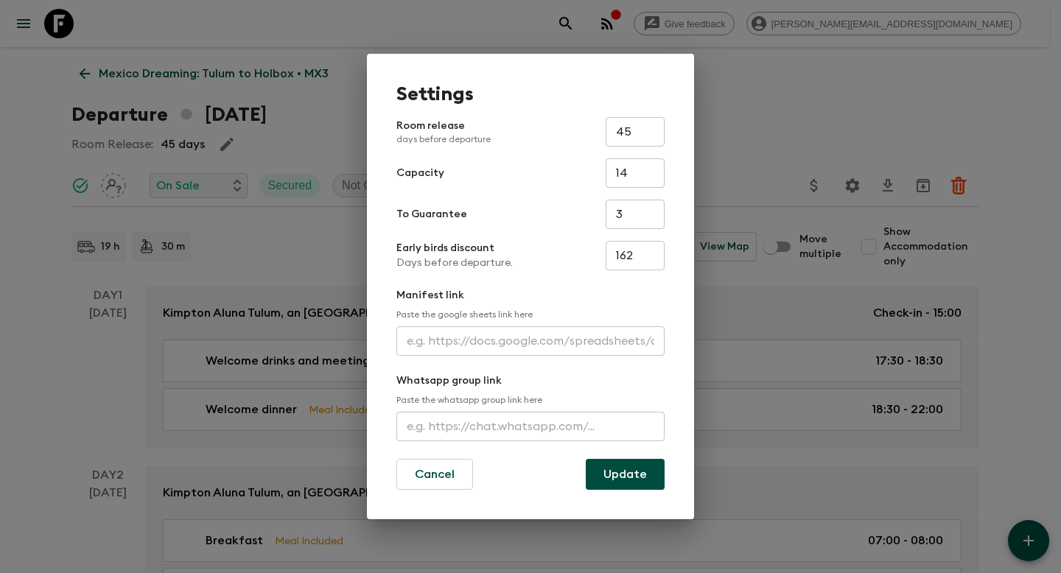
click at [628, 219] on input "3" at bounding box center [635, 214] width 59 height 29
type input "0"
click at [639, 474] on button "Update" at bounding box center [625, 474] width 79 height 31
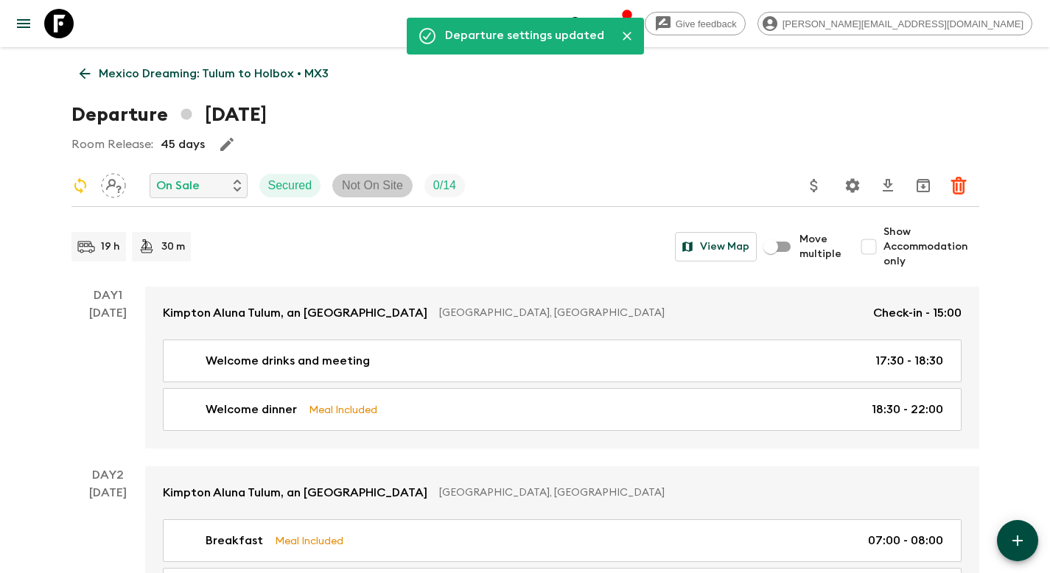
click at [379, 188] on p "Not On Site" at bounding box center [372, 186] width 61 height 18
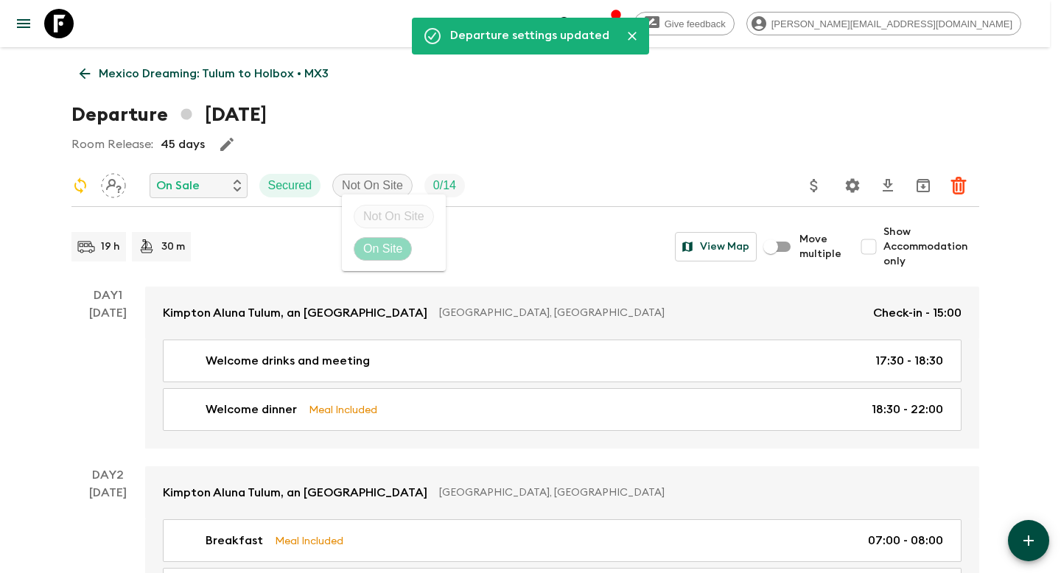
click at [384, 246] on p "On Site" at bounding box center [382, 249] width 39 height 18
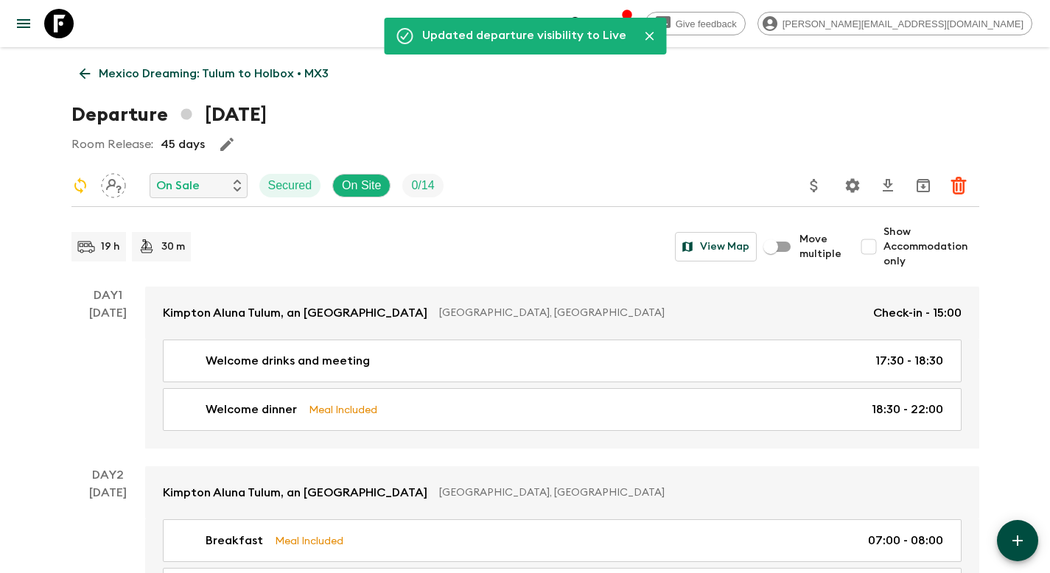
click at [163, 74] on p "Mexico Dreaming: Tulum to Holbox • MX3" at bounding box center [214, 74] width 230 height 18
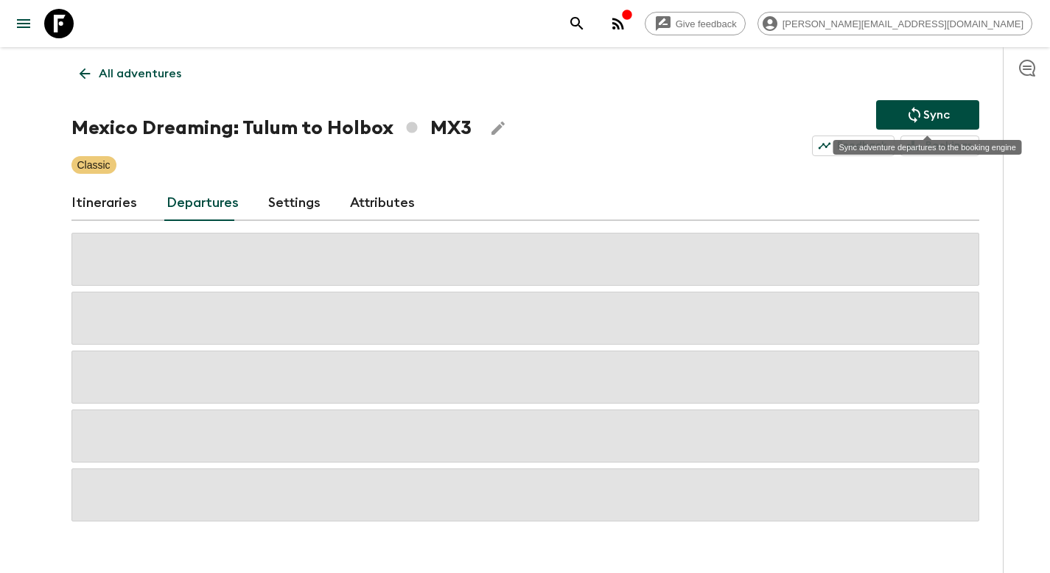
click at [909, 113] on icon "Sync adventure departures to the booking engine" at bounding box center [914, 115] width 12 height 16
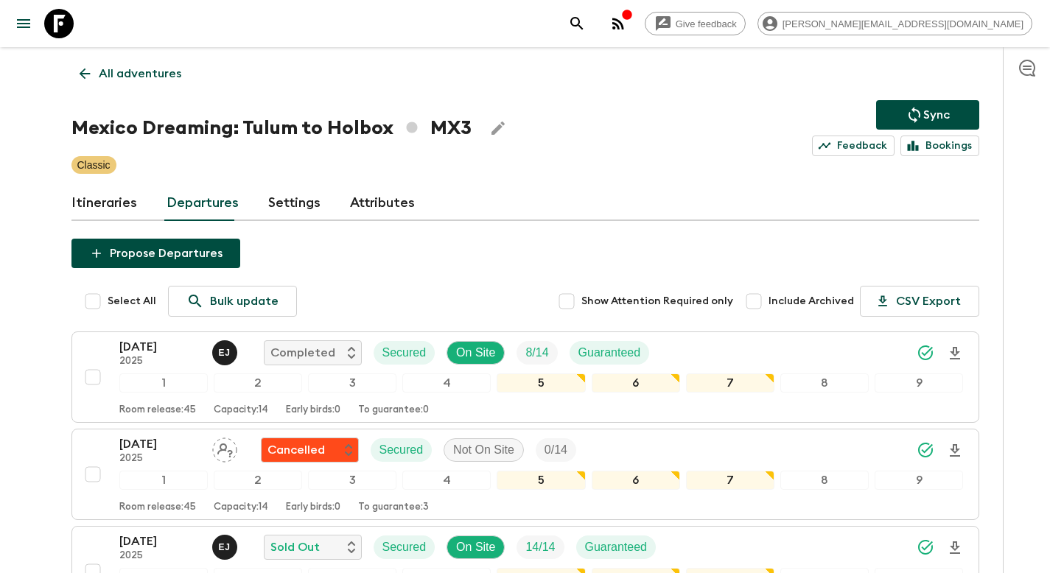
click at [129, 74] on p "All adventures" at bounding box center [140, 74] width 83 height 18
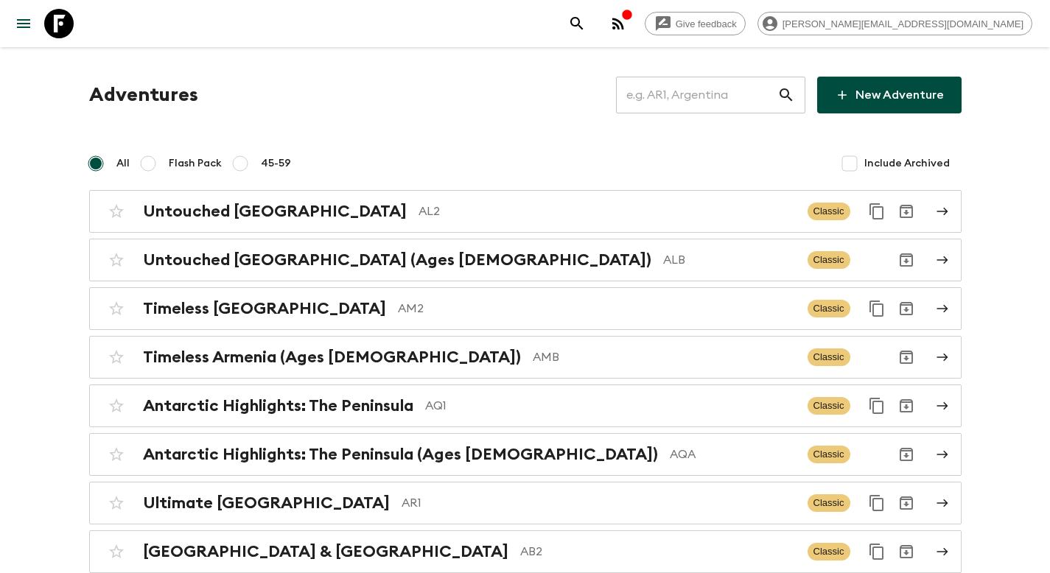
click at [679, 99] on input "text" at bounding box center [696, 94] width 161 height 41
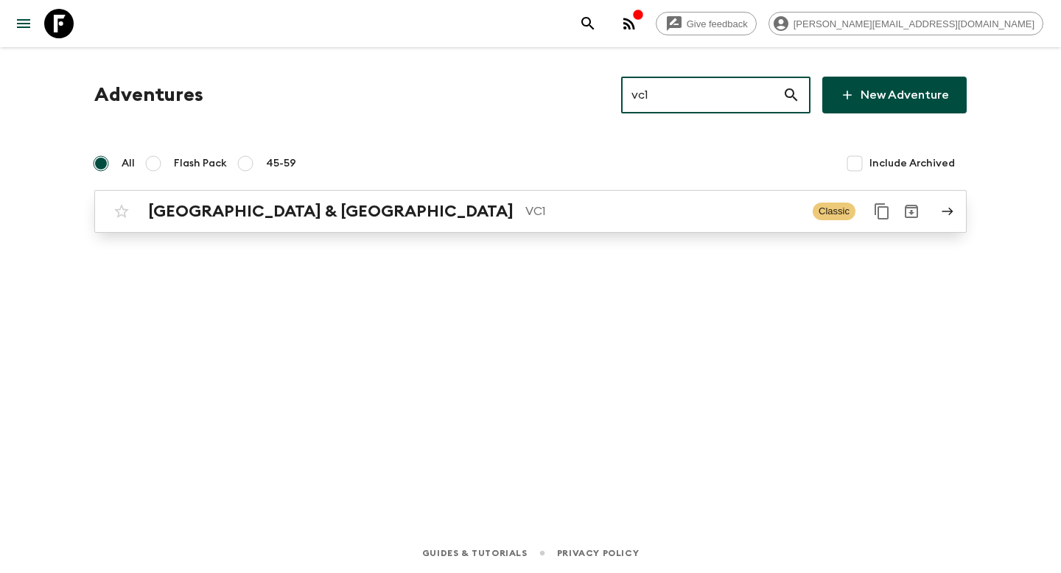
type input "vc1"
click at [525, 219] on p "VC1" at bounding box center [663, 212] width 276 height 18
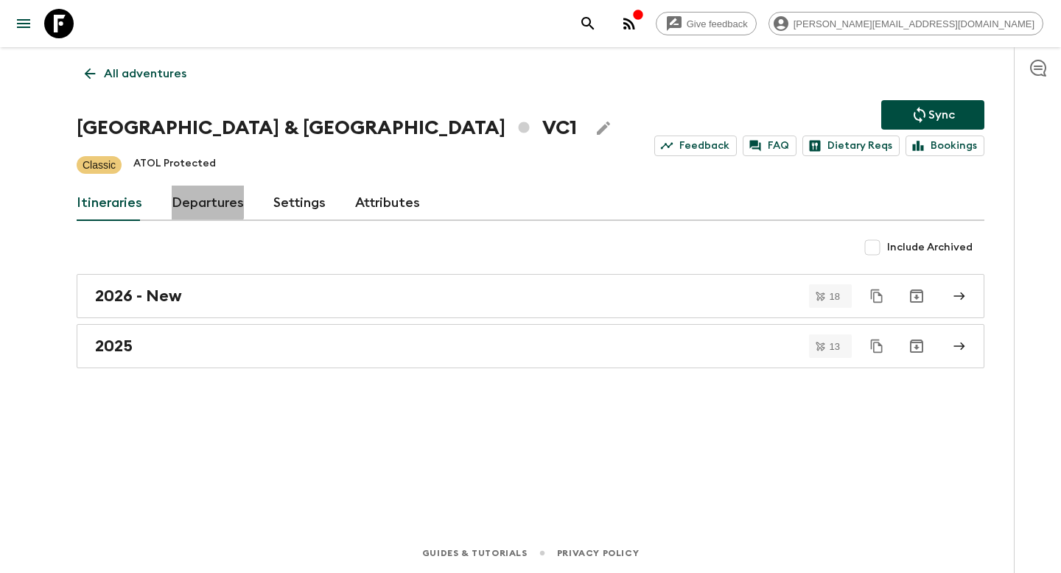
click at [205, 198] on link "Departures" at bounding box center [208, 203] width 72 height 35
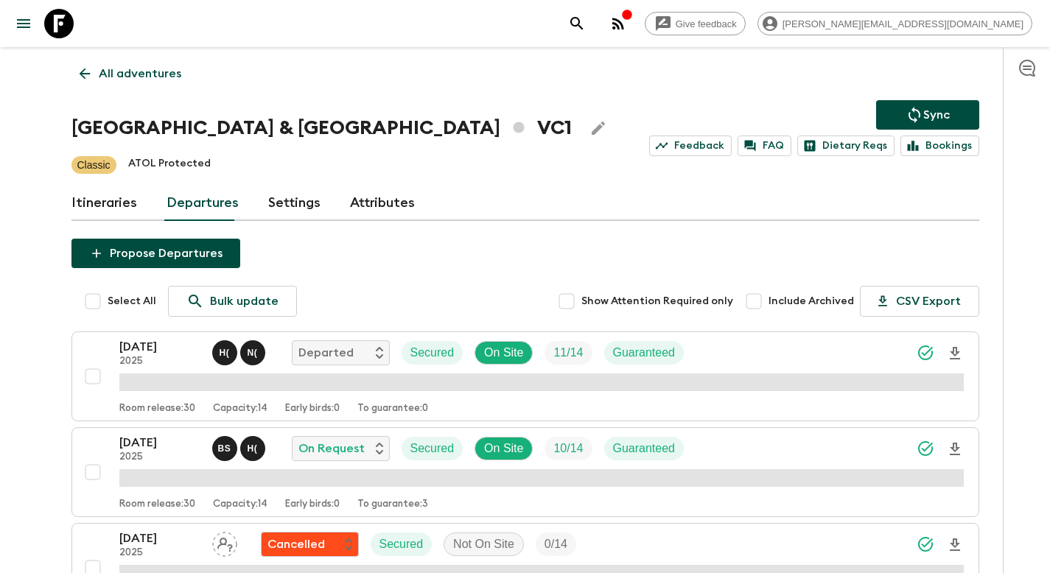
scroll to position [1114, 0]
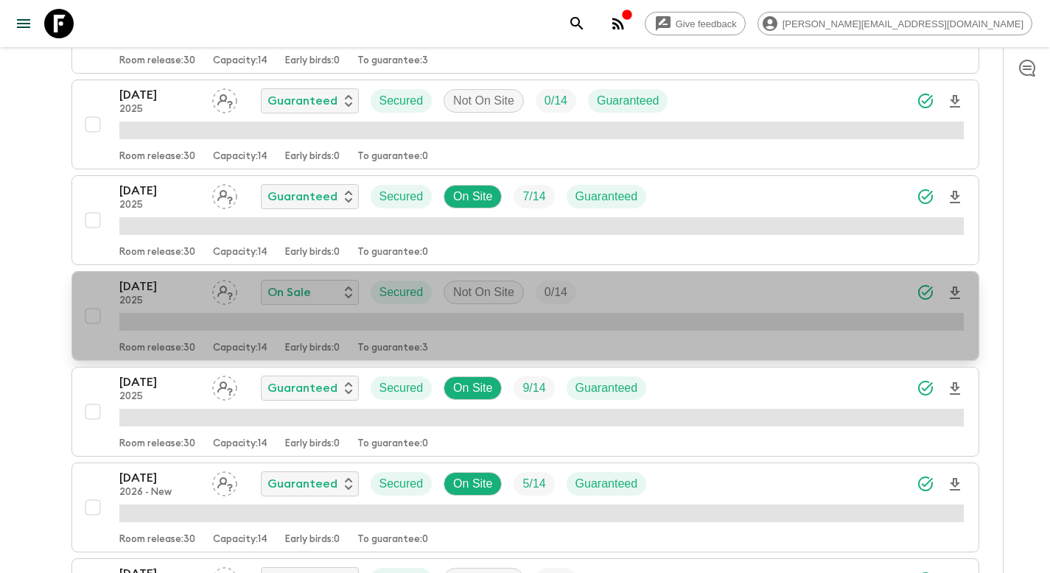
click at [676, 295] on div "[DATE] 2025 On Sale Secured Not On Site 0 / 14" at bounding box center [541, 292] width 844 height 29
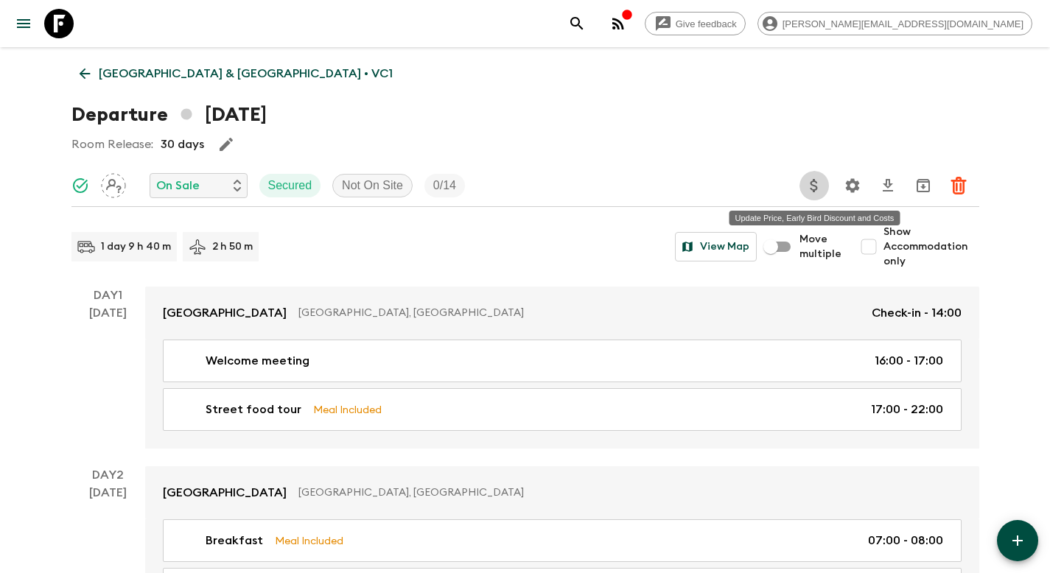
click at [815, 186] on icon "Update Price, Early Bird Discount and Costs" at bounding box center [813, 185] width 7 height 13
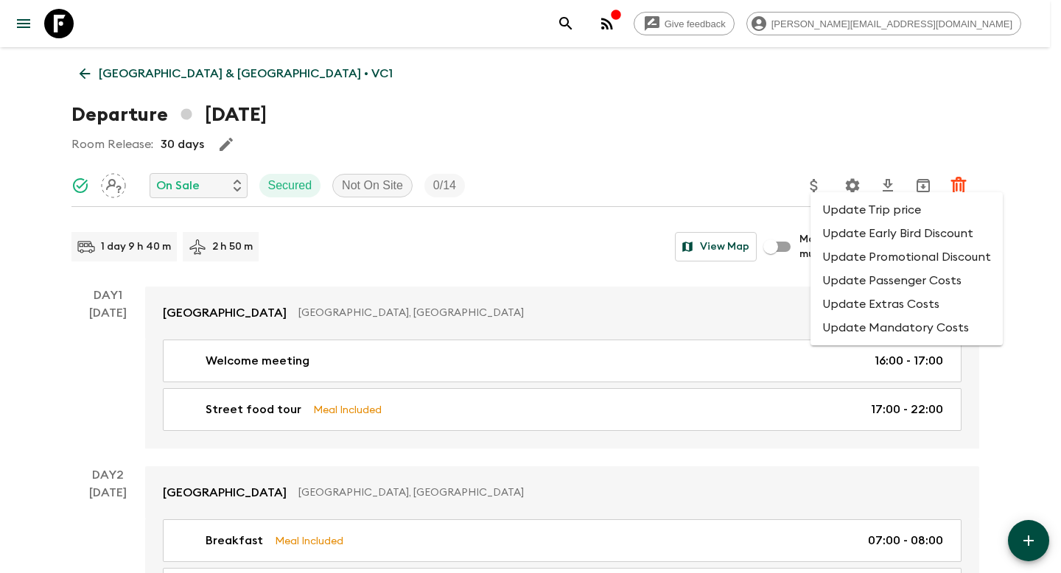
click at [840, 250] on li "Update Promotional Discount" at bounding box center [906, 257] width 192 height 24
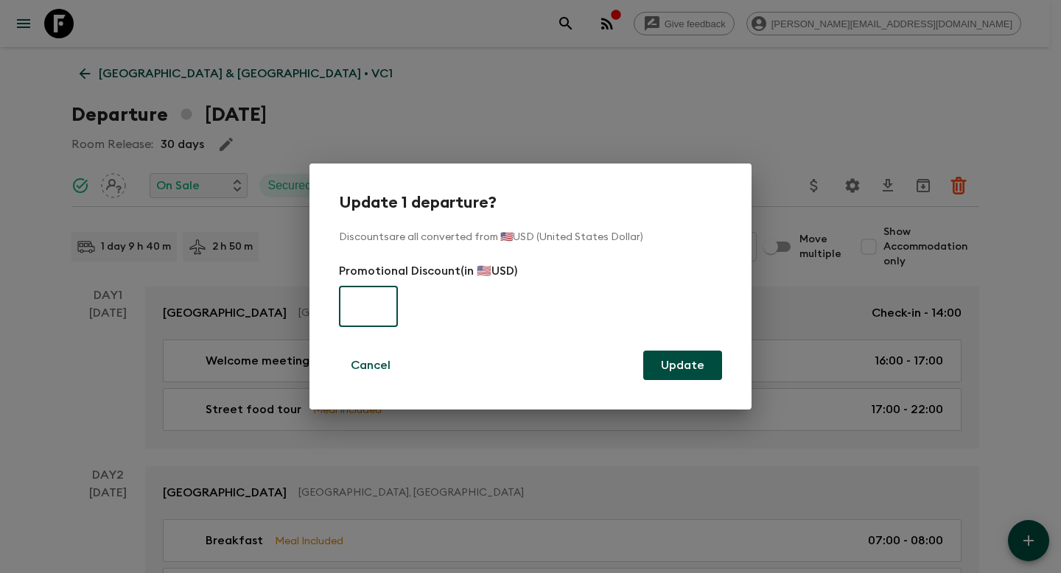
paste input "720"
type input "720"
click at [700, 374] on button "Update" at bounding box center [682, 365] width 79 height 29
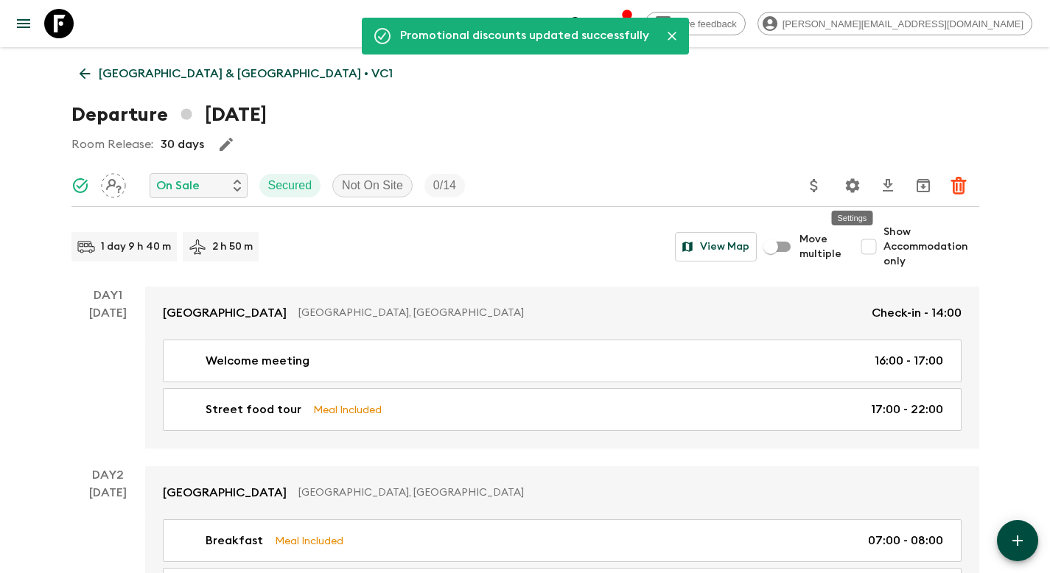
click at [845, 183] on icon "Settings" at bounding box center [852, 185] width 14 height 14
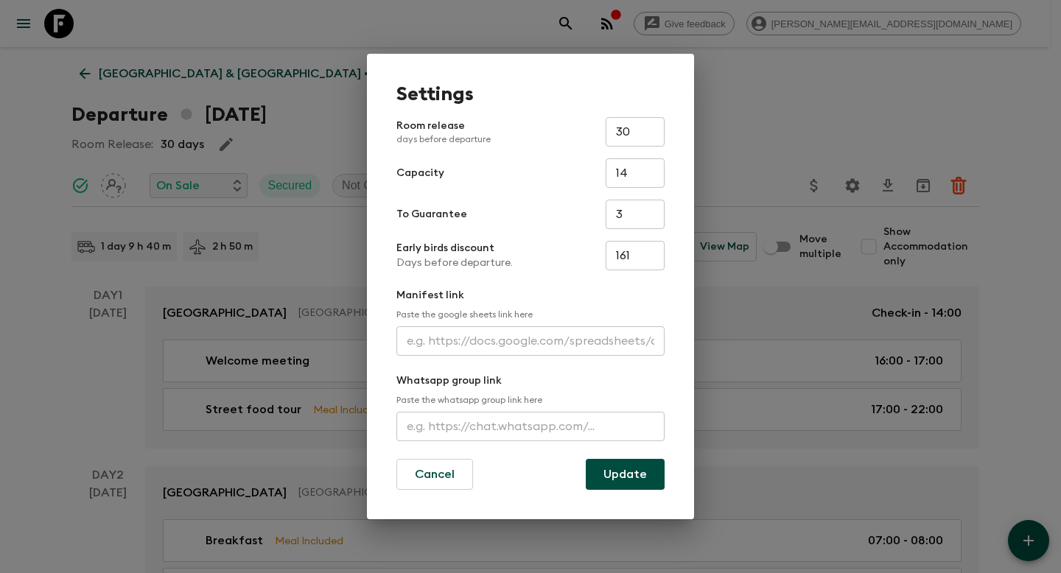
click at [628, 211] on input "3" at bounding box center [635, 214] width 59 height 29
type input "0"
click at [634, 479] on button "Update" at bounding box center [625, 474] width 79 height 31
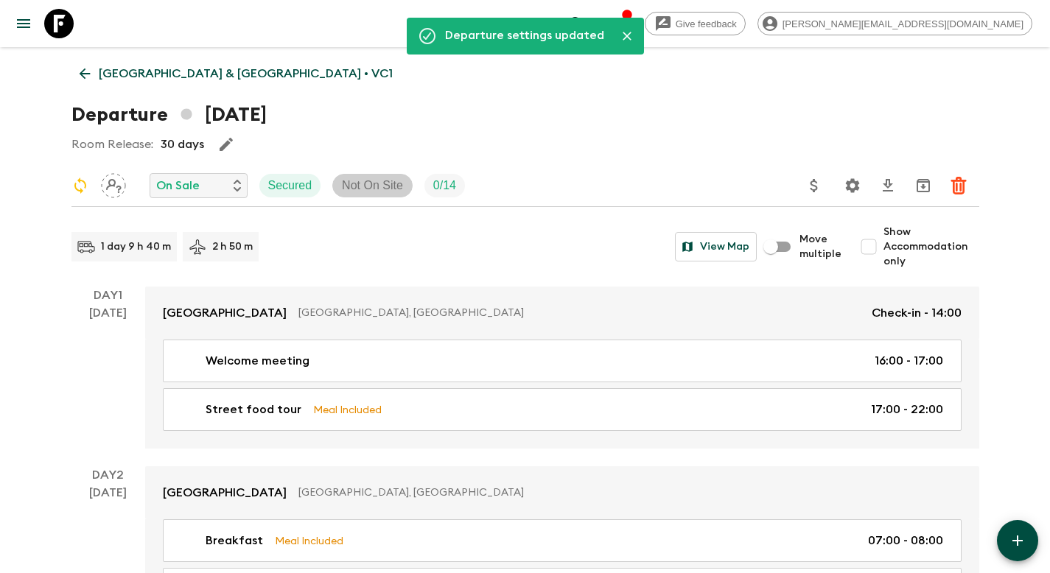
click at [382, 188] on p "Not On Site" at bounding box center [372, 186] width 61 height 18
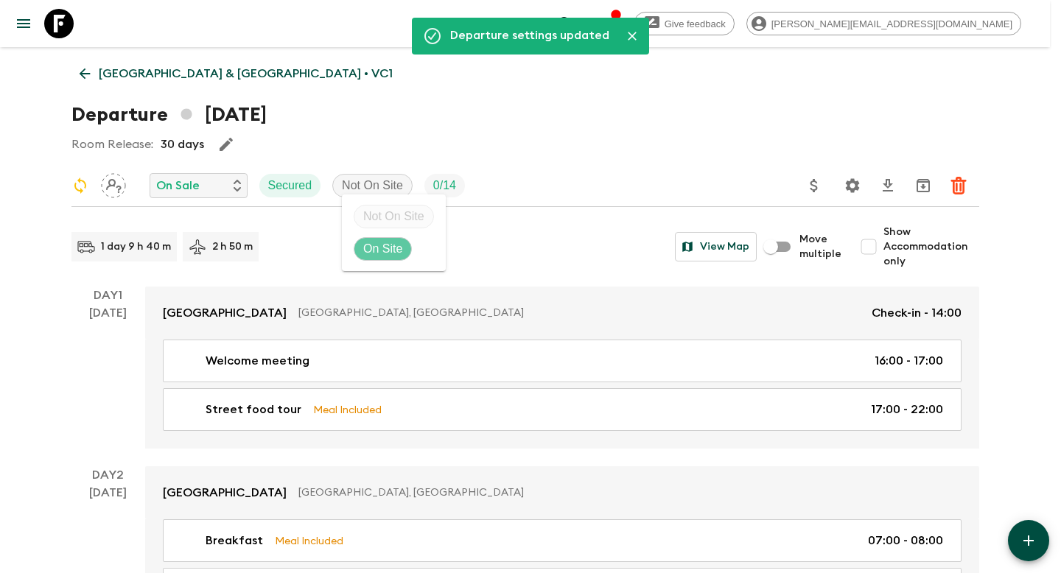
click at [391, 243] on p "On Site" at bounding box center [382, 249] width 39 height 18
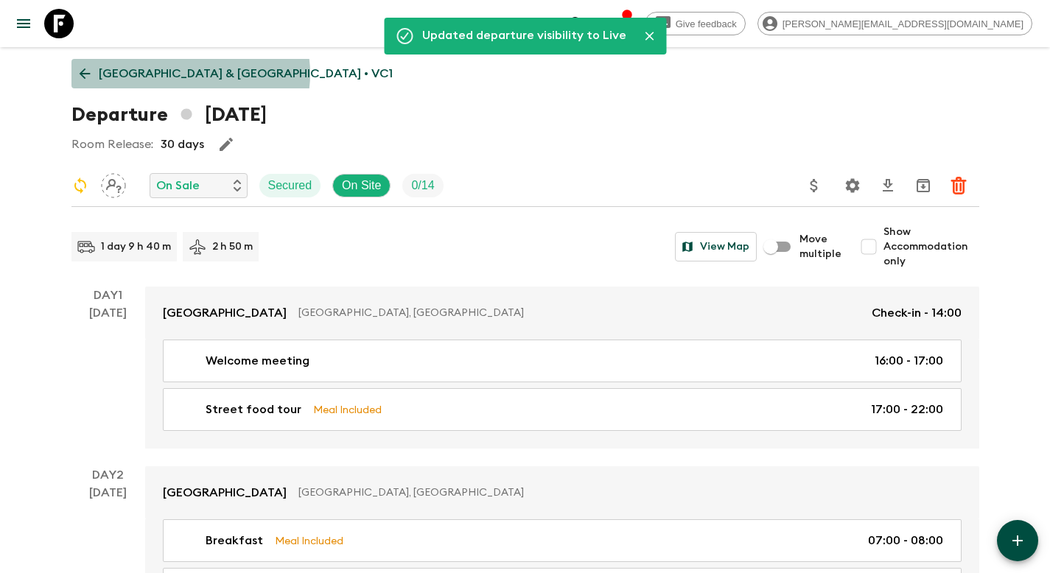
click at [189, 74] on p "Vietnam & Cambodia • VC1" at bounding box center [246, 74] width 294 height 18
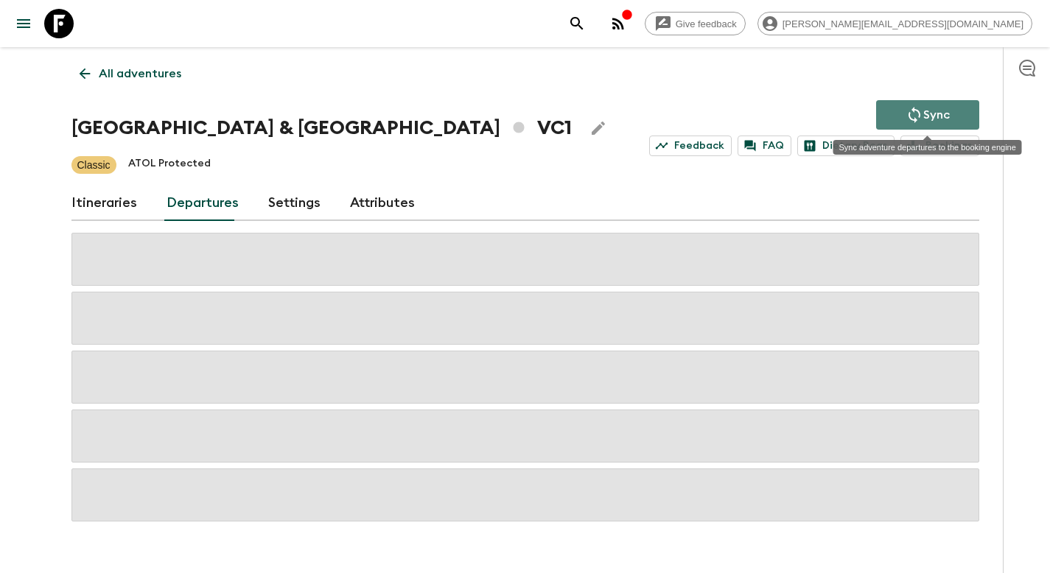
click at [933, 105] on button "Sync" at bounding box center [927, 114] width 103 height 29
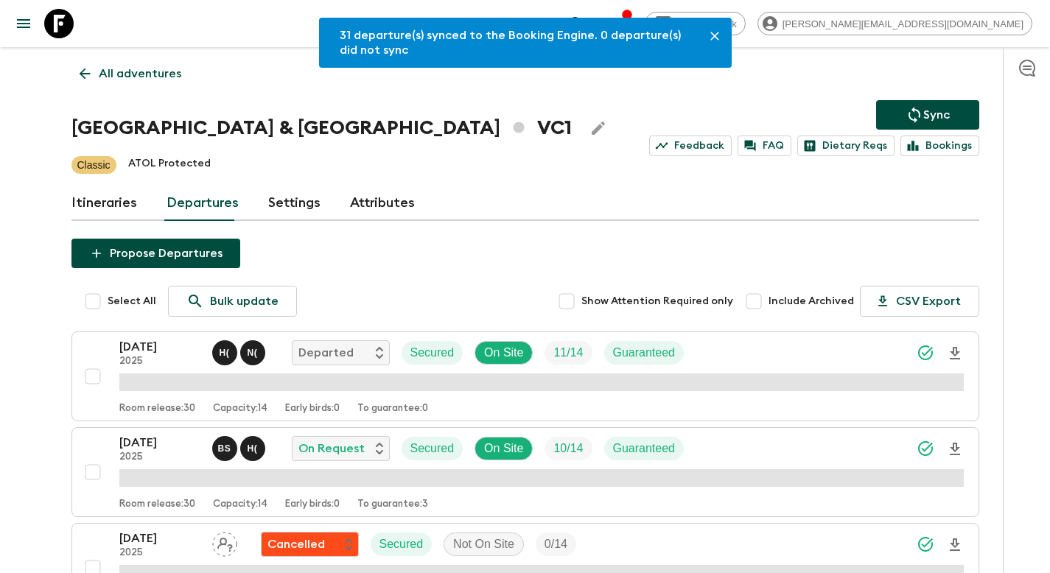
click at [167, 71] on p "All adventures" at bounding box center [140, 74] width 83 height 18
